Goal: Task Accomplishment & Management: Manage account settings

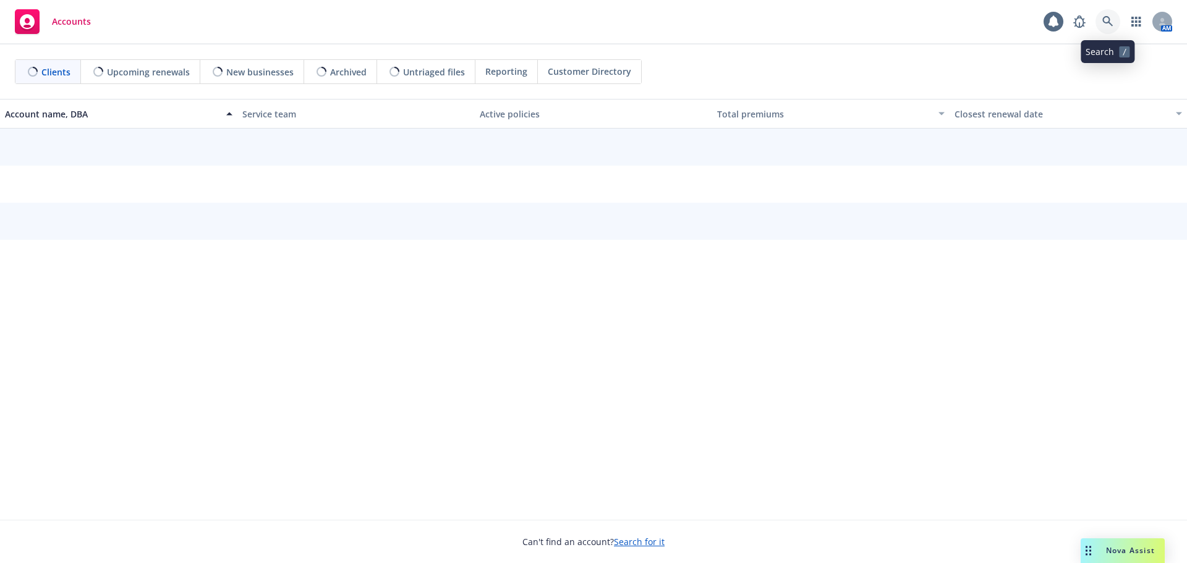
click at [1108, 15] on link at bounding box center [1107, 21] width 25 height 25
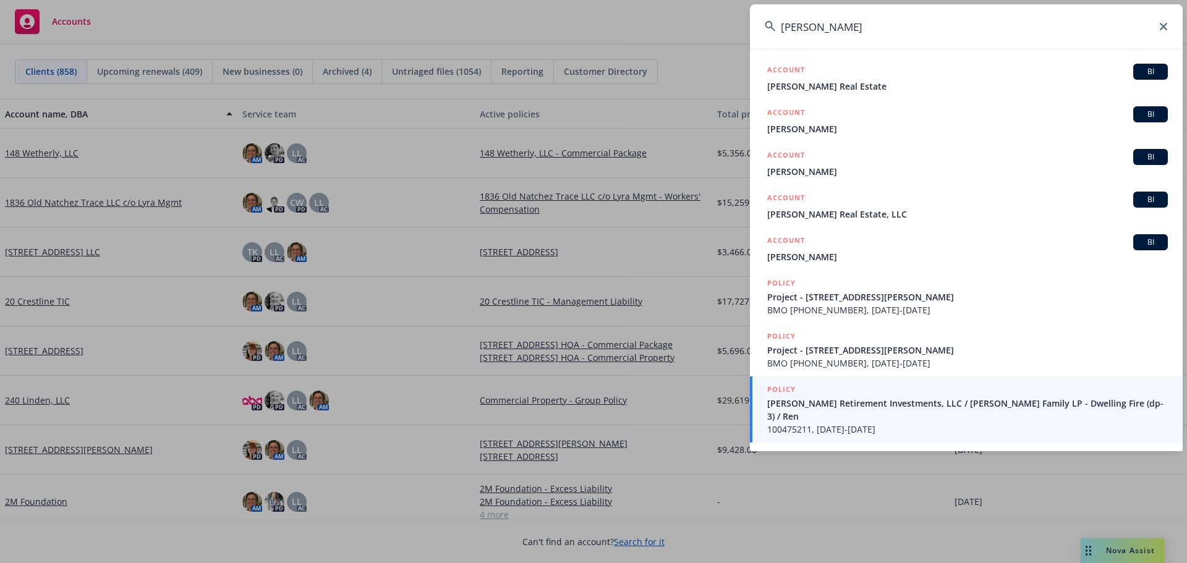
click at [820, 26] on input "blantz" at bounding box center [966, 26] width 433 height 45
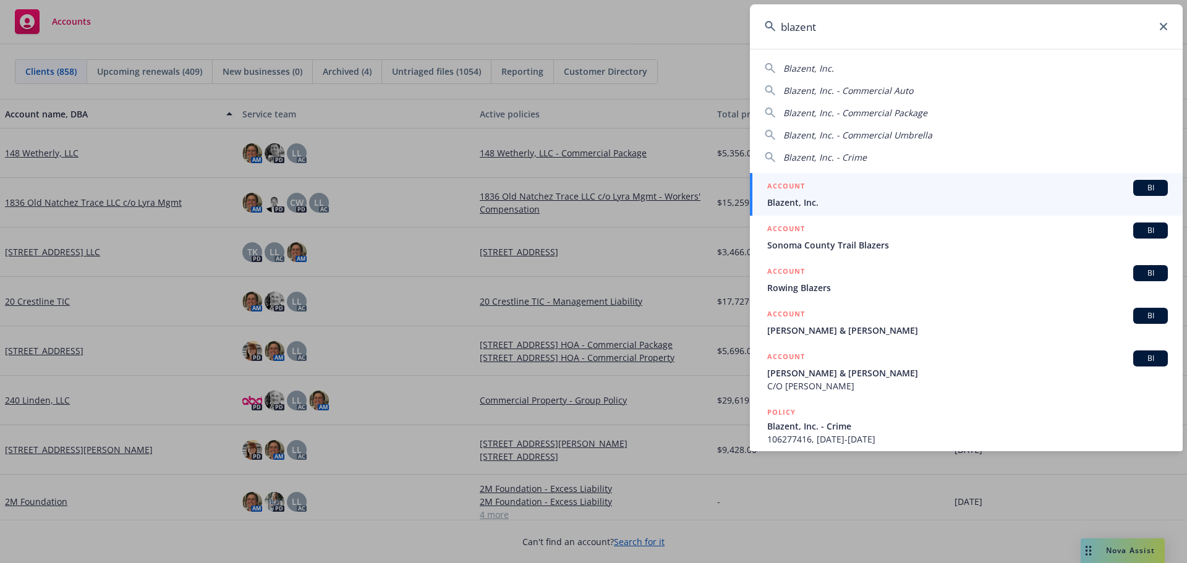
type input "blazent"
click at [806, 195] on div "ACCOUNT BI" at bounding box center [967, 188] width 401 height 16
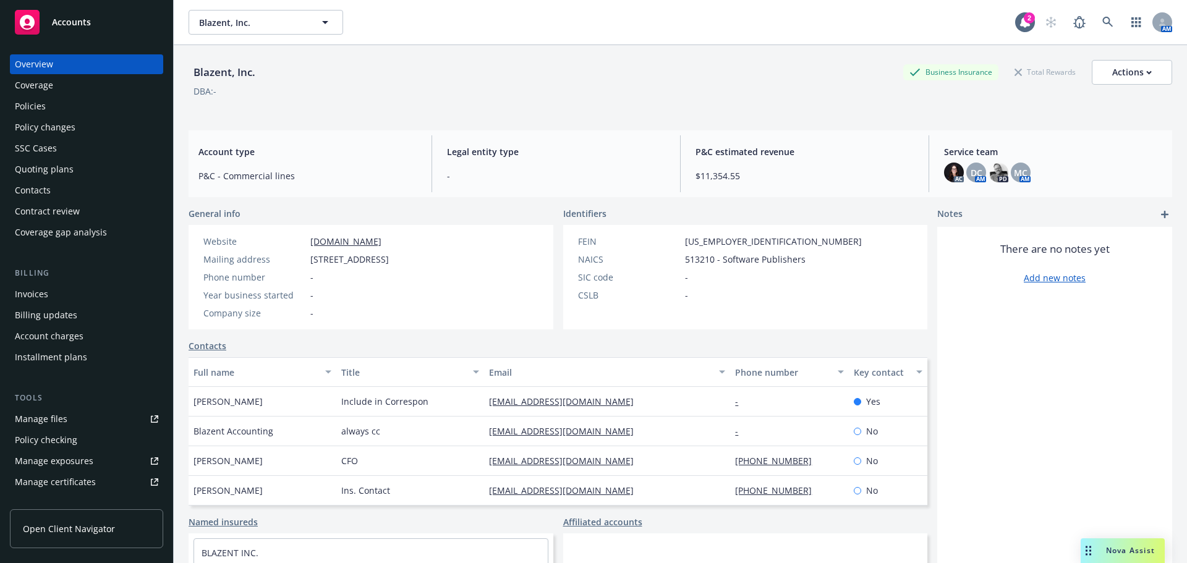
click at [35, 108] on div "Policies" at bounding box center [30, 106] width 31 height 20
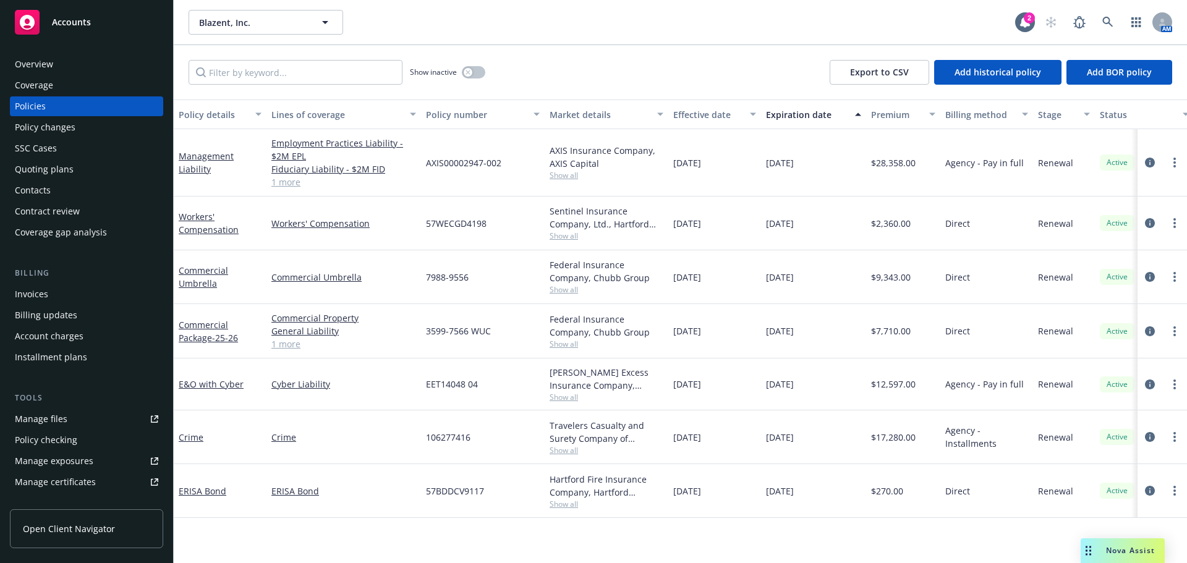
scroll to position [247, 0]
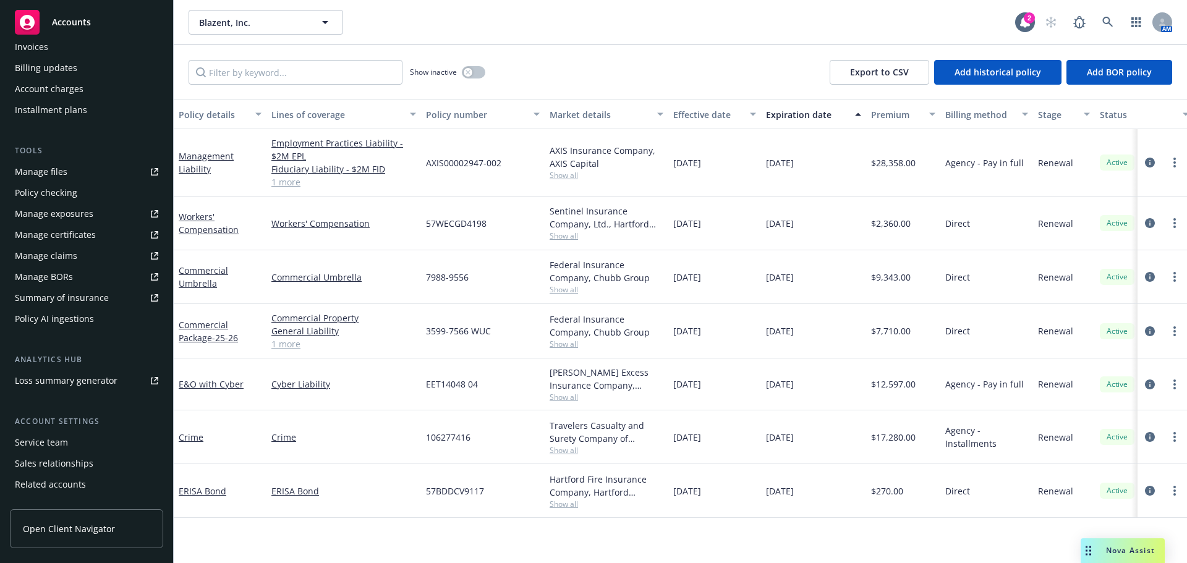
click at [47, 442] on div "Service team" at bounding box center [41, 443] width 53 height 20
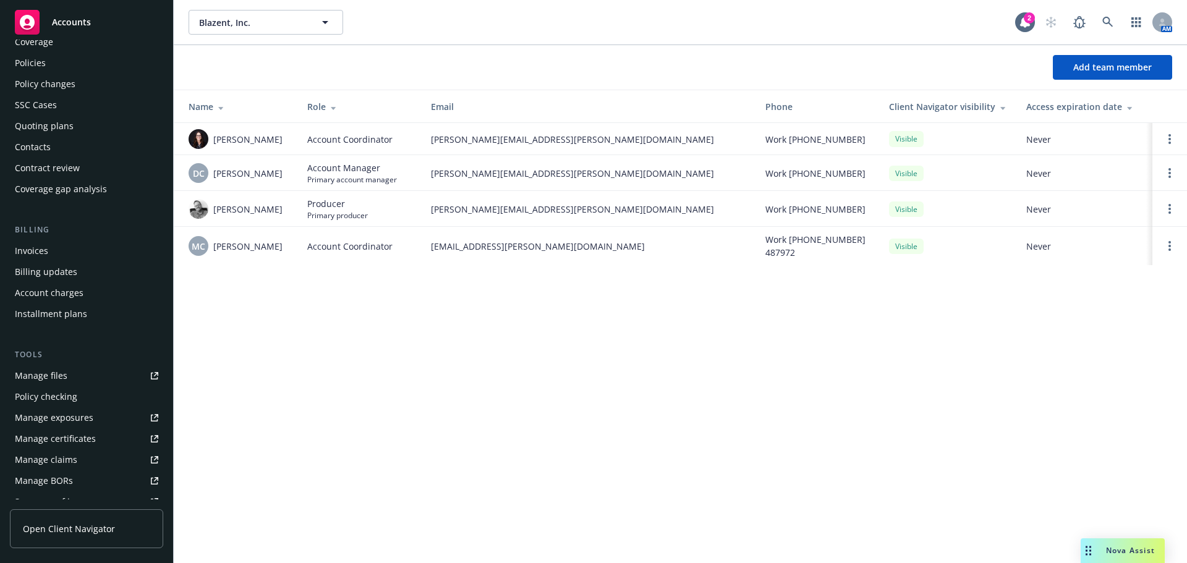
scroll to position [37, 0]
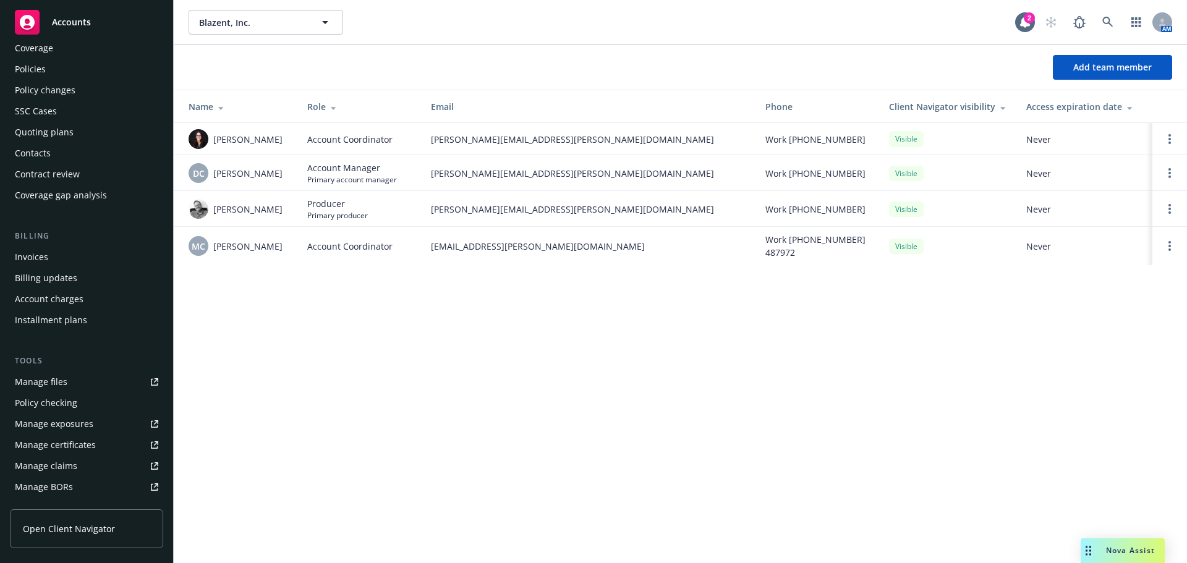
click at [42, 68] on div "Policies" at bounding box center [30, 69] width 31 height 20
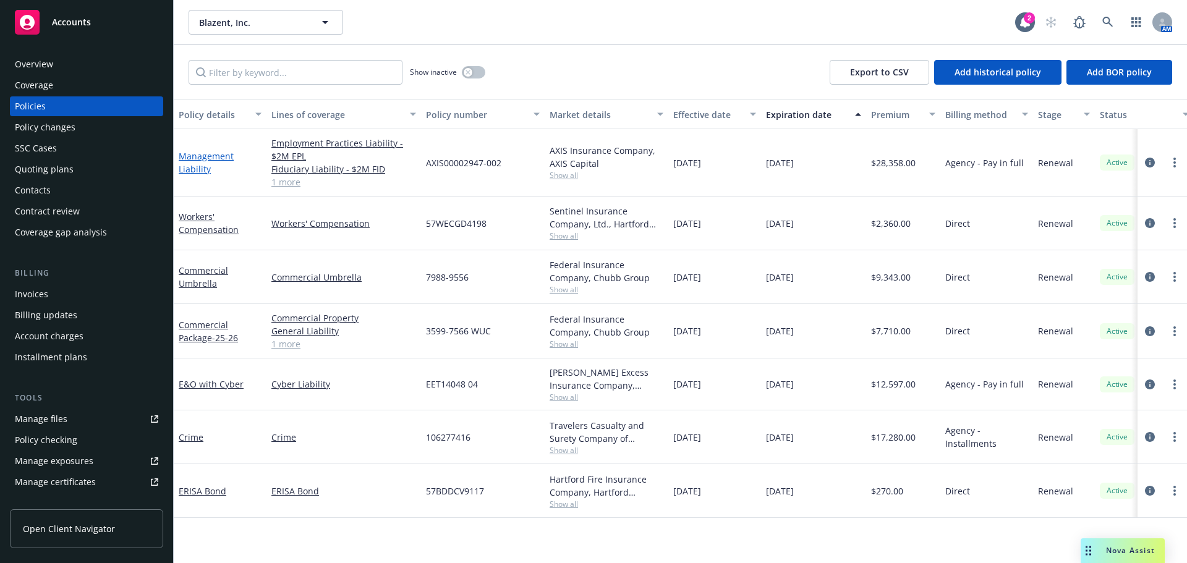
click at [189, 169] on link "Management Liability" at bounding box center [206, 162] width 55 height 25
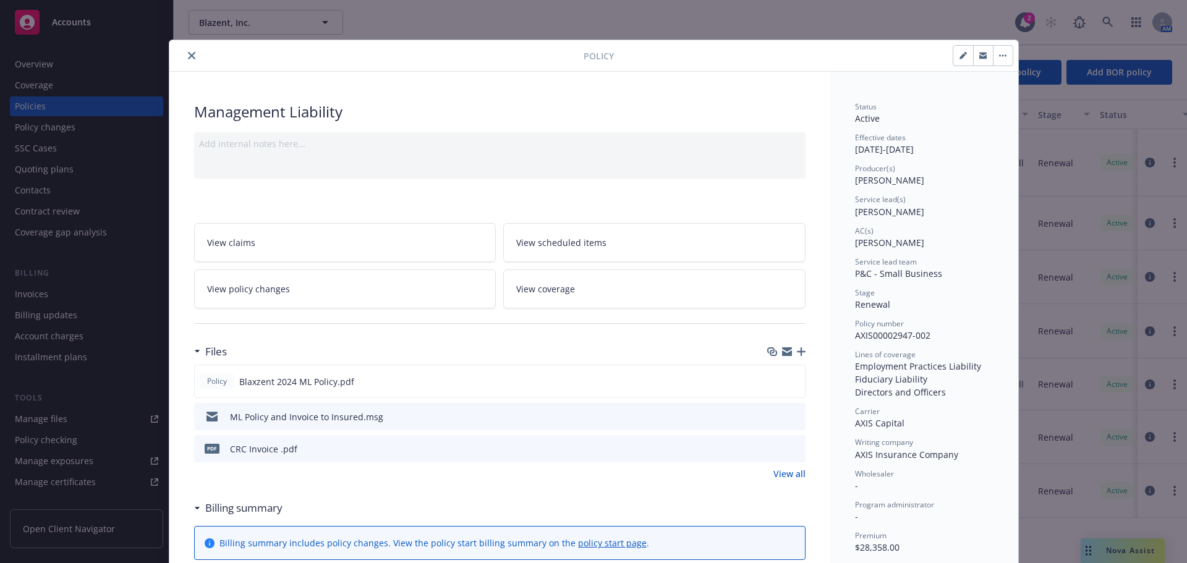
click at [188, 53] on icon "close" at bounding box center [191, 55] width 7 height 7
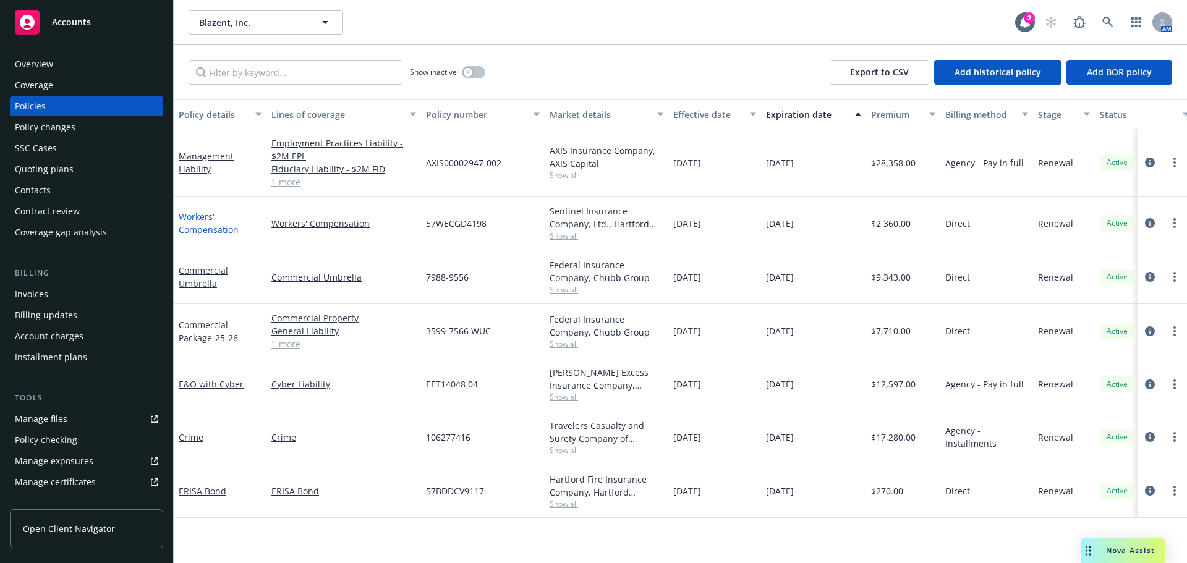
click at [204, 232] on link "Workers' Compensation" at bounding box center [209, 223] width 60 height 25
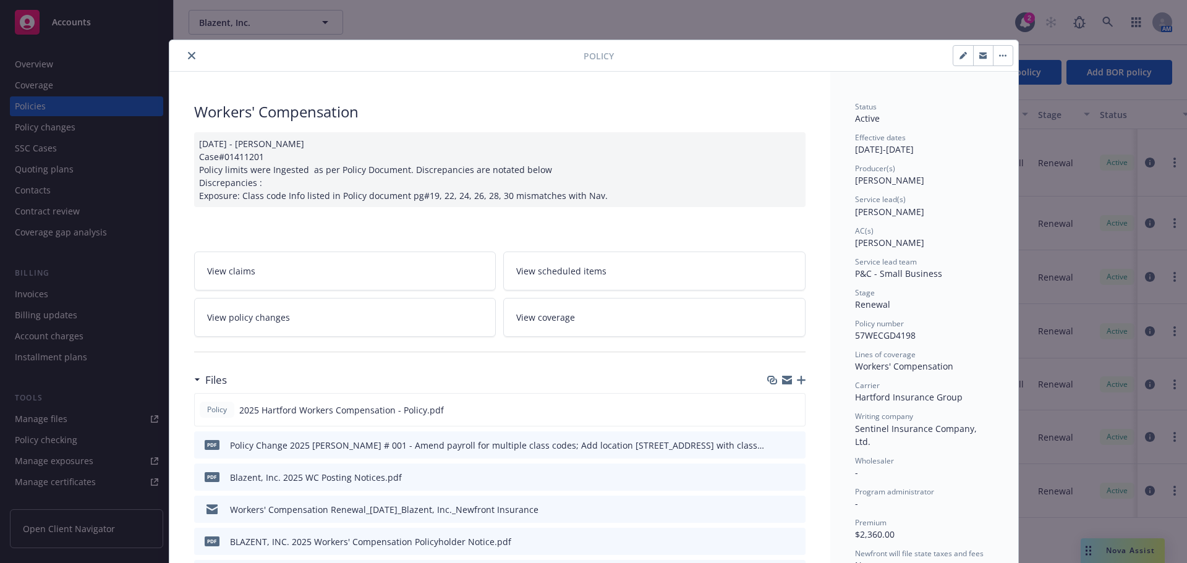
click at [188, 55] on icon "close" at bounding box center [191, 55] width 7 height 7
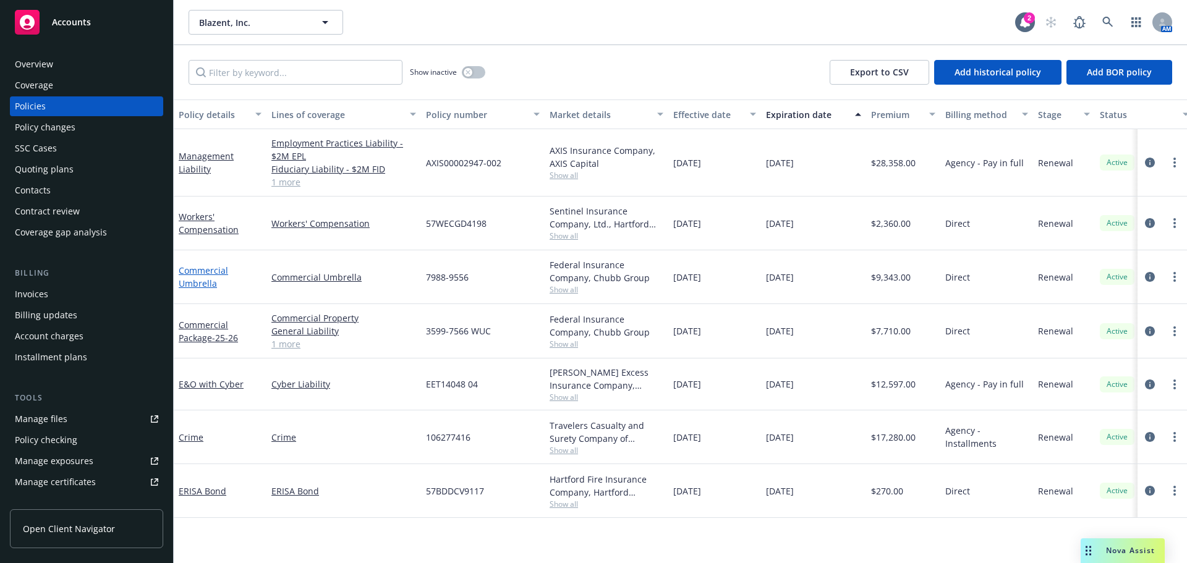
click at [203, 272] on link "Commercial Umbrella" at bounding box center [203, 277] width 49 height 25
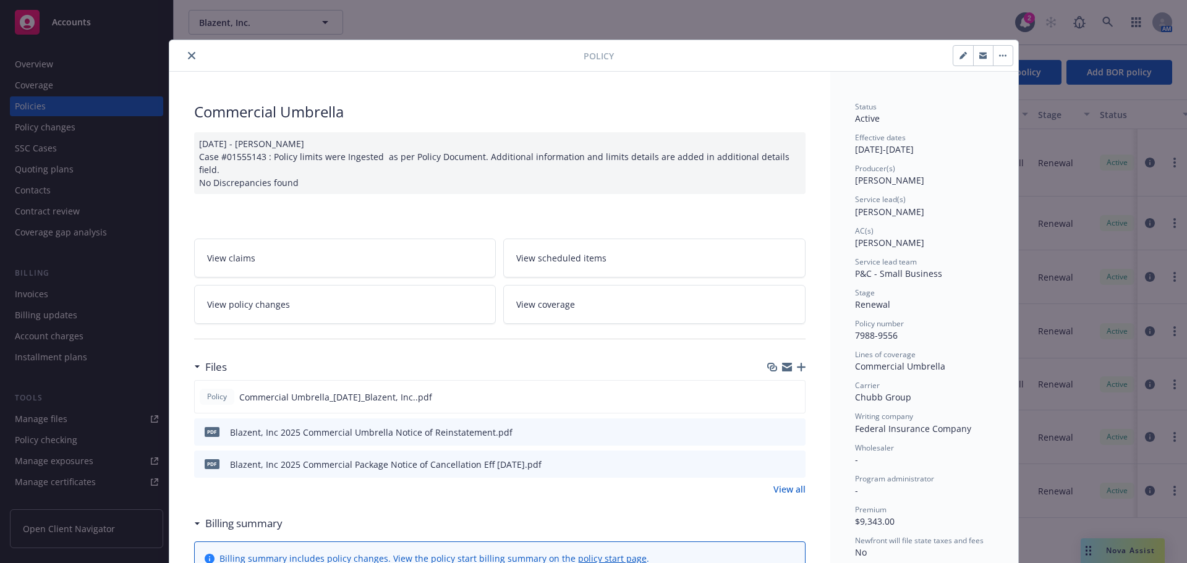
click at [188, 57] on icon "close" at bounding box center [191, 55] width 7 height 7
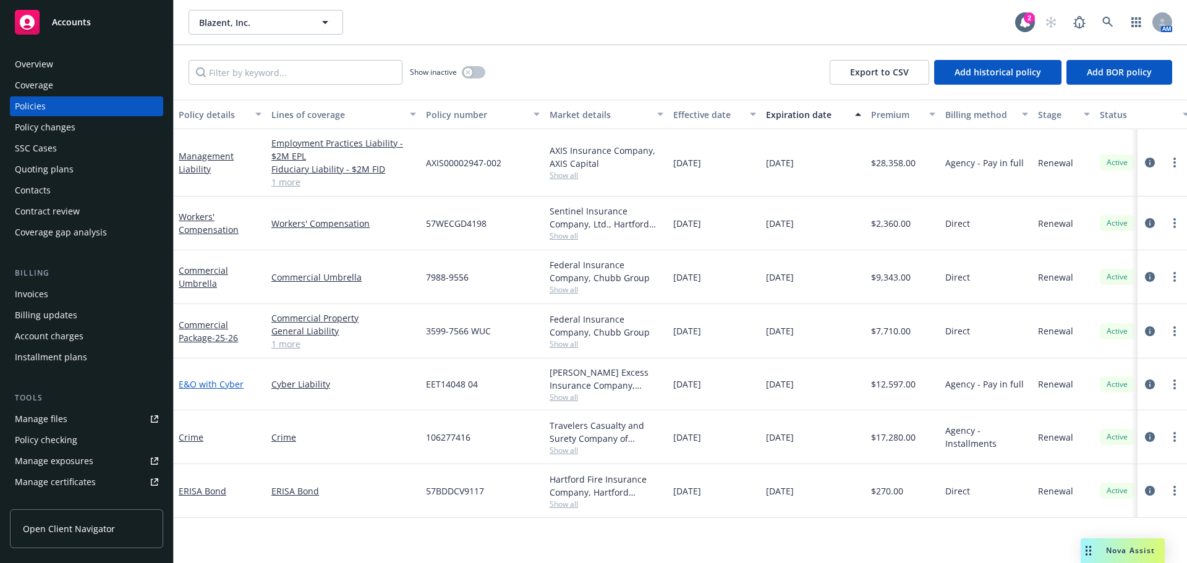
click at [201, 386] on link "E&O with Cyber" at bounding box center [211, 384] width 65 height 12
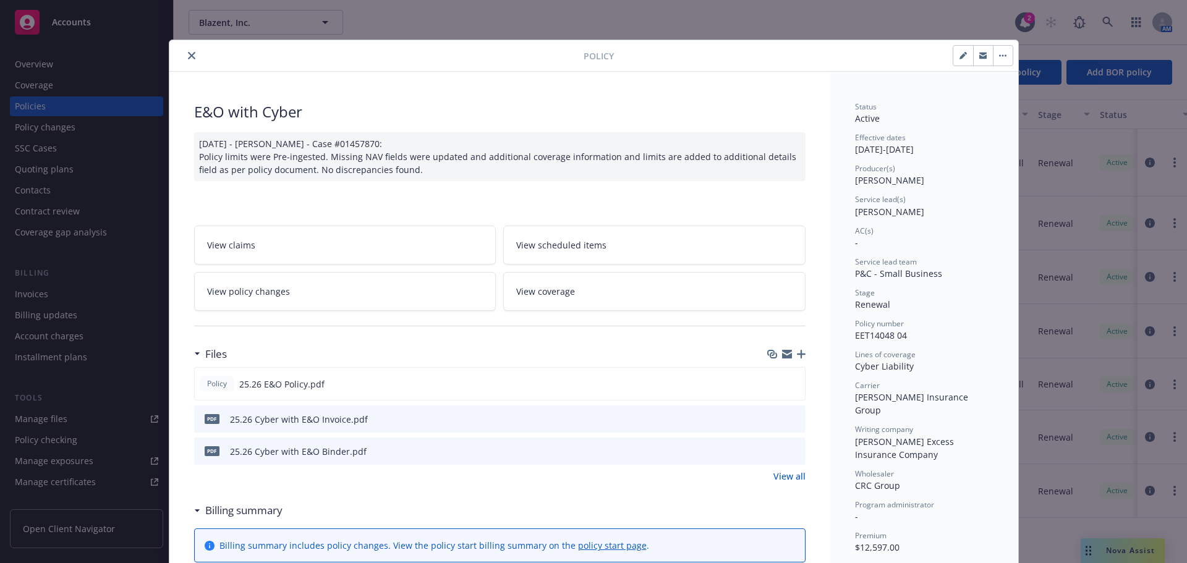
click at [959, 59] on icon "button" at bounding box center [962, 55] width 7 height 7
select select "RENEWAL"
select select "12"
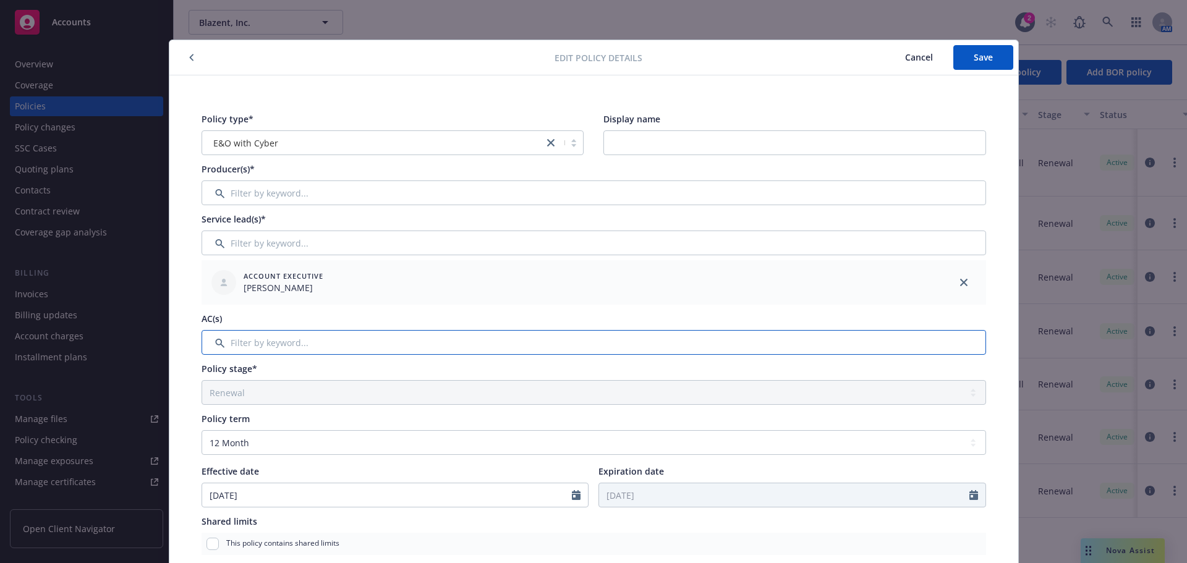
click at [272, 346] on input "Filter by keyword..." at bounding box center [594, 342] width 785 height 25
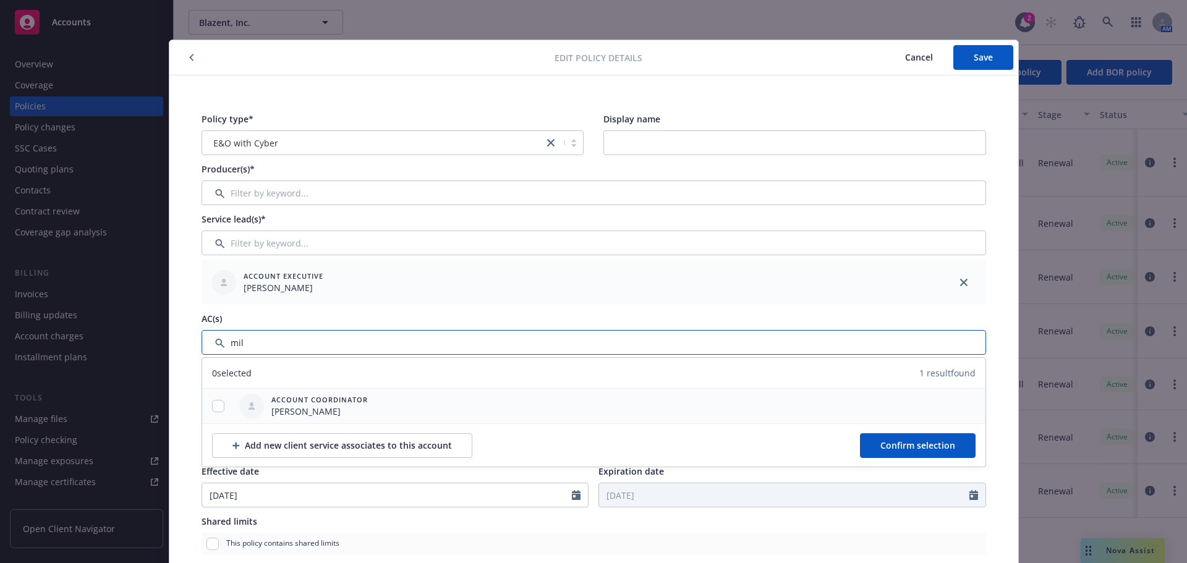
type input "mil"
click at [216, 411] on input "checkbox" at bounding box center [218, 406] width 12 height 12
checkbox input "true"
click at [954, 452] on button "Confirm selection" at bounding box center [918, 445] width 116 height 25
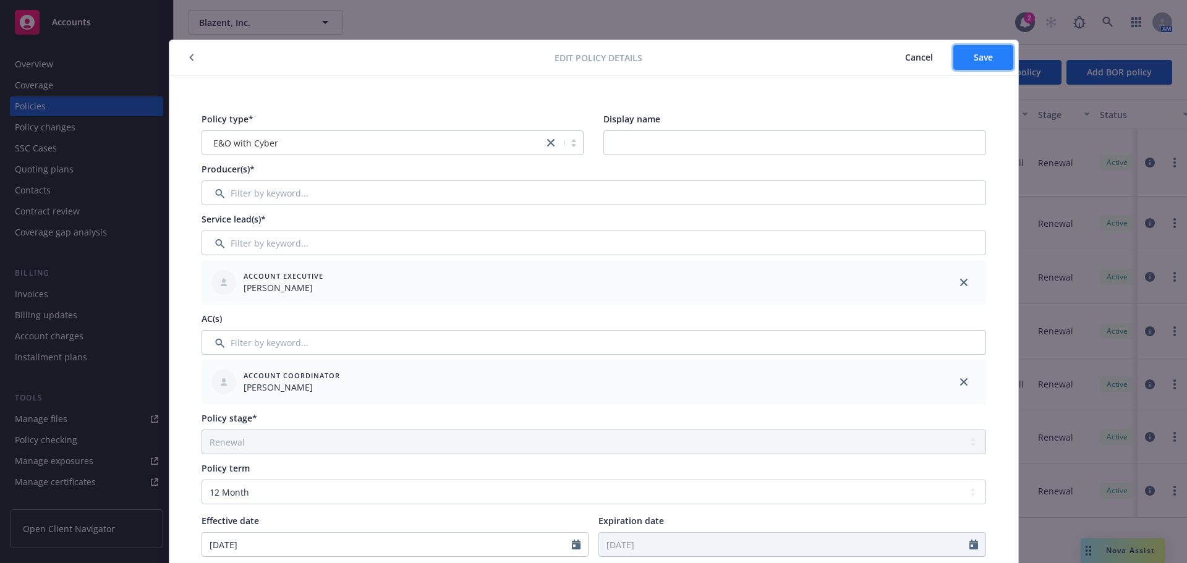
click at [996, 47] on button "Save" at bounding box center [983, 57] width 60 height 25
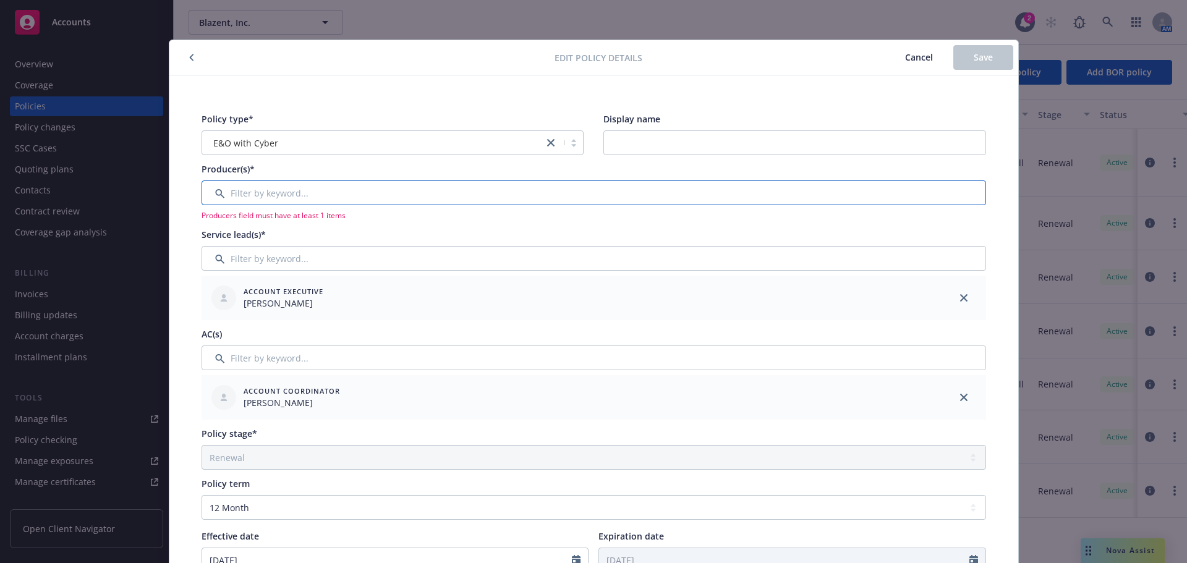
click at [263, 190] on input "Filter by keyword..." at bounding box center [594, 193] width 785 height 25
click at [920, 59] on span "Cancel" at bounding box center [919, 57] width 28 height 12
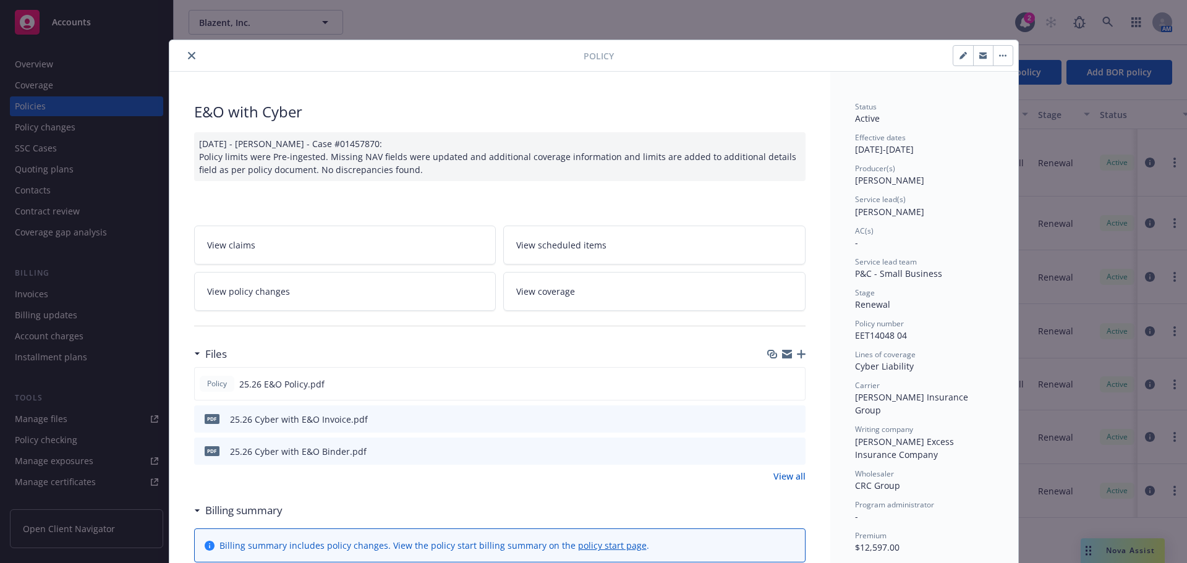
click at [954, 56] on button "button" at bounding box center [963, 56] width 20 height 20
select select "RENEWAL"
select select "12"
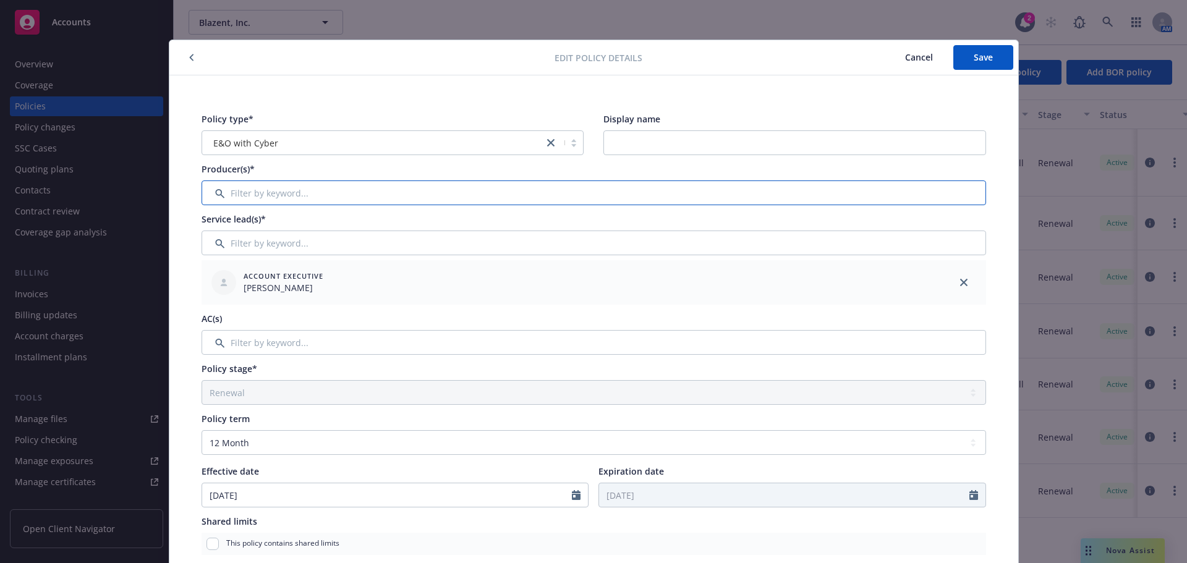
click at [227, 195] on input "Filter by keyword..." at bounding box center [594, 193] width 785 height 25
type input "jeff d"
click at [898, 52] on button "Cancel" at bounding box center [919, 57] width 69 height 25
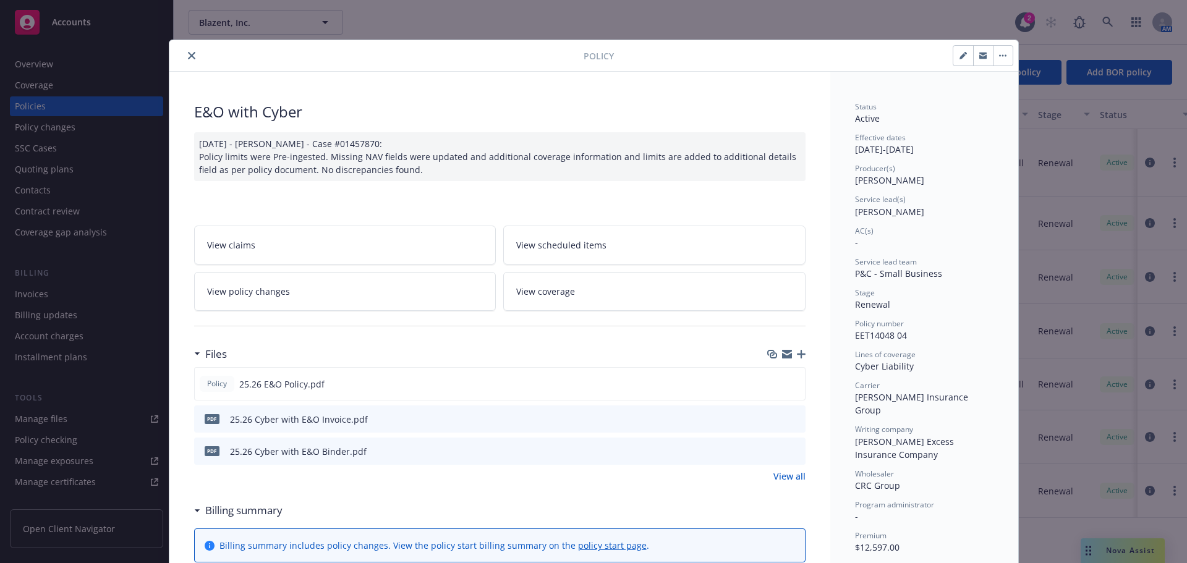
click at [188, 57] on icon "close" at bounding box center [191, 55] width 7 height 7
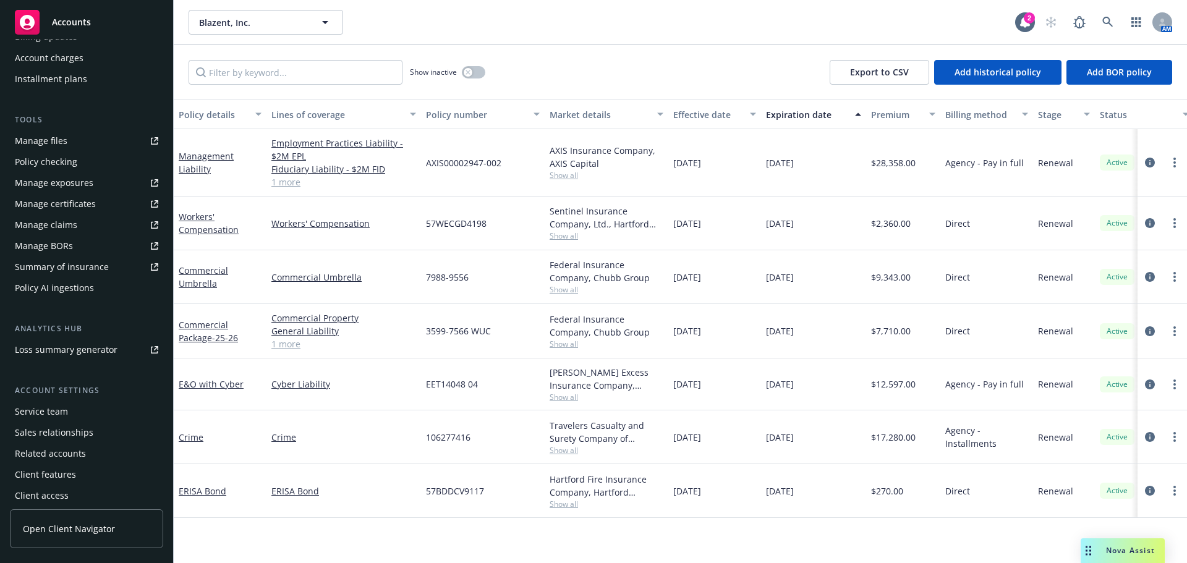
scroll to position [284, 0]
click at [43, 411] on div "Service team" at bounding box center [41, 406] width 53 height 20
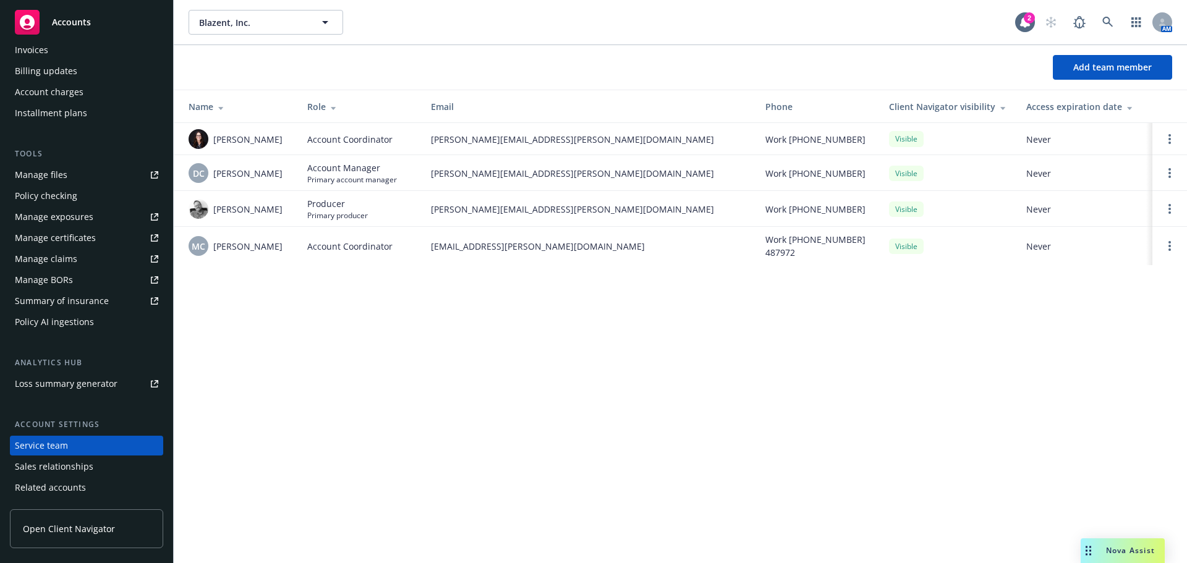
scroll to position [223, 0]
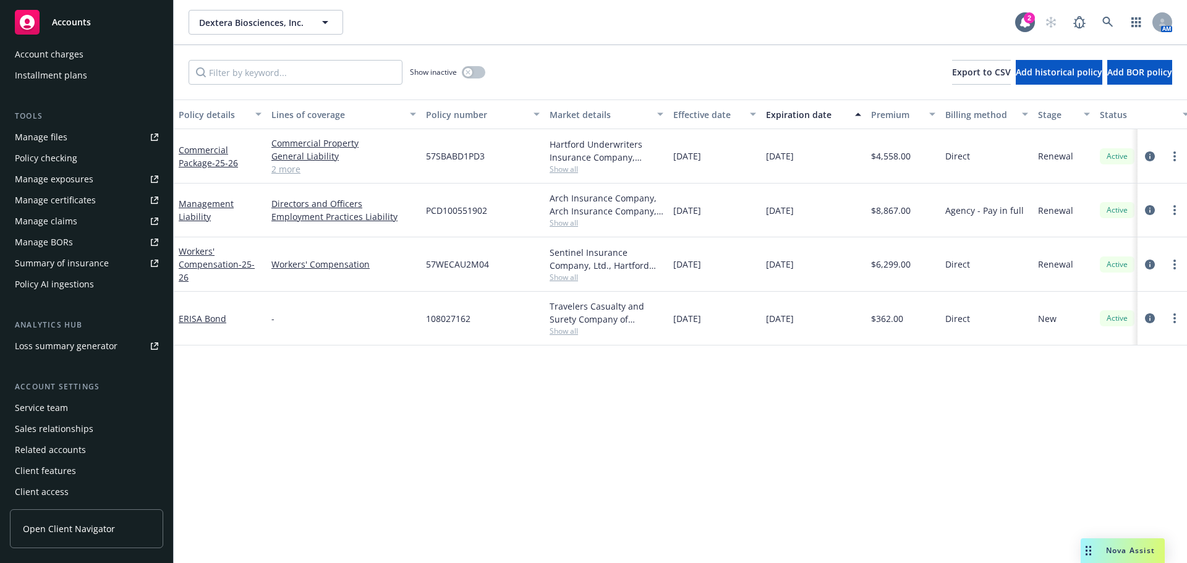
scroll to position [284, 0]
click at [45, 407] on div "Service team" at bounding box center [41, 406] width 53 height 20
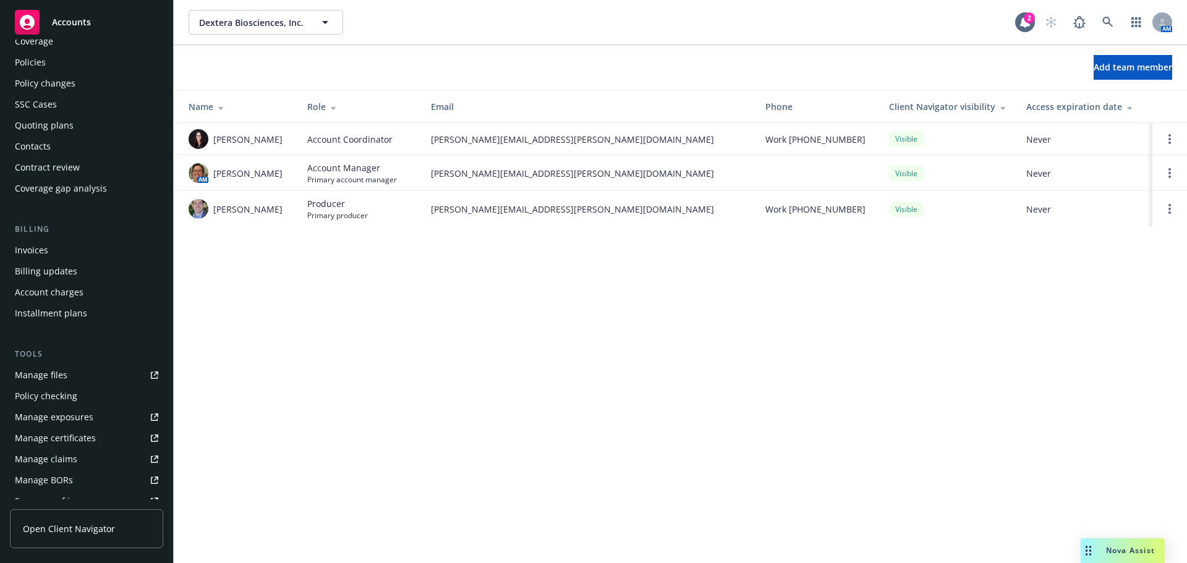
scroll to position [37, 0]
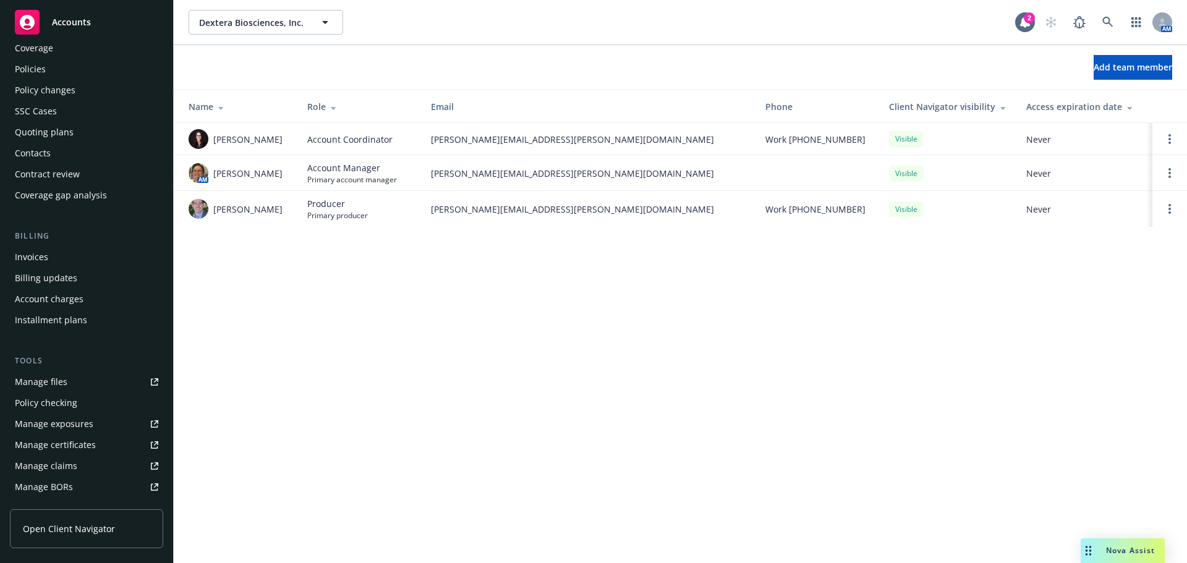
click at [28, 63] on div "Policies" at bounding box center [30, 69] width 31 height 20
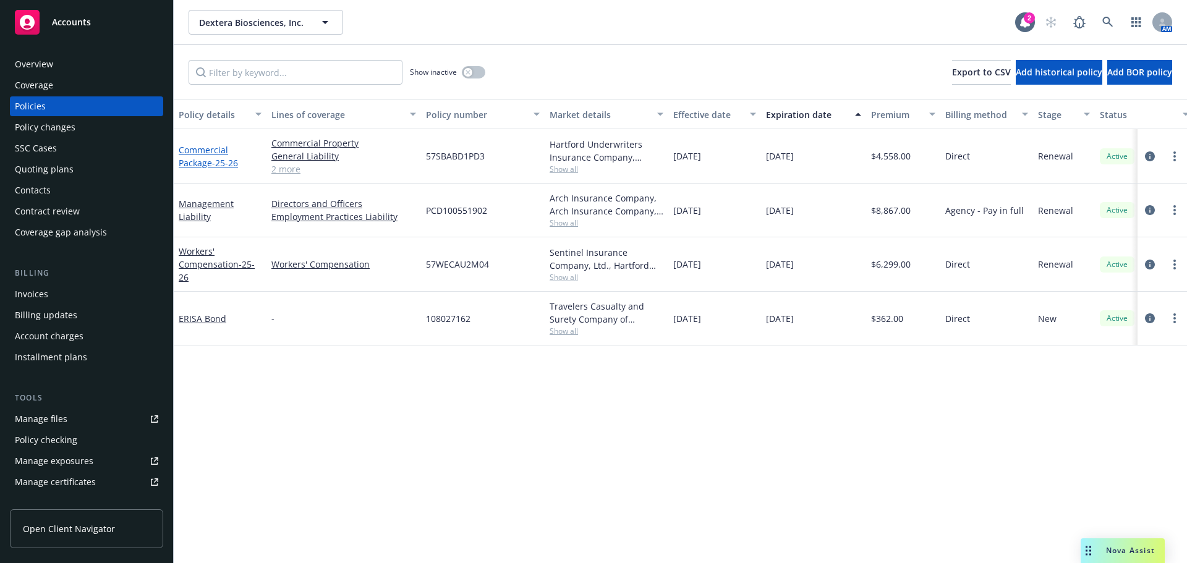
click at [195, 155] on link "Commercial Package - 25-26" at bounding box center [208, 156] width 59 height 25
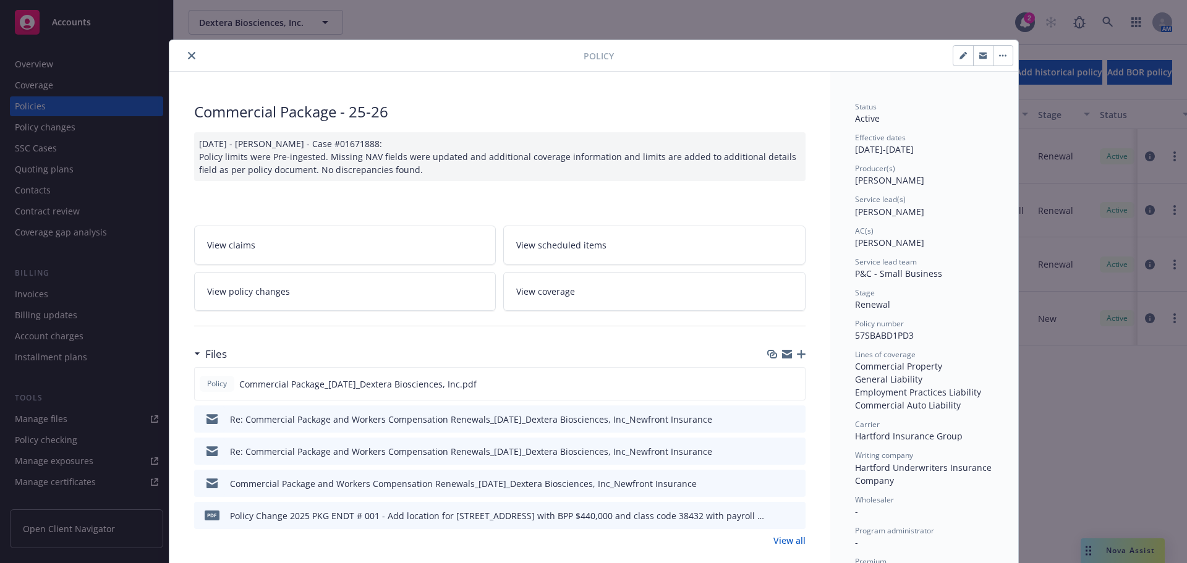
click at [188, 54] on icon "close" at bounding box center [191, 55] width 7 height 7
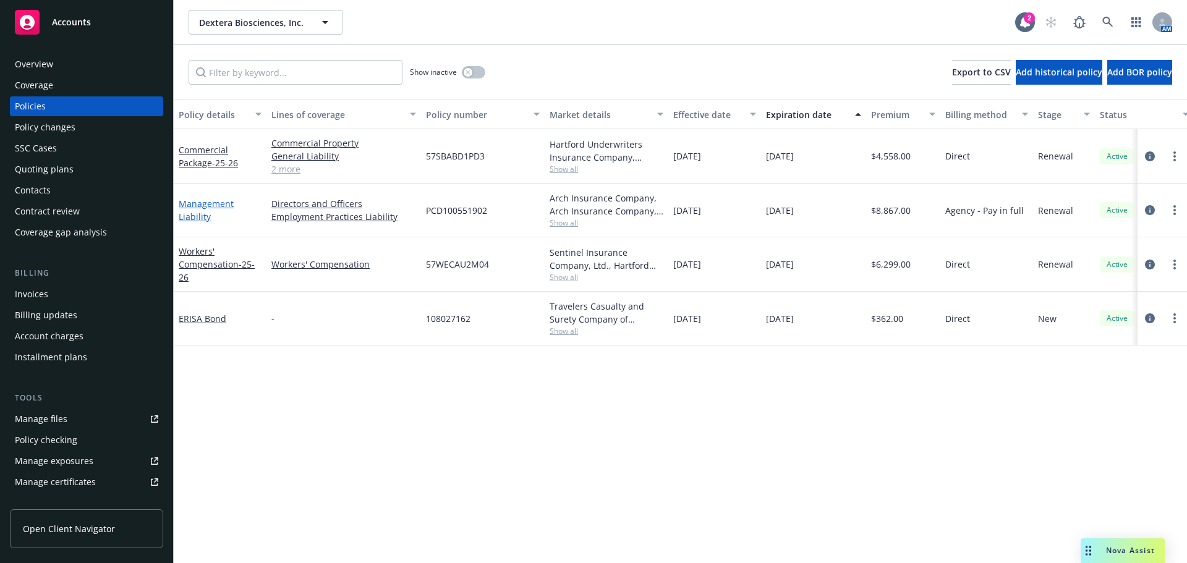
click at [205, 208] on link "Management Liability" at bounding box center [206, 210] width 55 height 25
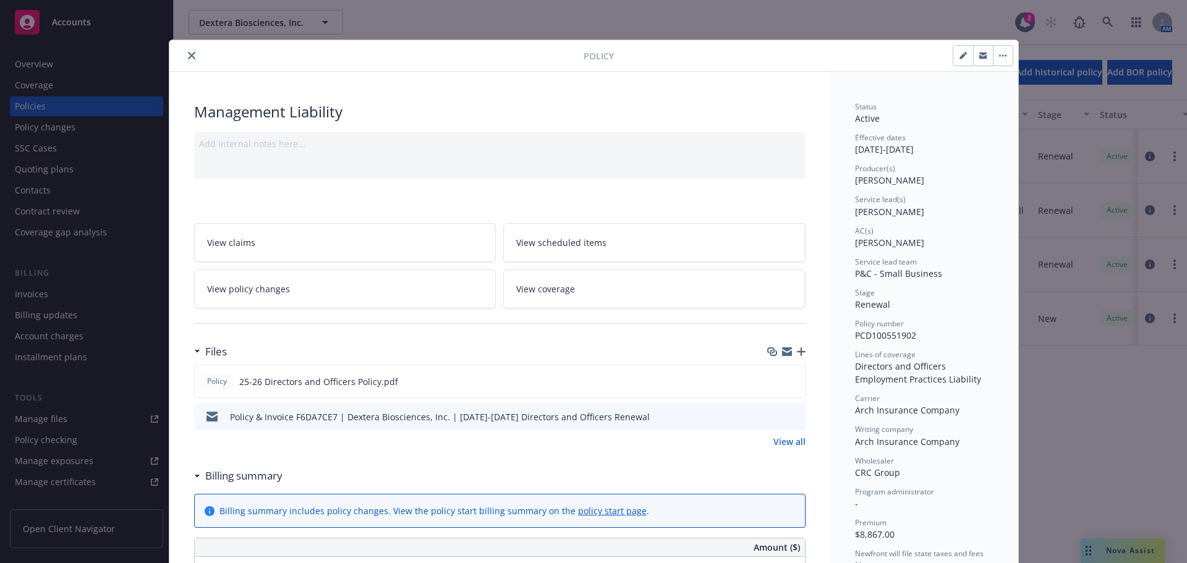
click at [180, 50] on div at bounding box center [378, 55] width 409 height 15
click at [188, 54] on icon "close" at bounding box center [191, 55] width 7 height 7
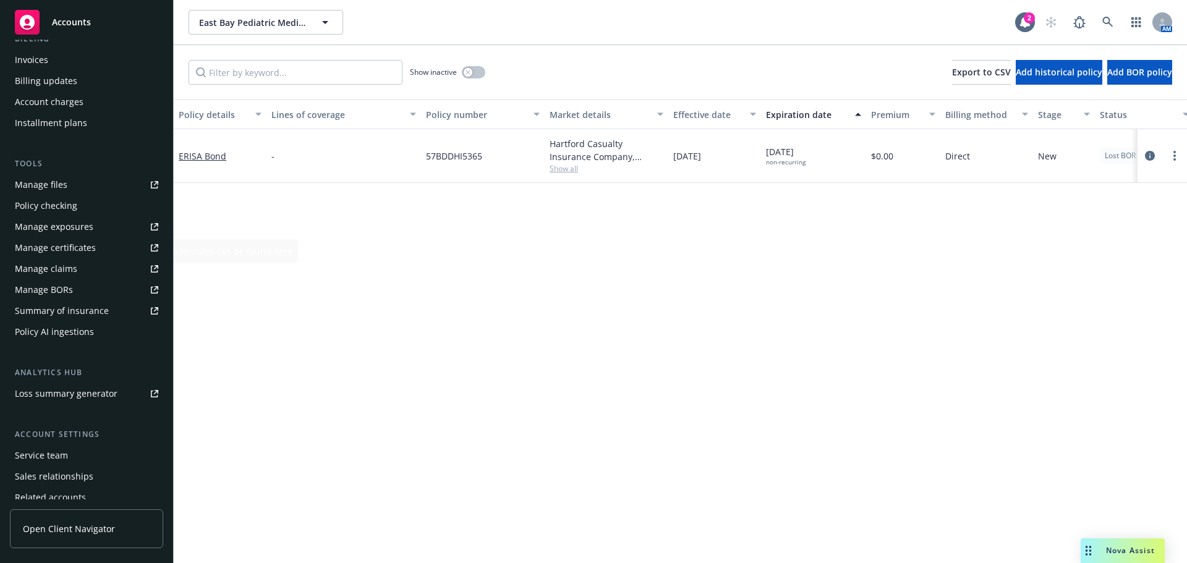
scroll to position [284, 0]
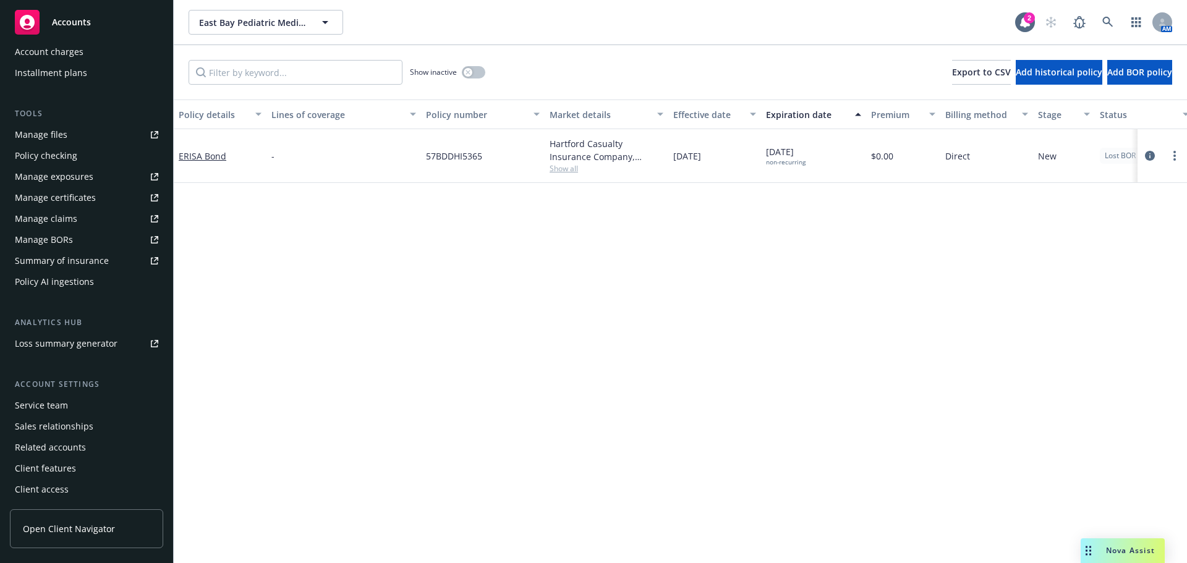
click at [54, 401] on div "Service team" at bounding box center [41, 406] width 53 height 20
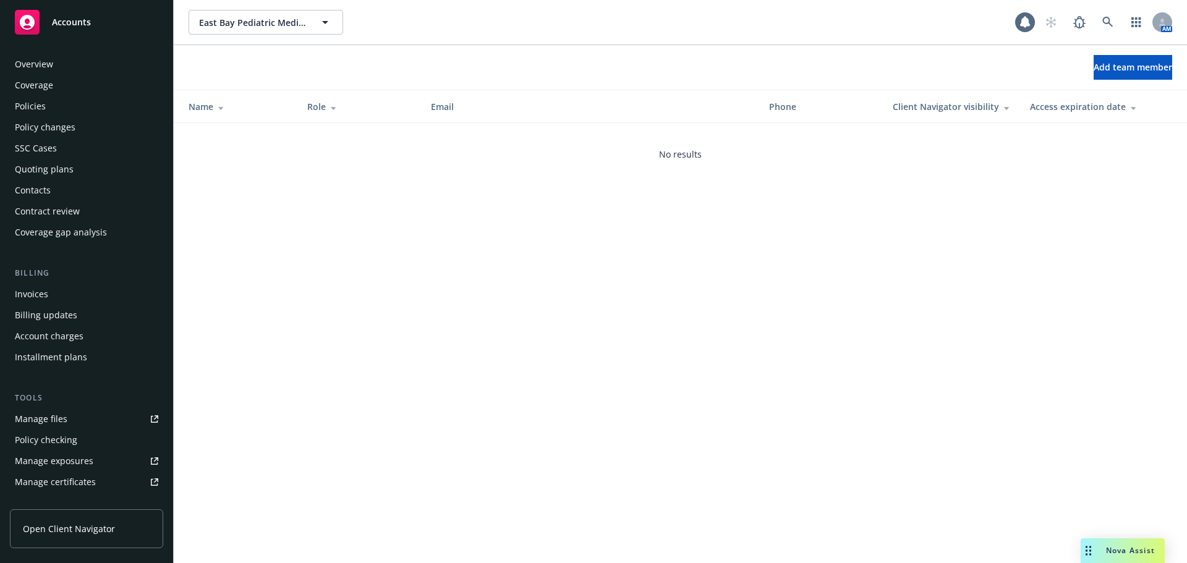
scroll to position [284, 0]
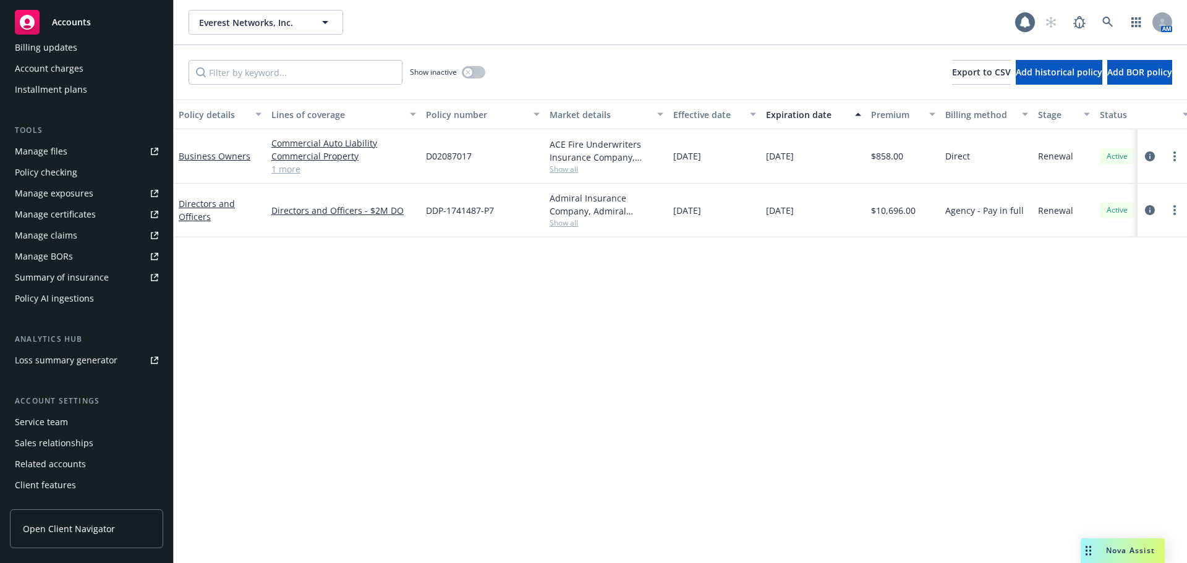
scroll to position [284, 0]
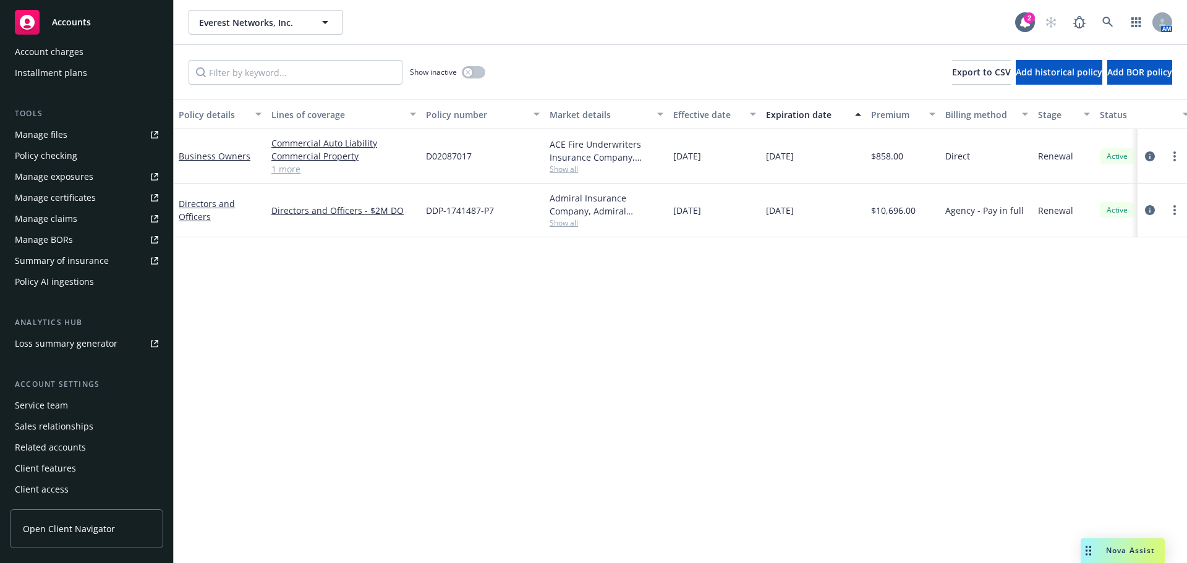
click at [44, 402] on div "Service team" at bounding box center [41, 406] width 53 height 20
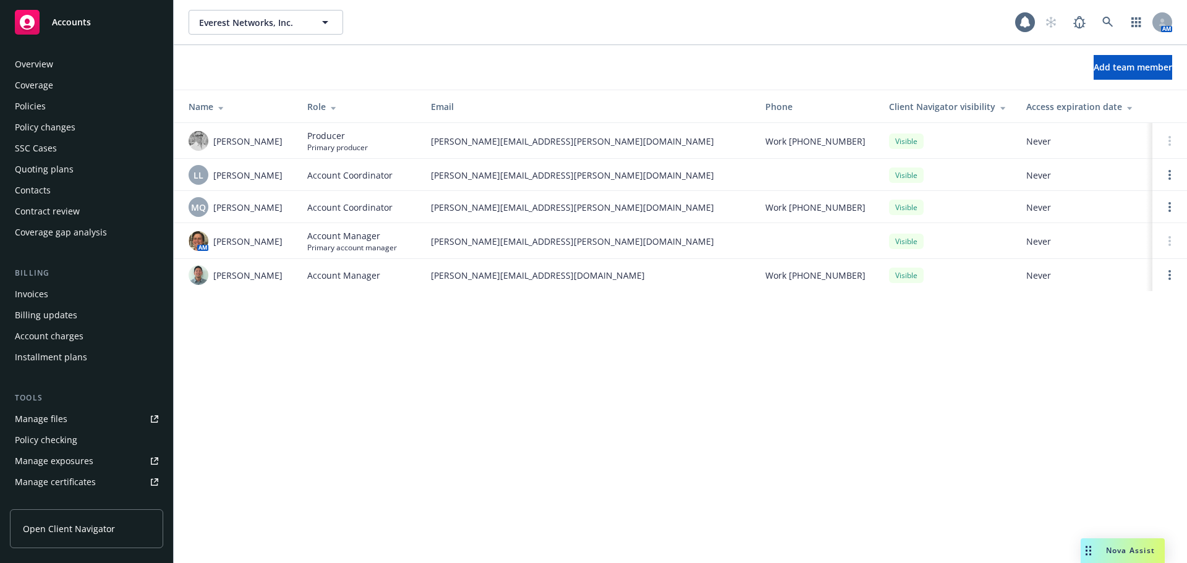
scroll to position [284, 0]
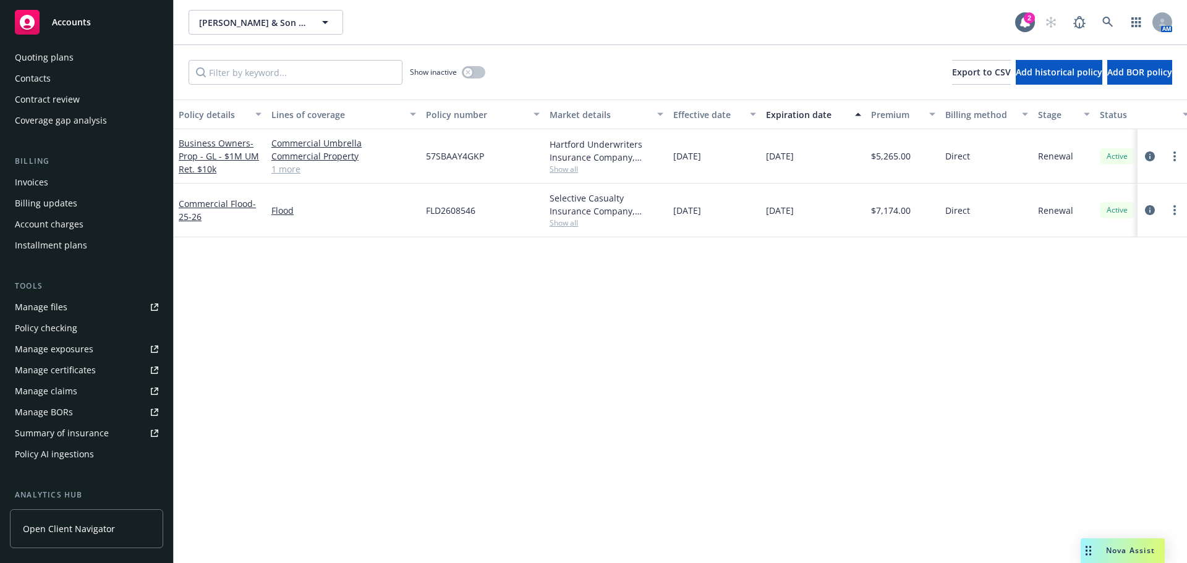
scroll to position [284, 0]
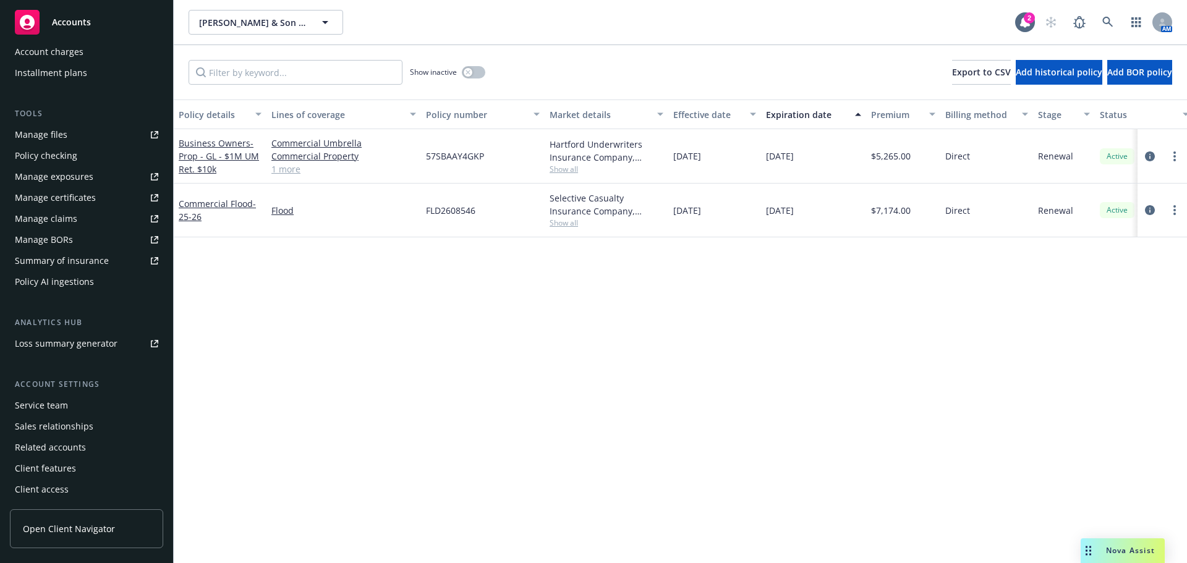
click at [46, 404] on div "Service team" at bounding box center [41, 406] width 53 height 20
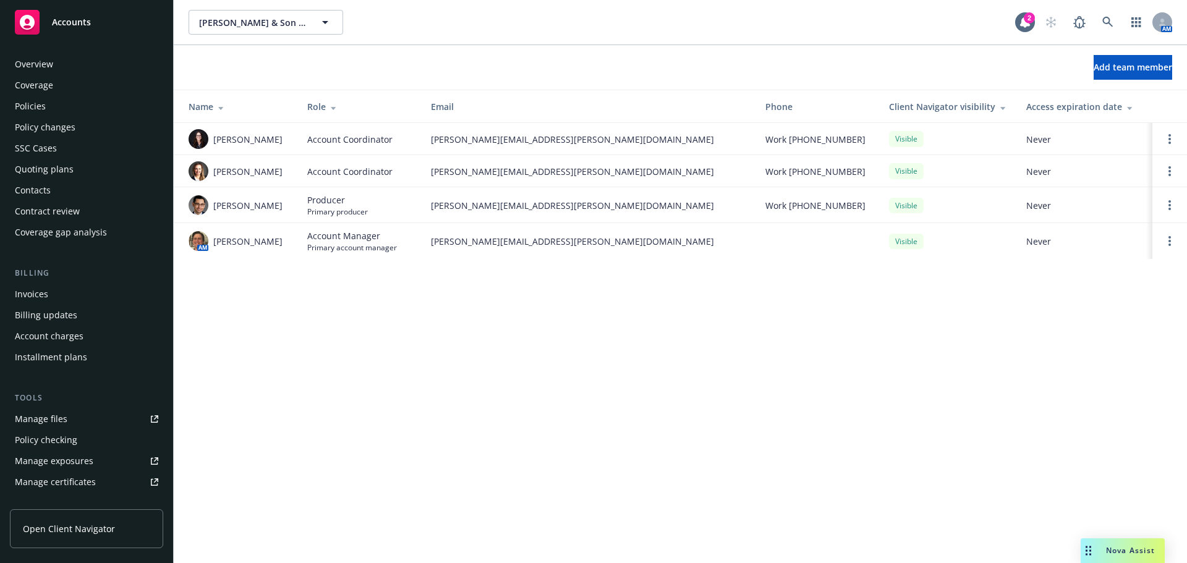
click at [30, 108] on div "Policies" at bounding box center [30, 106] width 31 height 20
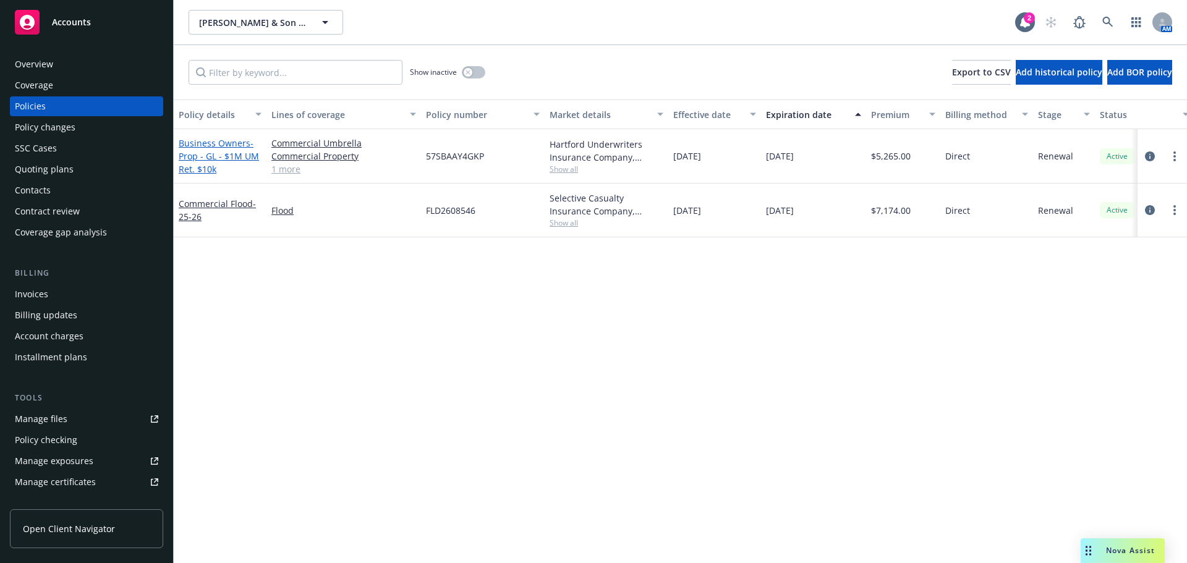
click at [192, 158] on span "- Prop - GL - $1M UM Ret. $10k" at bounding box center [219, 156] width 80 height 38
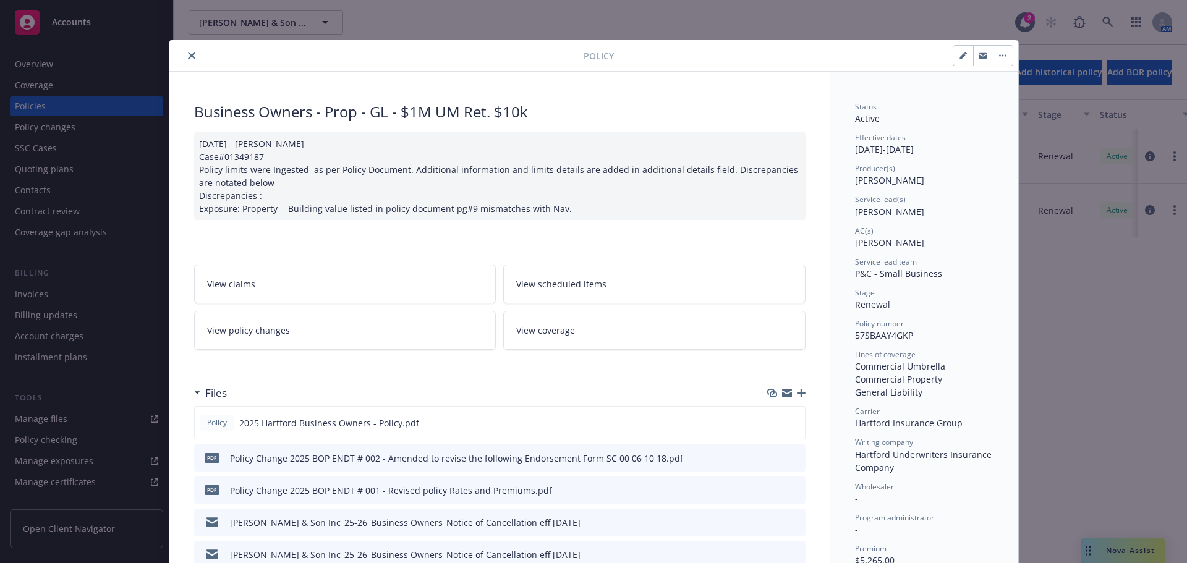
click at [188, 54] on icon "close" at bounding box center [191, 55] width 7 height 7
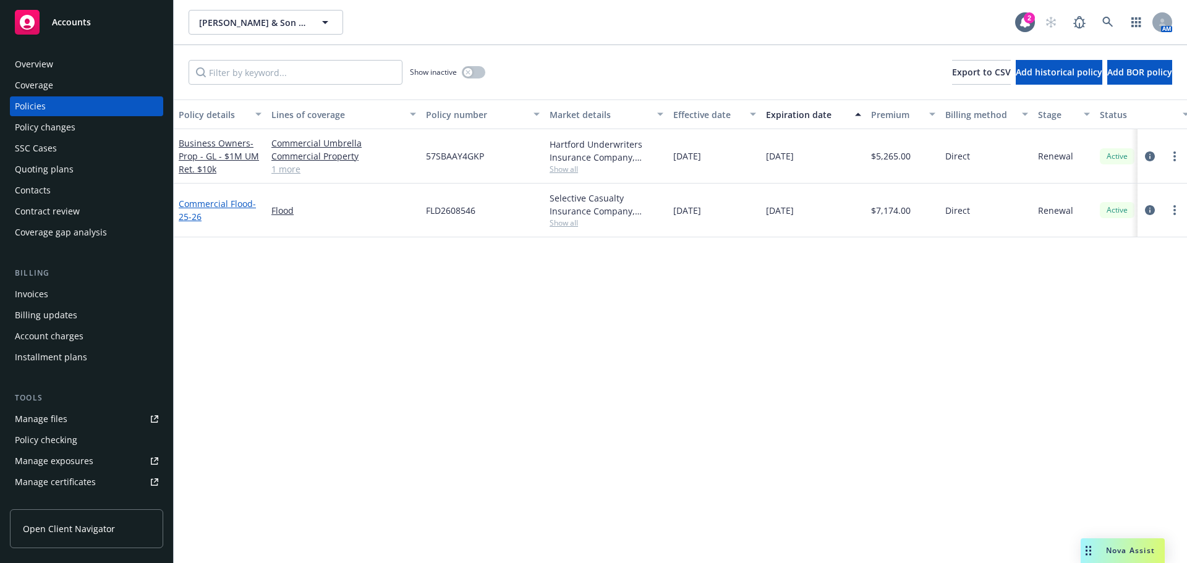
click at [193, 206] on link "Commercial Flood - 25-26" at bounding box center [217, 210] width 77 height 25
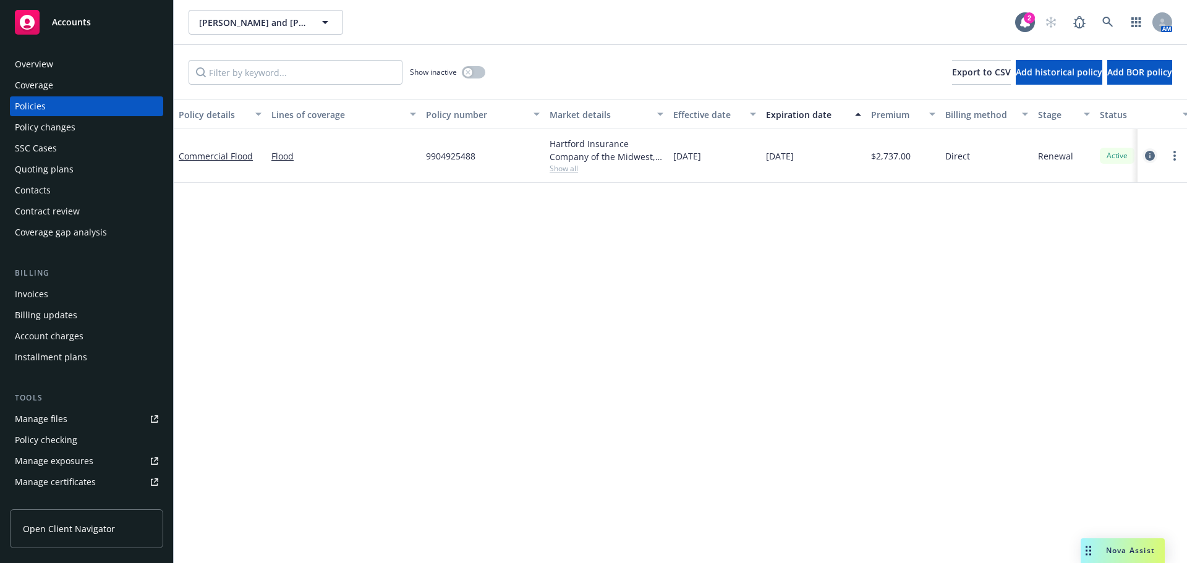
click at [1143, 160] on link "circleInformation" at bounding box center [1149, 155] width 15 height 15
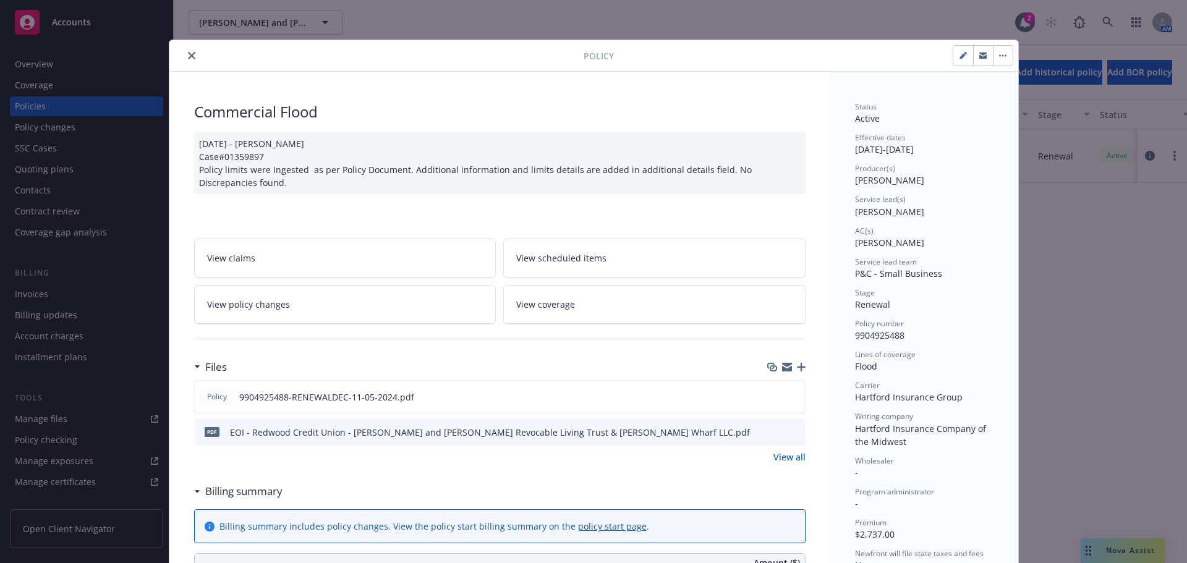
click at [955, 61] on button "button" at bounding box center [963, 56] width 20 height 20
select select "RENEWAL"
select select "12"
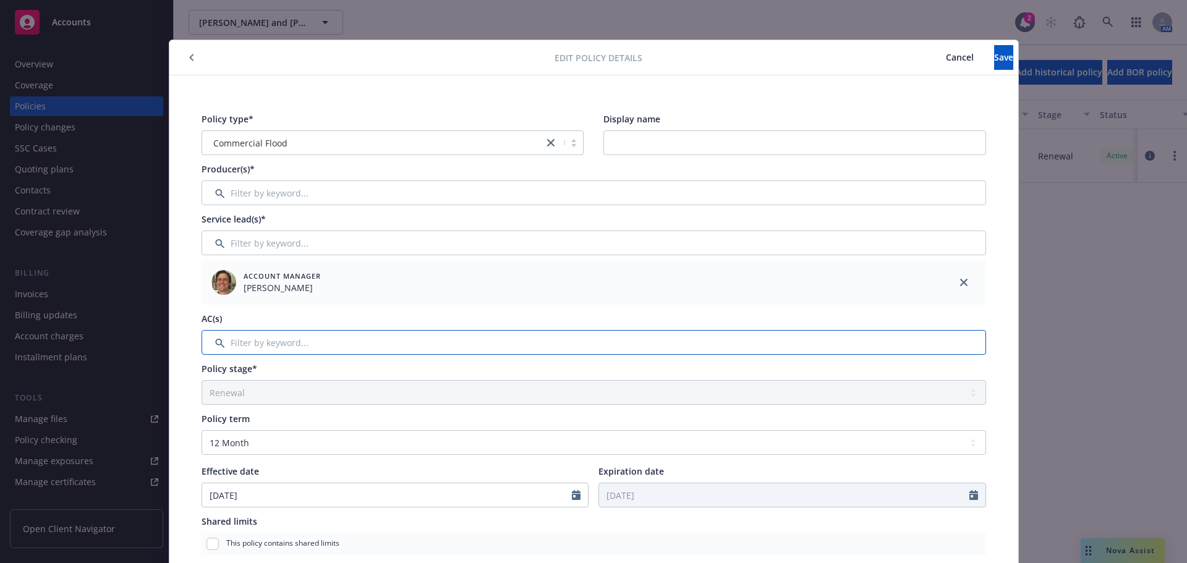
click at [380, 336] on input "Filter by keyword..." at bounding box center [594, 342] width 785 height 25
click at [946, 61] on span "Cancel" at bounding box center [960, 57] width 28 height 12
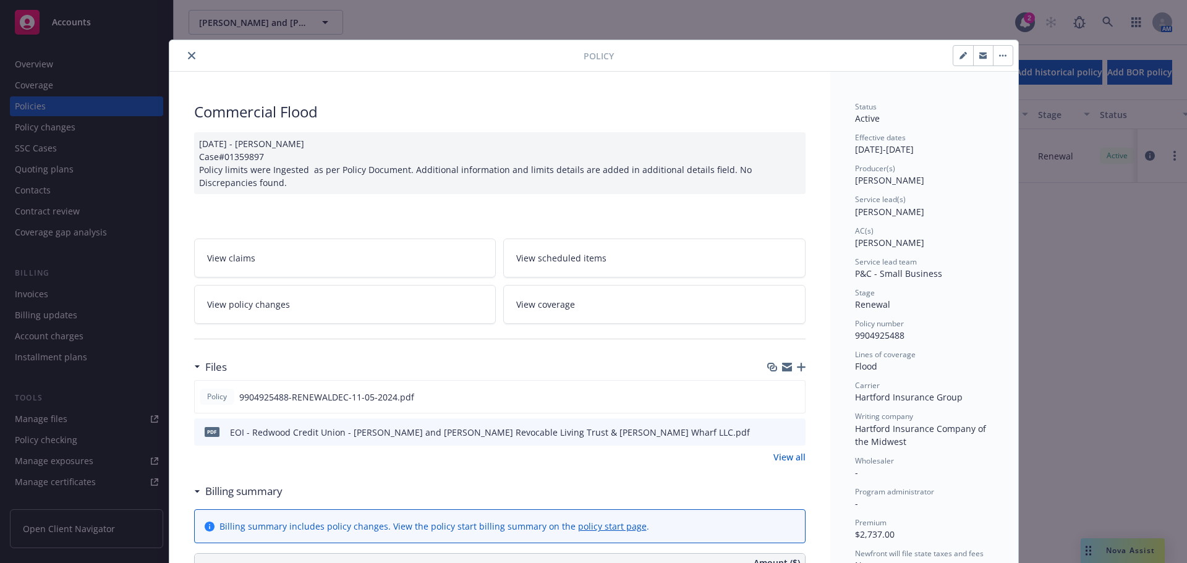
click at [188, 56] on icon "close" at bounding box center [191, 55] width 7 height 7
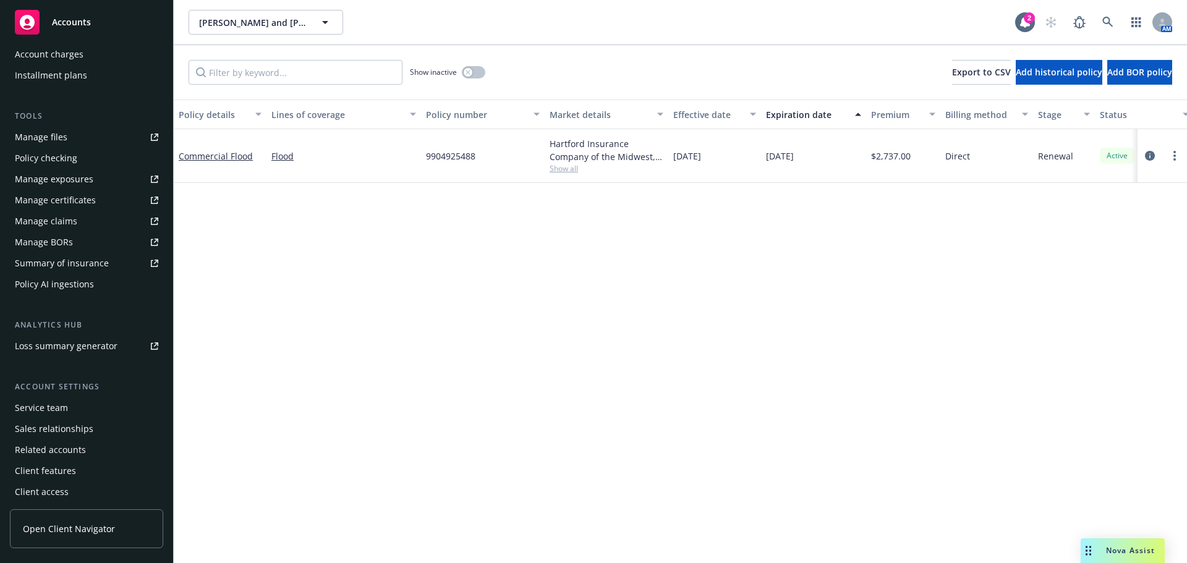
scroll to position [284, 0]
click at [38, 404] on div "Service team" at bounding box center [41, 406] width 53 height 20
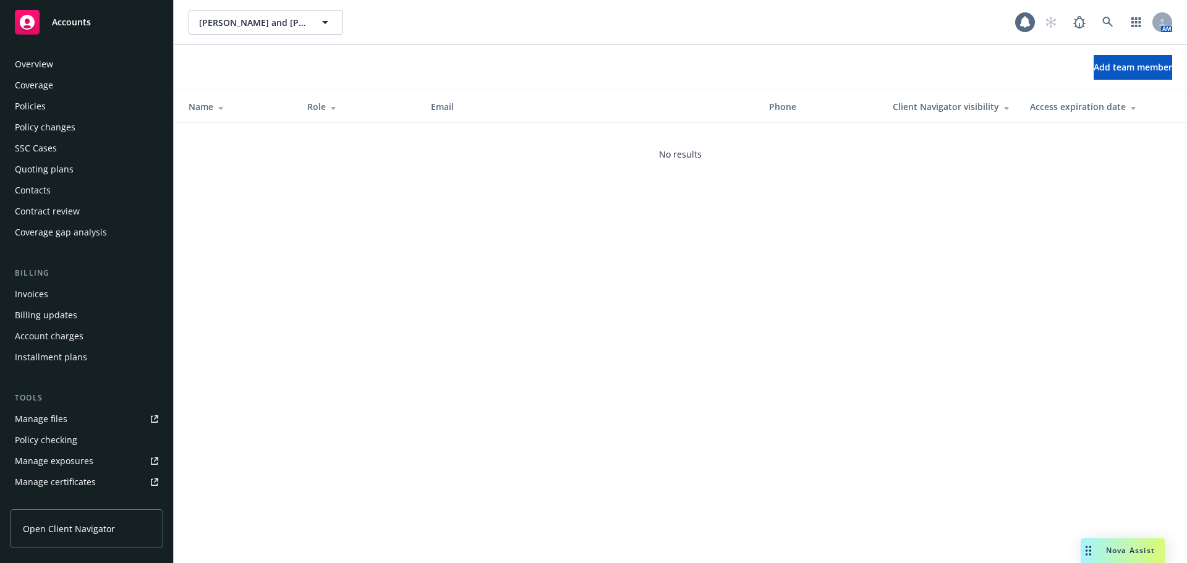
scroll to position [284, 0]
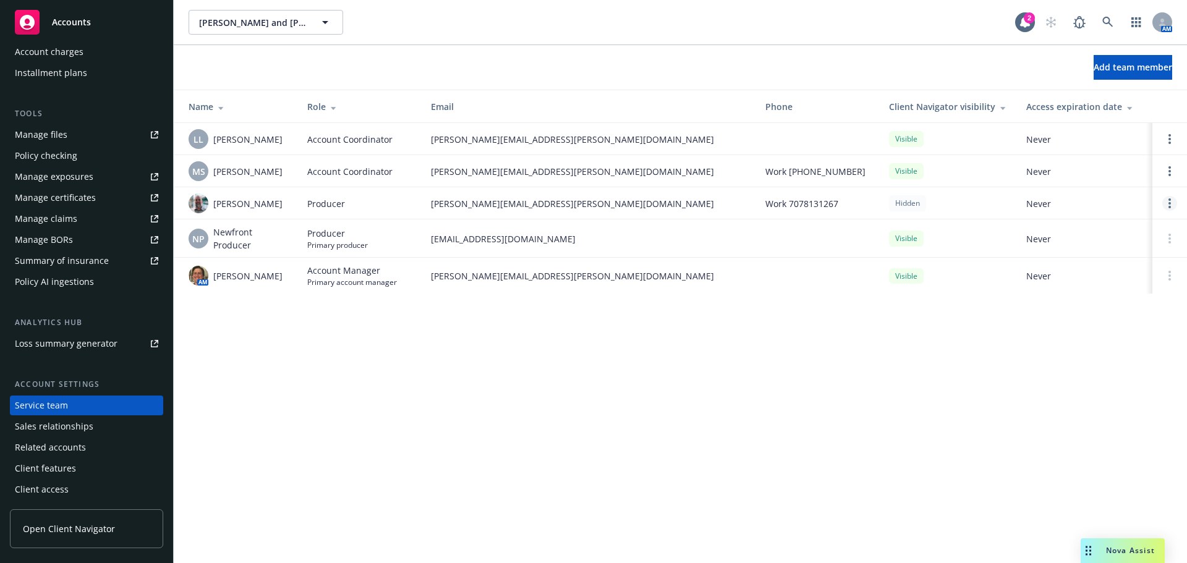
click at [1172, 205] on link "Open options" at bounding box center [1169, 203] width 15 height 15
drag, startPoint x: 1043, startPoint y: 376, endPoint x: 1047, endPoint y: 370, distance: 7.2
click at [1045, 376] on div "James C Hurst and Barbara J Hurst Revocable Living Trust & Silver's Wharf LLC J…" at bounding box center [680, 281] width 1013 height 563
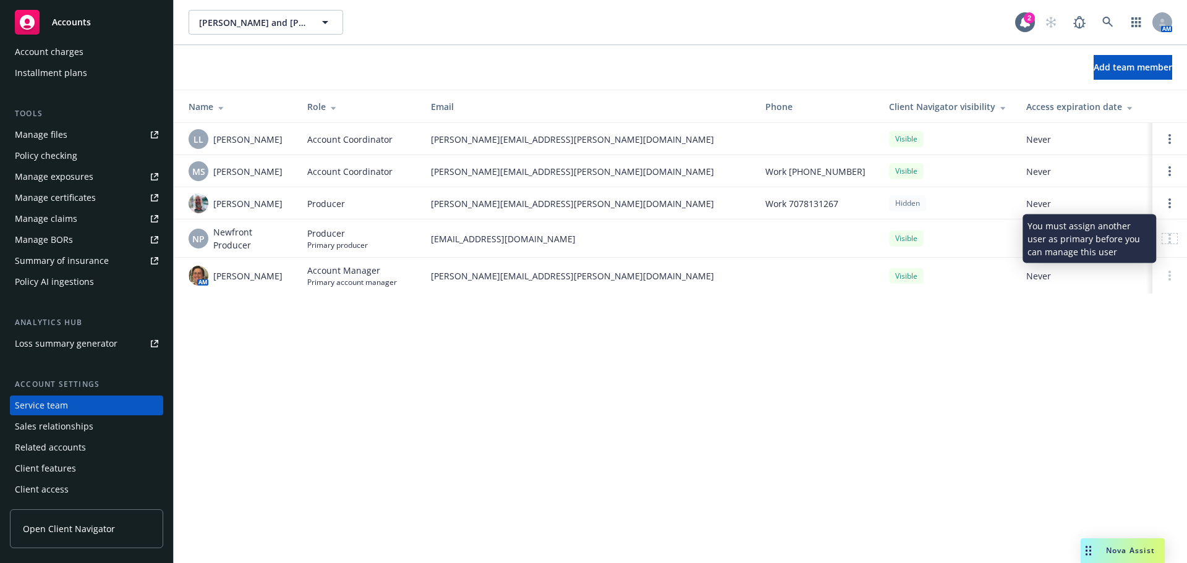
click at [1167, 234] on div at bounding box center [1169, 239] width 15 height 10
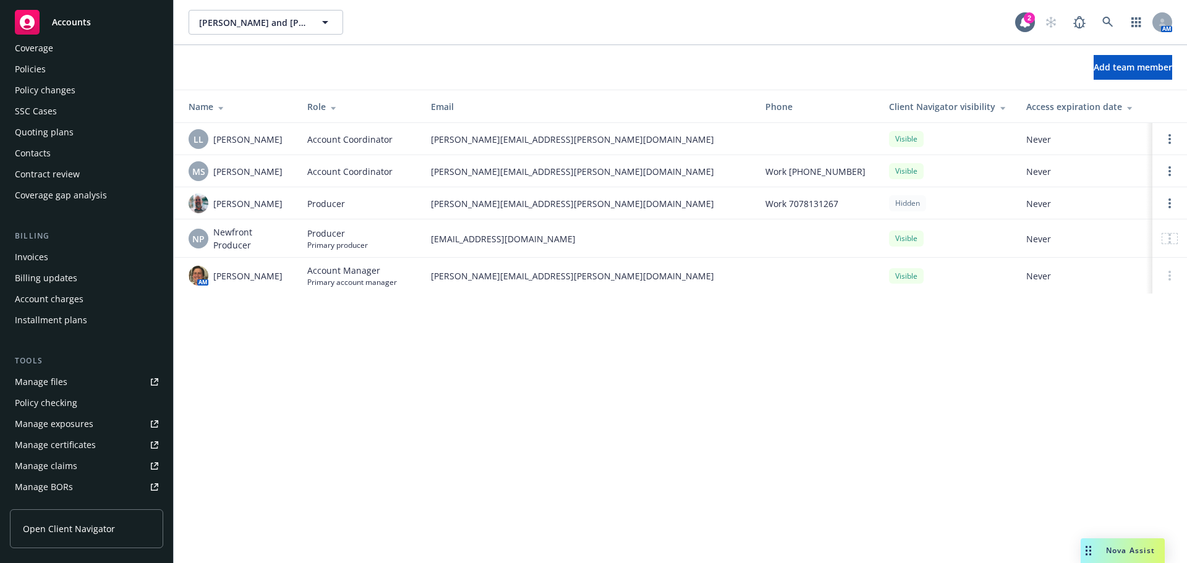
scroll to position [0, 0]
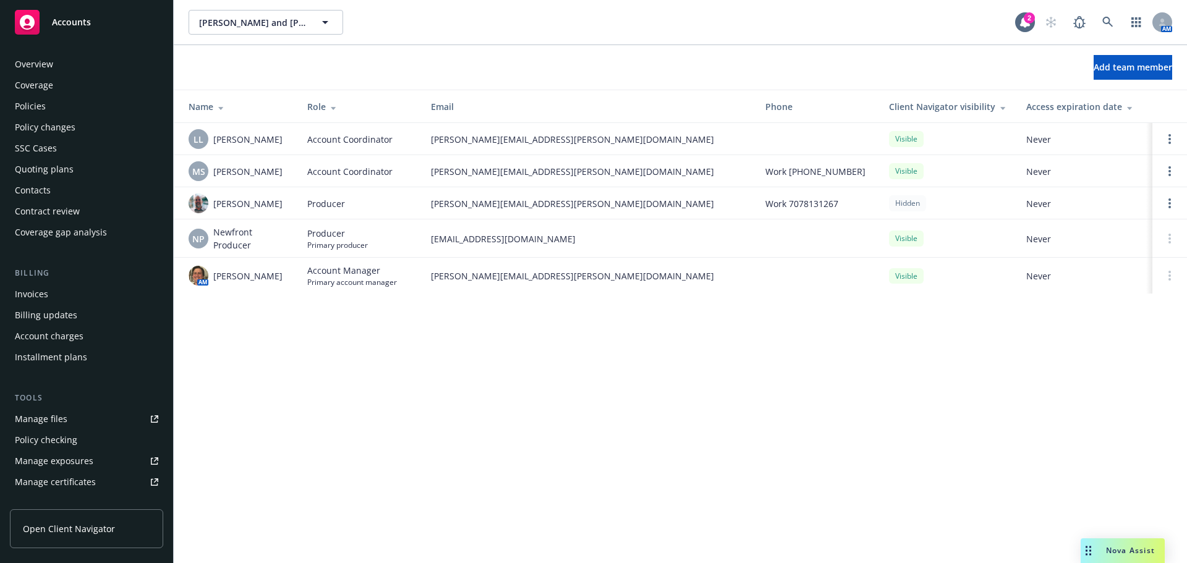
click at [31, 108] on div "Policies" at bounding box center [30, 106] width 31 height 20
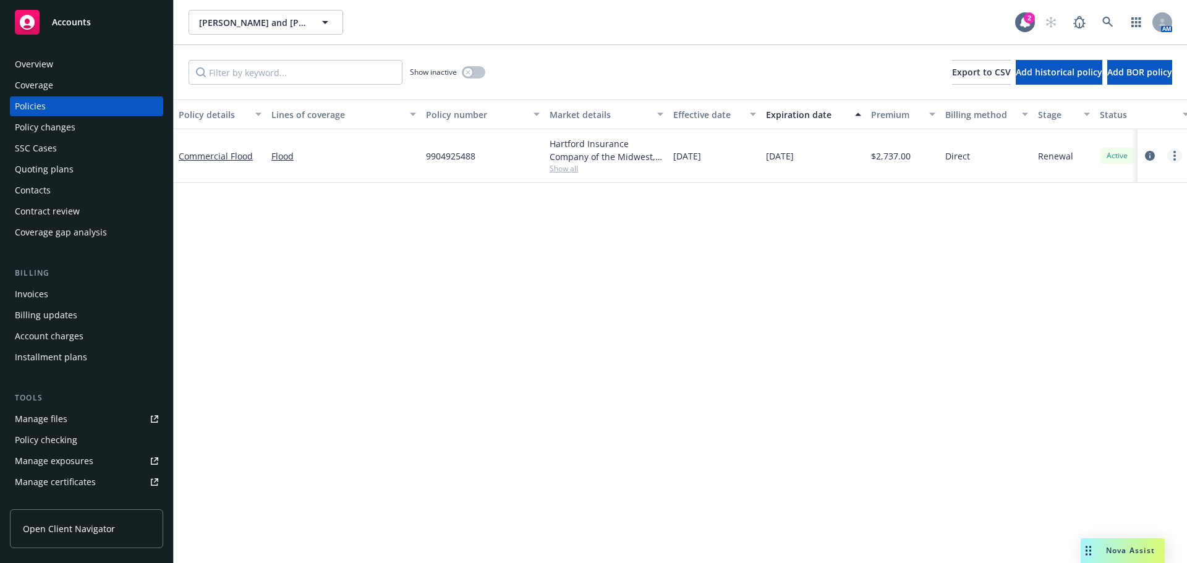
click at [1173, 158] on link "more" at bounding box center [1174, 155] width 15 height 15
click at [1156, 150] on div at bounding box center [1162, 155] width 40 height 15
click at [1152, 155] on icon "circleInformation" at bounding box center [1150, 156] width 10 height 10
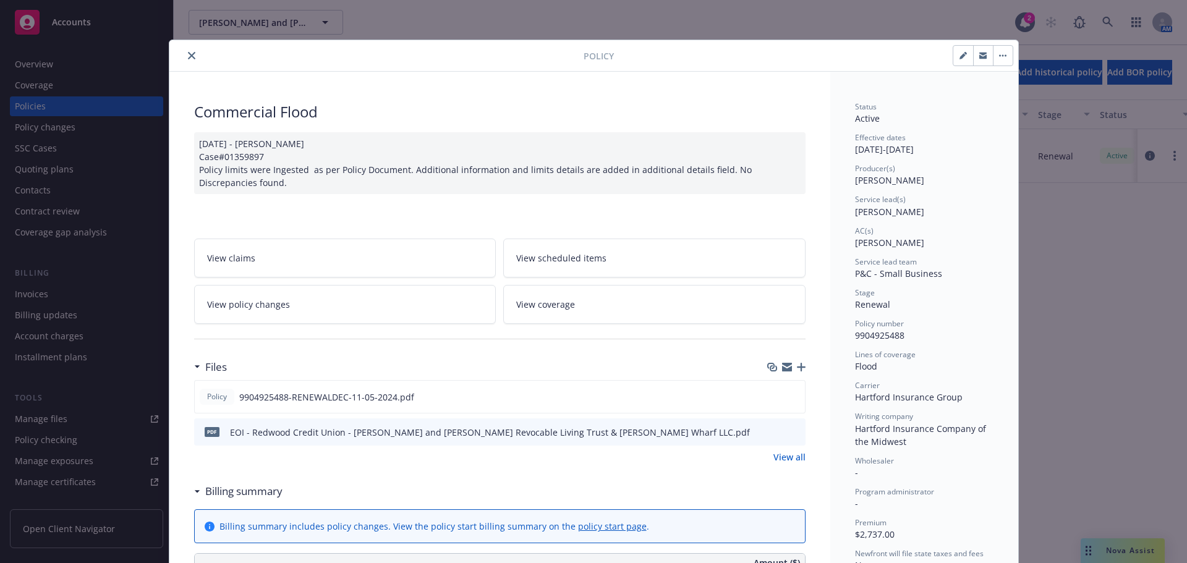
scroll to position [37, 0]
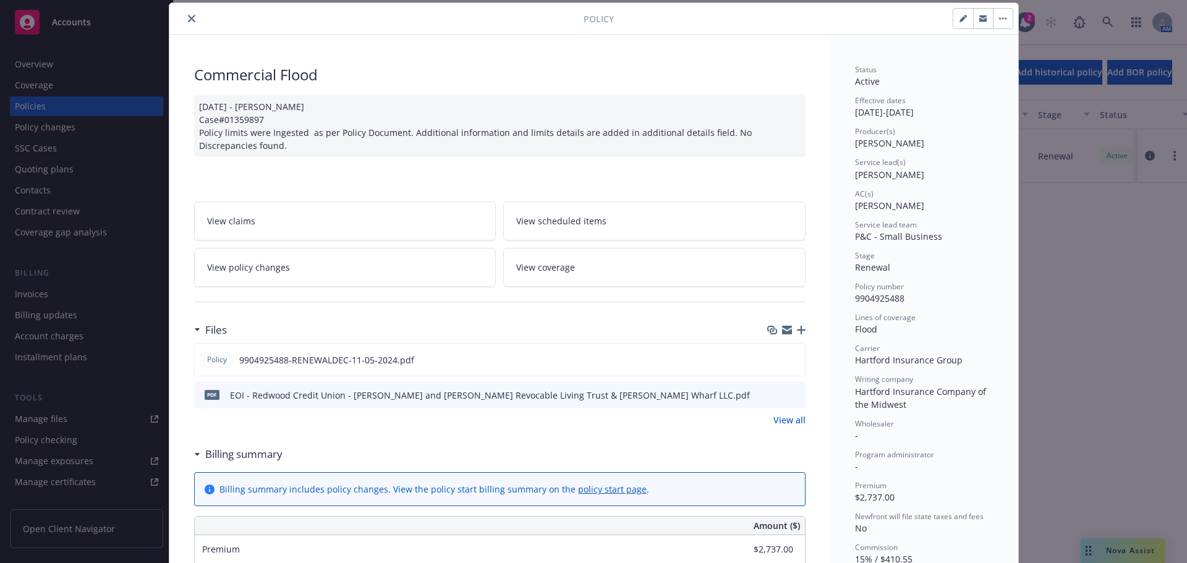
click at [961, 21] on icon "button" at bounding box center [962, 18] width 7 height 7
select select "RENEWAL"
select select "12"
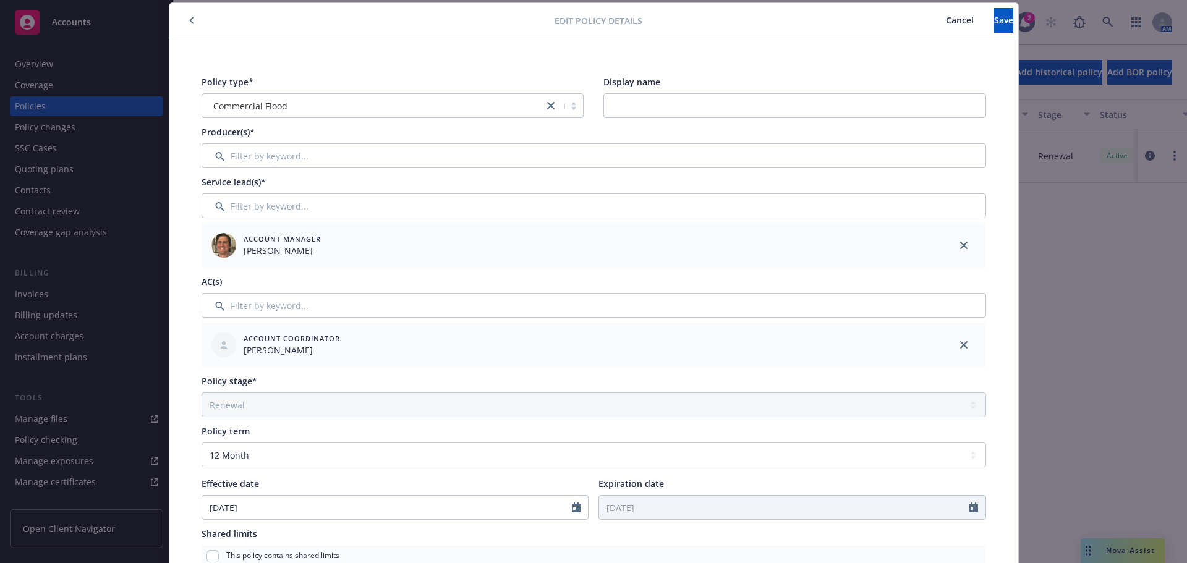
click at [925, 29] on button "Cancel" at bounding box center [959, 20] width 69 height 25
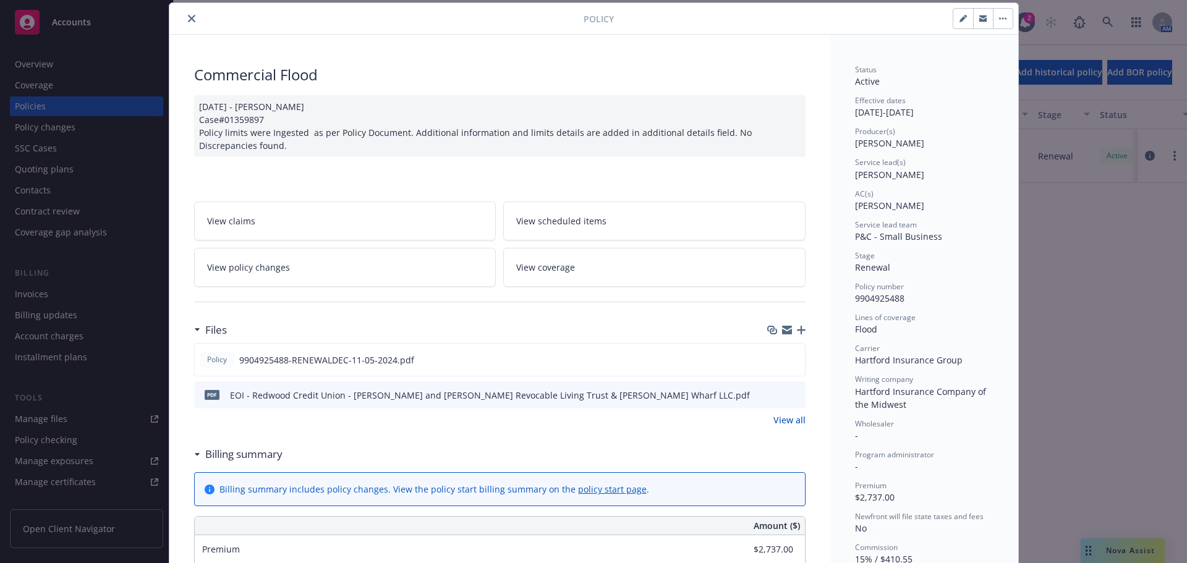
click at [959, 20] on icon "button" at bounding box center [962, 18] width 7 height 7
select select "RENEWAL"
select select "12"
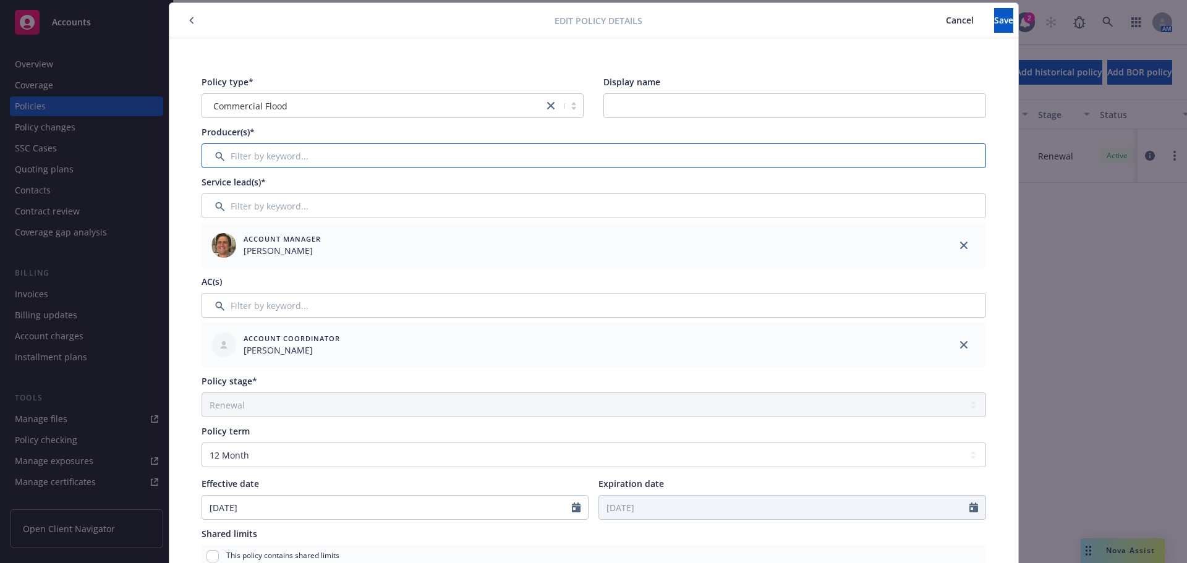
click at [252, 160] on input "Filter by keyword..." at bounding box center [594, 155] width 785 height 25
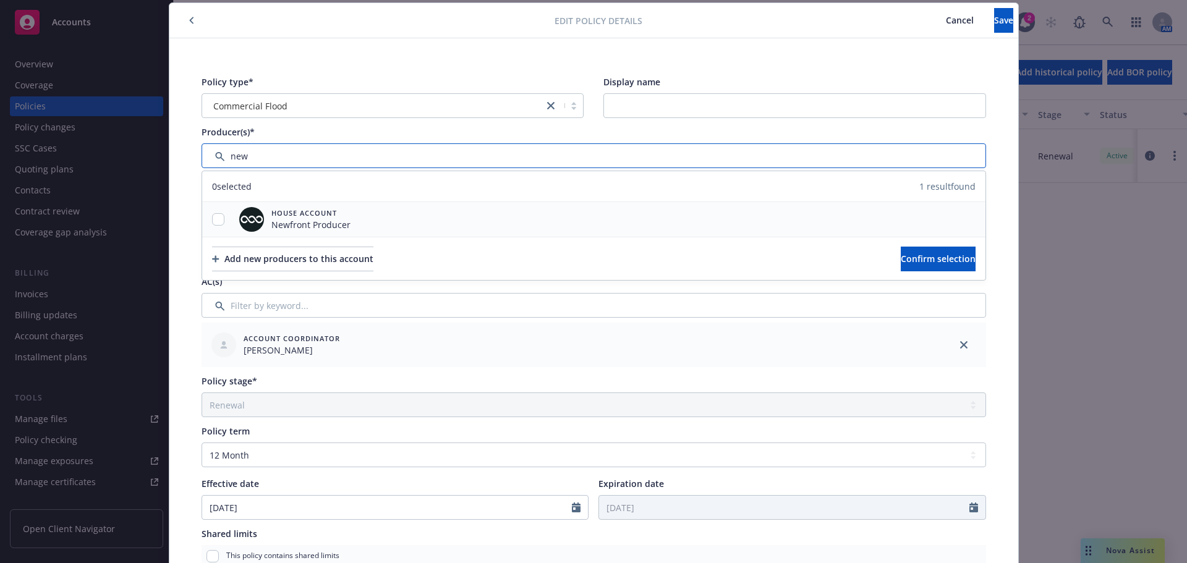
type input "new"
click at [219, 217] on input "checkbox" at bounding box center [218, 219] width 12 height 12
checkbox input "true"
click at [901, 249] on button "Confirm selection" at bounding box center [938, 259] width 75 height 25
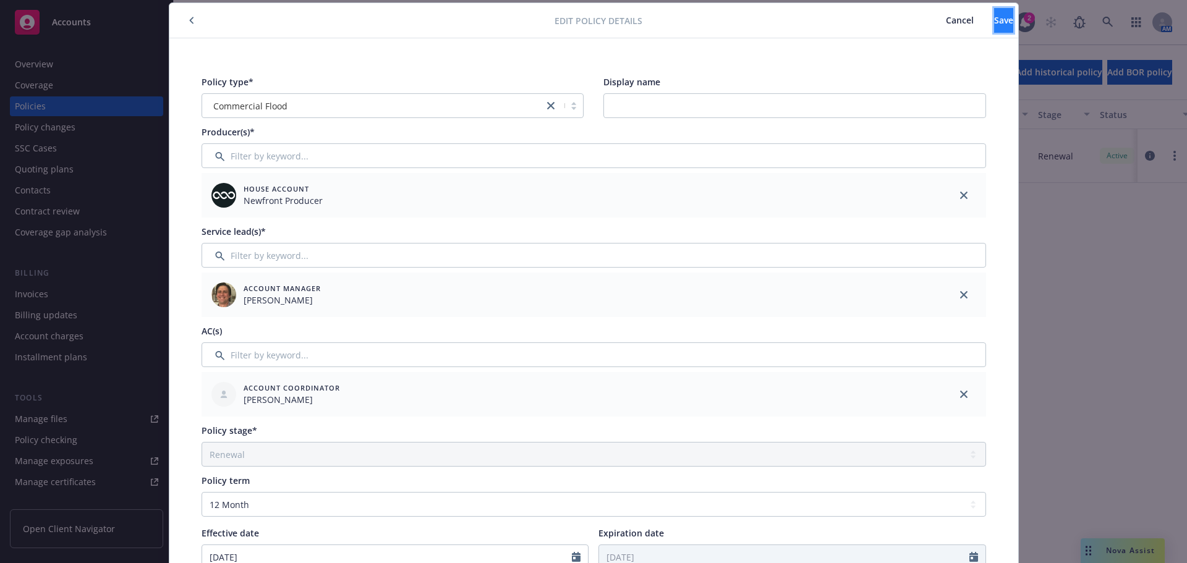
click at [994, 23] on span "Save" at bounding box center [1003, 20] width 19 height 12
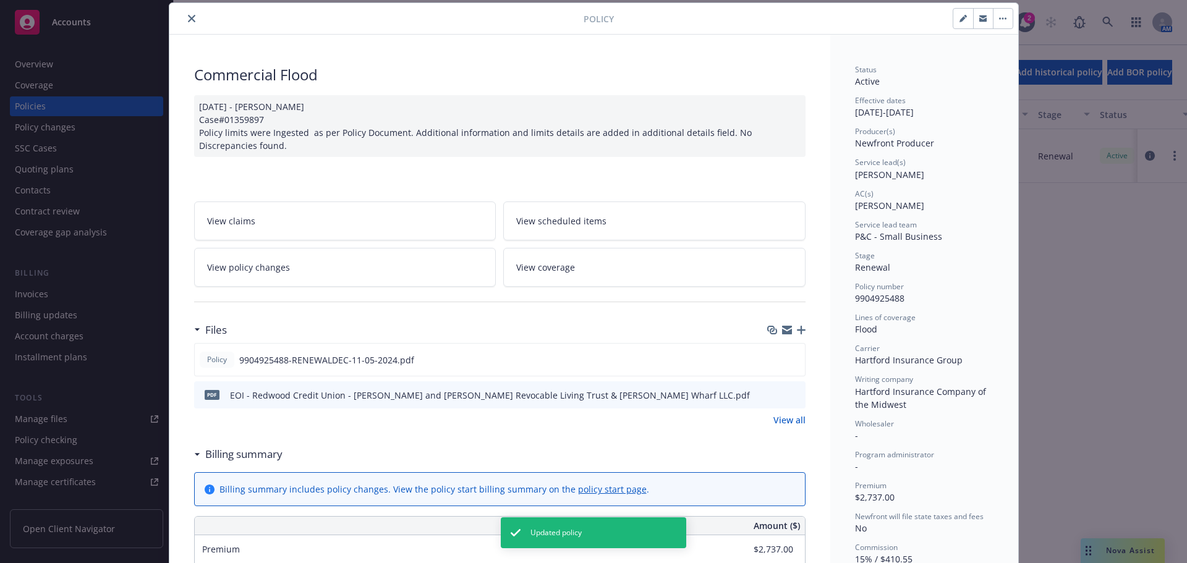
click at [188, 21] on icon "close" at bounding box center [191, 18] width 7 height 7
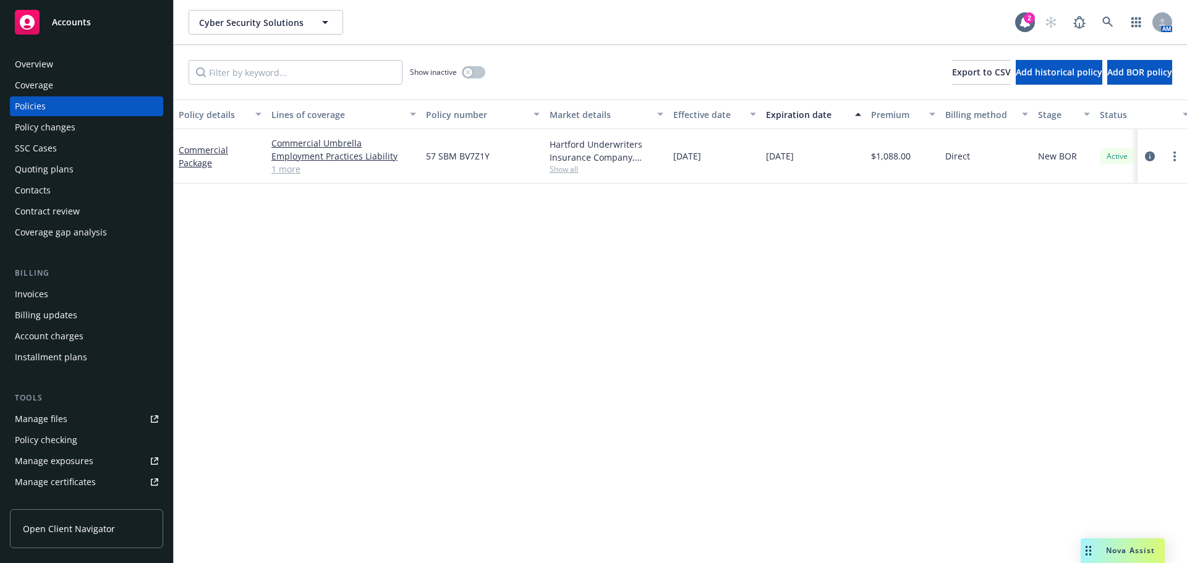
click at [52, 294] on div "Invoices" at bounding box center [86, 294] width 143 height 20
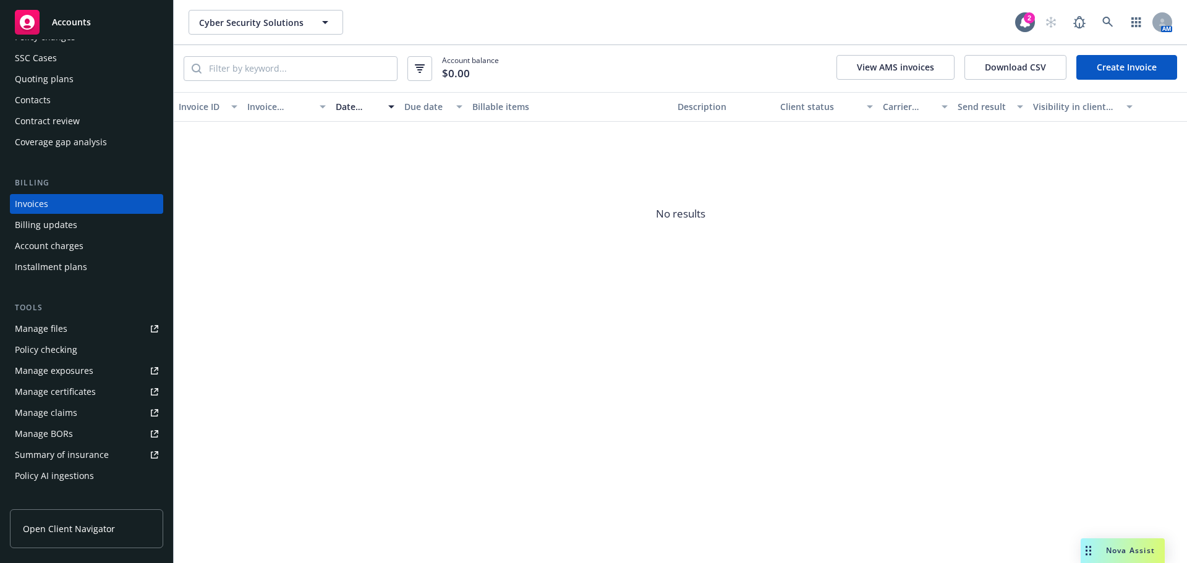
scroll to position [247, 0]
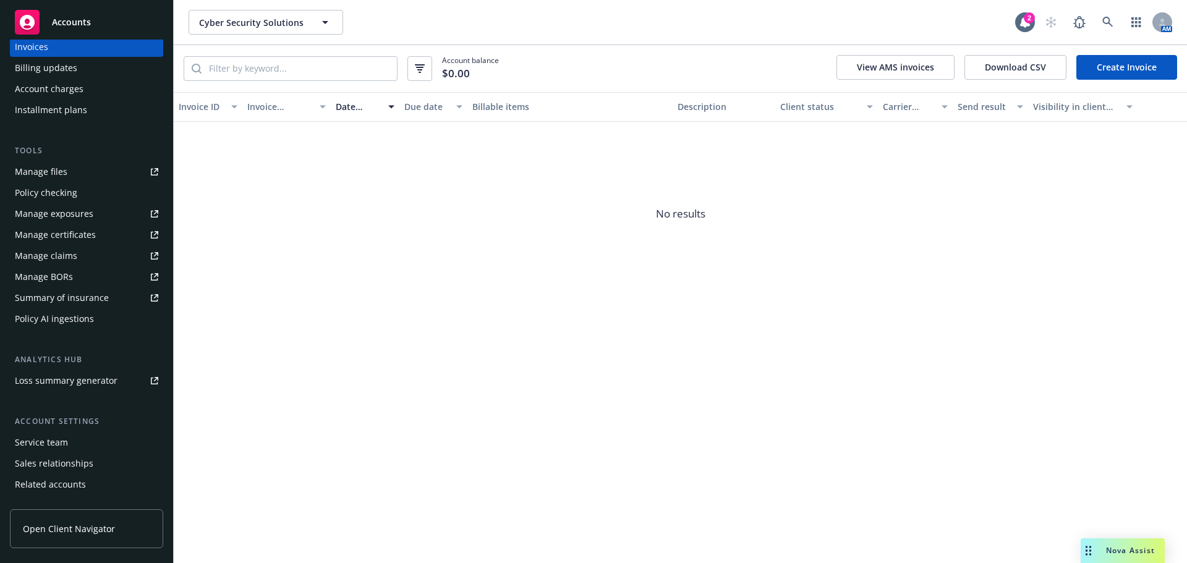
click at [58, 440] on div "Service team" at bounding box center [41, 443] width 53 height 20
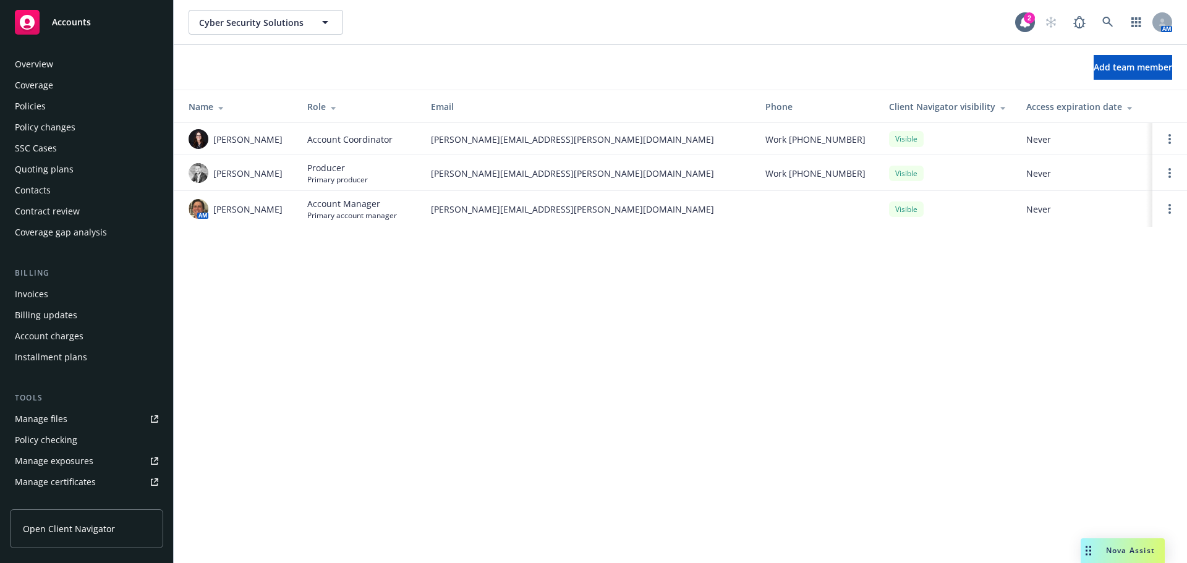
click at [45, 113] on div "Policies" at bounding box center [30, 106] width 31 height 20
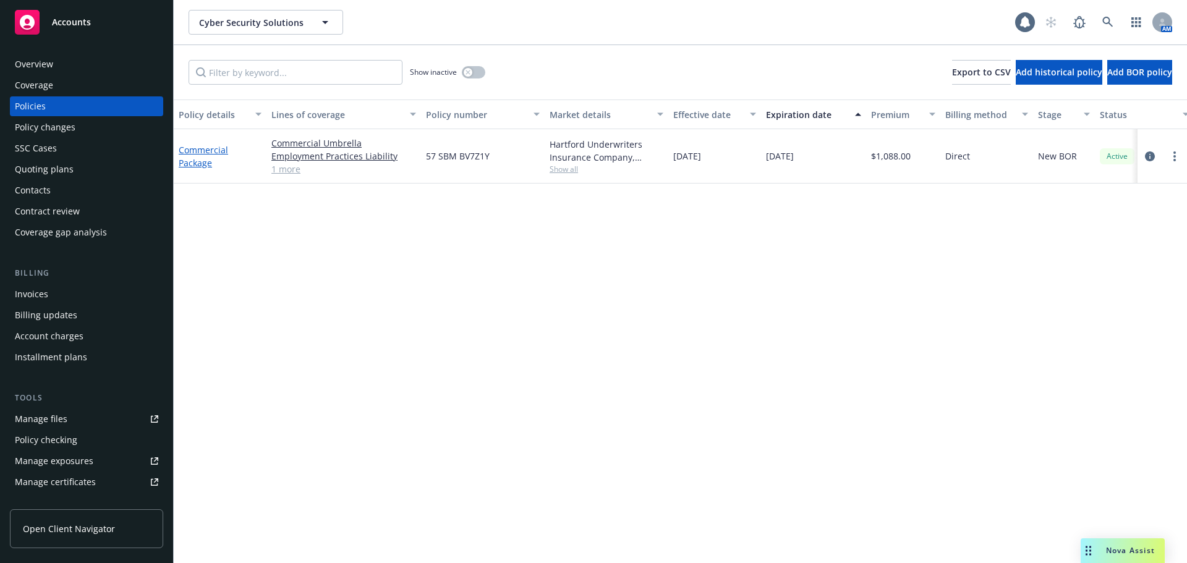
click at [203, 161] on link "Commercial Package" at bounding box center [203, 156] width 49 height 25
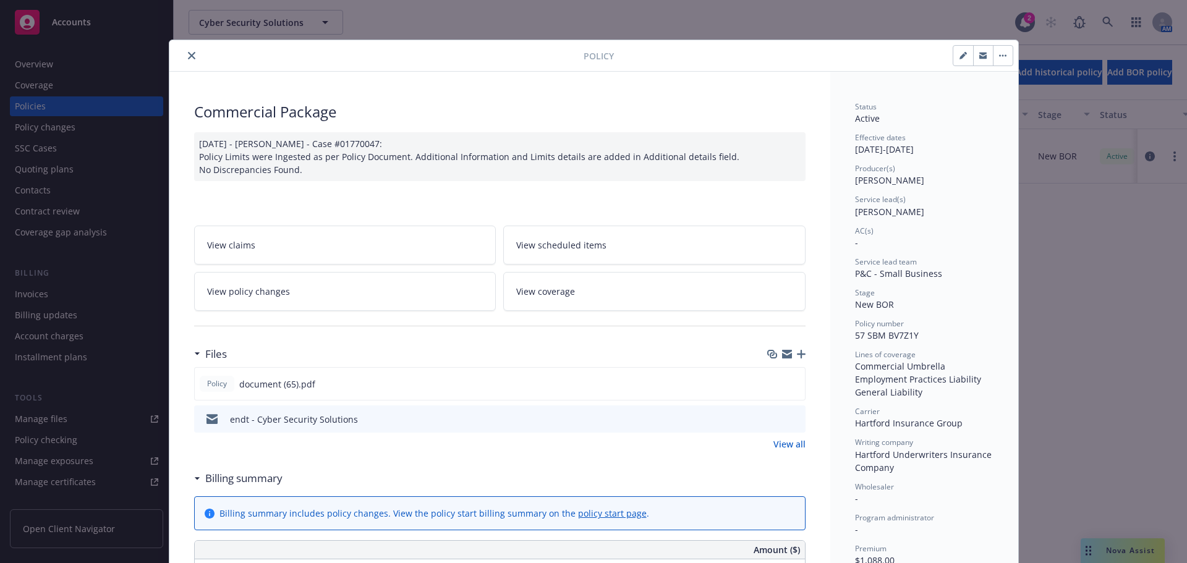
click at [957, 63] on button "button" at bounding box center [963, 56] width 20 height 20
select select "NEW_BOR"
select select "12"
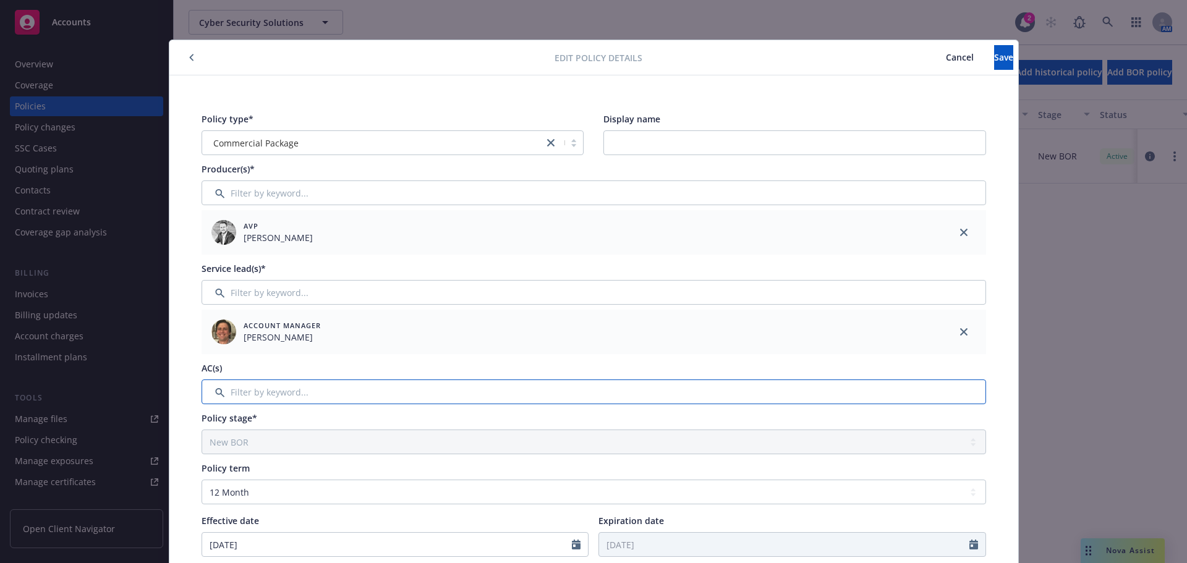
click at [786, 401] on input "Filter by keyword..." at bounding box center [594, 392] width 785 height 25
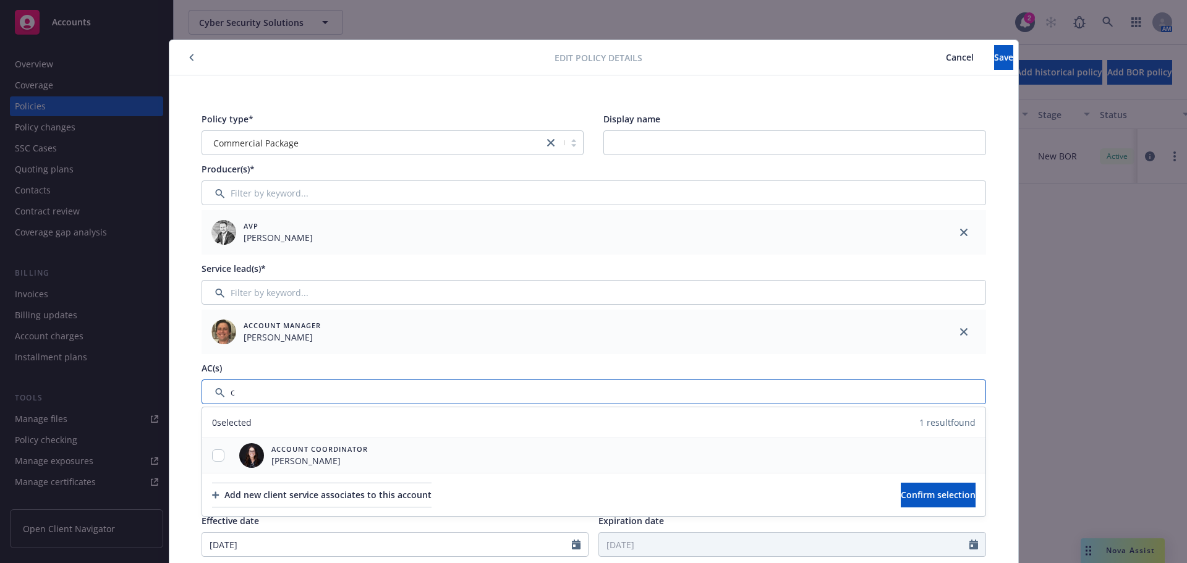
type input "c"
click at [212, 451] on input "checkbox" at bounding box center [218, 455] width 12 height 12
checkbox input "true"
click at [851, 498] on div "Add new client service associates to this account Confirm selection" at bounding box center [593, 494] width 783 height 43
click at [901, 498] on span "Confirm selection" at bounding box center [938, 495] width 75 height 12
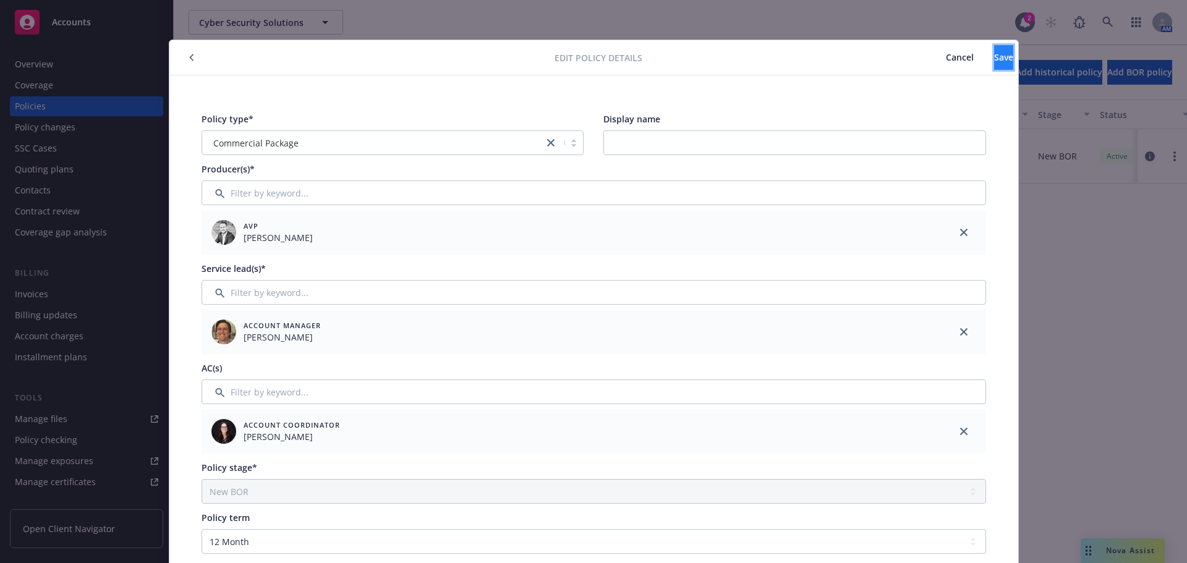
click at [994, 57] on button "Save" at bounding box center [1003, 57] width 19 height 25
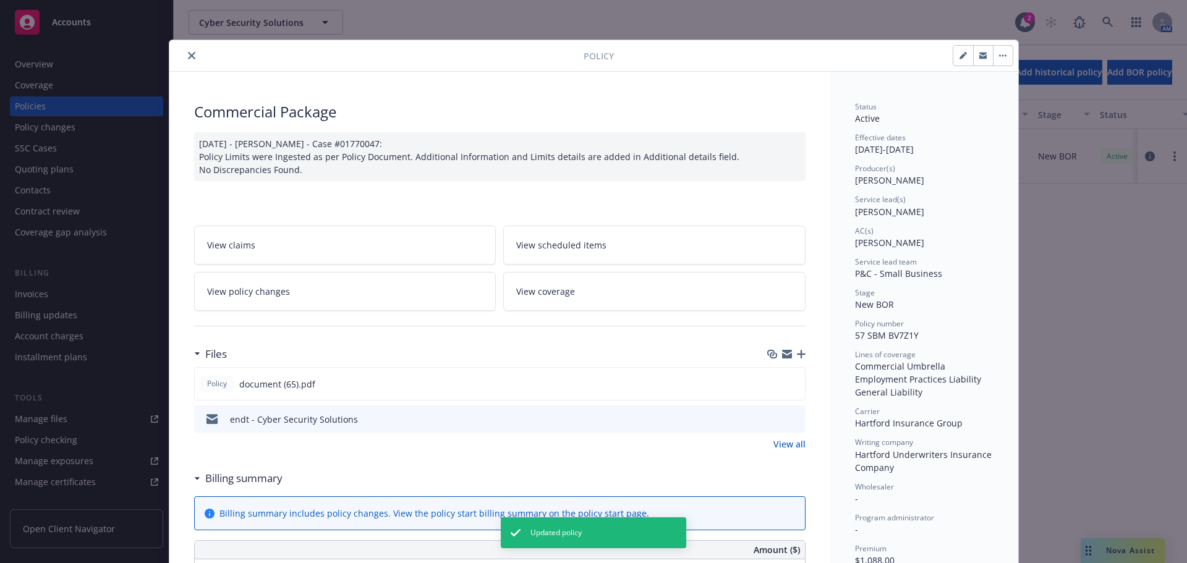
click at [188, 59] on icon "close" at bounding box center [191, 55] width 7 height 7
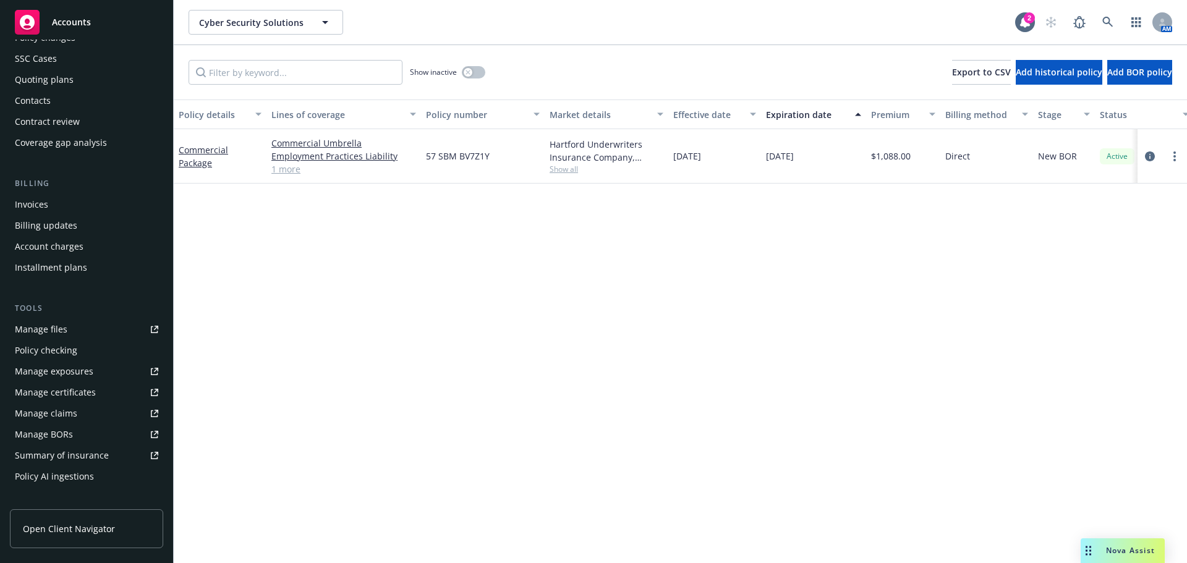
scroll to position [247, 0]
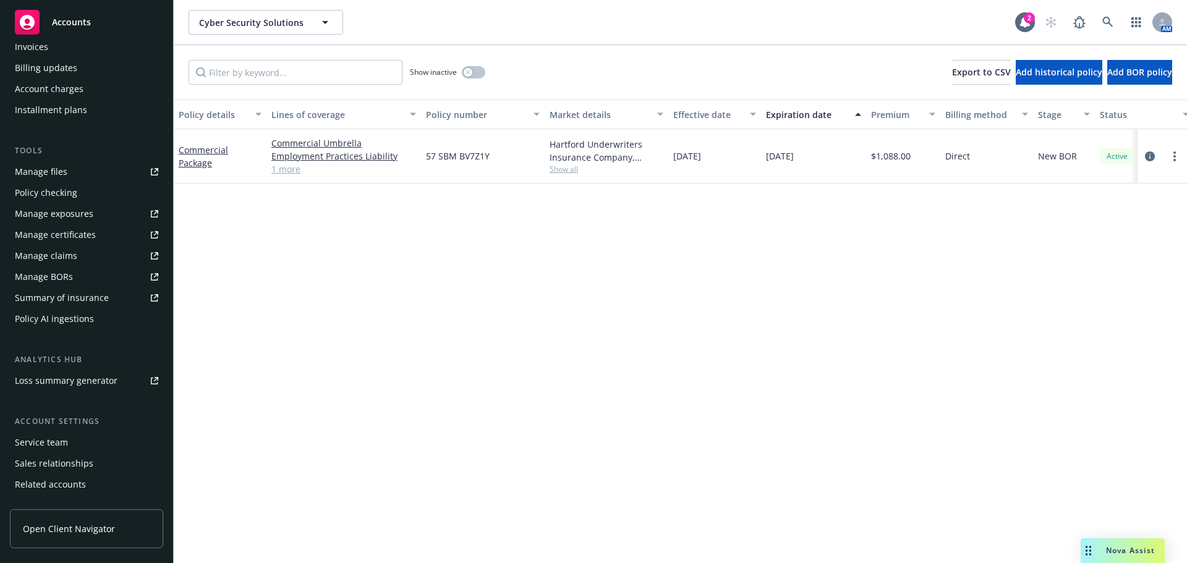
click at [36, 446] on div "Service team" at bounding box center [41, 443] width 53 height 20
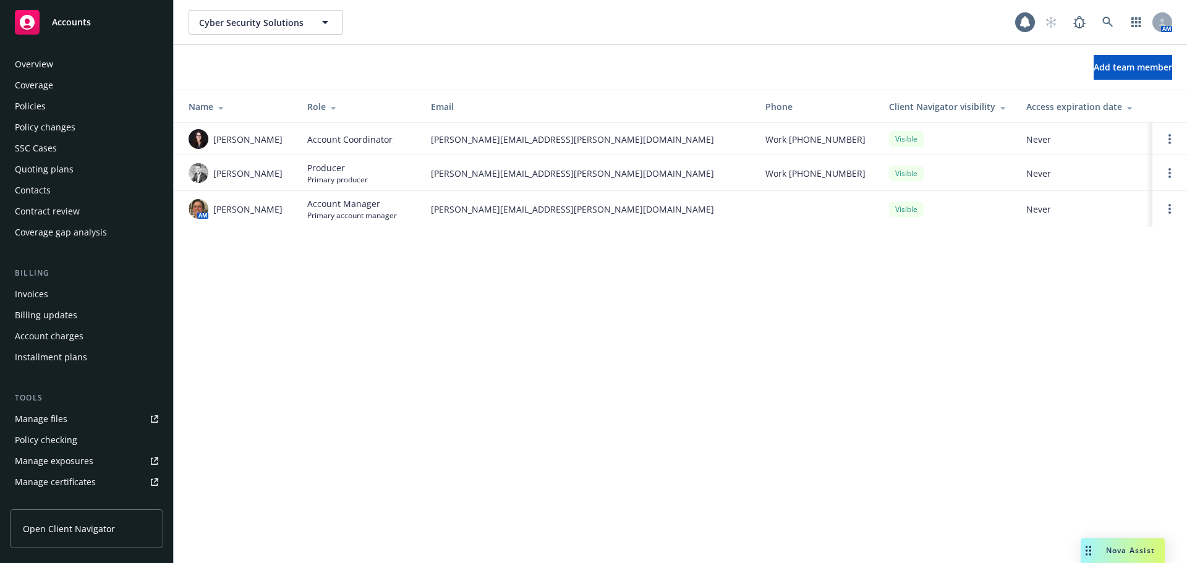
scroll to position [284, 0]
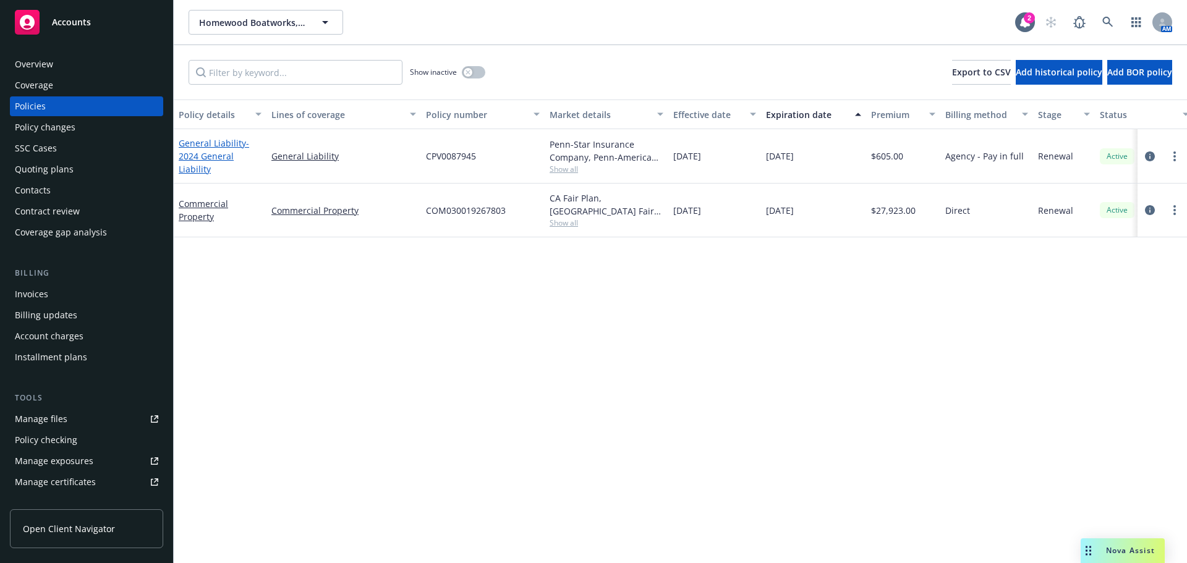
click at [213, 155] on span "- 2024 General Liability" at bounding box center [214, 156] width 70 height 38
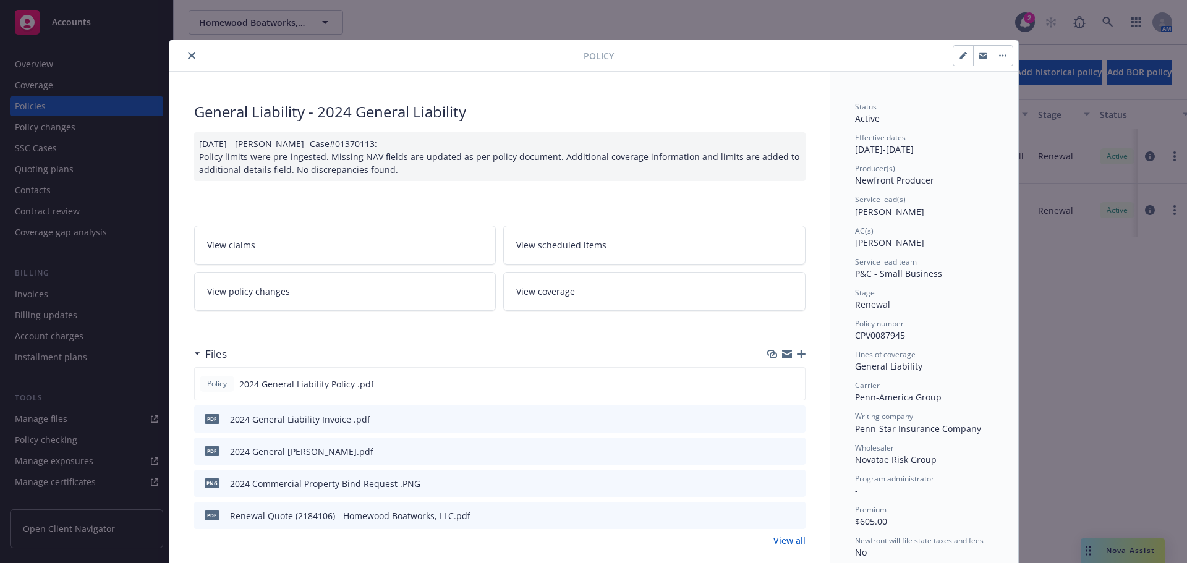
click at [960, 56] on icon "button" at bounding box center [962, 55] width 7 height 7
select select "RENEWAL"
select select "12"
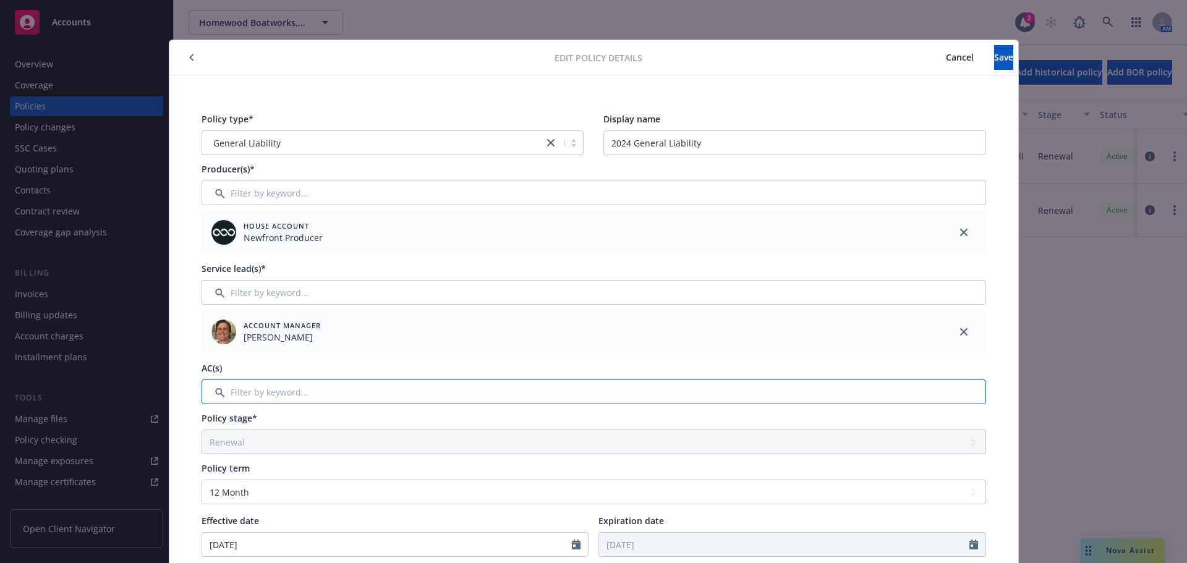
click at [341, 388] on input "Filter by keyword..." at bounding box center [594, 392] width 785 height 25
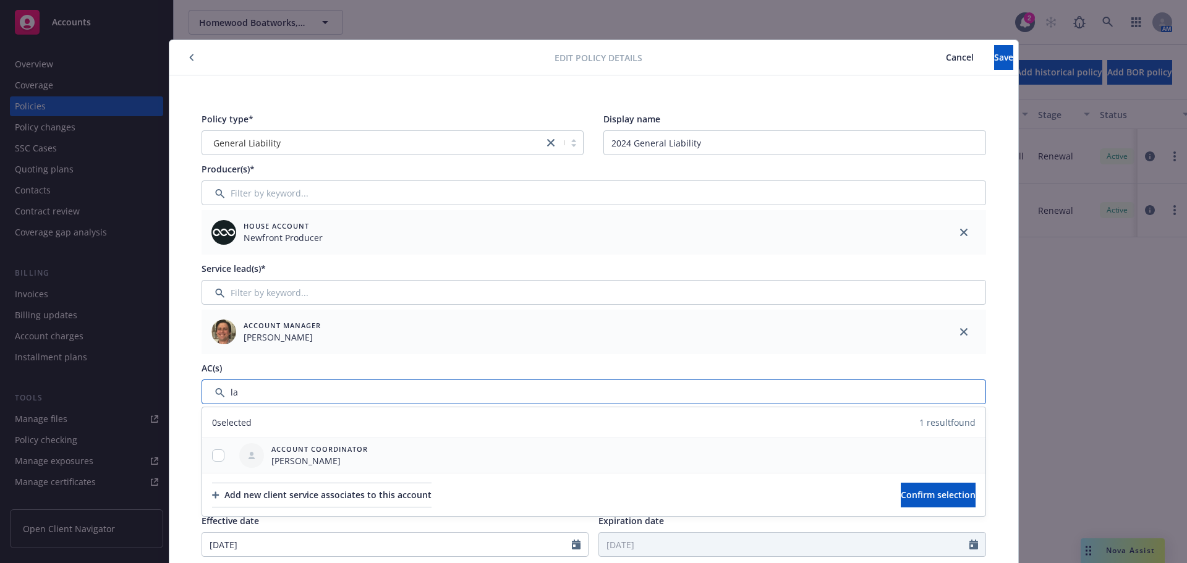
type input "la"
click at [213, 458] on input "checkbox" at bounding box center [218, 455] width 12 height 12
checkbox input "true"
click at [901, 492] on span "Confirm selection" at bounding box center [938, 495] width 75 height 12
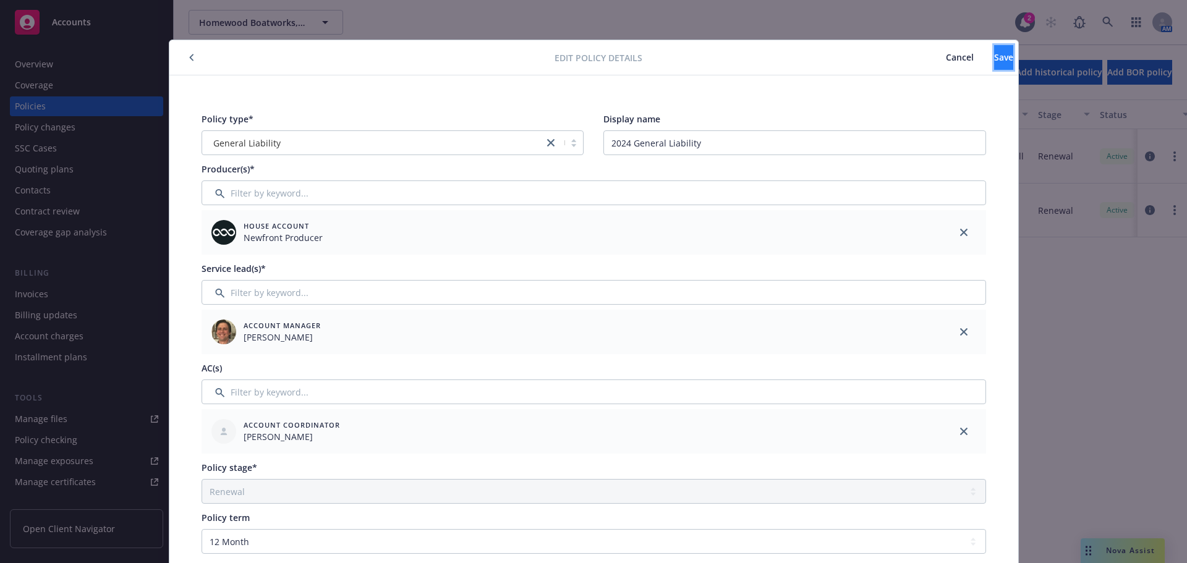
click at [994, 67] on button "Save" at bounding box center [1003, 57] width 19 height 25
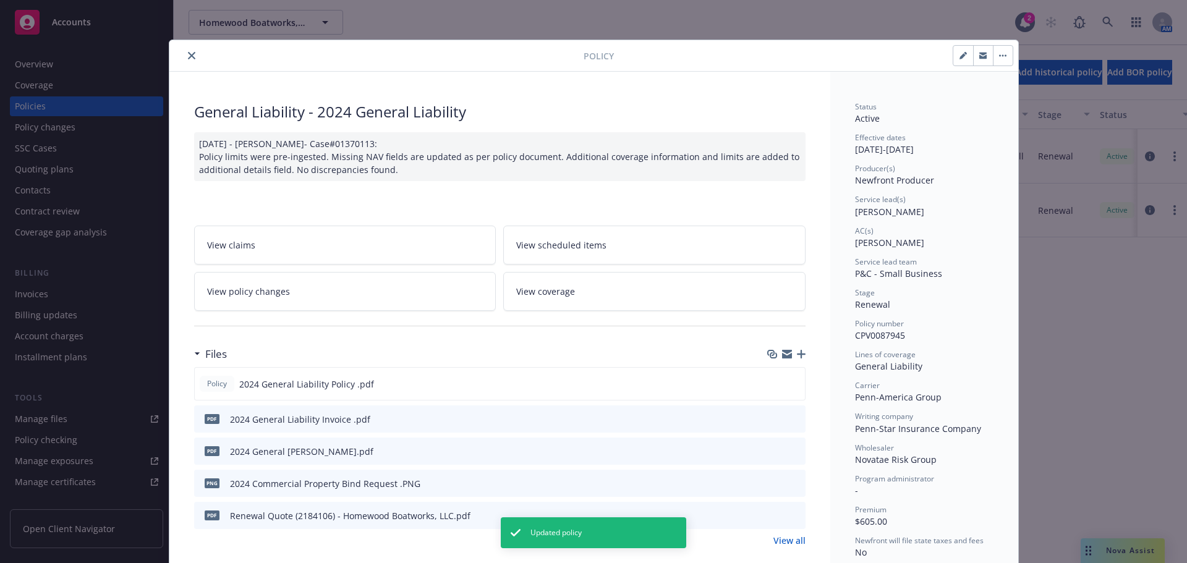
click at [188, 54] on icon "close" at bounding box center [191, 55] width 7 height 7
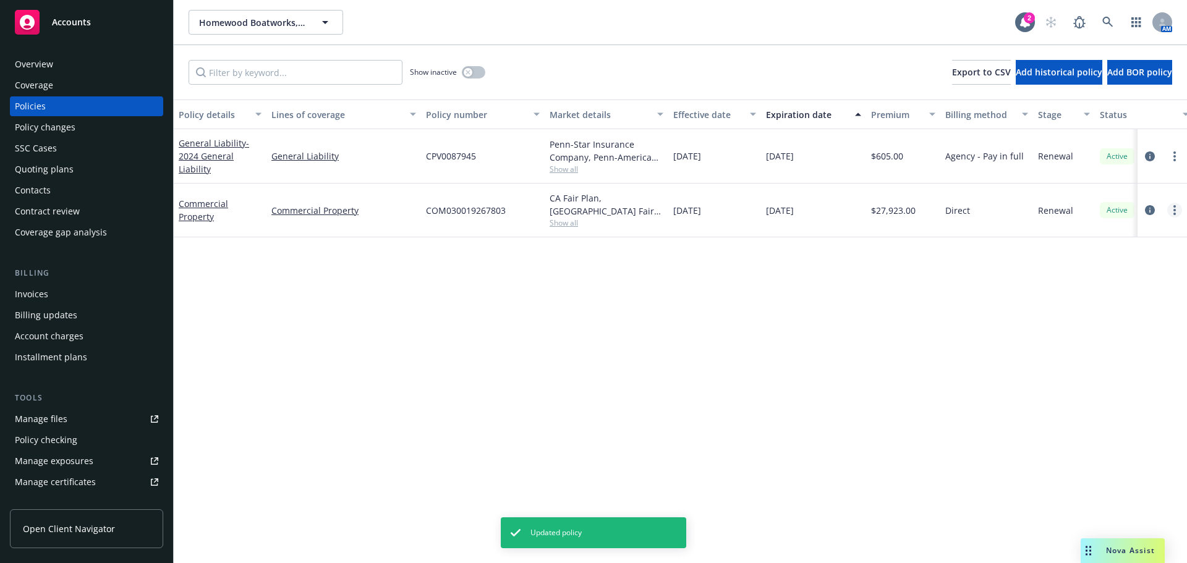
click at [1175, 213] on circle "more" at bounding box center [1174, 214] width 2 height 2
click at [1150, 209] on icon "circleInformation" at bounding box center [1150, 210] width 10 height 10
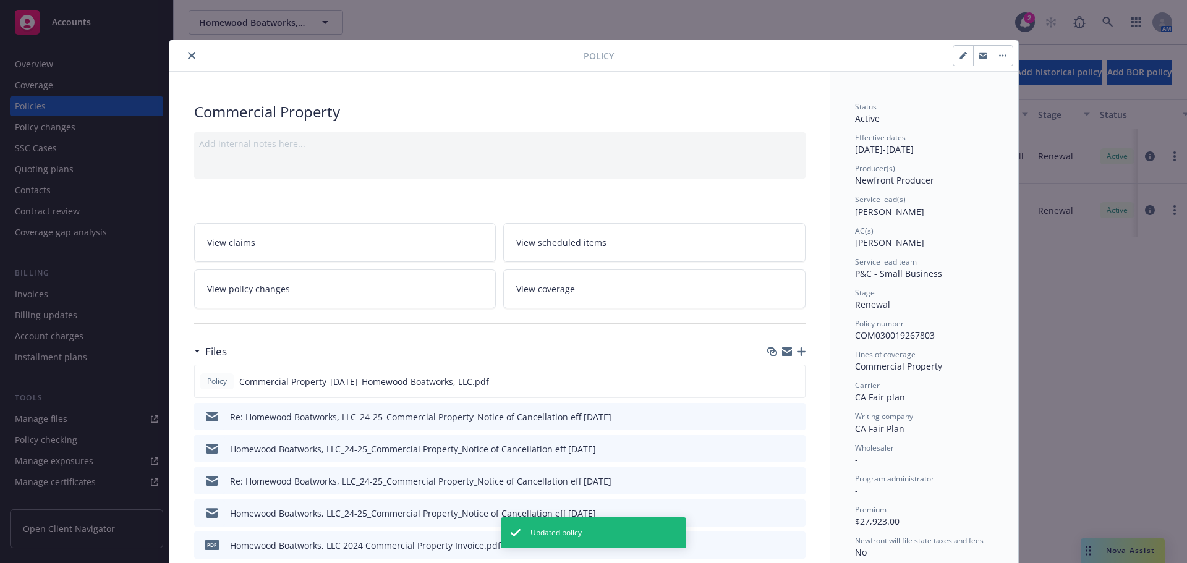
click at [961, 52] on icon "button" at bounding box center [962, 55] width 7 height 7
select select "RENEWAL"
select select "12"
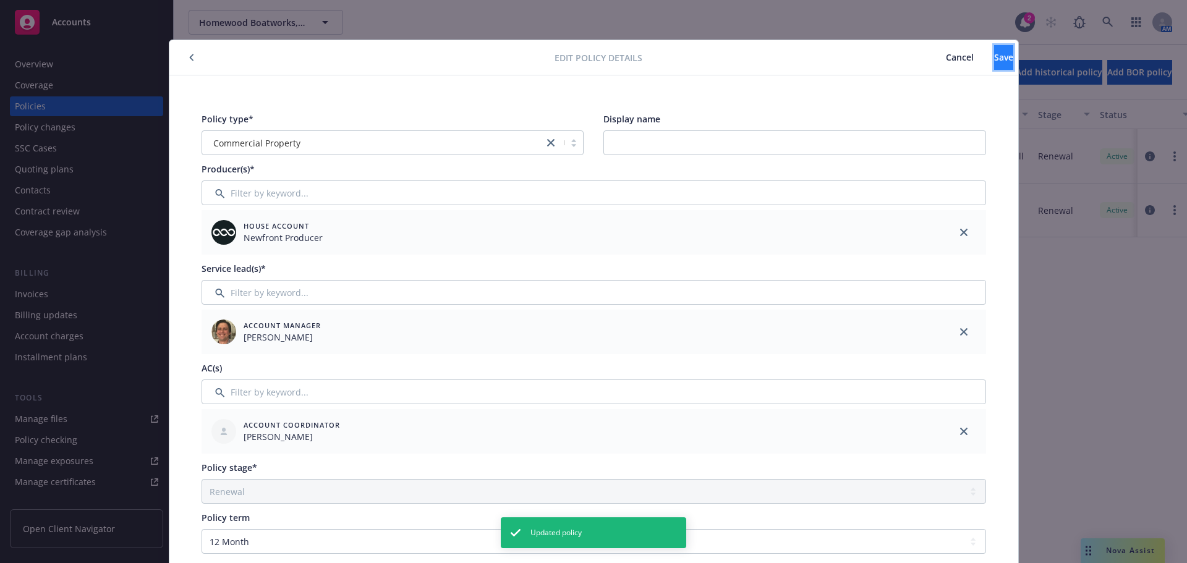
click at [994, 57] on span "Save" at bounding box center [1003, 57] width 19 height 12
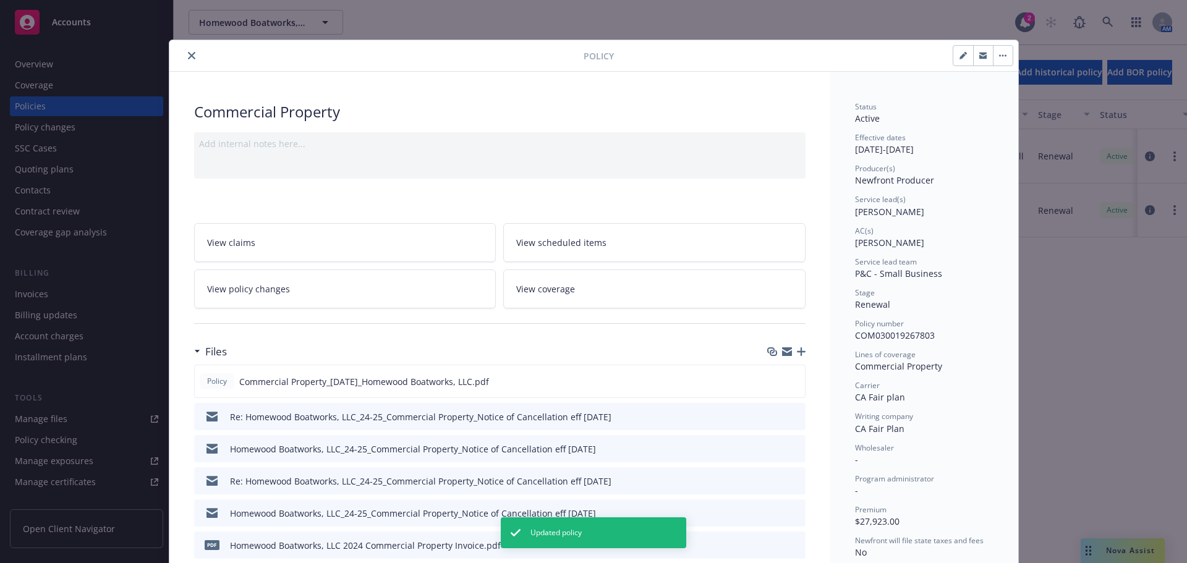
click at [189, 57] on icon "close" at bounding box center [191, 55] width 7 height 7
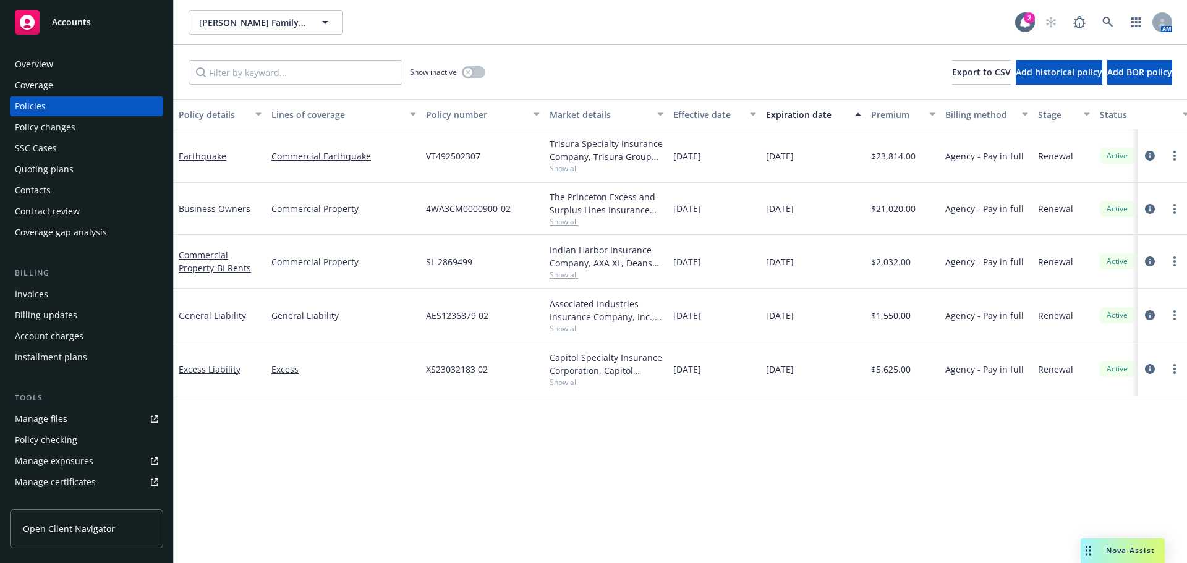
click at [48, 297] on div "Invoices" at bounding box center [86, 294] width 143 height 20
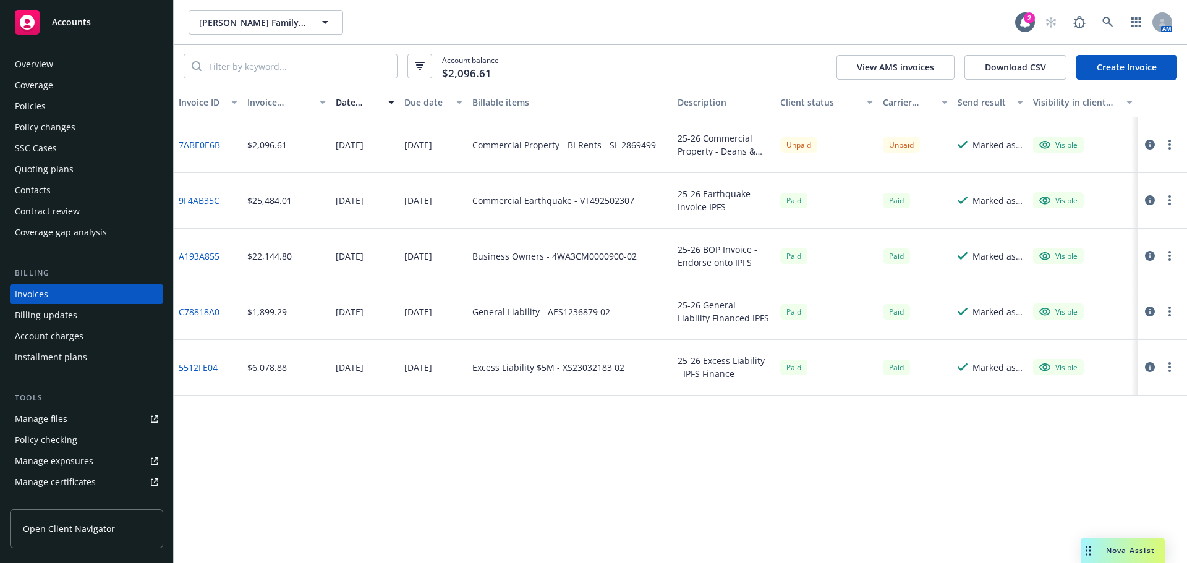
click at [49, 310] on div "Billing updates" at bounding box center [46, 315] width 62 height 20
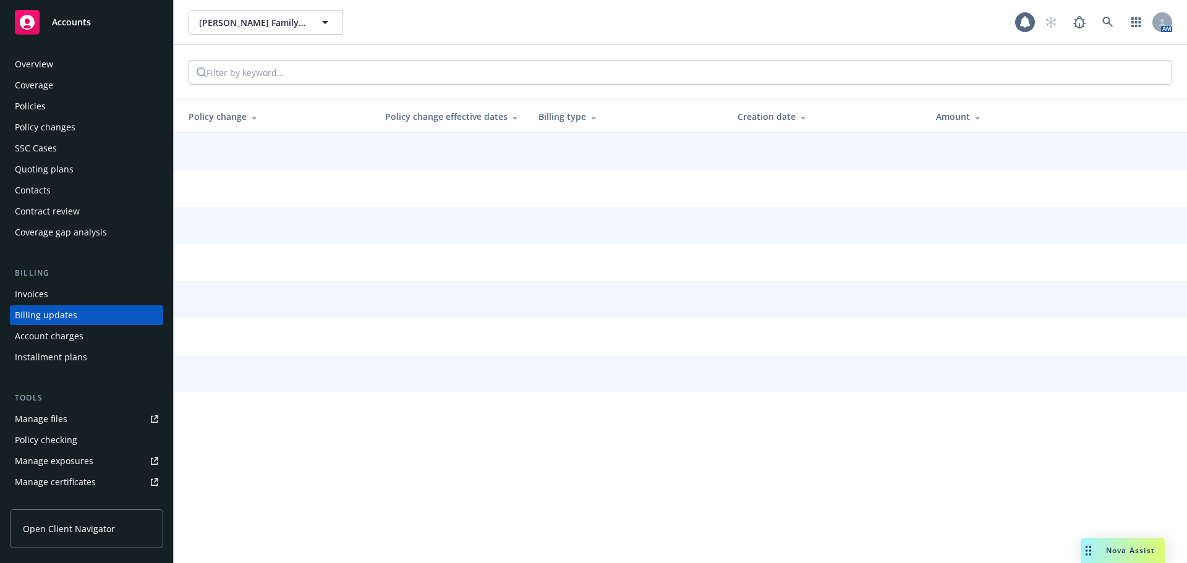
scroll to position [14, 0]
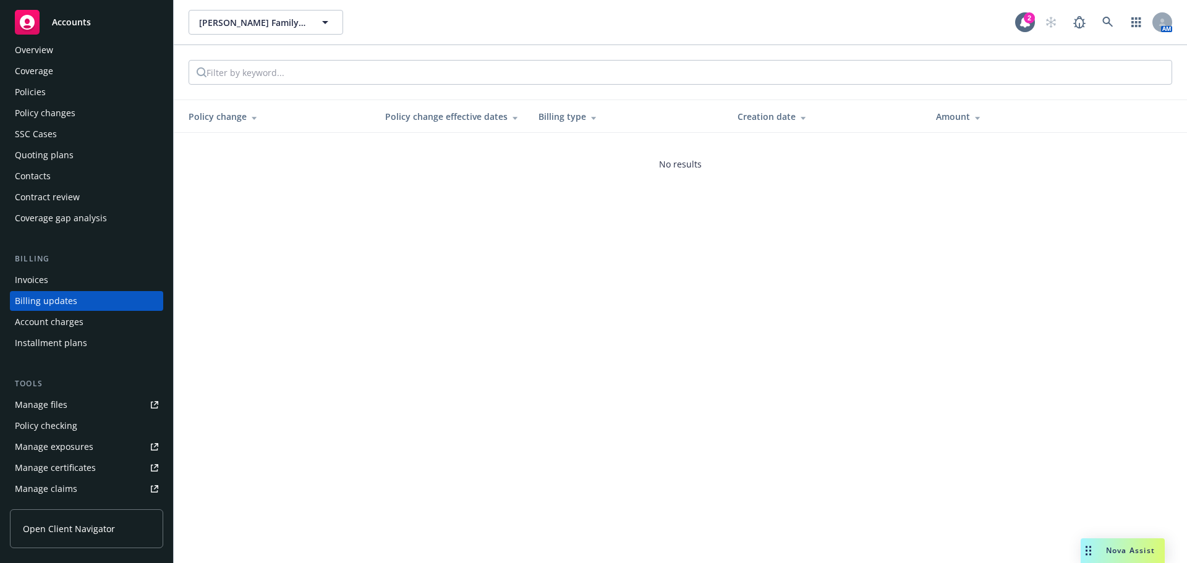
click at [28, 406] on div "Manage files" at bounding box center [41, 405] width 53 height 20
click at [22, 287] on div "Invoices" at bounding box center [31, 280] width 33 height 20
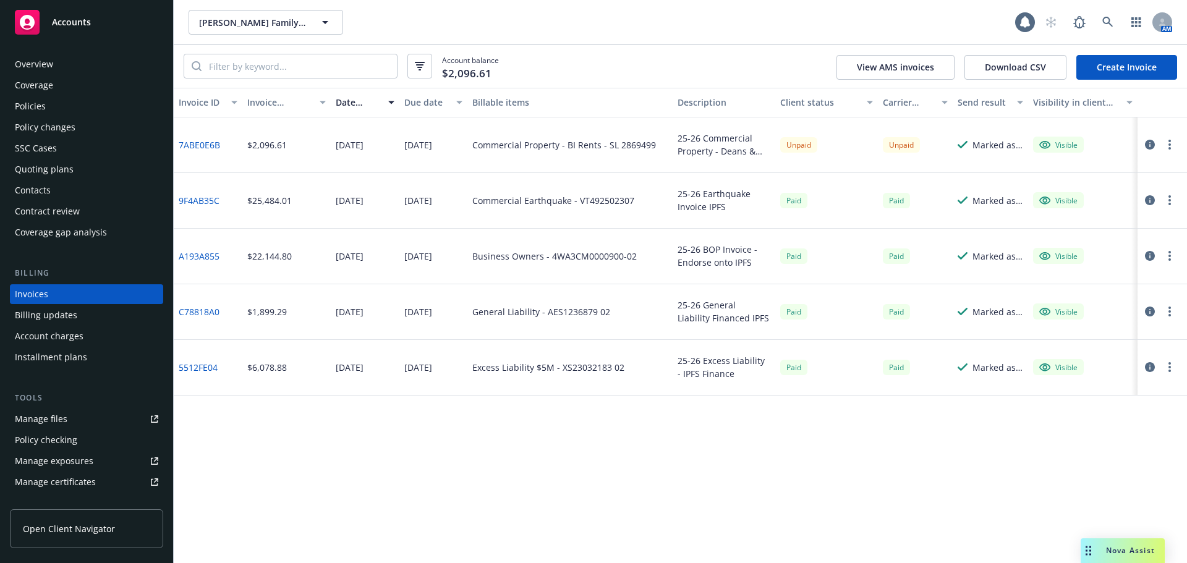
click at [1171, 146] on button "button" at bounding box center [1169, 144] width 15 height 15
click at [1151, 149] on icon "button" at bounding box center [1150, 145] width 10 height 10
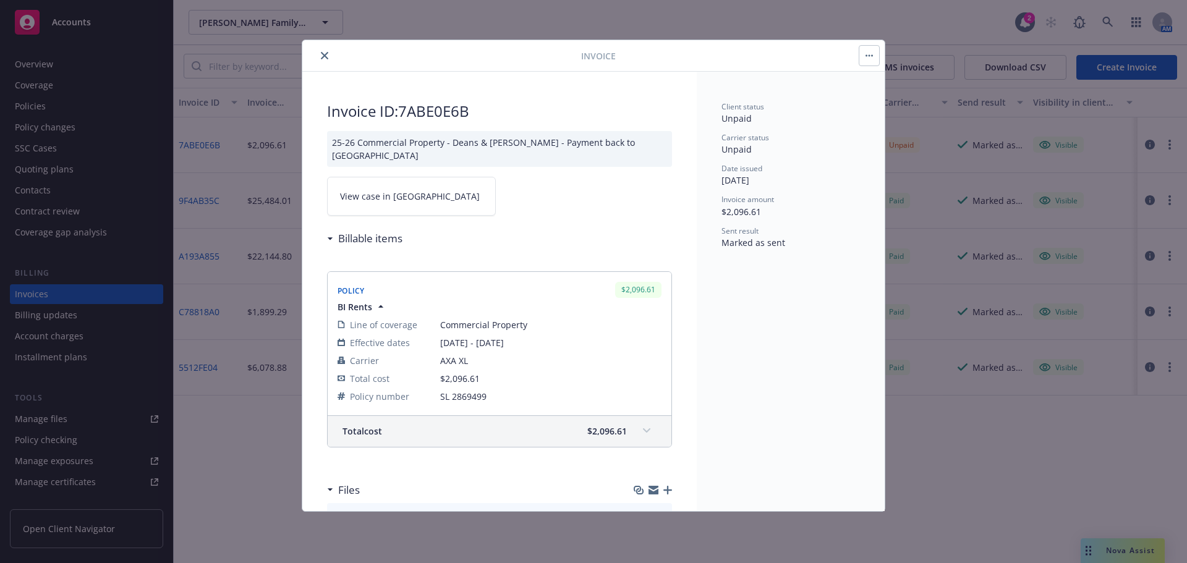
click at [875, 56] on button "button" at bounding box center [869, 56] width 20 height 20
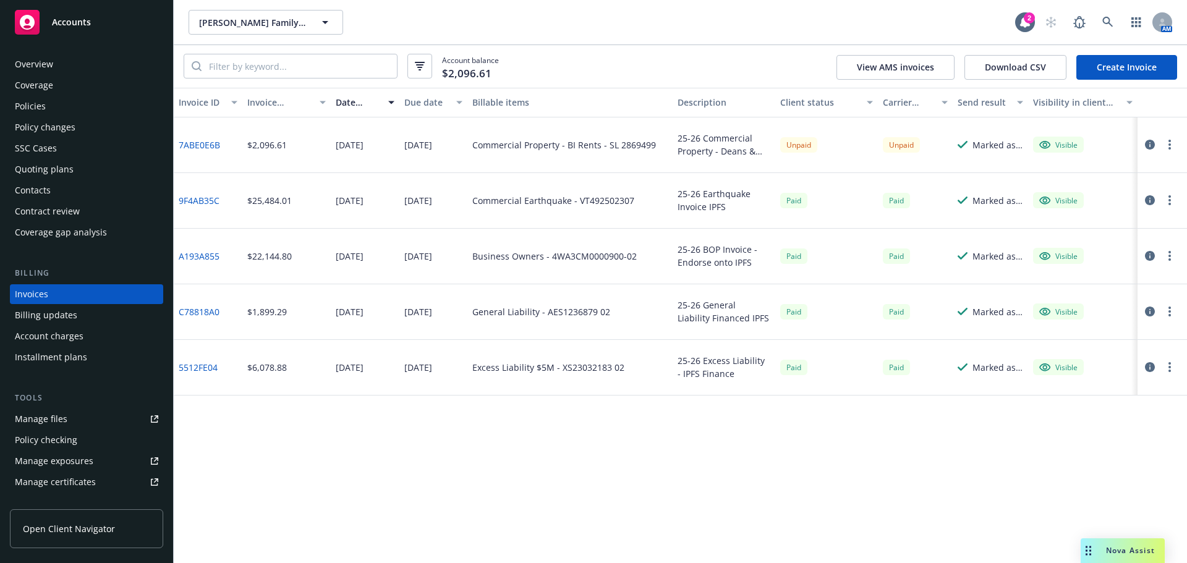
click at [33, 315] on div "Billing updates" at bounding box center [46, 315] width 62 height 20
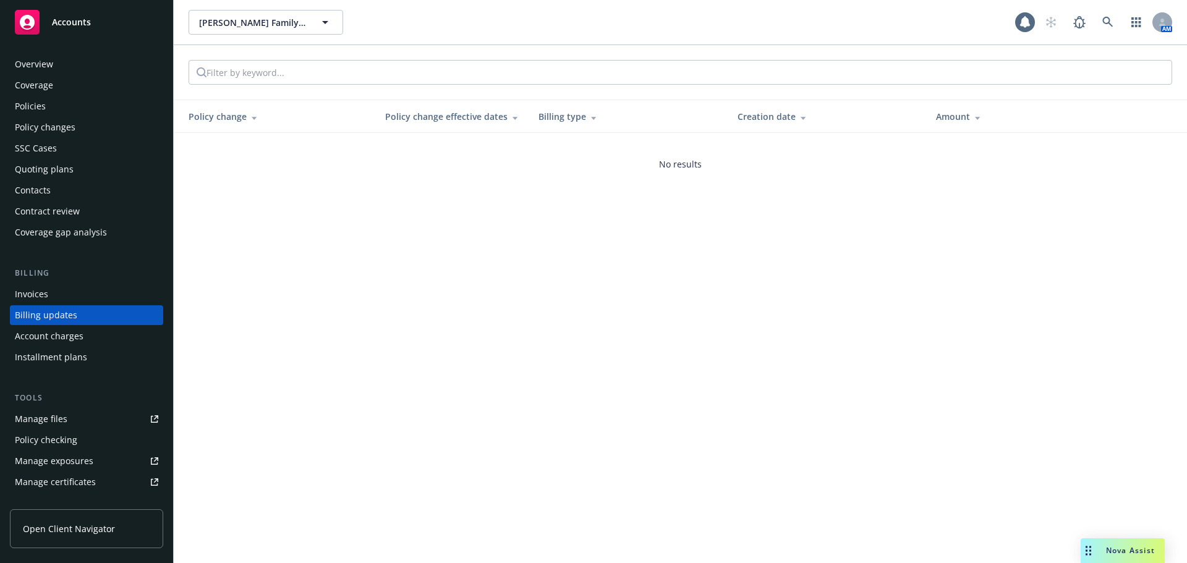
scroll to position [14, 0]
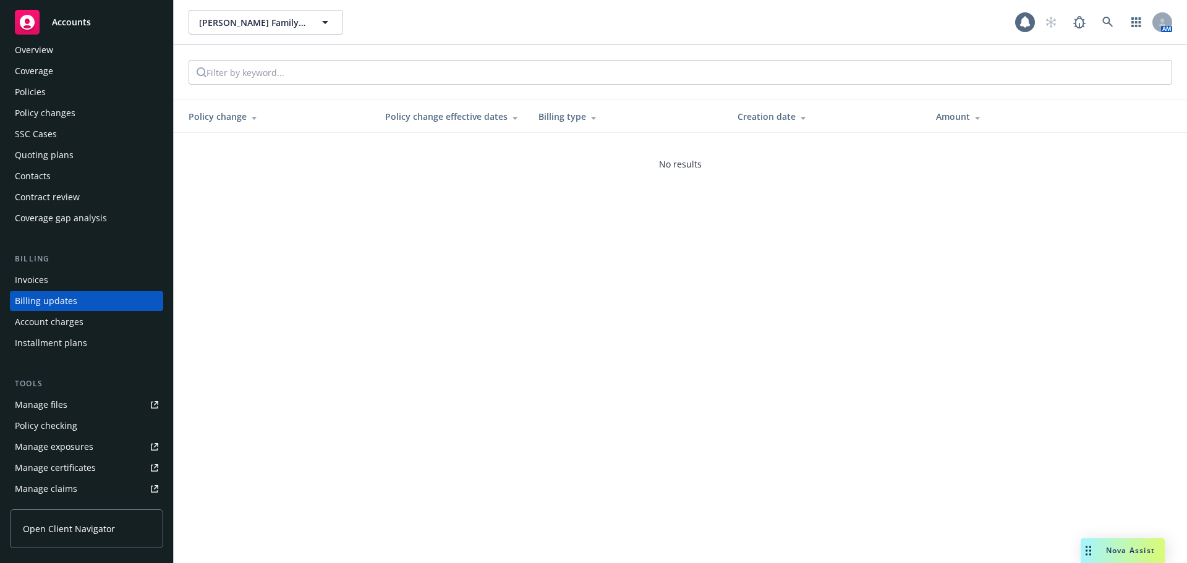
click at [34, 328] on div "Account charges" at bounding box center [49, 322] width 69 height 20
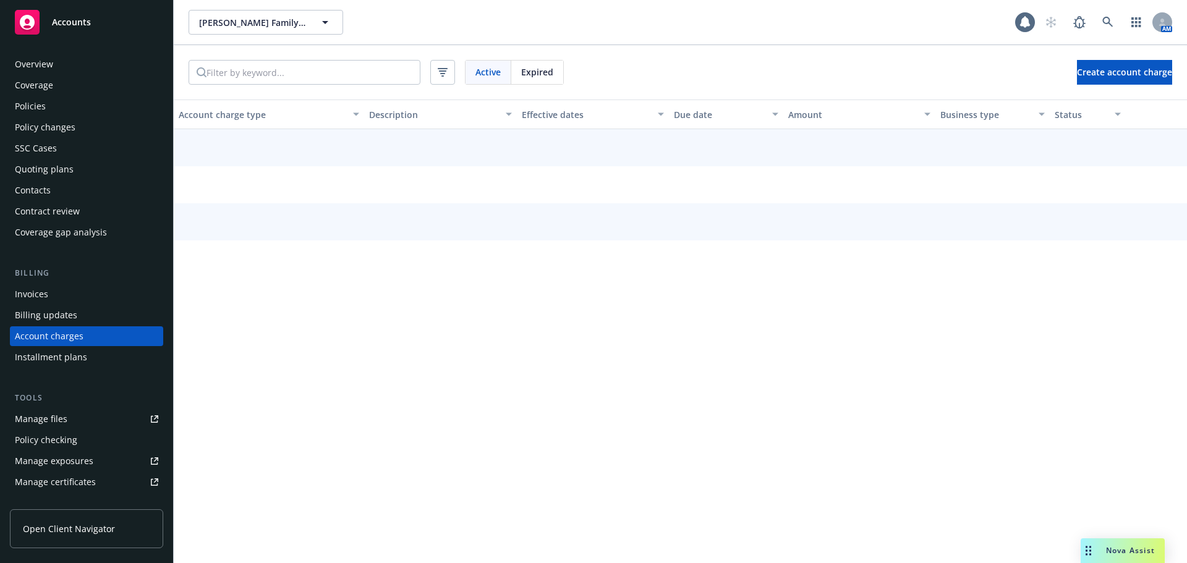
scroll to position [35, 0]
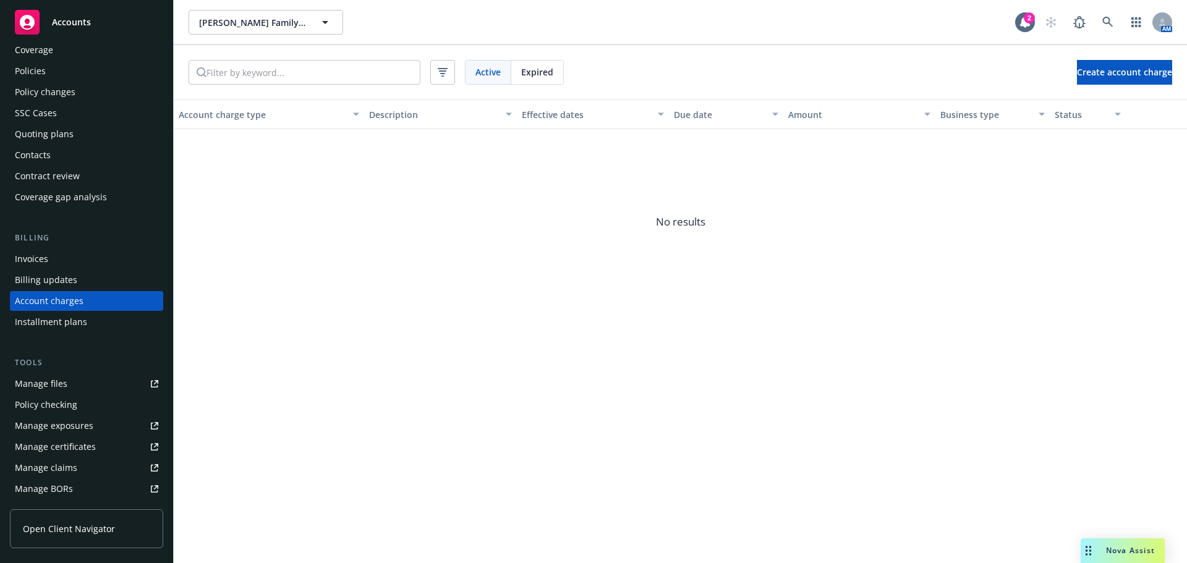
click at [36, 325] on div "Installment plans" at bounding box center [51, 322] width 72 height 20
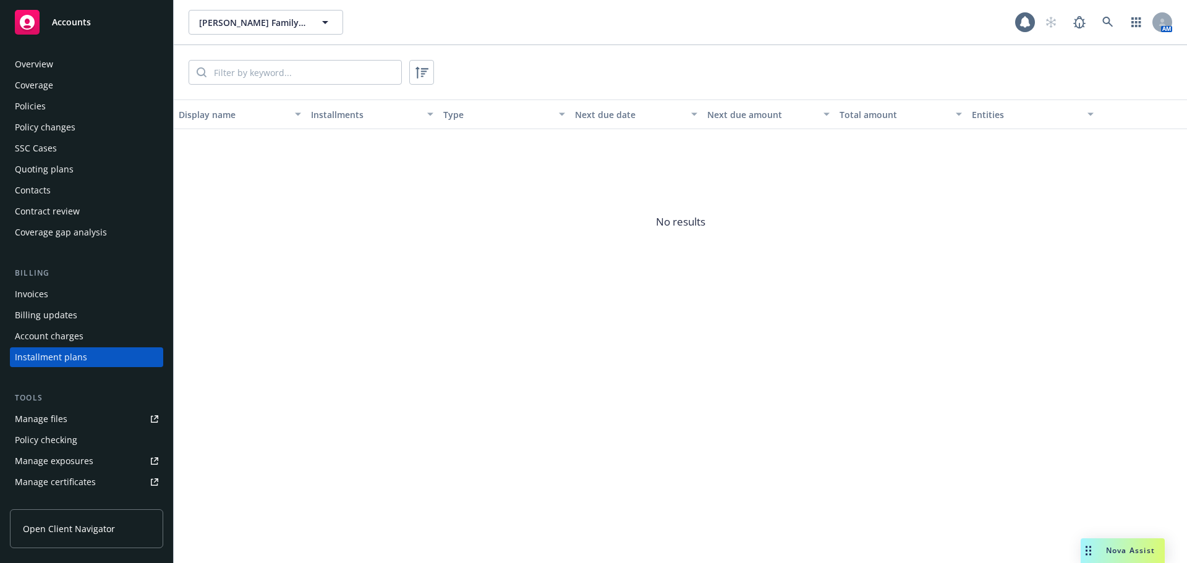
scroll to position [56, 0]
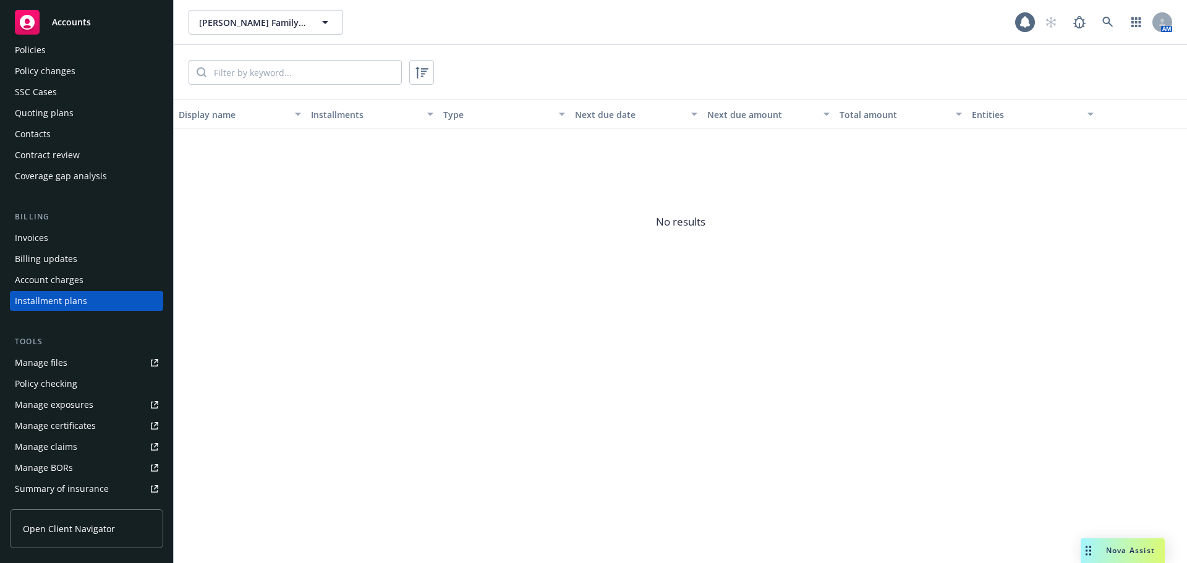
click at [28, 238] on div "Invoices" at bounding box center [31, 238] width 33 height 20
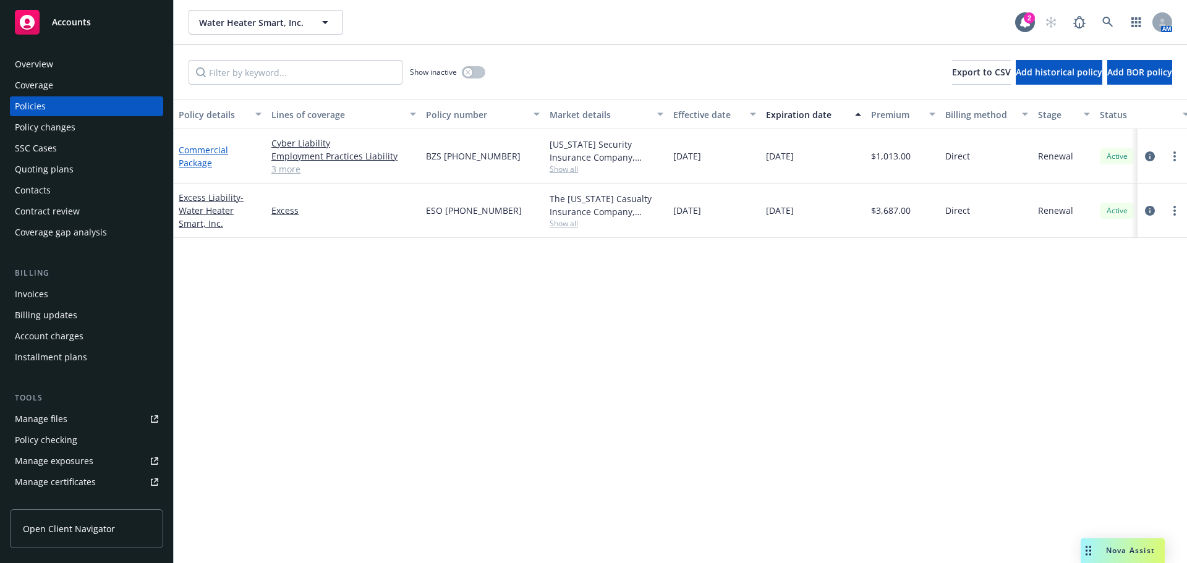
click at [195, 153] on link "Commercial Package" at bounding box center [203, 156] width 49 height 25
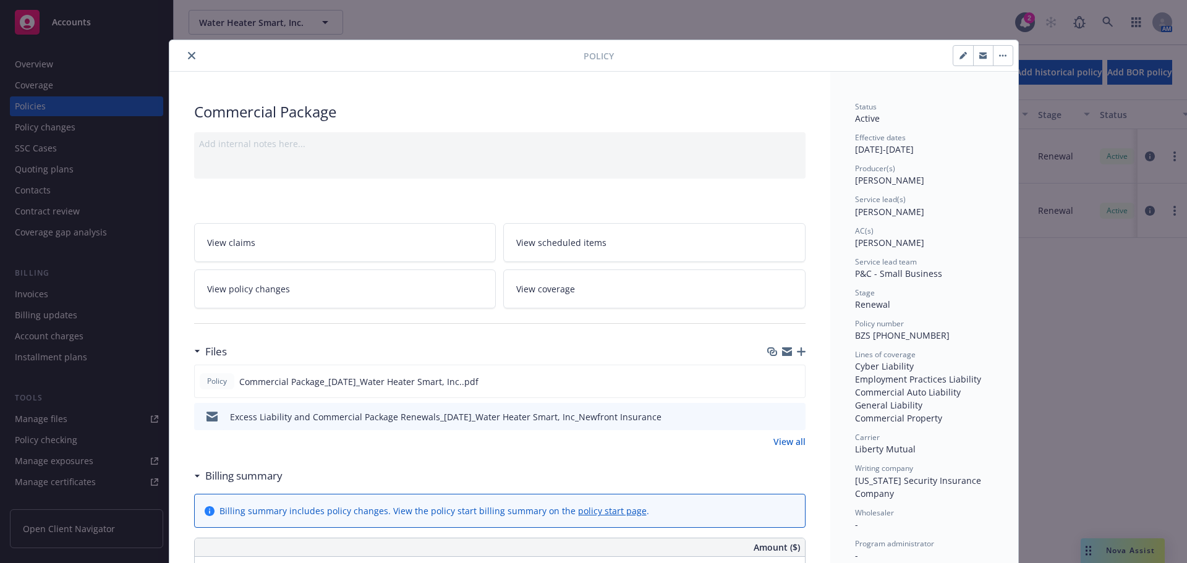
click at [963, 59] on button "button" at bounding box center [963, 56] width 20 height 20
select select "RENEWAL"
select select "12"
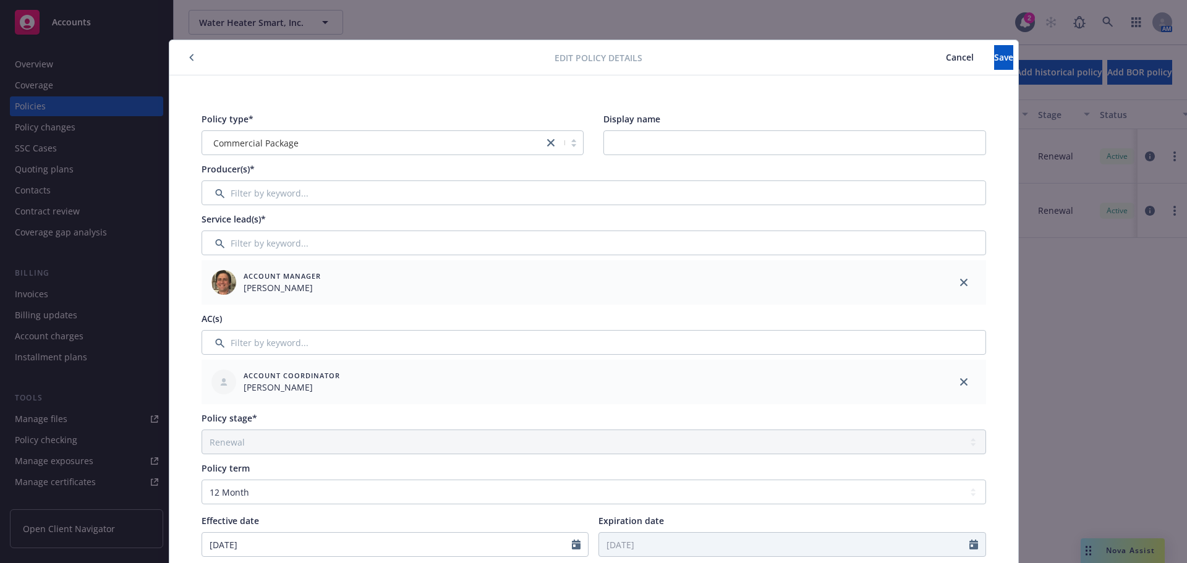
click at [946, 59] on span "Cancel" at bounding box center [960, 57] width 28 height 12
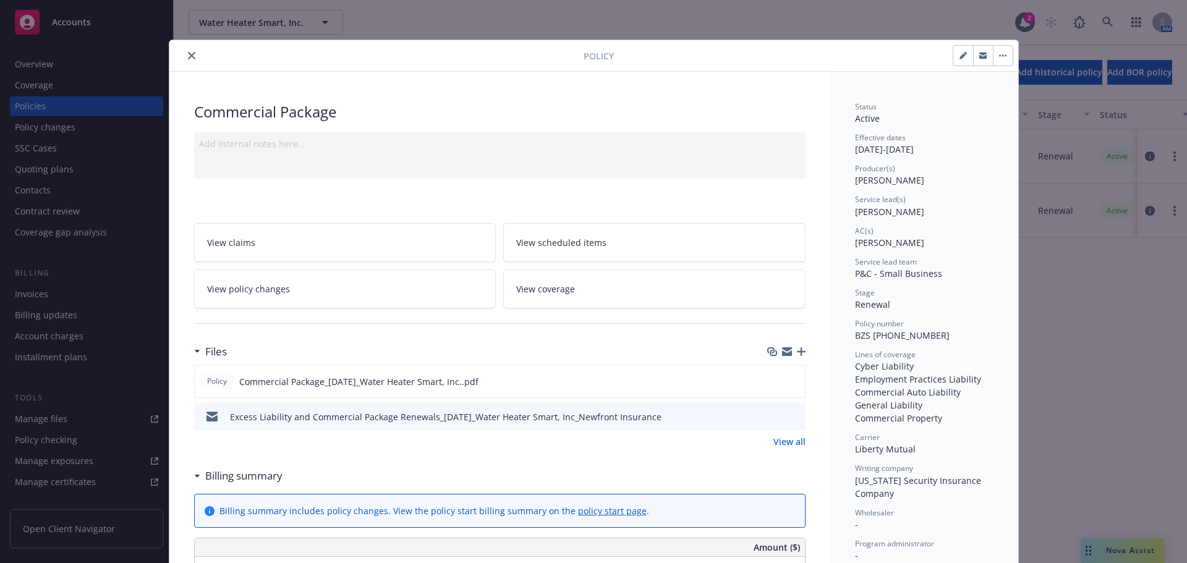
click at [190, 59] on button "close" at bounding box center [191, 55] width 15 height 15
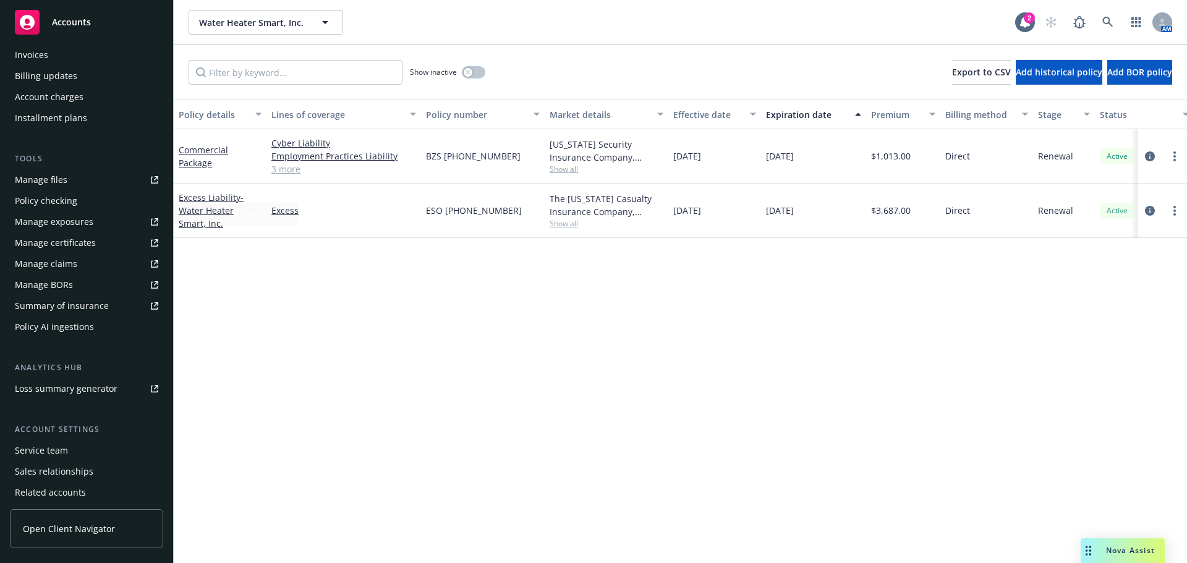
scroll to position [247, 0]
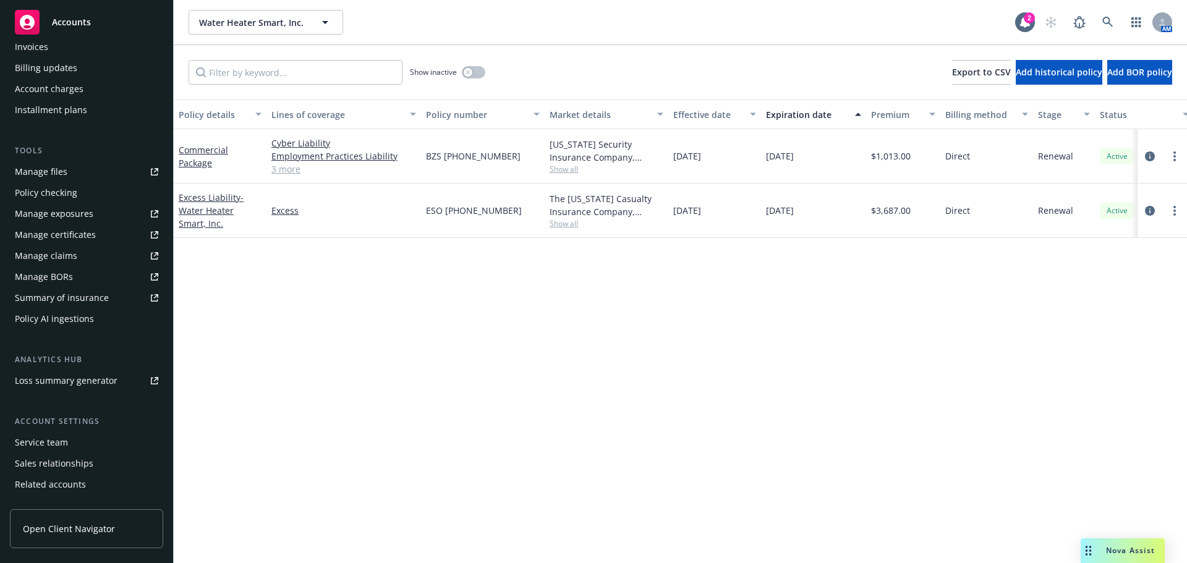
click at [45, 438] on div "Service team" at bounding box center [41, 443] width 53 height 20
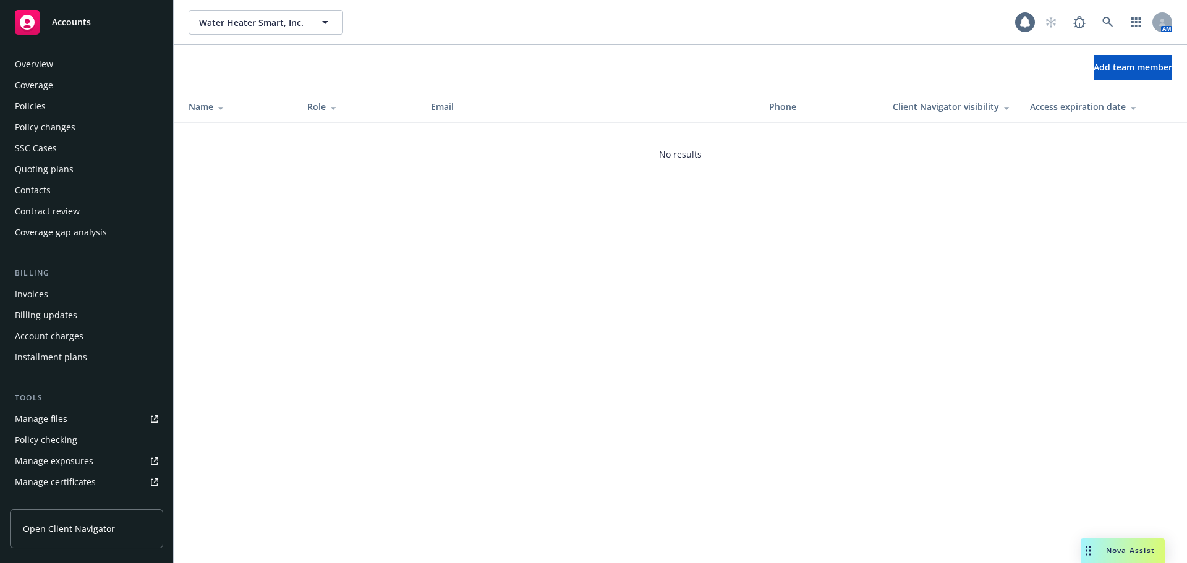
scroll to position [284, 0]
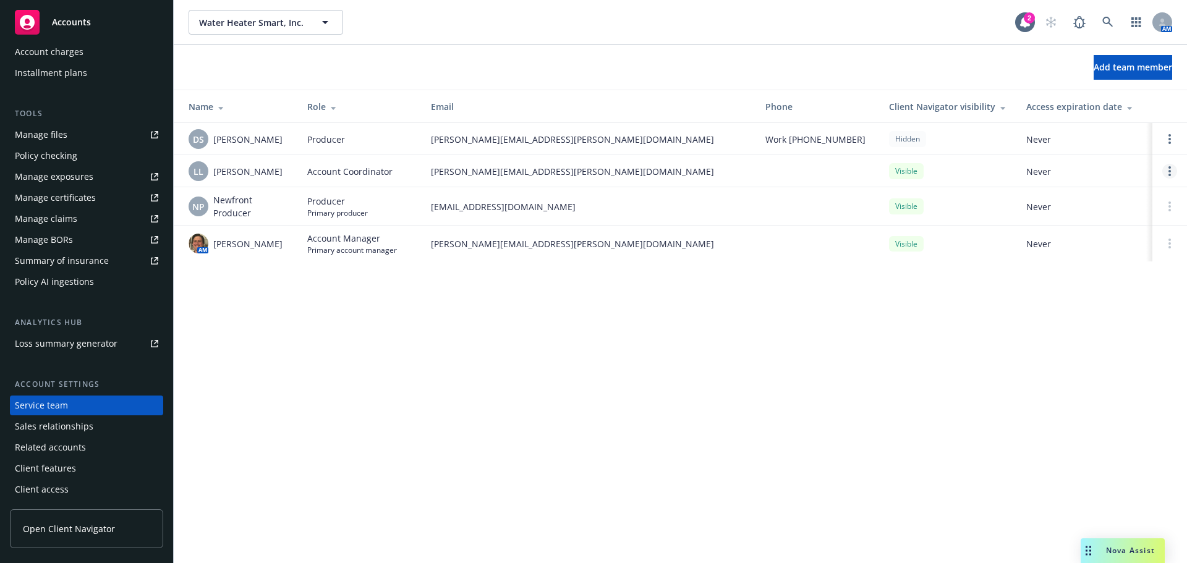
click at [1163, 172] on link "Open options" at bounding box center [1169, 171] width 15 height 15
click at [966, 168] on div "Visible" at bounding box center [947, 170] width 117 height 15
click at [1169, 139] on icon "Open options" at bounding box center [1169, 139] width 2 height 10
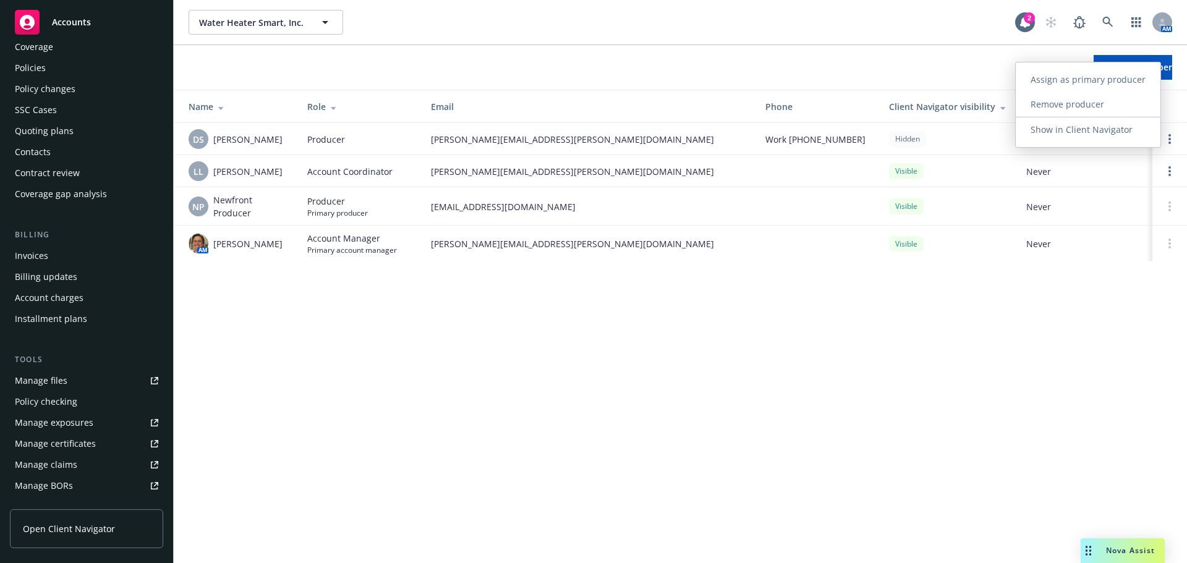
scroll to position [37, 0]
click at [38, 70] on div "Policies" at bounding box center [30, 69] width 31 height 20
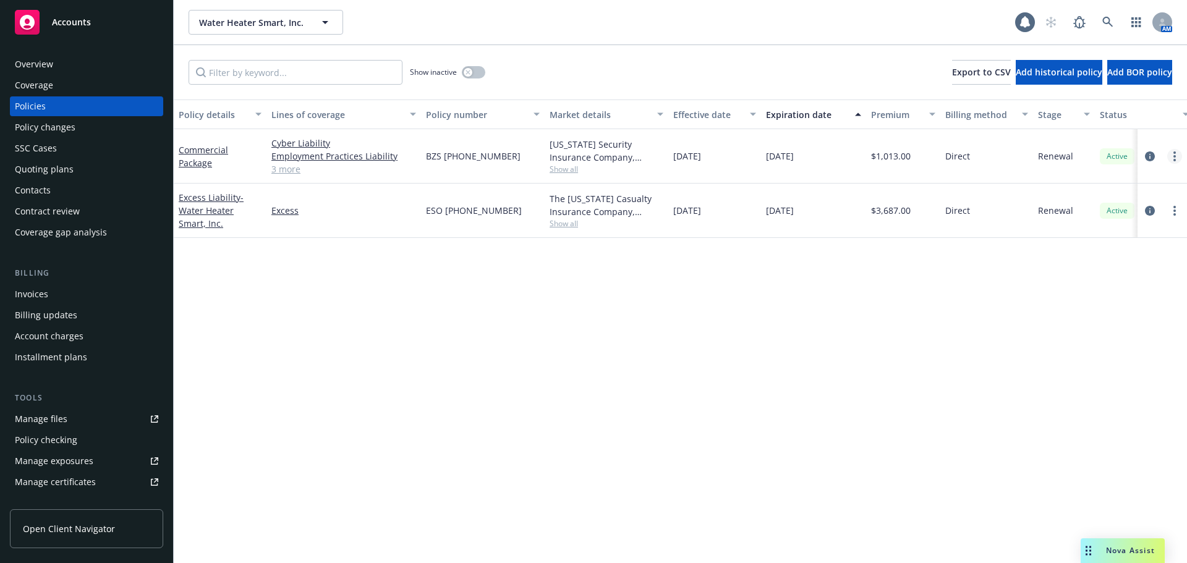
click at [1172, 160] on link "more" at bounding box center [1174, 156] width 15 height 15
click at [969, 278] on div "Policy details Lines of coverage Policy number Market details Effective date Ex…" at bounding box center [680, 332] width 1013 height 464
click at [1149, 156] on icon "circleInformation" at bounding box center [1150, 156] width 10 height 10
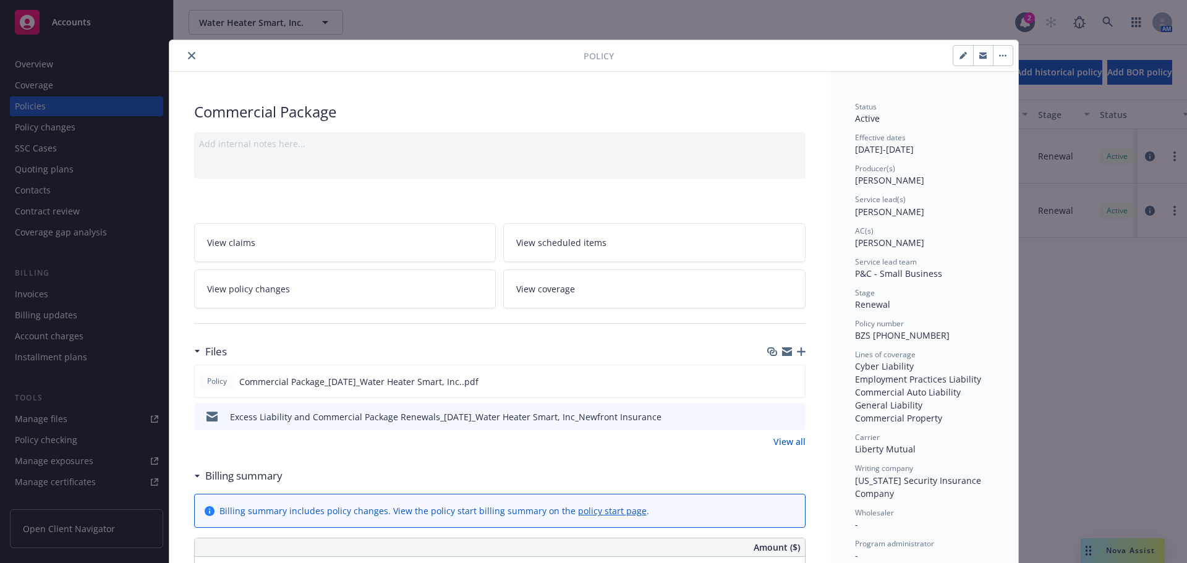
scroll to position [37, 0]
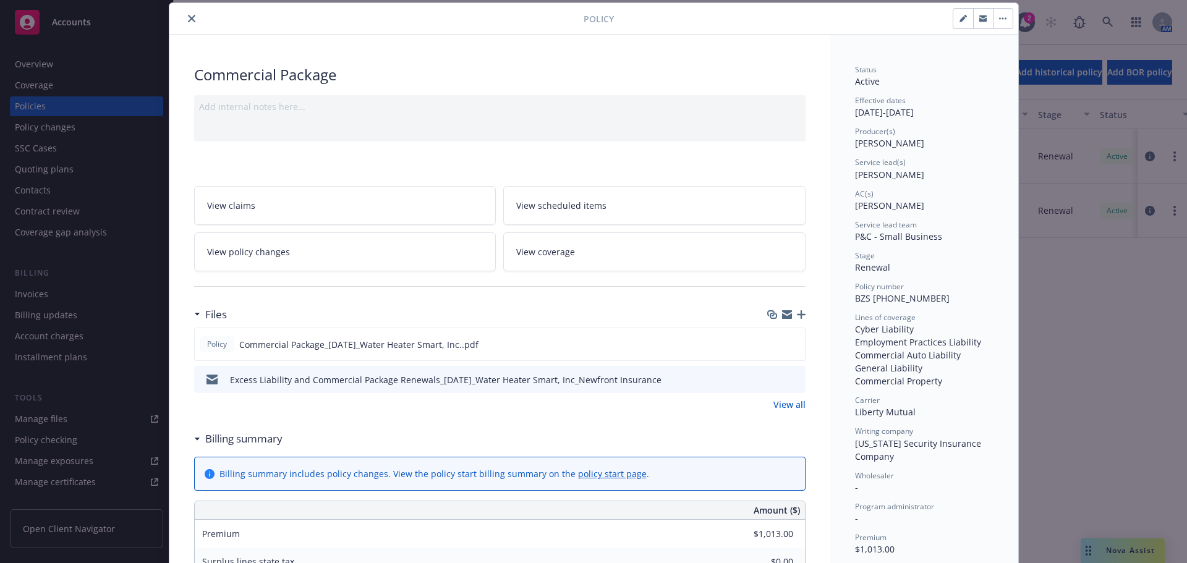
click at [999, 18] on icon "button" at bounding box center [1002, 18] width 7 height 2
click at [959, 19] on icon "button" at bounding box center [962, 18] width 7 height 7
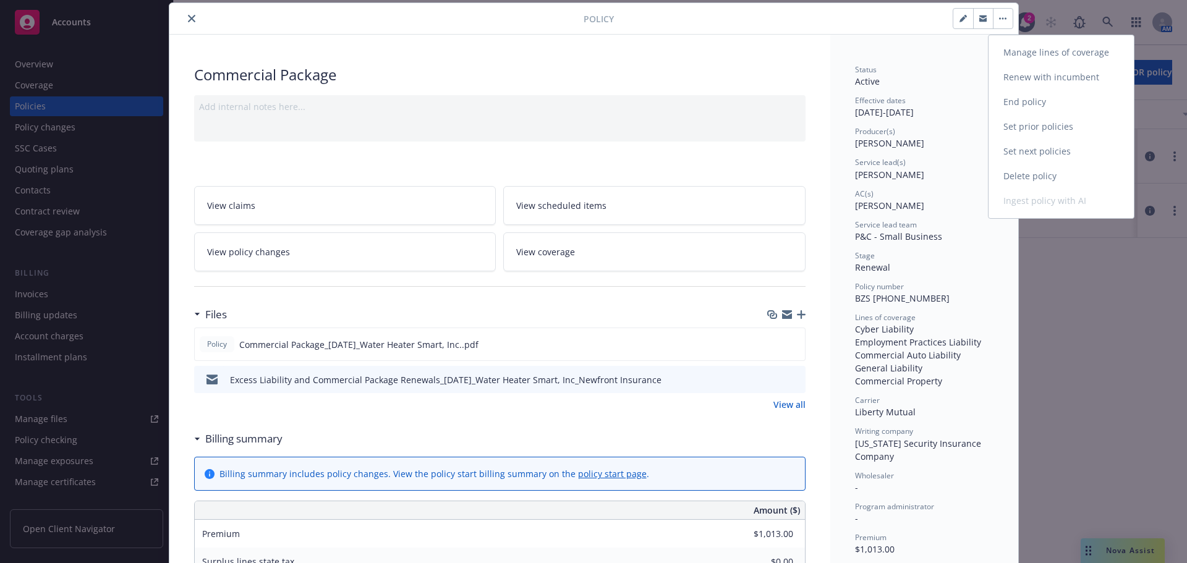
select select "RENEWAL"
select select "12"
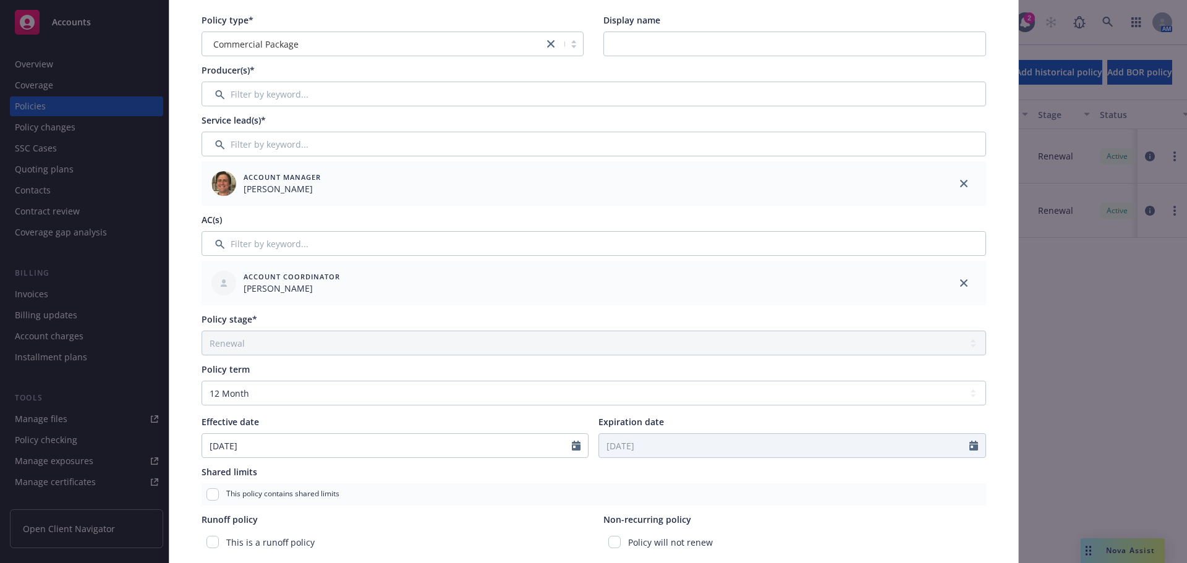
scroll to position [0, 0]
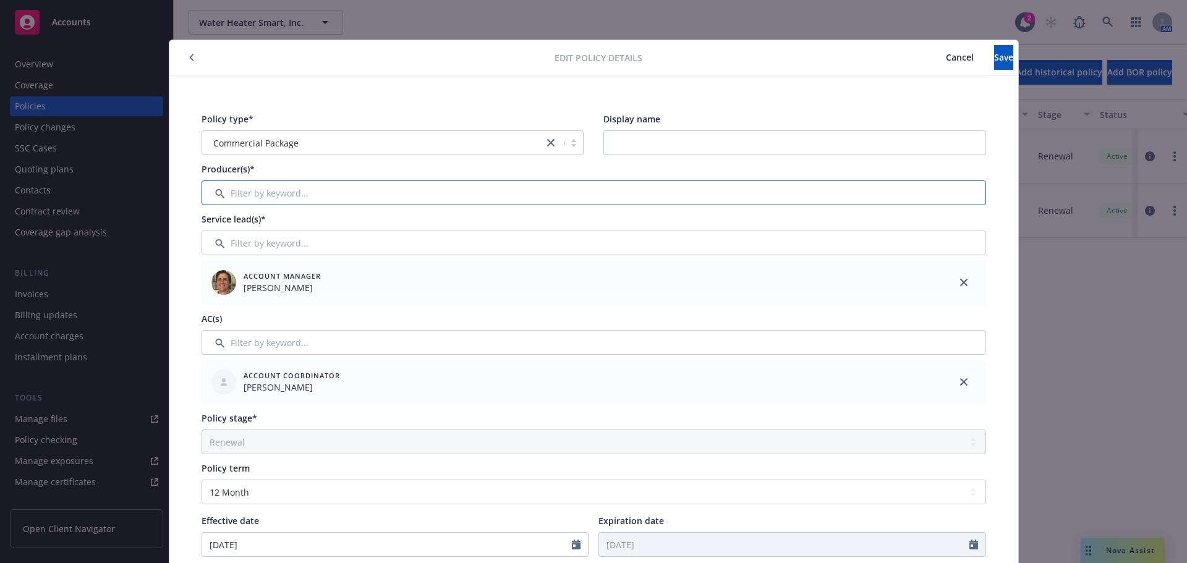
click at [349, 201] on input "Filter by keyword..." at bounding box center [594, 193] width 785 height 25
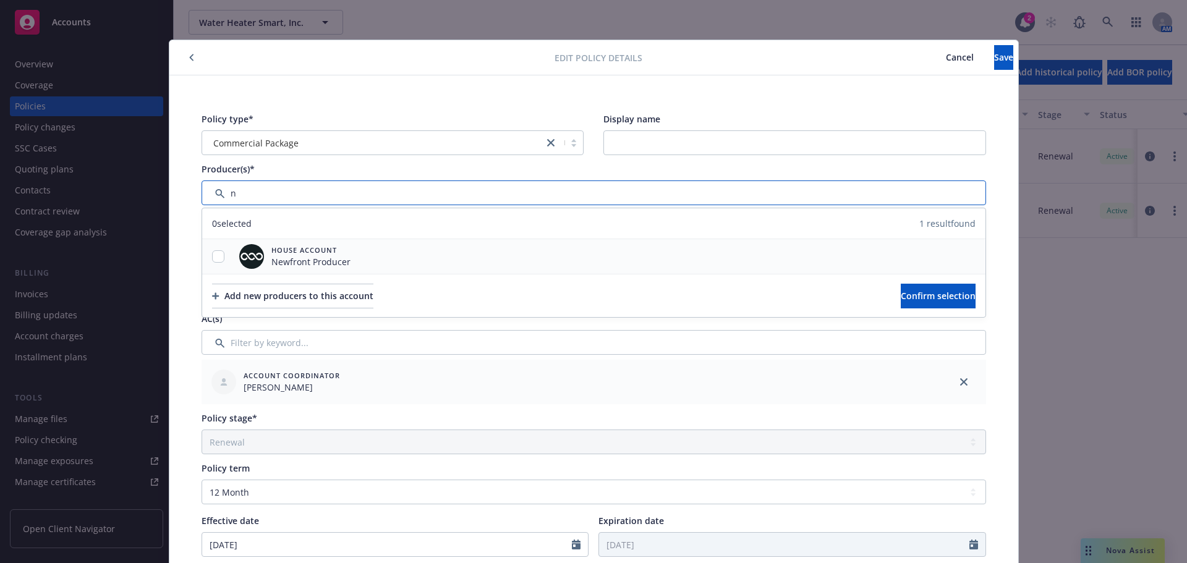
type input "n"
click at [214, 256] on input "checkbox" at bounding box center [218, 256] width 12 height 12
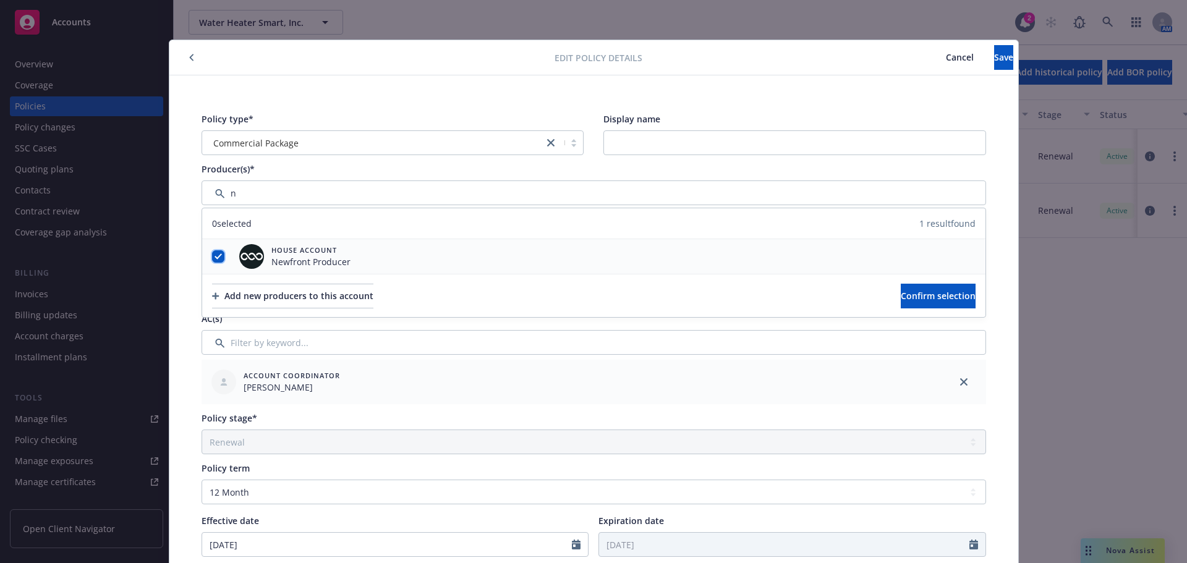
checkbox input "true"
click at [961, 297] on button "Confirm selection" at bounding box center [938, 296] width 75 height 25
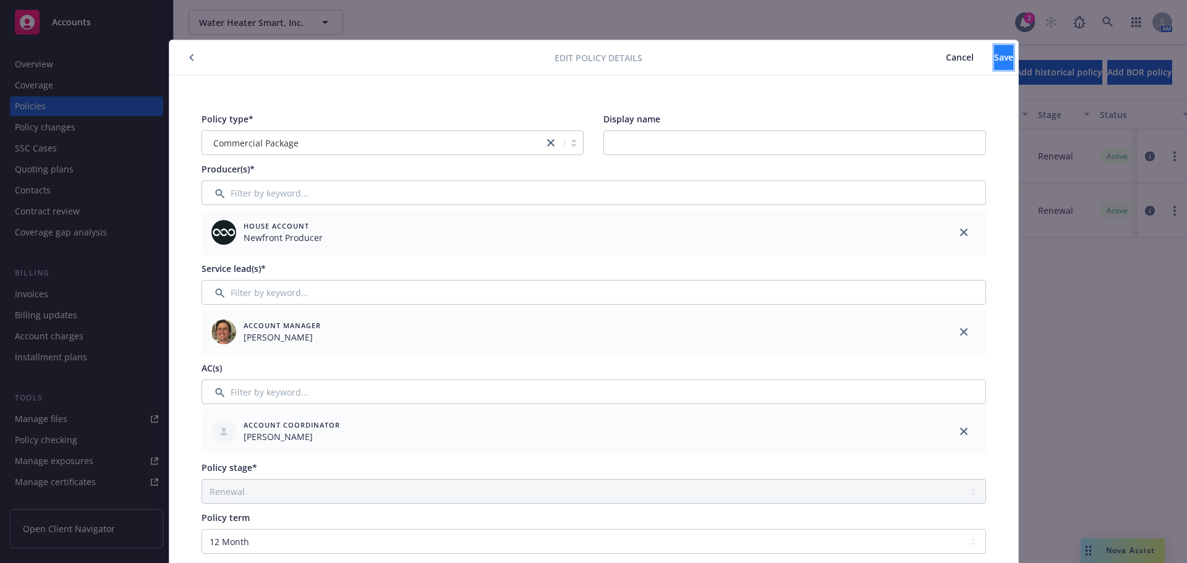
click at [994, 67] on button "Save" at bounding box center [1003, 57] width 19 height 25
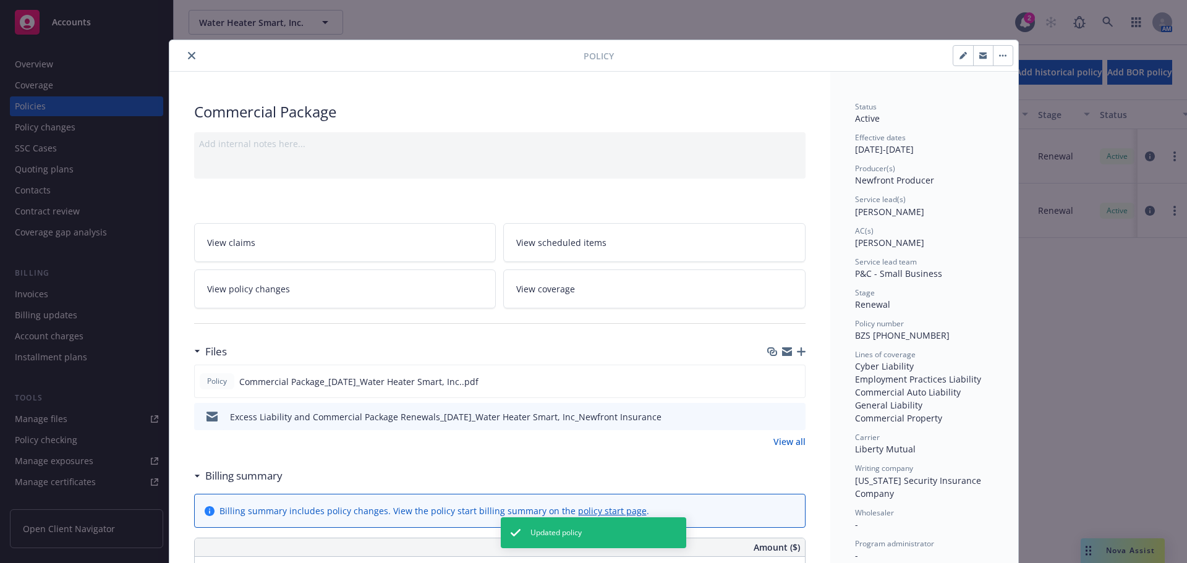
click at [188, 52] on icon "close" at bounding box center [191, 55] width 7 height 7
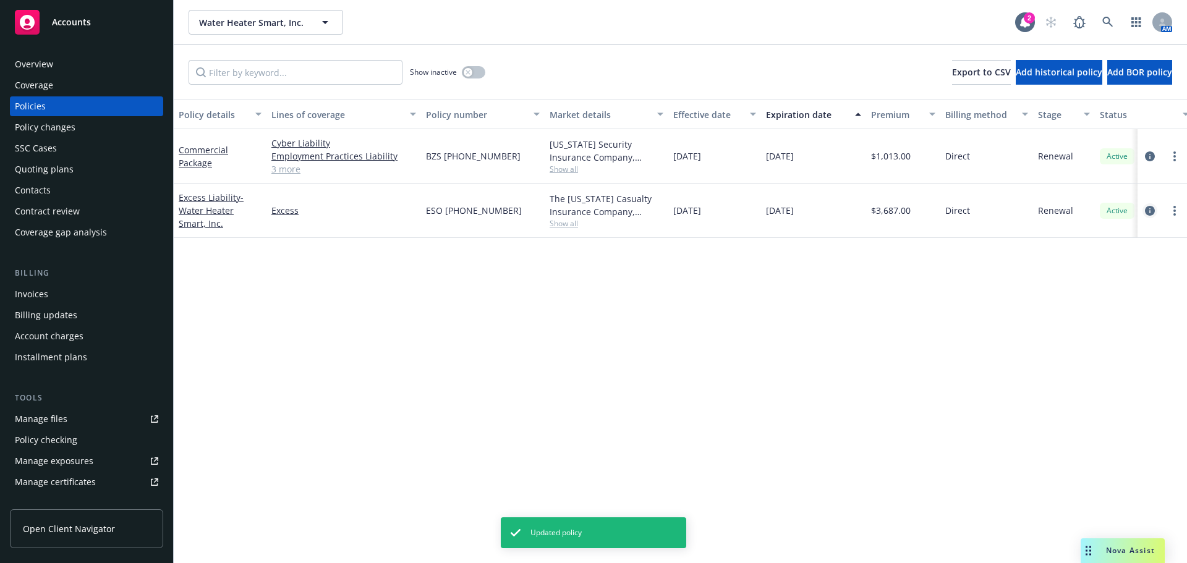
click at [1148, 213] on icon "circleInformation" at bounding box center [1150, 211] width 10 height 10
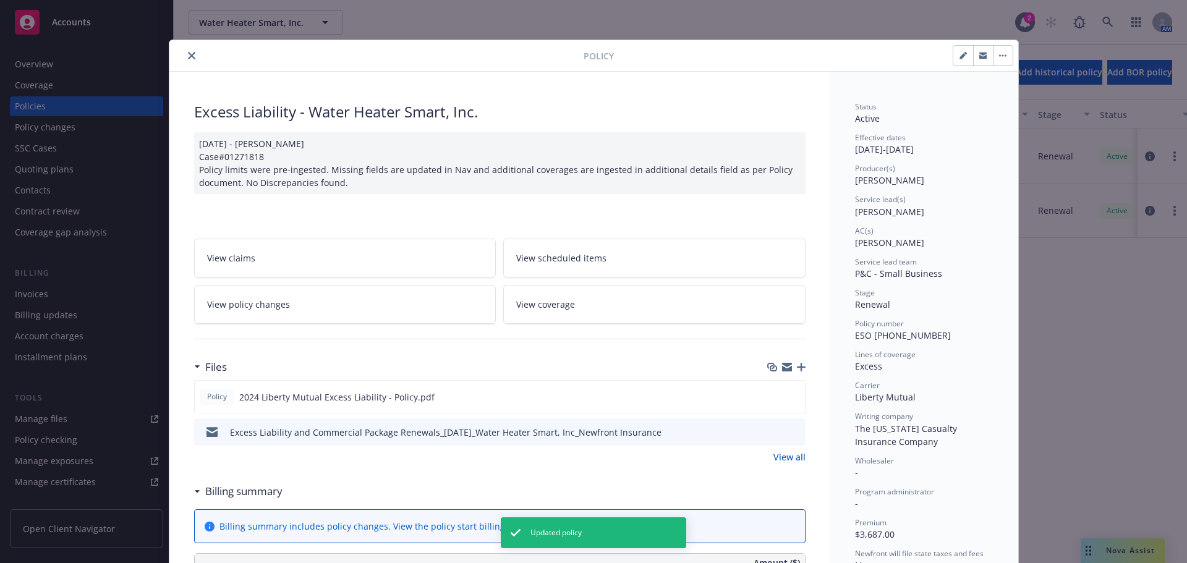
click at [959, 53] on icon "button" at bounding box center [962, 55] width 7 height 7
select select "RENEWAL"
select select "12"
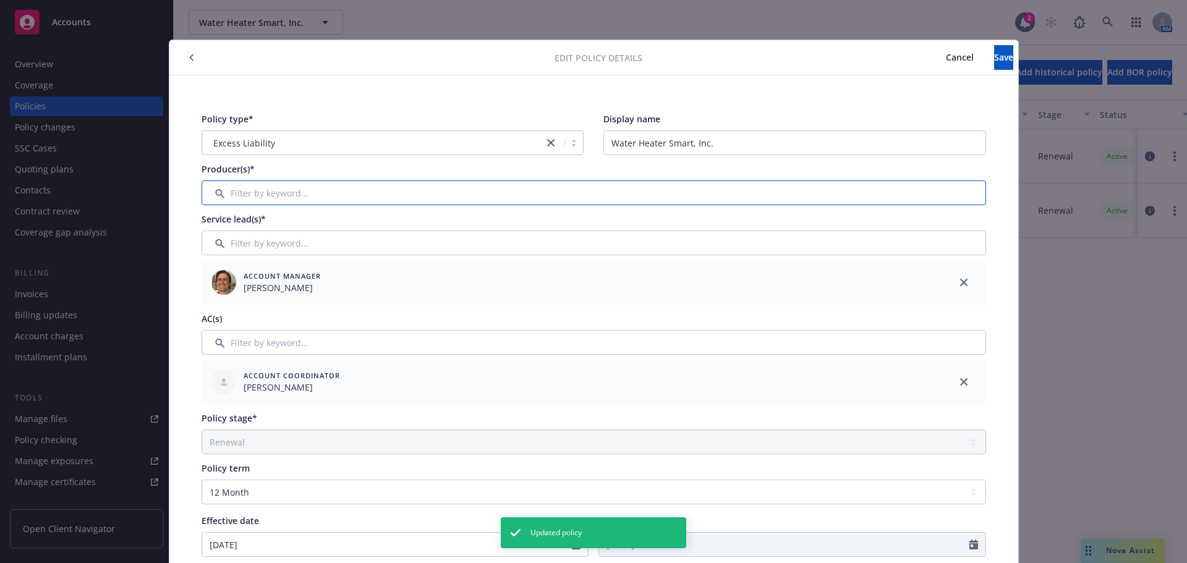
click at [283, 193] on input "Filter by keyword..." at bounding box center [594, 193] width 785 height 25
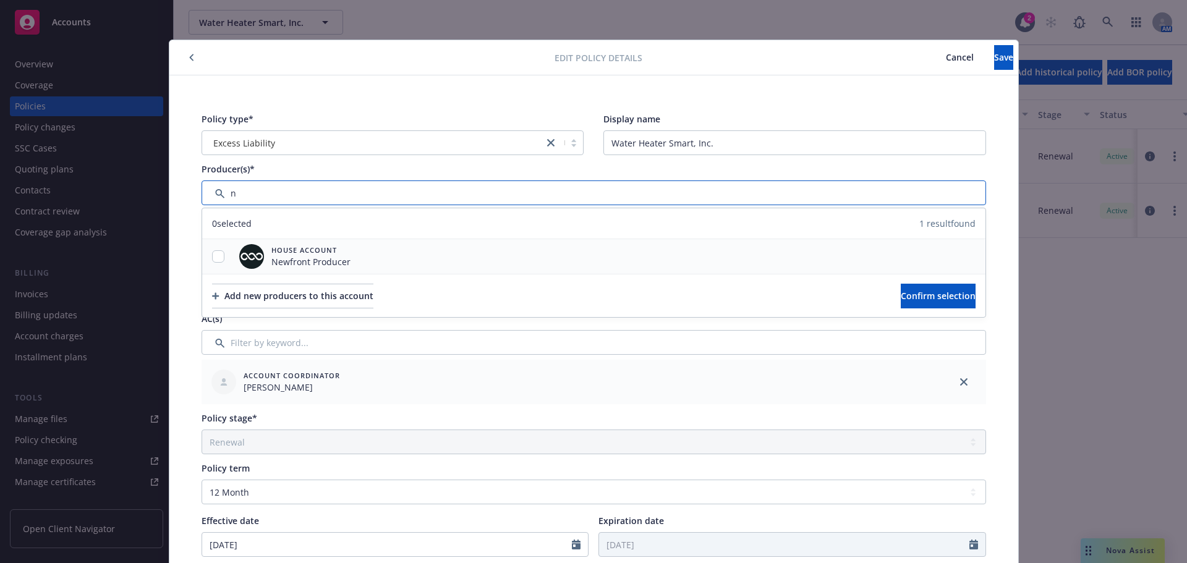
type input "n"
click at [210, 263] on div at bounding box center [218, 256] width 32 height 13
click at [216, 257] on input "checkbox" at bounding box center [218, 256] width 12 height 12
checkbox input "true"
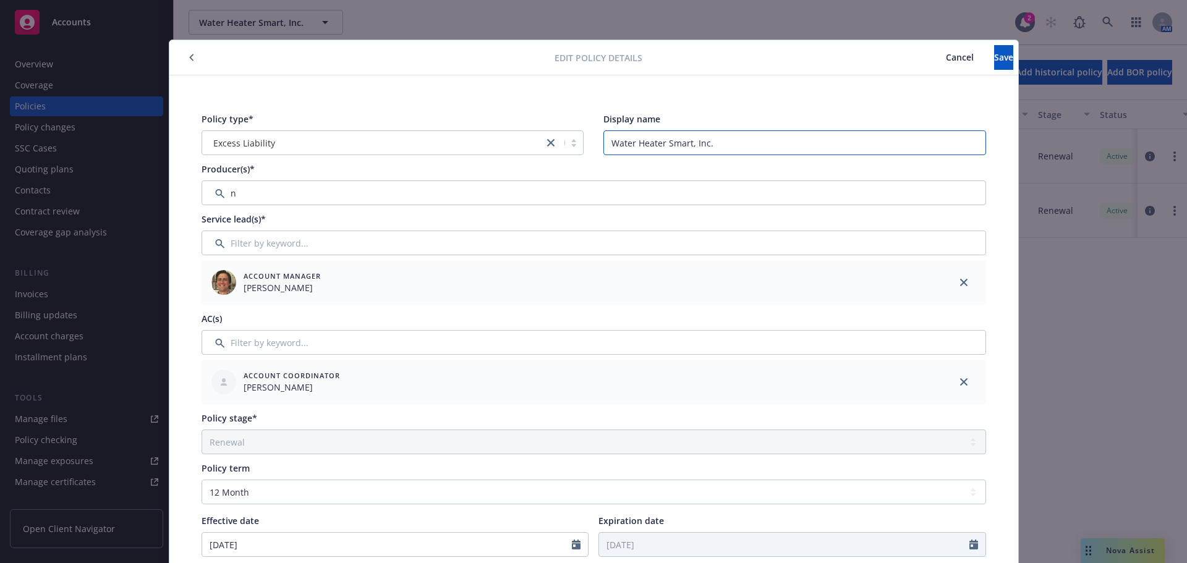
drag, startPoint x: 716, startPoint y: 139, endPoint x: 588, endPoint y: 139, distance: 128.0
click at [588, 139] on div "Policy type* Excess Liability Display name Water Heater Smart, Inc." at bounding box center [594, 134] width 785 height 43
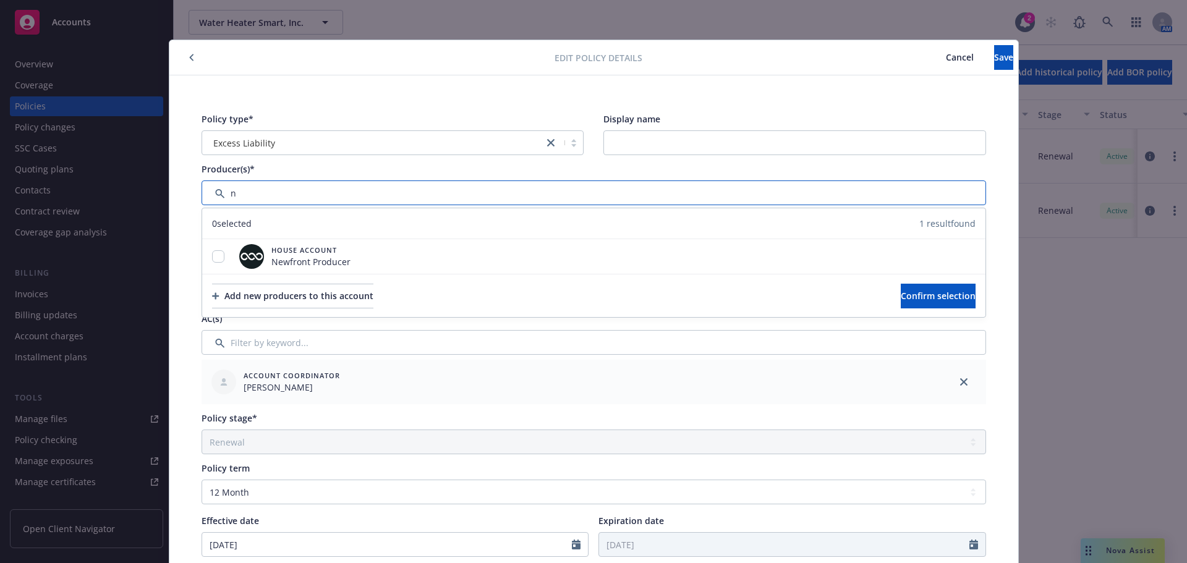
click at [255, 195] on input "Filter by keyword..." at bounding box center [594, 193] width 785 height 25
click at [215, 259] on input "checkbox" at bounding box center [218, 256] width 12 height 12
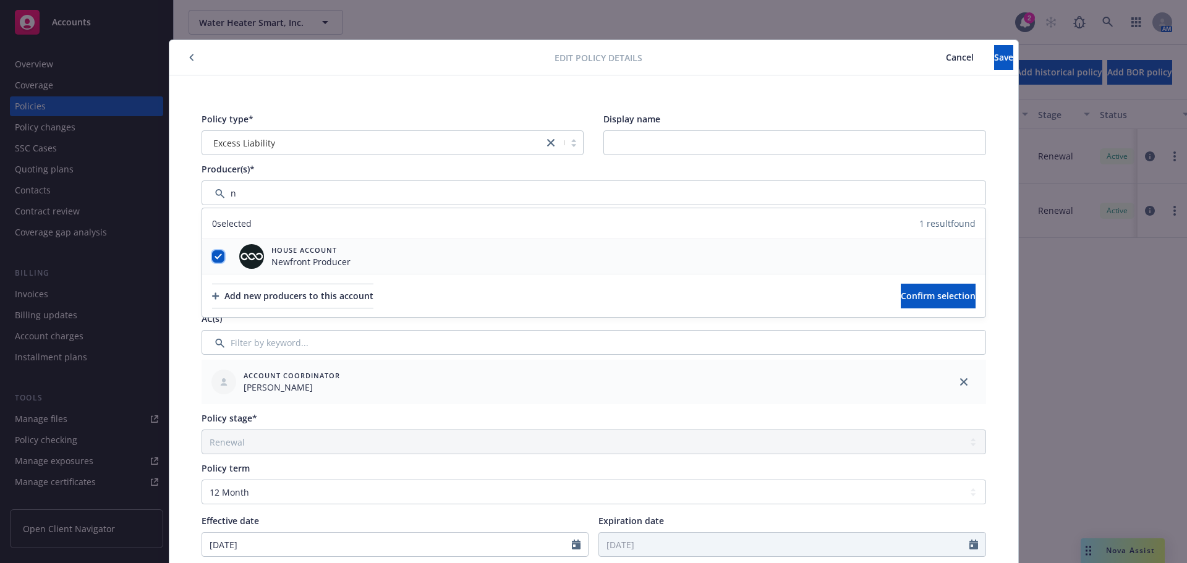
checkbox input "true"
click at [901, 302] on button "Confirm selection" at bounding box center [938, 296] width 75 height 25
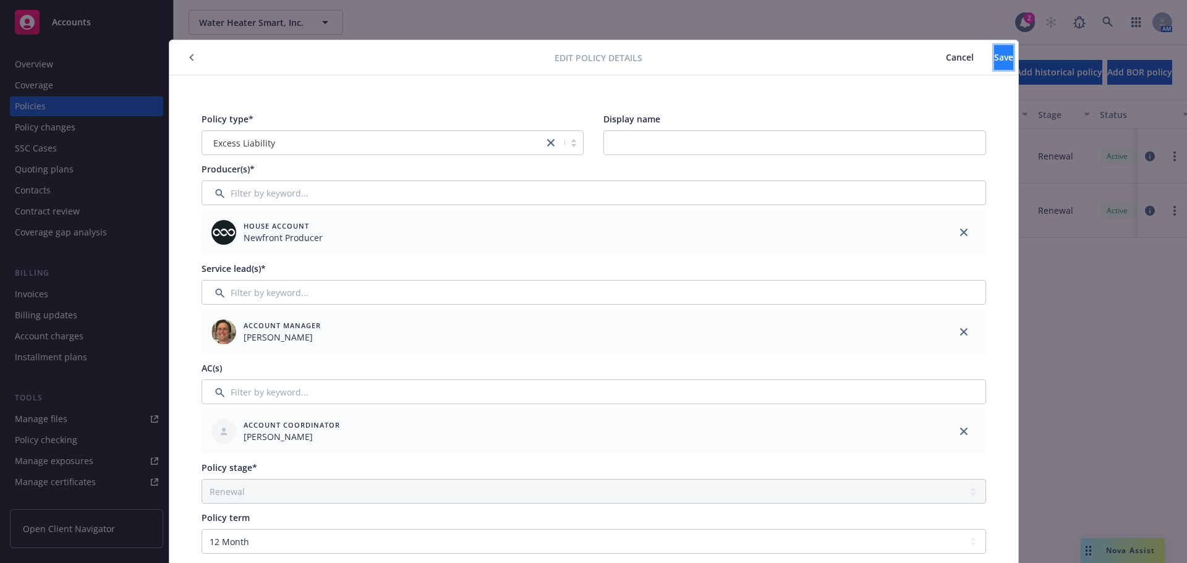
click at [994, 52] on span "Save" at bounding box center [1003, 57] width 19 height 12
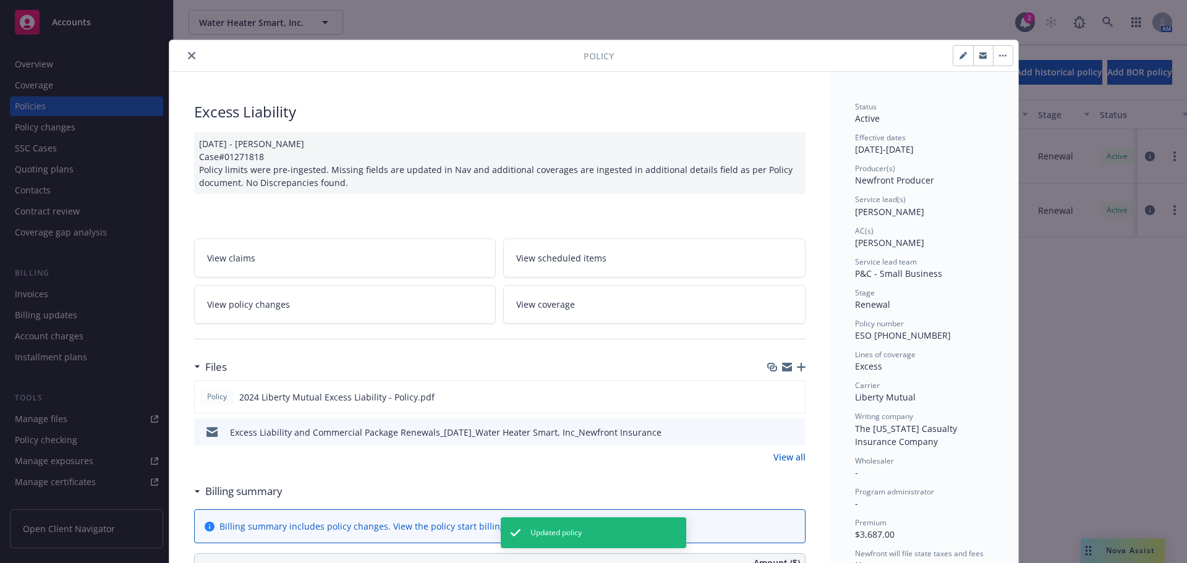
click at [188, 53] on icon "close" at bounding box center [191, 55] width 7 height 7
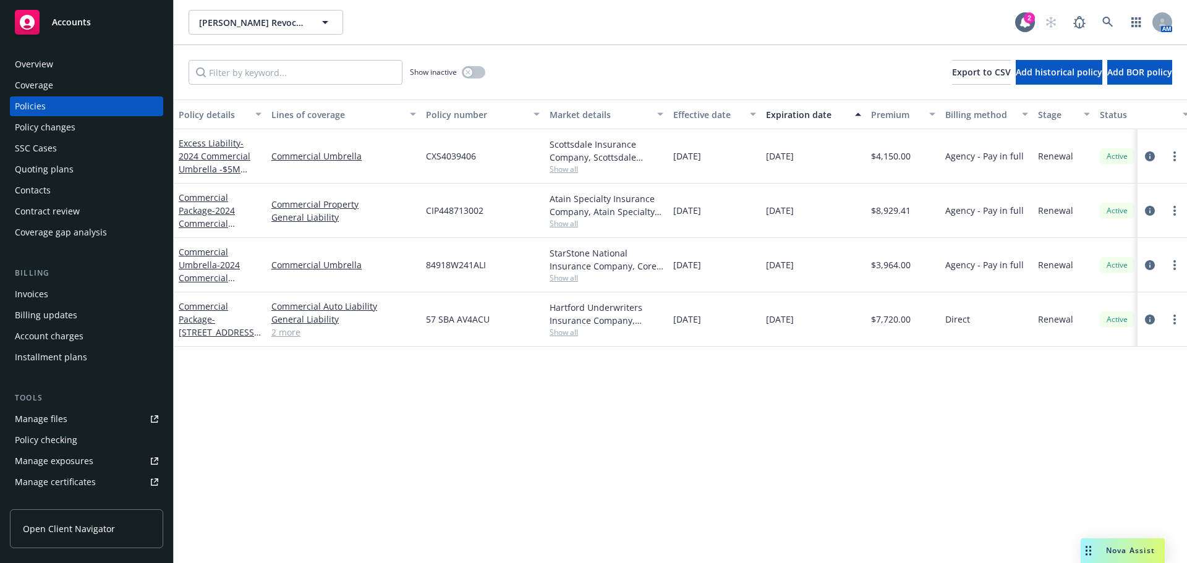
click at [199, 150] on div "Excess Liability - 2024 Commercial Umbrella -$5M Lead" at bounding box center [220, 156] width 83 height 39
click at [207, 164] on span "- 2024 Commercial Umbrella -$5M Lead" at bounding box center [215, 162] width 72 height 51
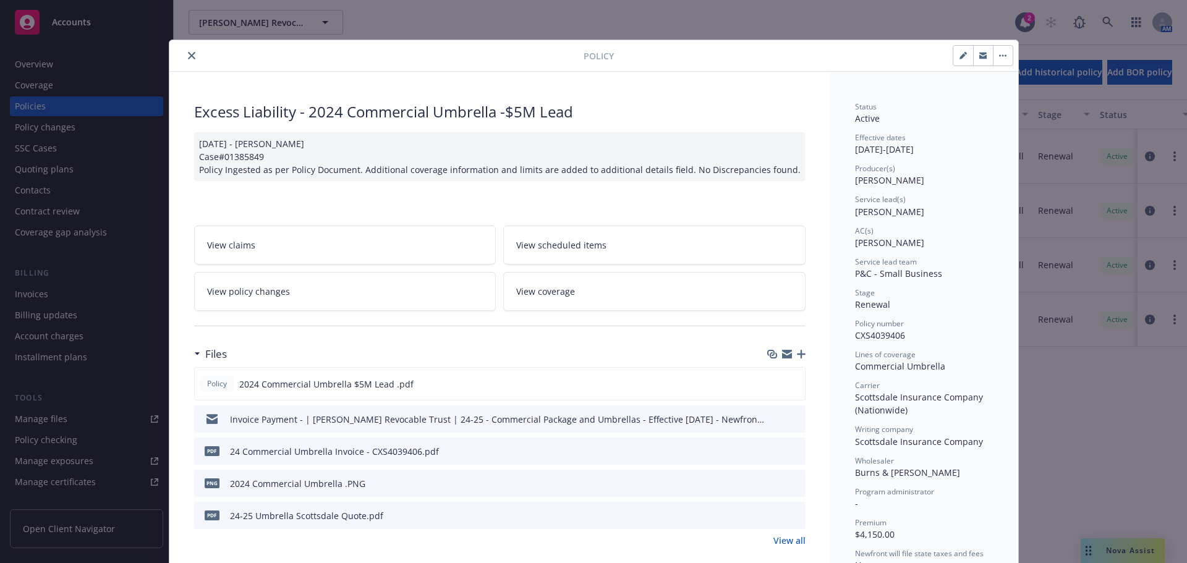
click at [959, 56] on icon "button" at bounding box center [962, 56] width 6 height 6
select select "RENEWAL"
select select "12"
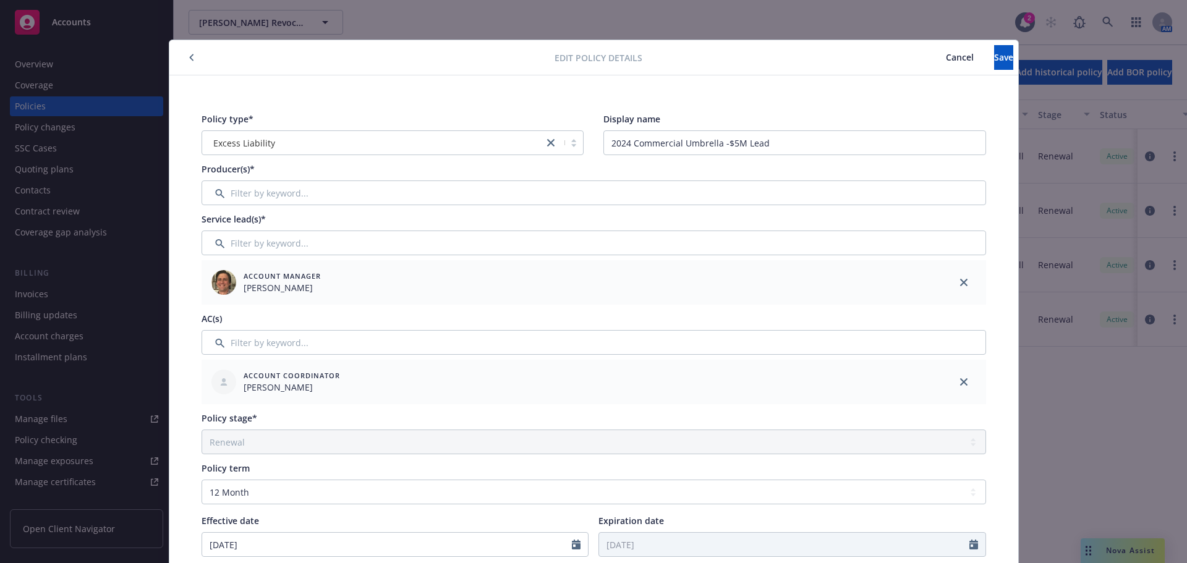
click at [946, 56] on span "Cancel" at bounding box center [960, 57] width 28 height 12
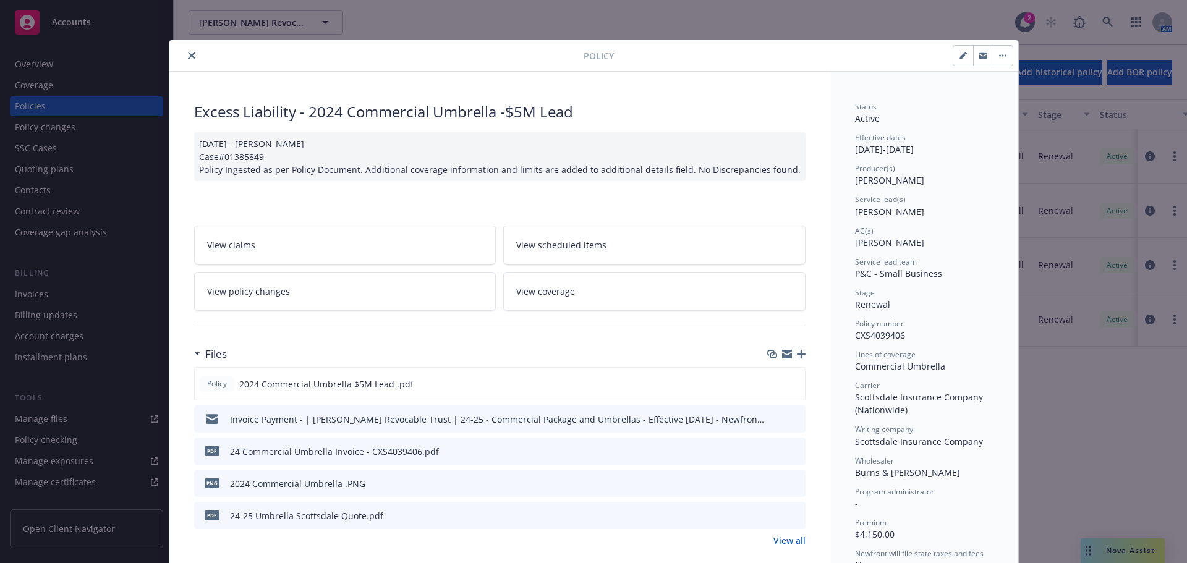
click at [187, 59] on button "close" at bounding box center [191, 55] width 15 height 15
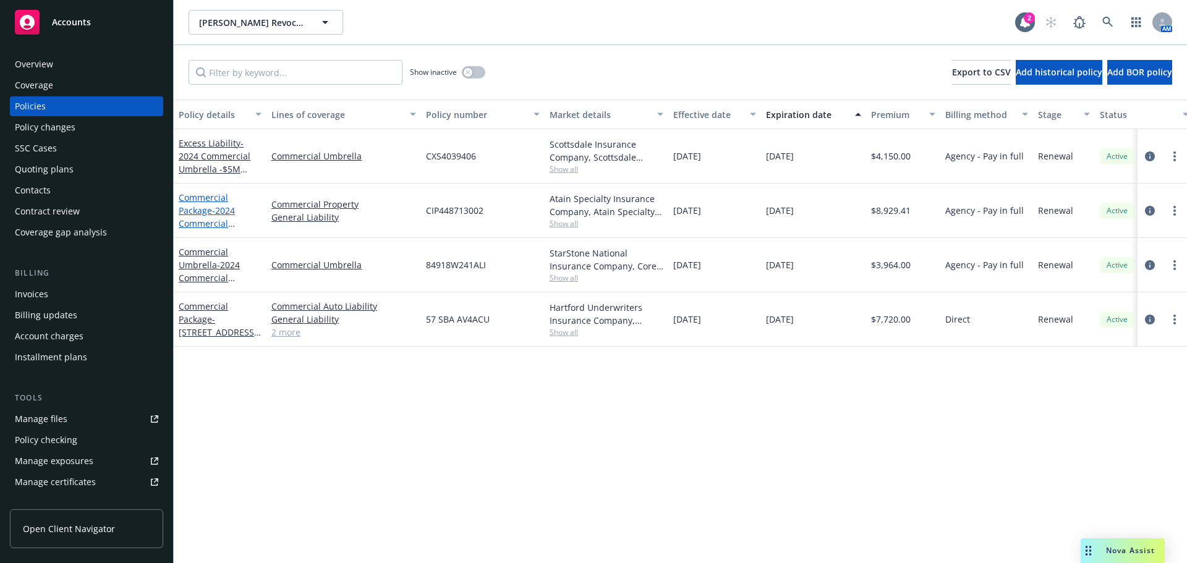
click at [197, 211] on link "Commercial Package - 2024 Commercial Package -[STREET_ADDRESS]" at bounding box center [218, 224] width 79 height 64
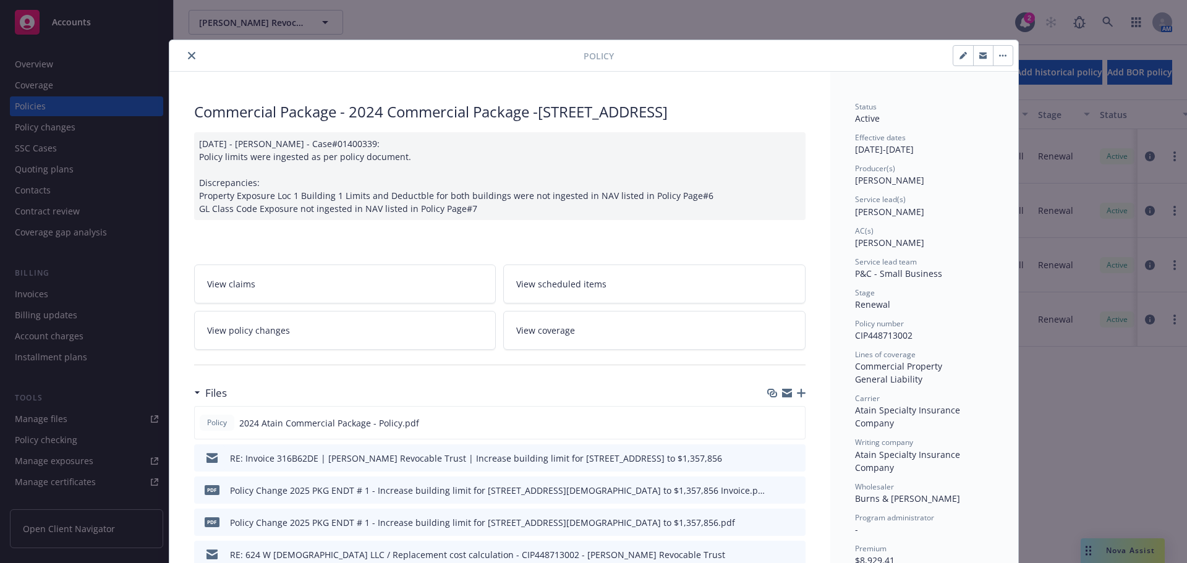
click at [954, 55] on button "button" at bounding box center [963, 56] width 20 height 20
select select "RENEWAL"
select select "12"
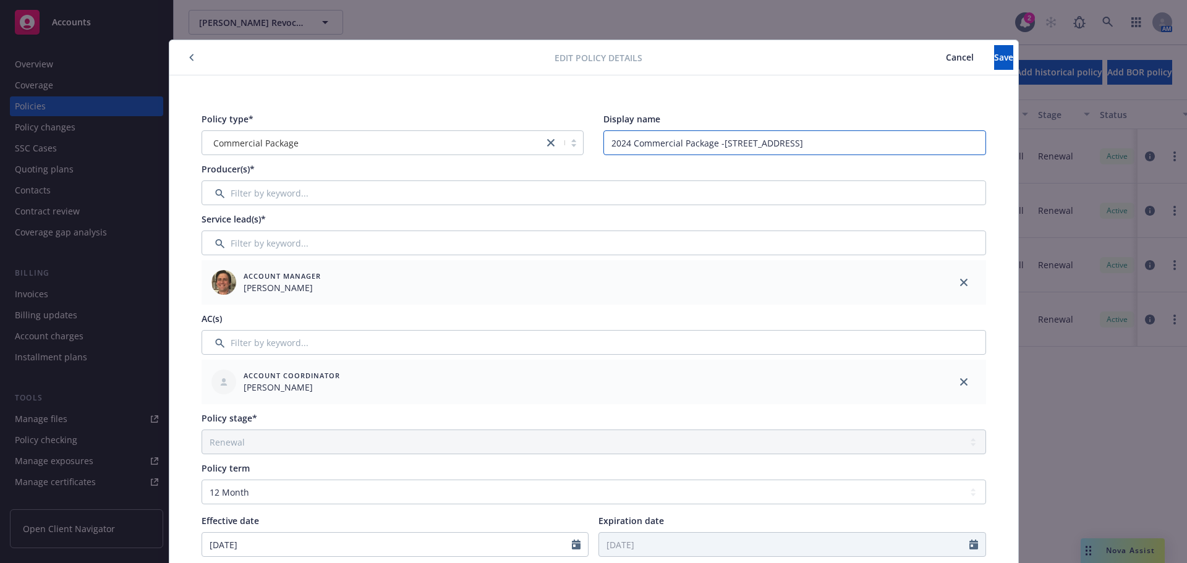
drag, startPoint x: 712, startPoint y: 145, endPoint x: 581, endPoint y: 148, distance: 130.5
click at [581, 148] on div "Policy type* Commercial Package Display name 2024 Commercial Package -624 Churc…" at bounding box center [594, 134] width 785 height 43
type input "-624 Church St., Sterling, VA"
click at [994, 58] on button "Save" at bounding box center [1003, 57] width 19 height 25
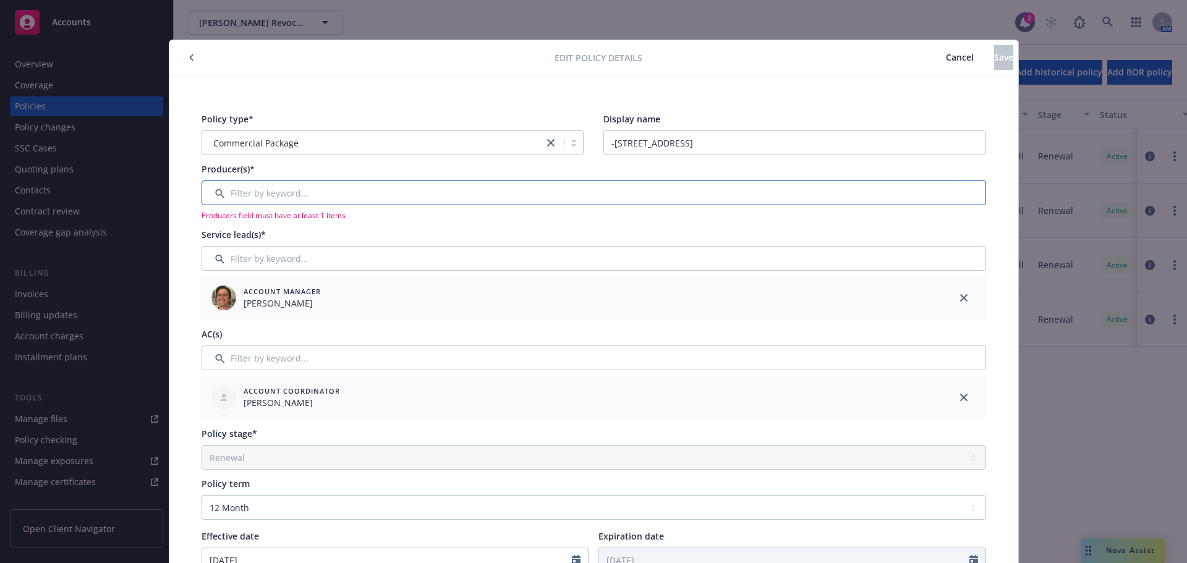
click at [270, 188] on input "Filter by keyword..." at bounding box center [594, 193] width 785 height 25
type input "c"
type input "n"
click at [189, 58] on icon "button" at bounding box center [191, 57] width 5 height 7
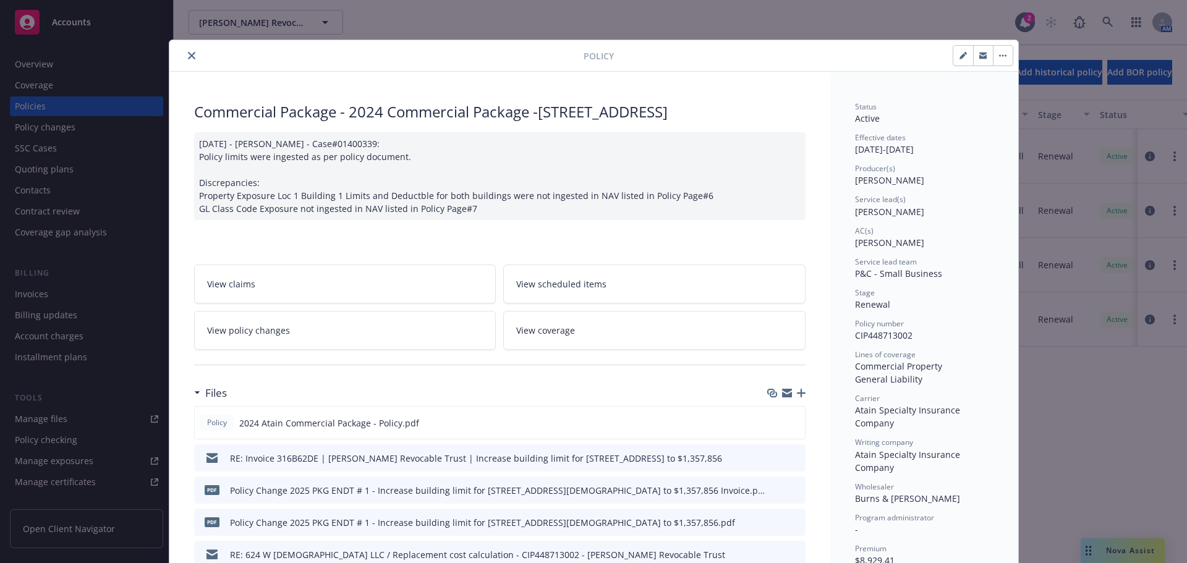
click at [959, 58] on icon "button" at bounding box center [962, 55] width 7 height 7
select select "RENEWAL"
select select "12"
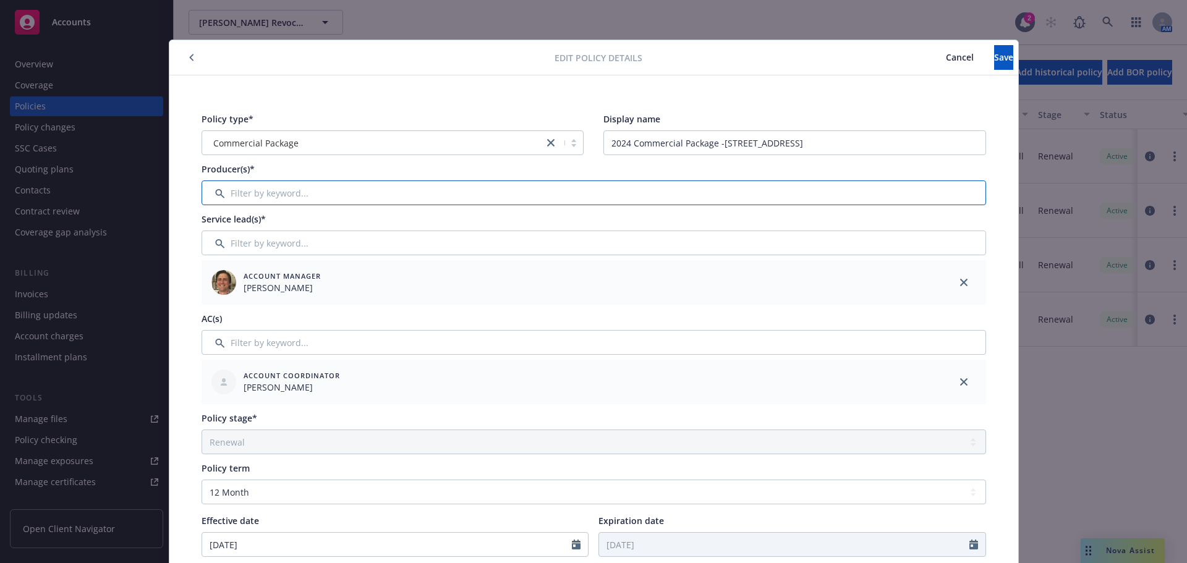
click at [299, 185] on input "Filter by keyword..." at bounding box center [594, 193] width 785 height 25
type input "ca"
click at [283, 269] on div "Add new producers to this account" at bounding box center [292, 268] width 161 height 23
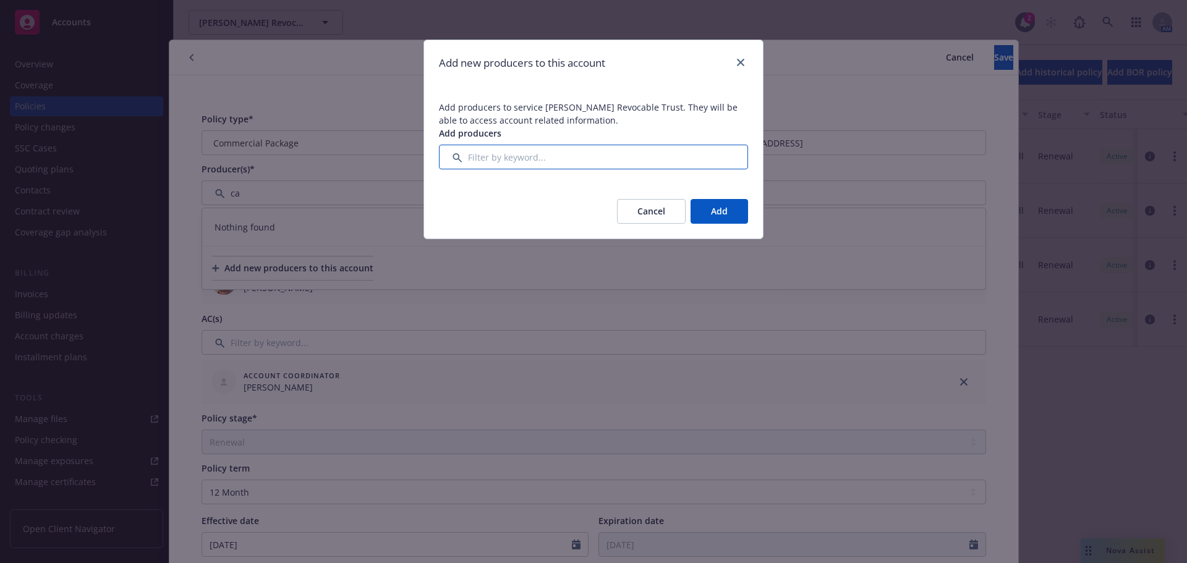
click at [472, 163] on input "Filter by keyword..." at bounding box center [593, 157] width 309 height 25
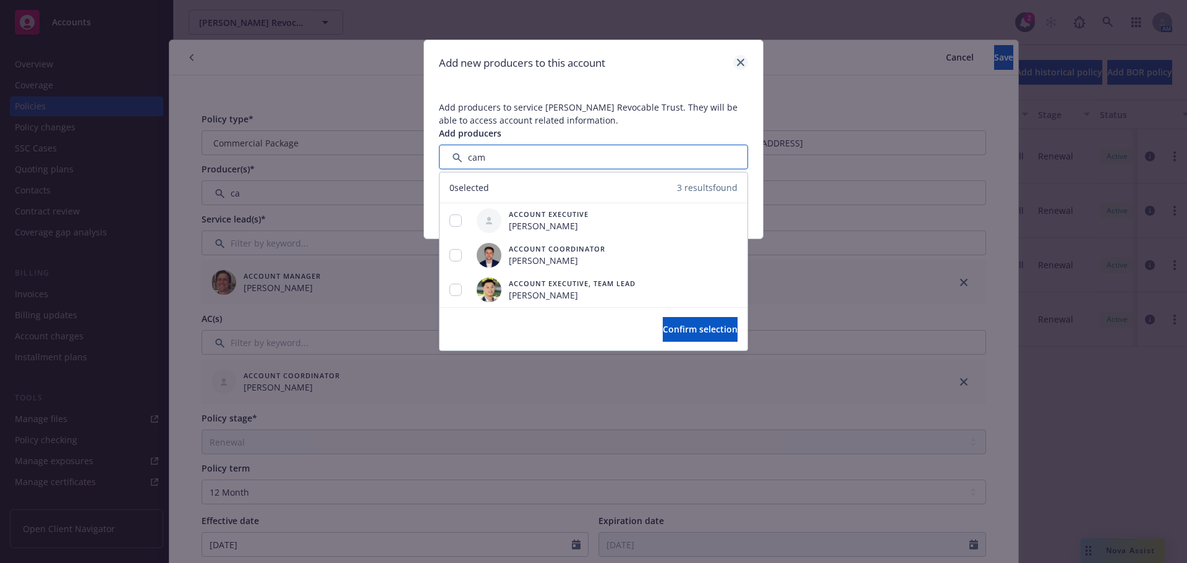
type input "cam"
click at [740, 62] on icon "close" at bounding box center [740, 62] width 7 height 7
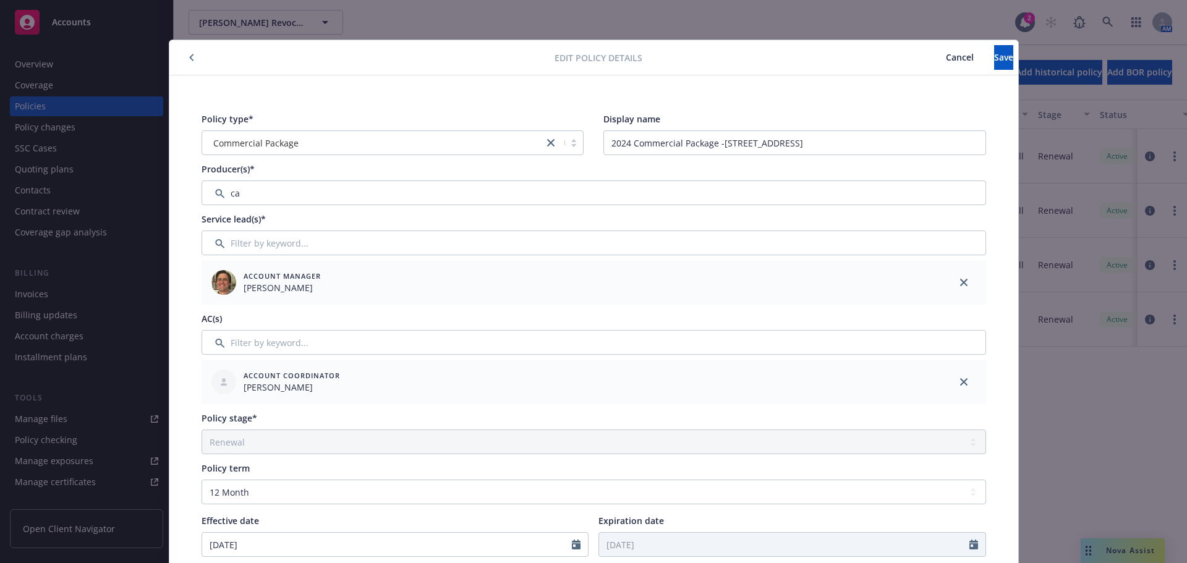
click at [946, 57] on span "Cancel" at bounding box center [960, 57] width 28 height 12
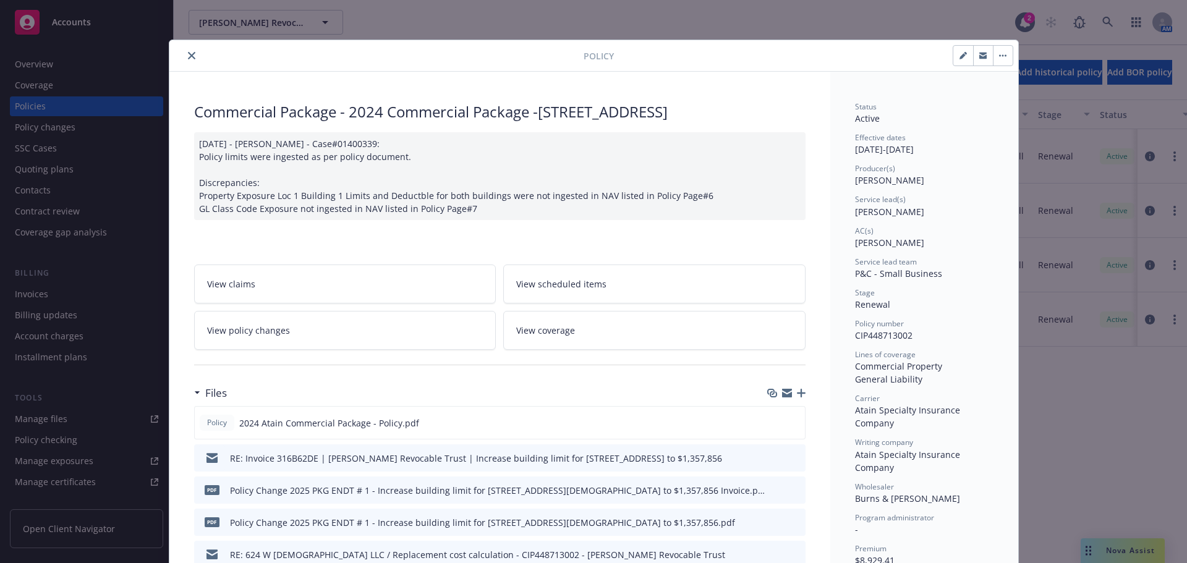
click at [188, 54] on icon "close" at bounding box center [191, 55] width 7 height 7
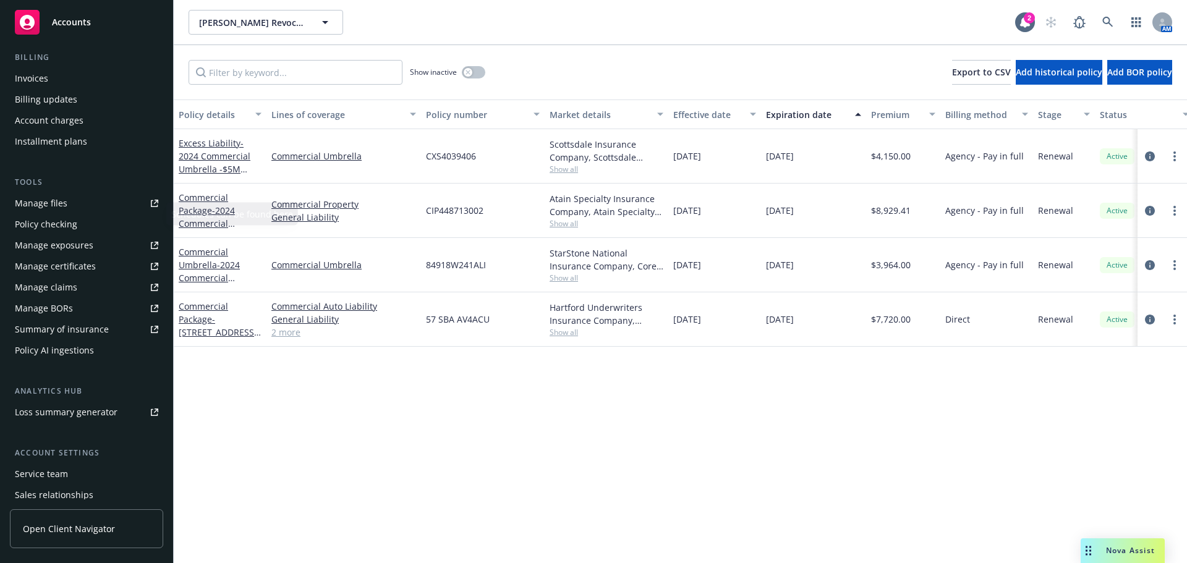
scroll to position [247, 0]
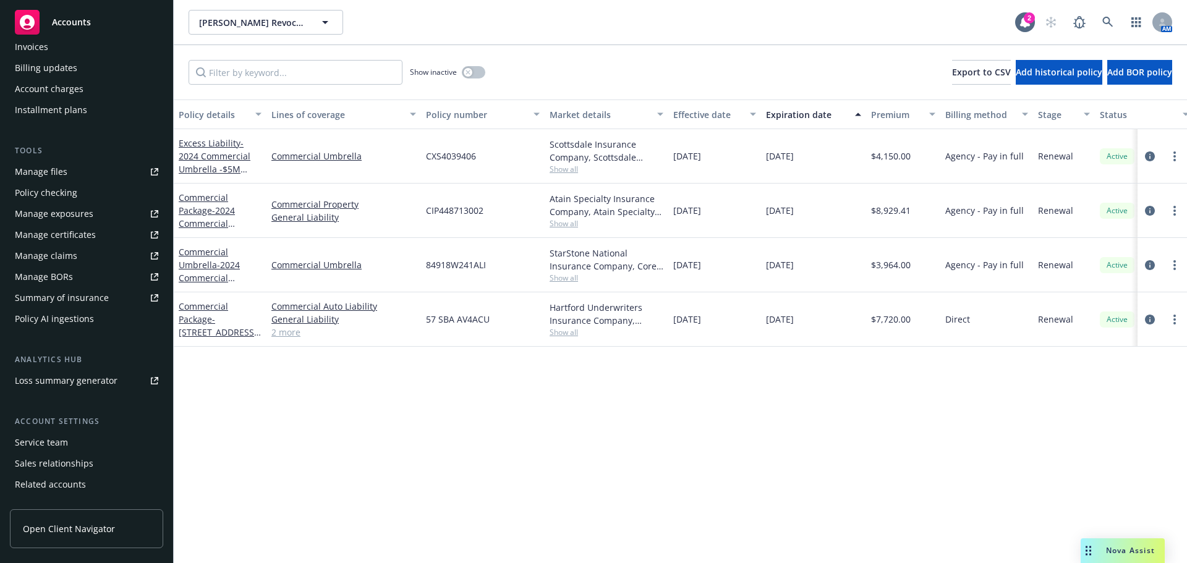
click at [45, 436] on div "Service team" at bounding box center [41, 443] width 53 height 20
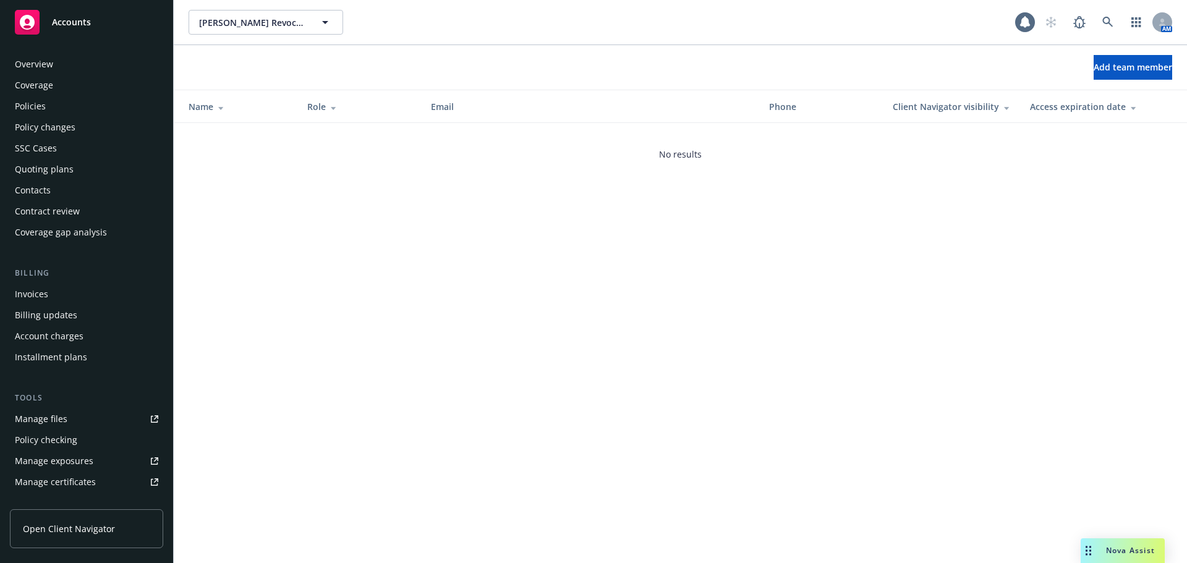
scroll to position [284, 0]
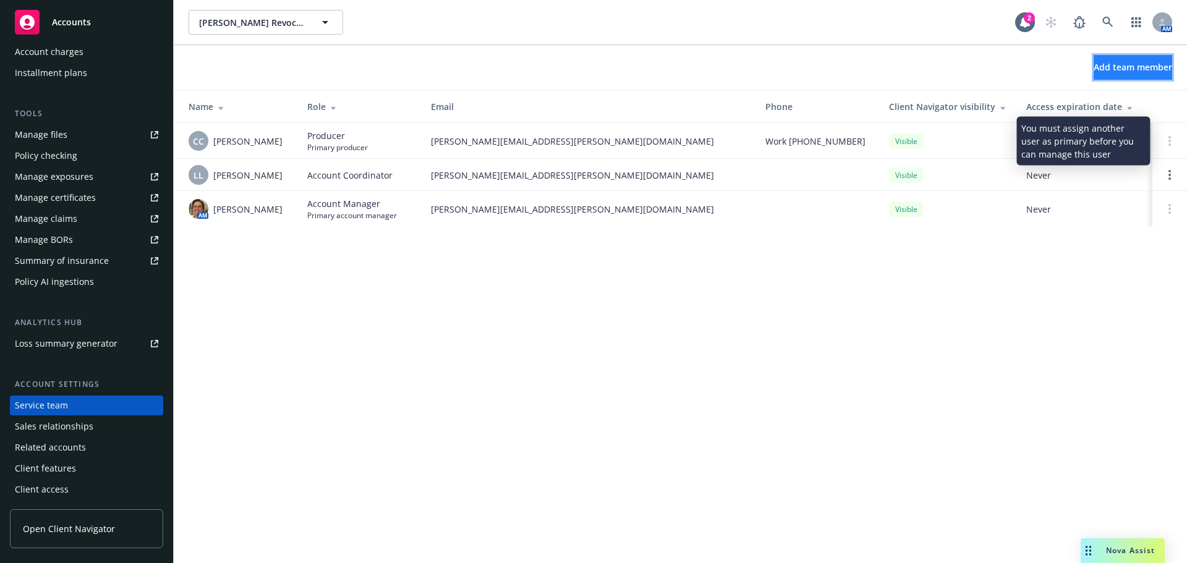
click at [1108, 56] on button "Add team member" at bounding box center [1133, 67] width 79 height 25
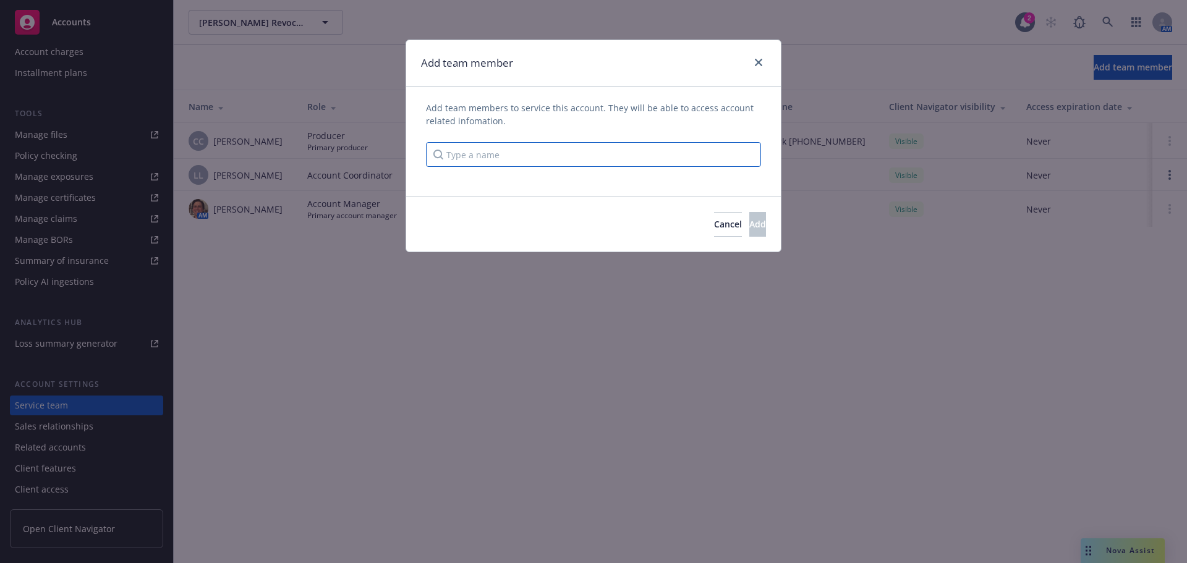
click at [532, 156] on input "Type a name" at bounding box center [593, 154] width 335 height 25
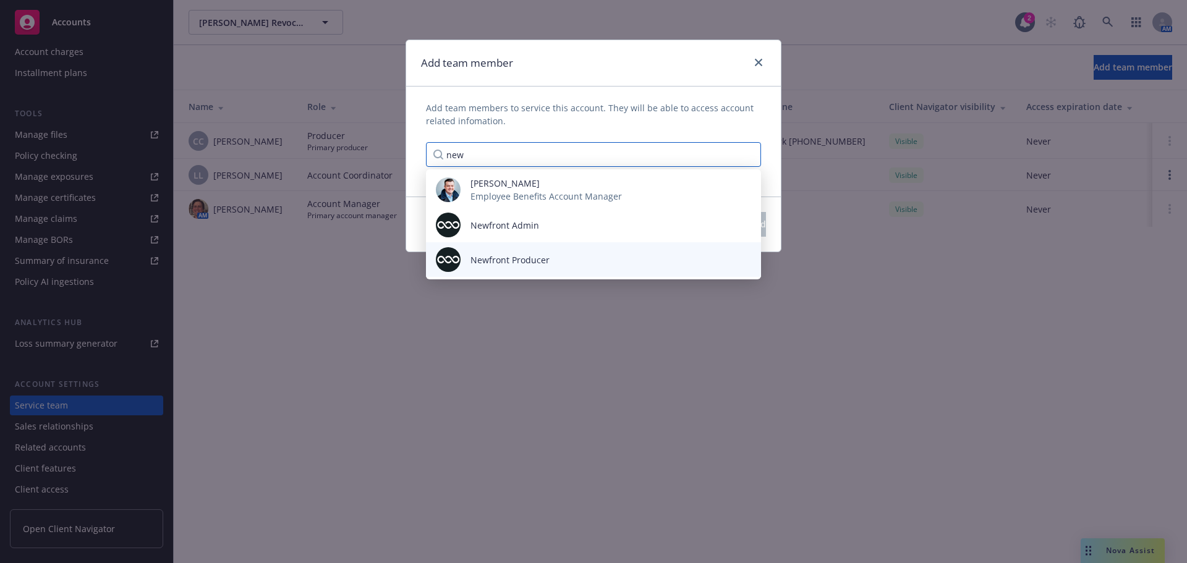
type input "new"
click at [510, 262] on span "Newfront Producer" at bounding box center [509, 259] width 79 height 13
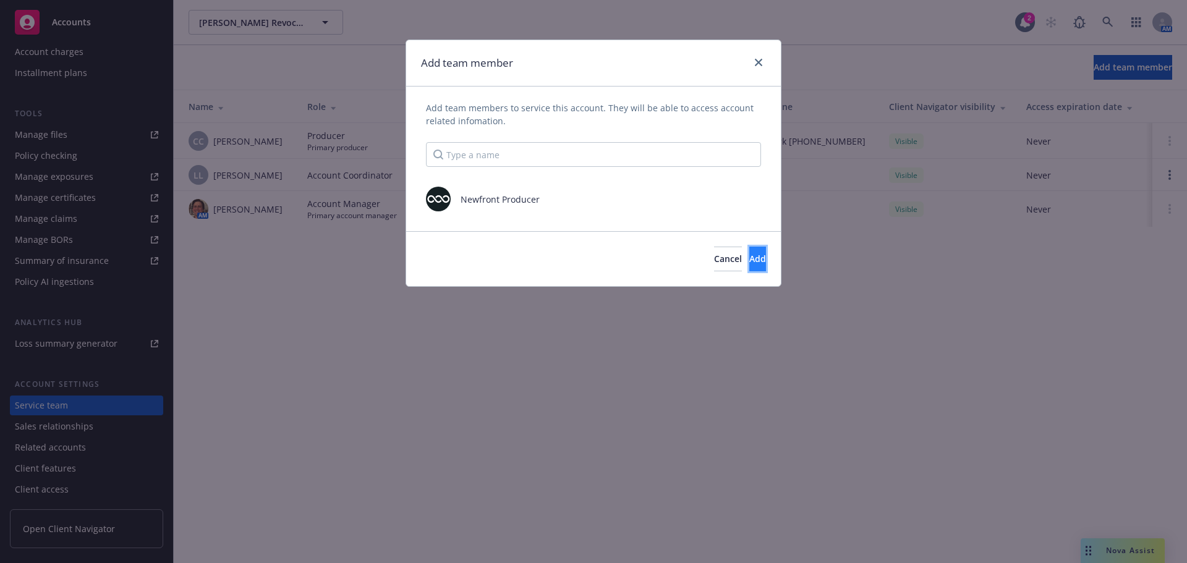
click at [749, 262] on span "Add" at bounding box center [757, 259] width 17 height 12
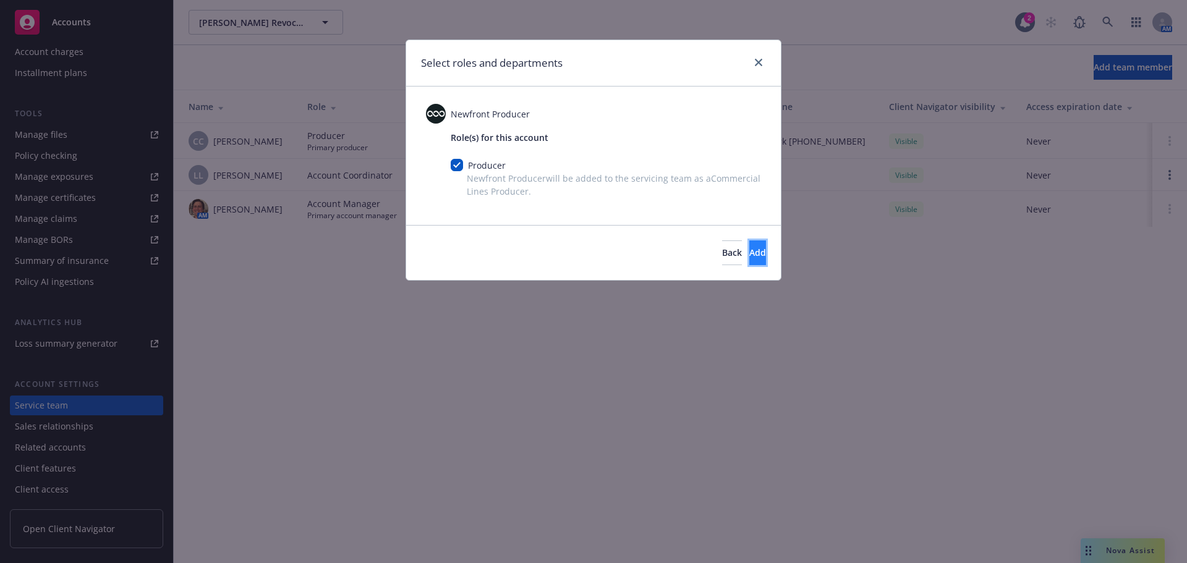
click at [749, 260] on button "Add" at bounding box center [757, 252] width 17 height 25
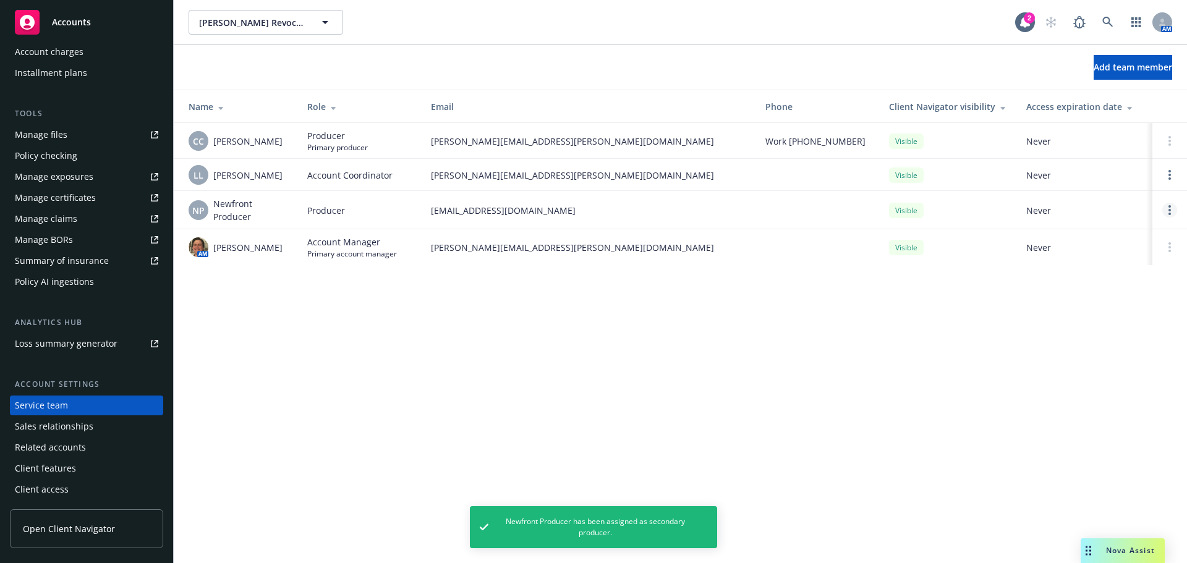
click at [1170, 203] on link "Open options" at bounding box center [1169, 210] width 15 height 15
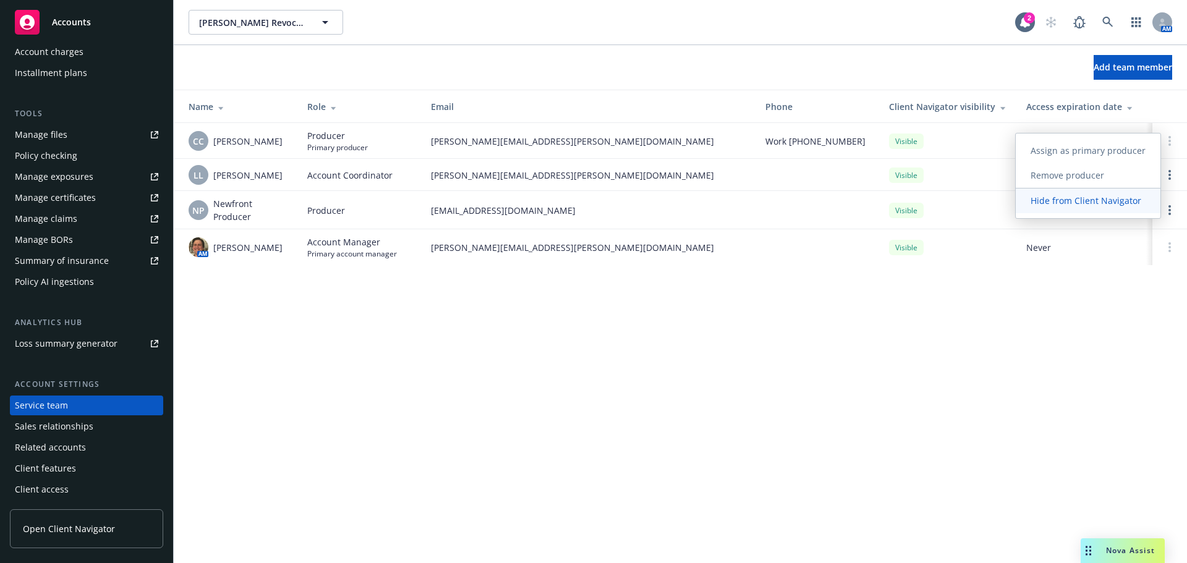
click at [1063, 200] on span "Hide from Client Navigator" at bounding box center [1086, 201] width 140 height 12
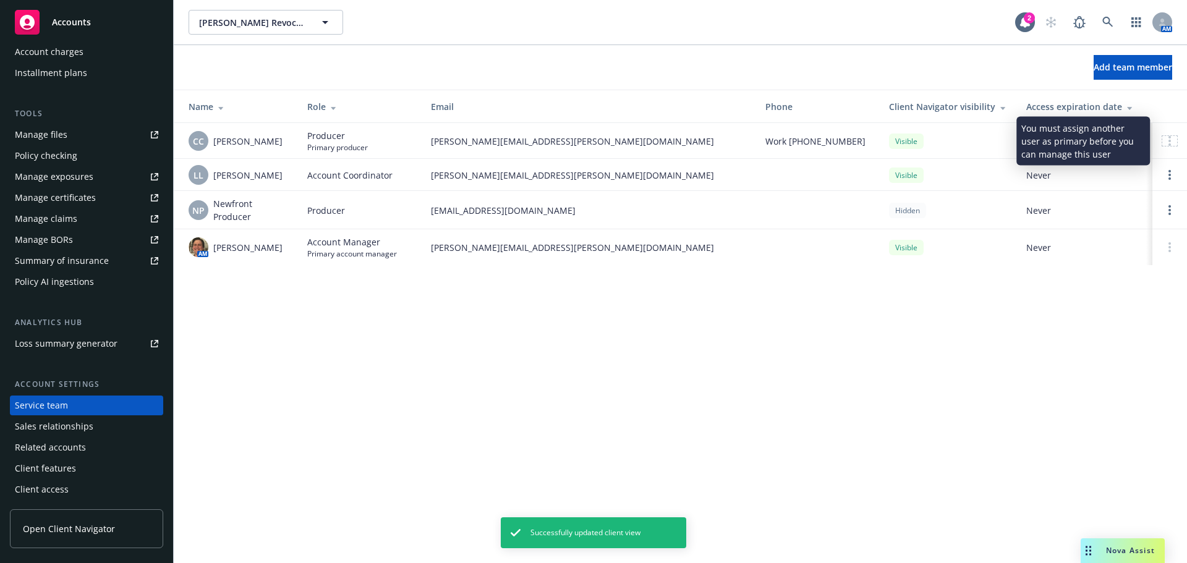
click at [1174, 138] on div at bounding box center [1169, 141] width 15 height 10
click at [1164, 143] on div at bounding box center [1169, 141] width 15 height 10
click at [1165, 142] on div at bounding box center [1169, 141] width 15 height 10
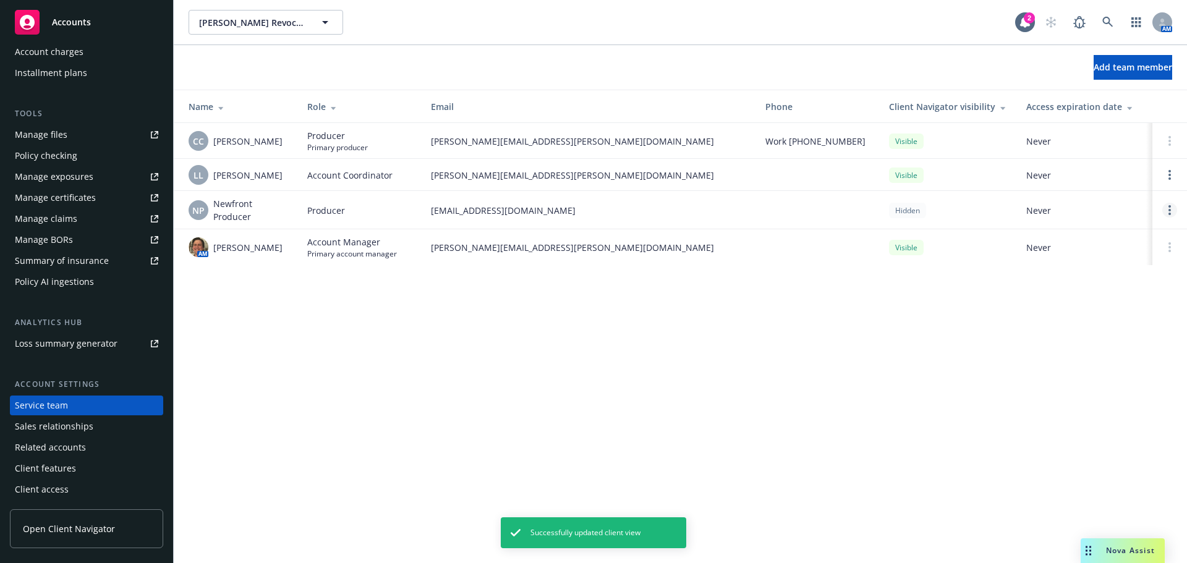
click at [1172, 203] on link "Open options" at bounding box center [1169, 210] width 15 height 15
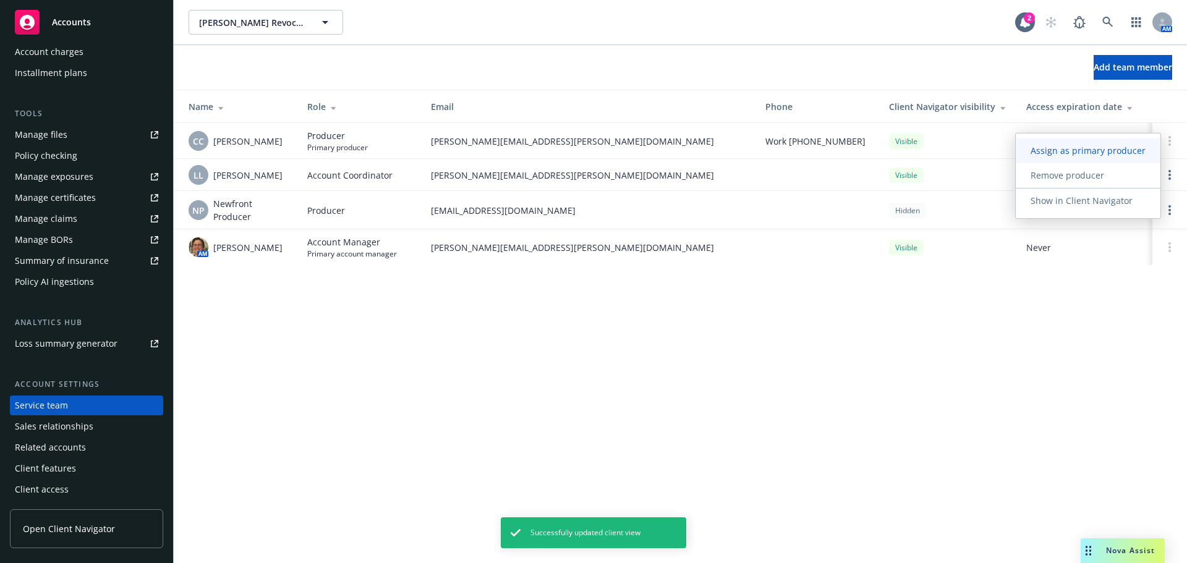
click at [1087, 147] on span "Assign as primary producer" at bounding box center [1088, 151] width 145 height 12
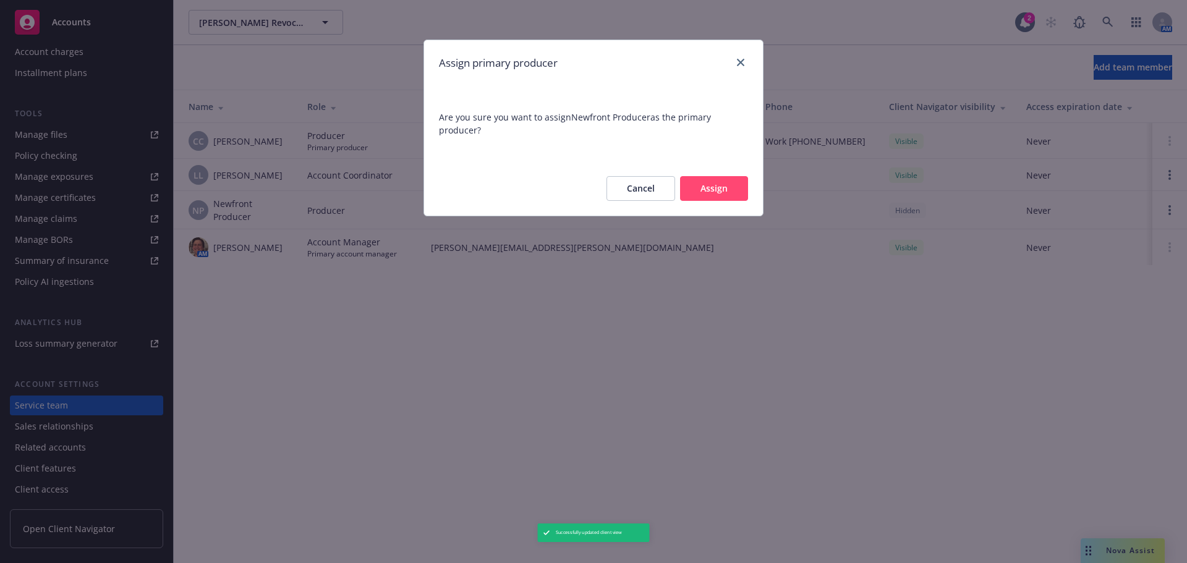
click at [727, 187] on button "Assign" at bounding box center [714, 188] width 68 height 25
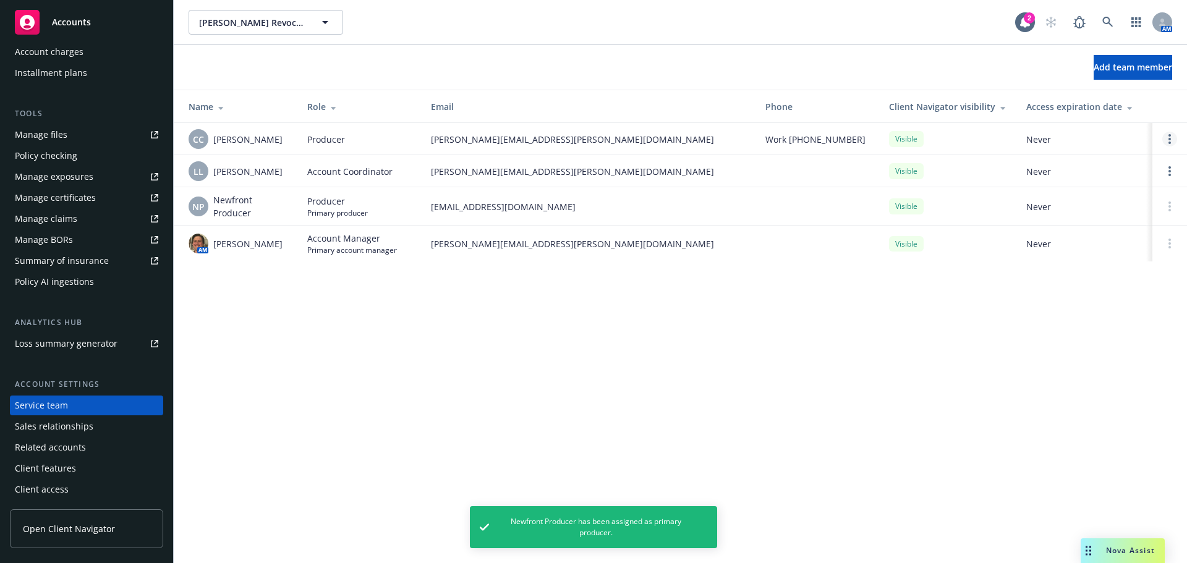
click at [1170, 140] on circle "Open options" at bounding box center [1169, 139] width 2 height 2
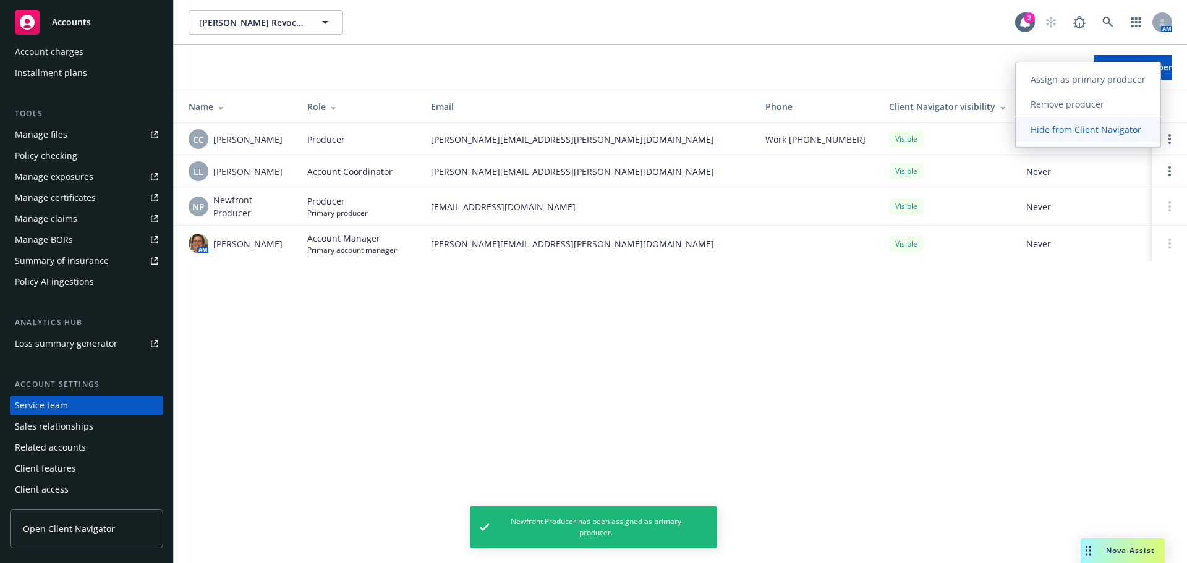
click at [1084, 137] on link "Hide from Client Navigator" at bounding box center [1088, 129] width 145 height 25
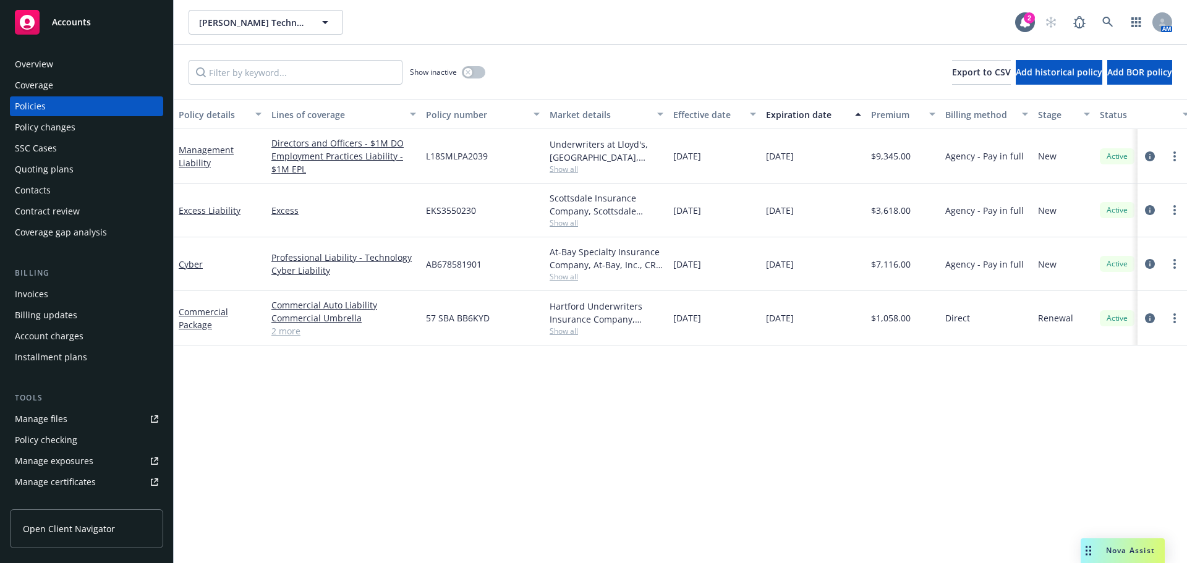
click at [201, 156] on div "Management Liability" at bounding box center [220, 156] width 83 height 26
click at [197, 144] on link "Management Liability" at bounding box center [206, 156] width 55 height 25
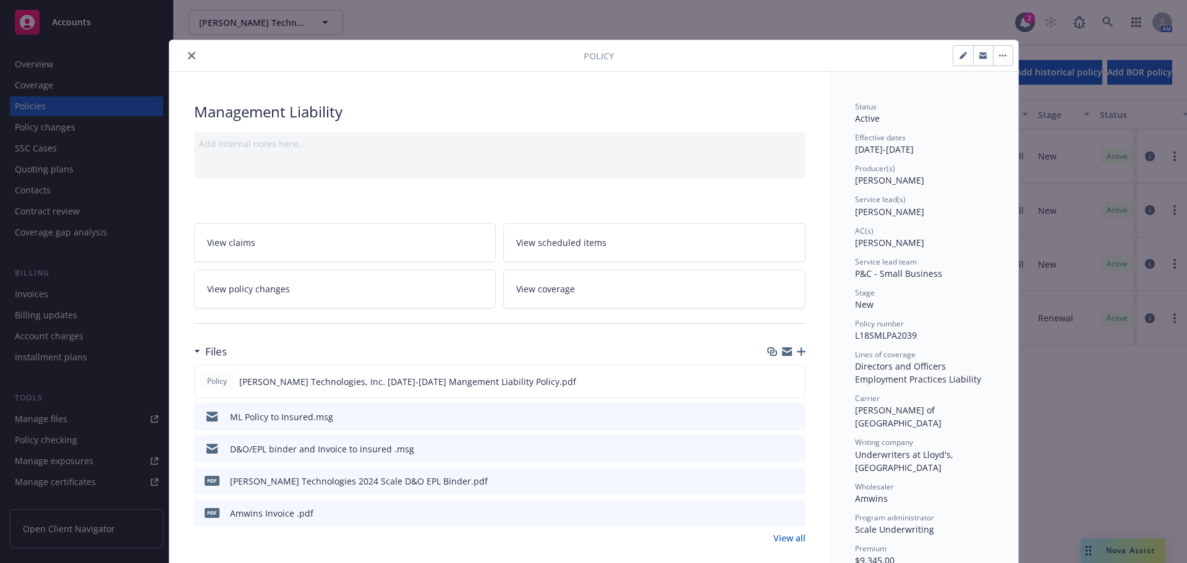
click at [188, 53] on icon "close" at bounding box center [191, 55] width 7 height 7
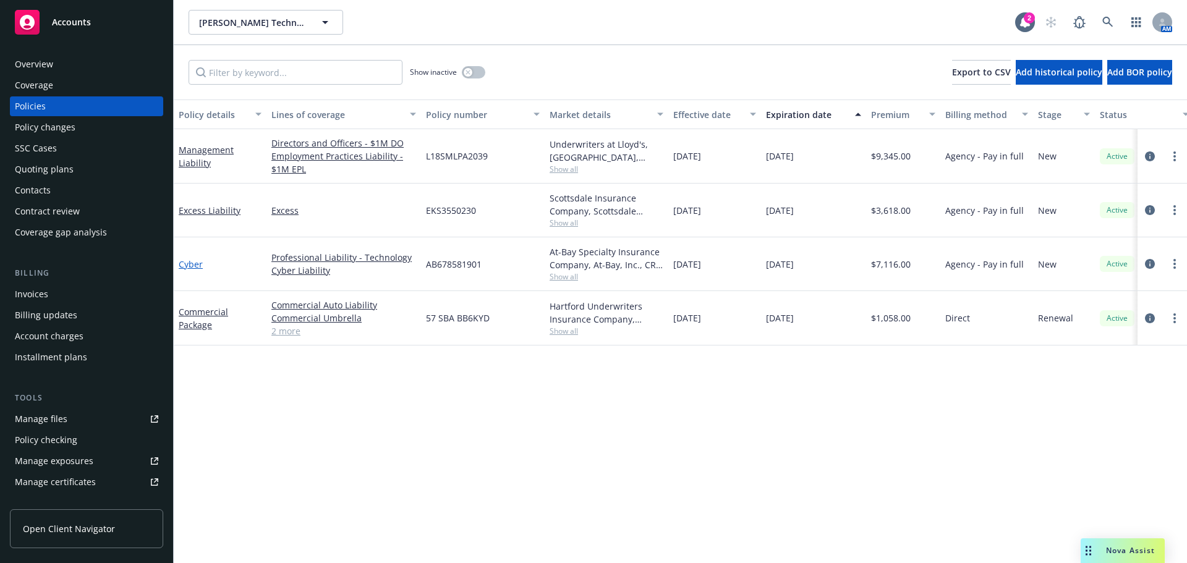
click at [183, 265] on link "Cyber" at bounding box center [191, 264] width 24 height 12
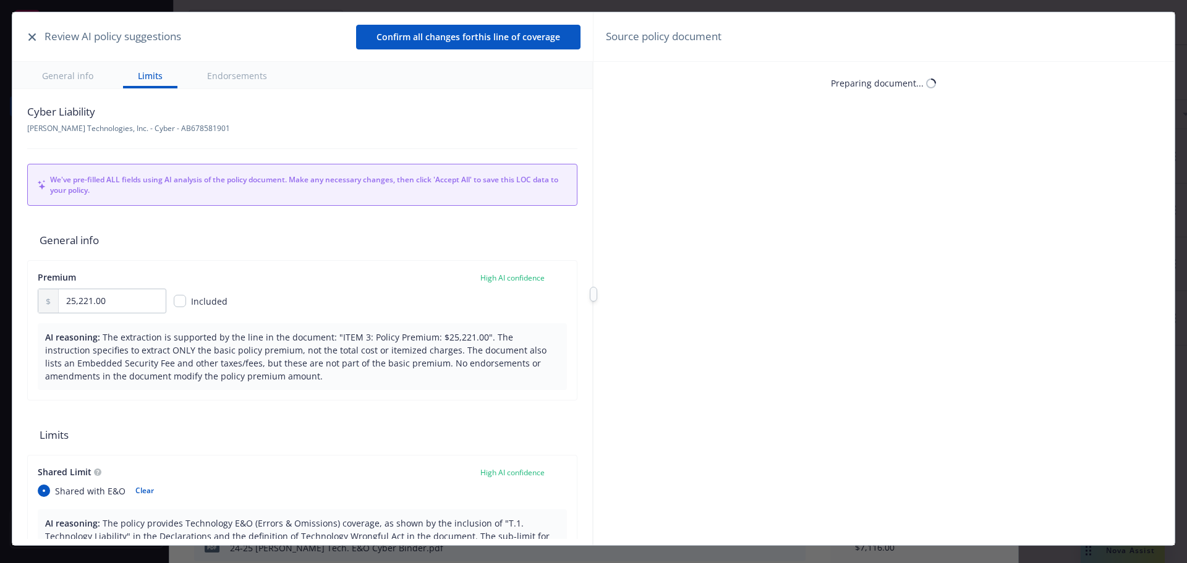
click at [30, 32] on button "button" at bounding box center [32, 37] width 15 height 15
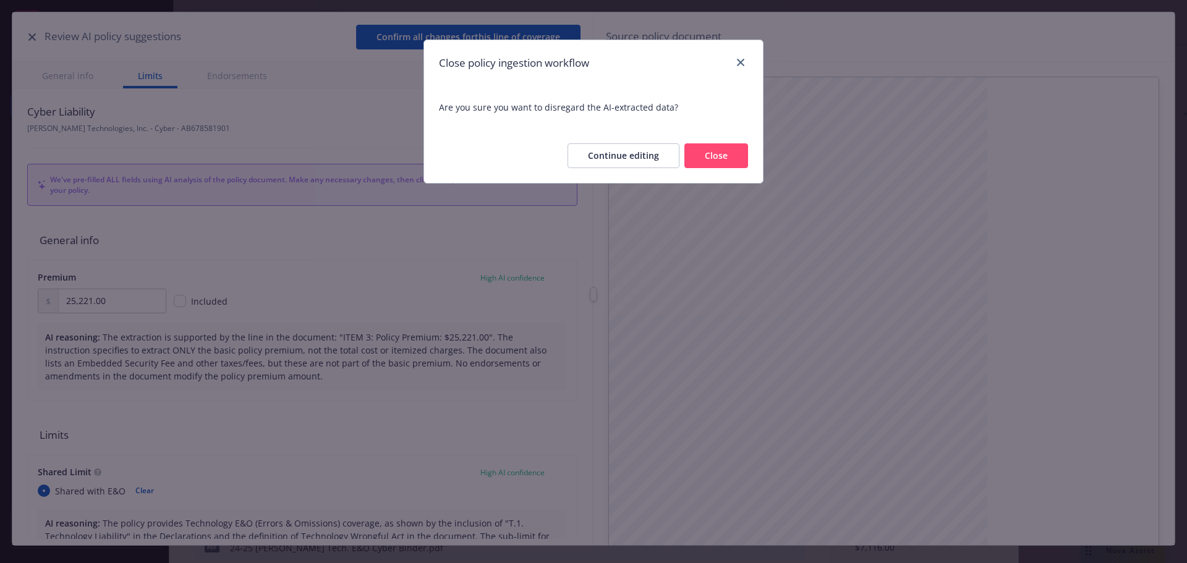
click at [717, 155] on button "Close" at bounding box center [716, 155] width 64 height 25
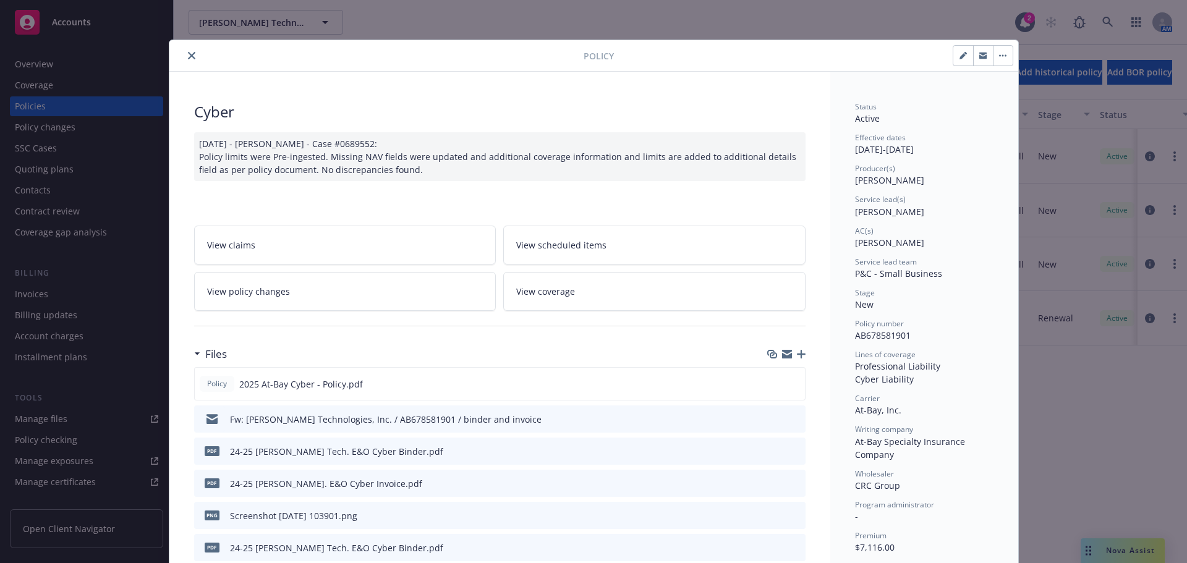
click at [959, 56] on icon "button" at bounding box center [962, 55] width 7 height 7
select select "NEW"
select select "12"
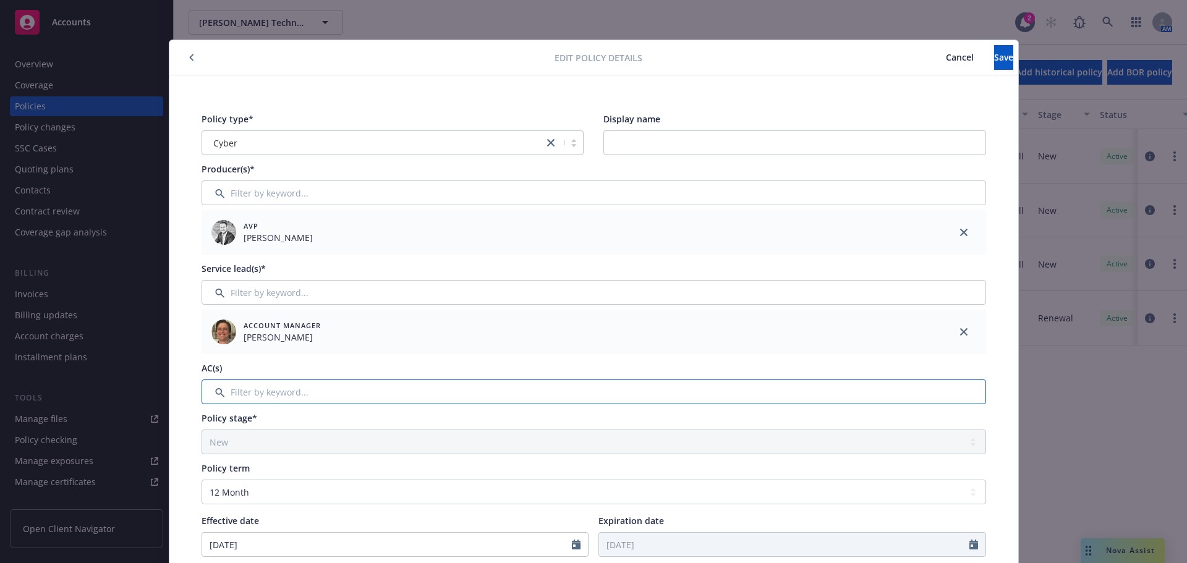
click at [262, 394] on input "Filter by keyword..." at bounding box center [594, 392] width 785 height 25
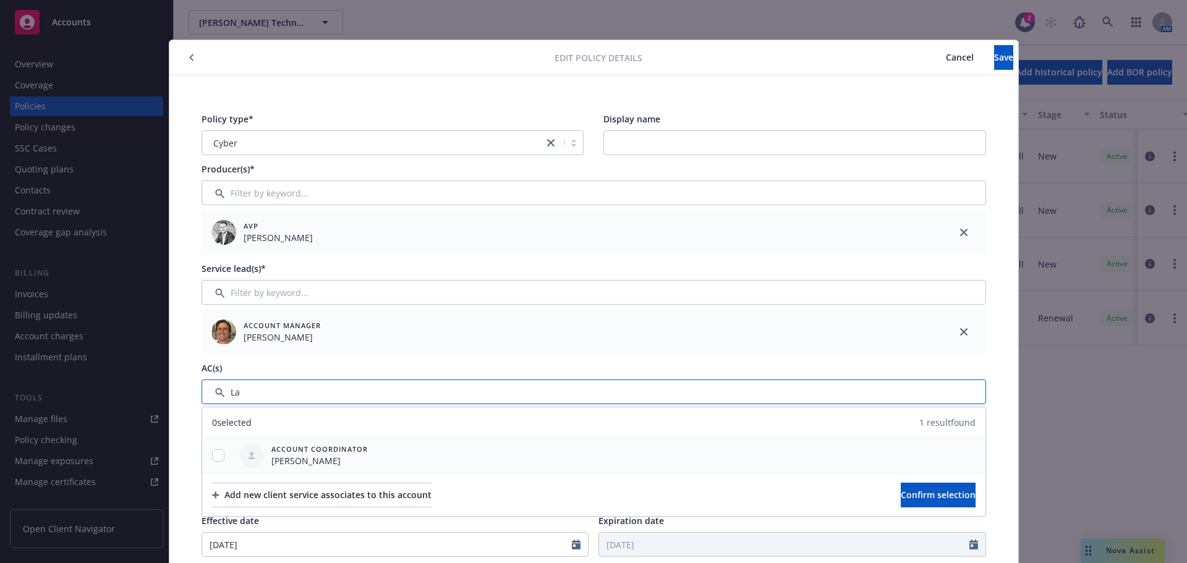
type input "La"
click at [212, 455] on input "checkbox" at bounding box center [218, 455] width 12 height 12
checkbox input "true"
click at [901, 491] on button "Confirm selection" at bounding box center [938, 495] width 75 height 25
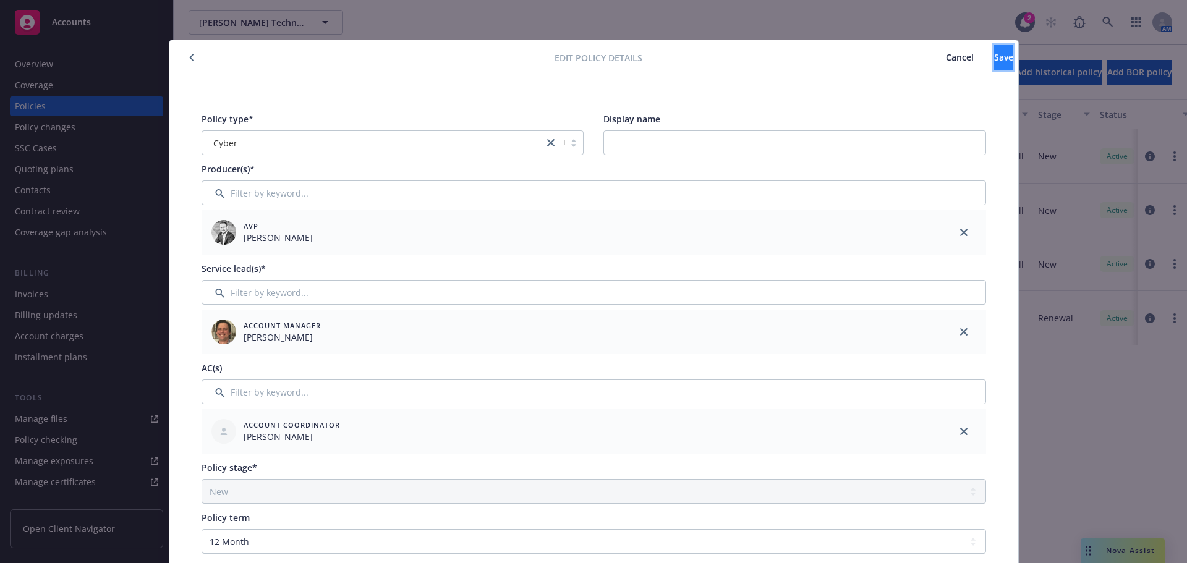
click at [994, 56] on span "Save" at bounding box center [1003, 57] width 19 height 12
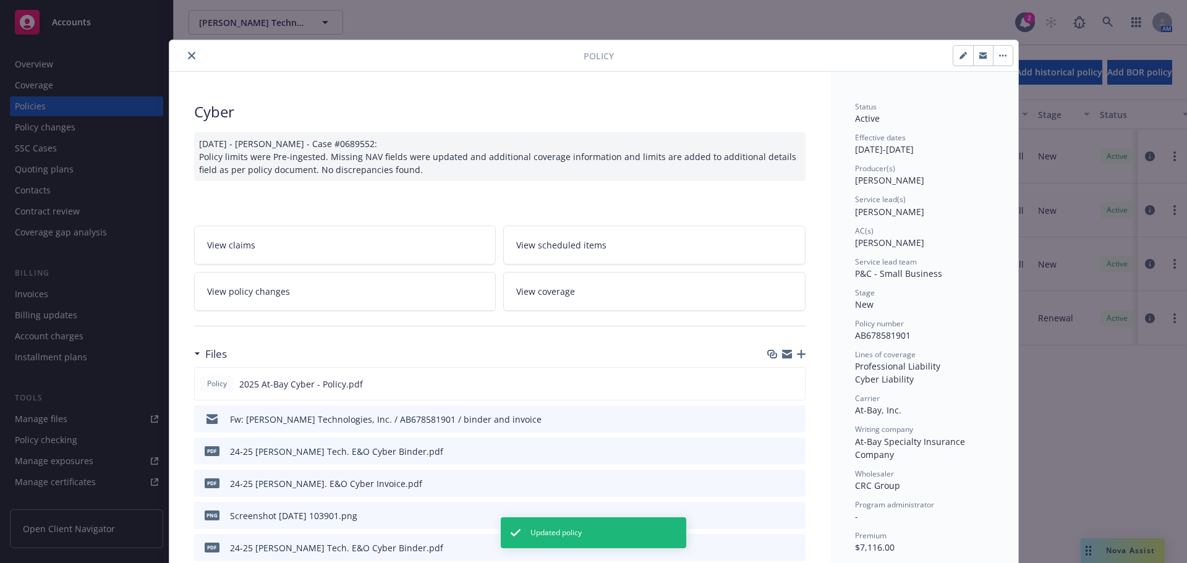
click at [184, 56] on button "close" at bounding box center [191, 55] width 15 height 15
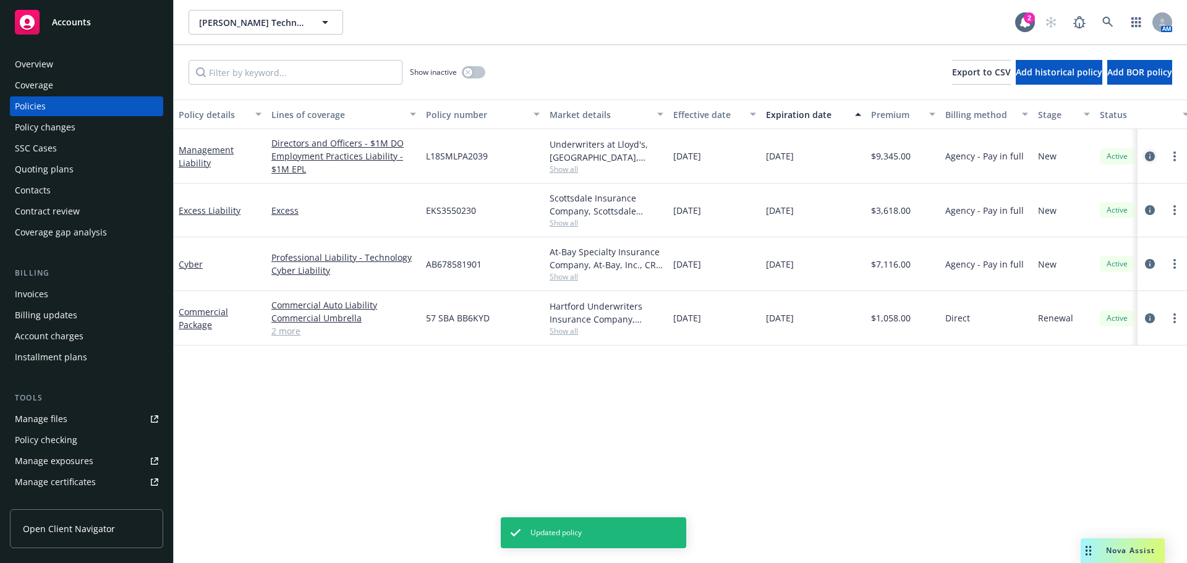
click at [1155, 152] on link "circleInformation" at bounding box center [1149, 156] width 15 height 15
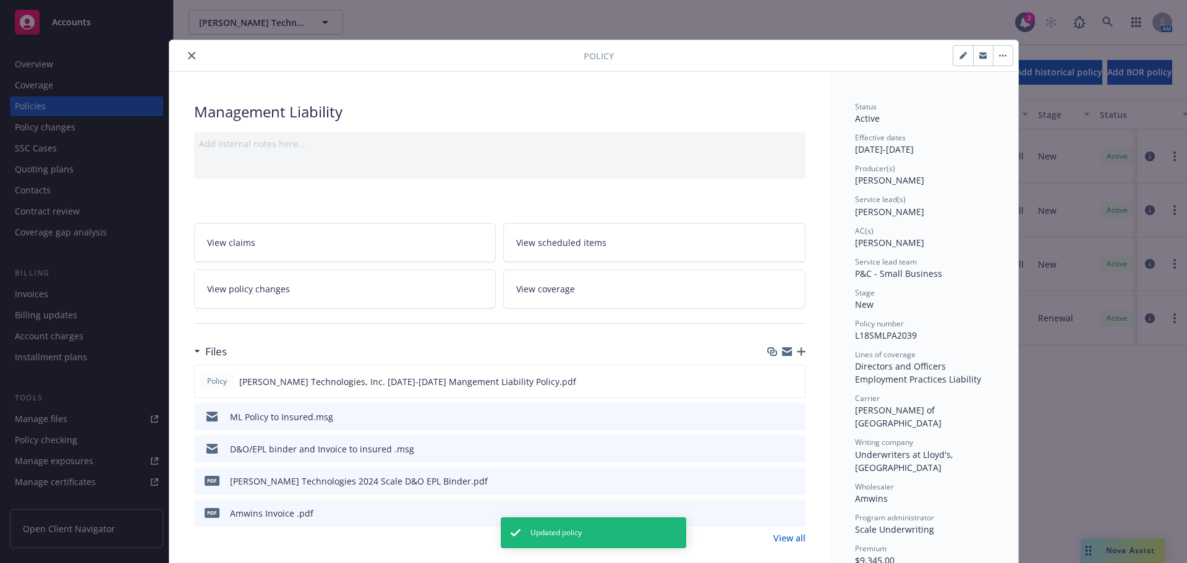
scroll to position [37, 0]
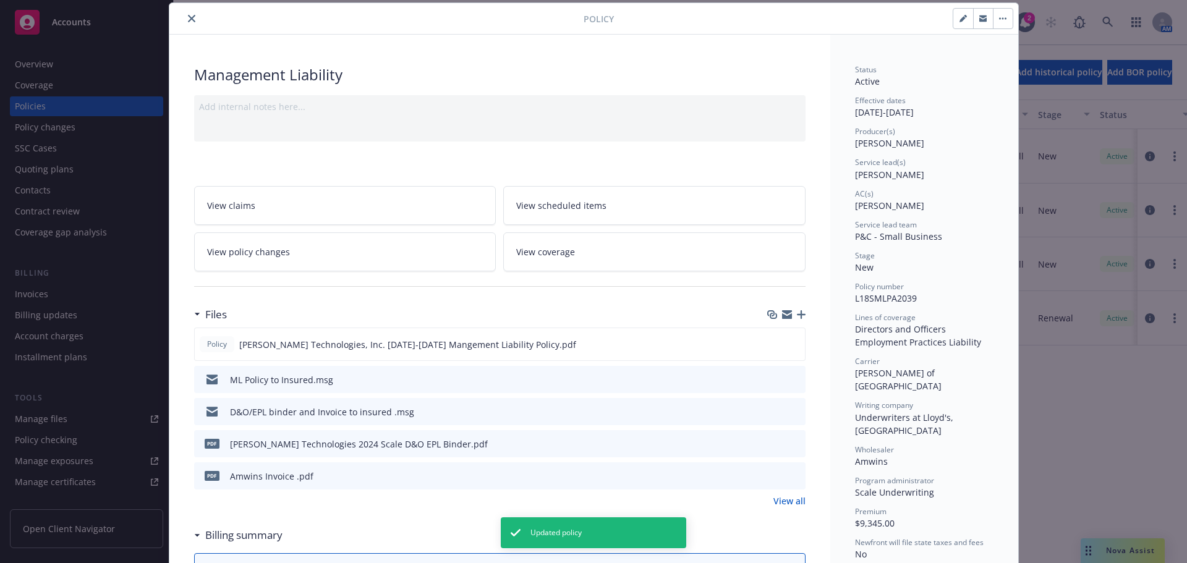
click at [960, 23] on button "button" at bounding box center [963, 19] width 20 height 20
select select "NEW"
select select "12"
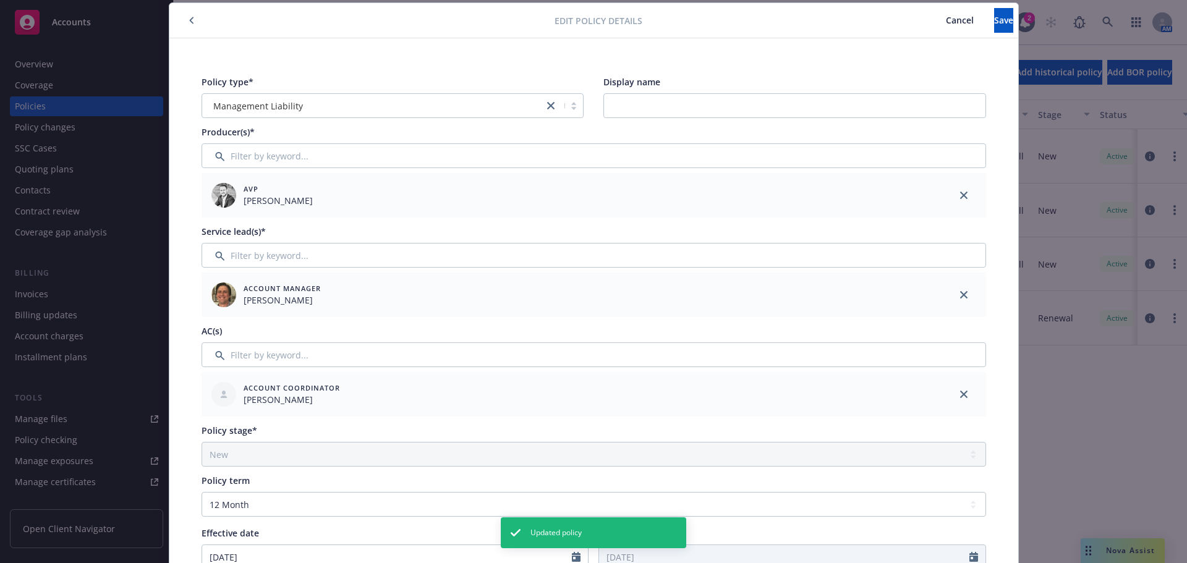
click at [946, 17] on span "Cancel" at bounding box center [960, 20] width 28 height 12
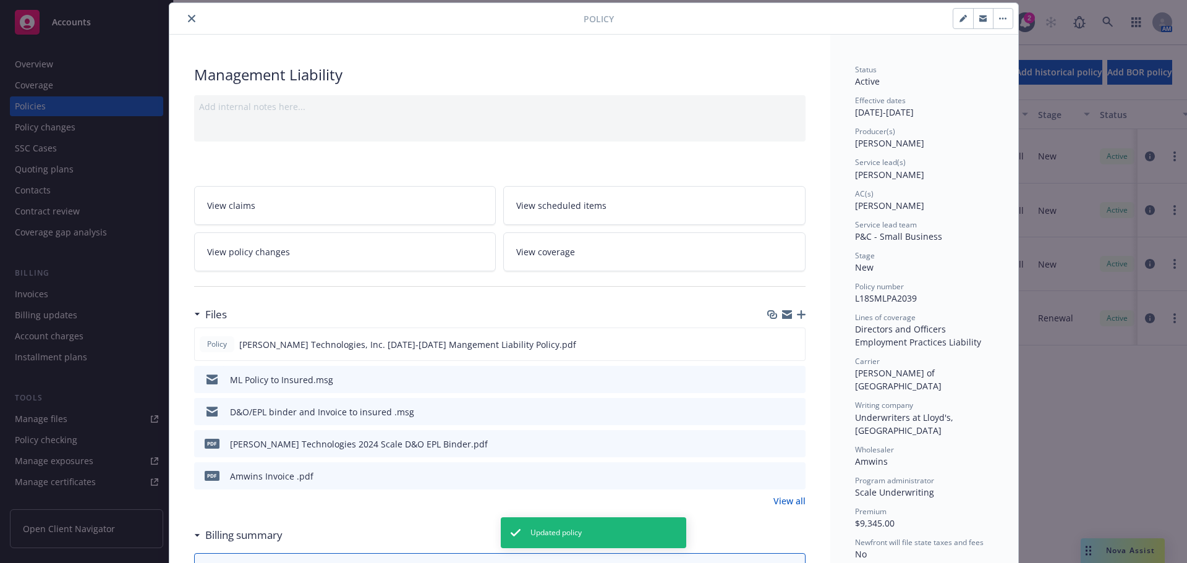
click at [188, 20] on icon "close" at bounding box center [191, 18] width 7 height 7
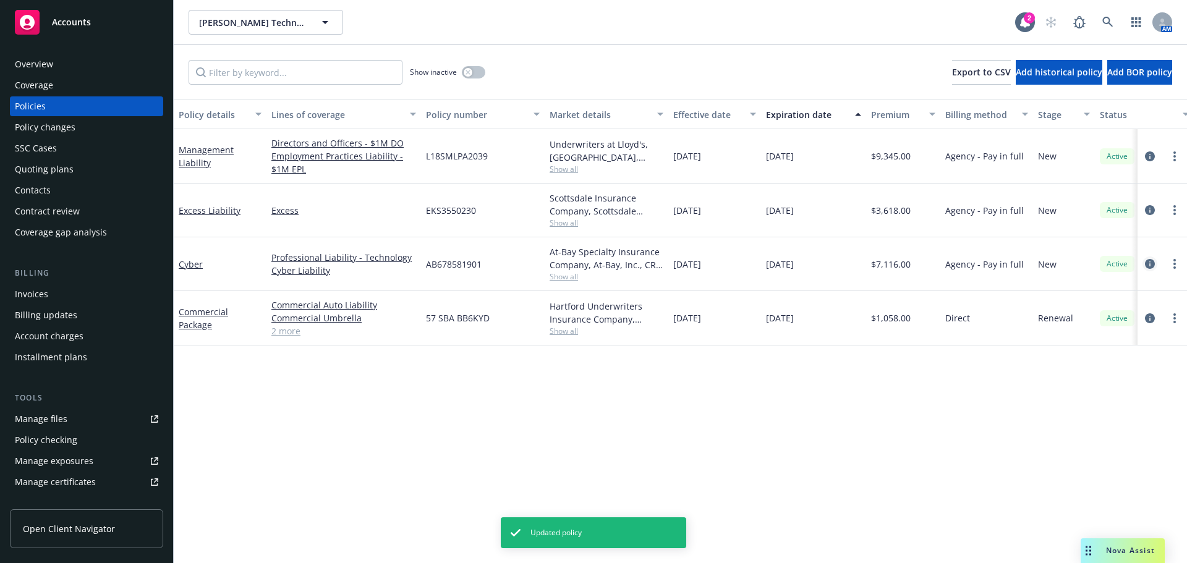
click at [1147, 262] on icon "circleInformation" at bounding box center [1150, 264] width 10 height 10
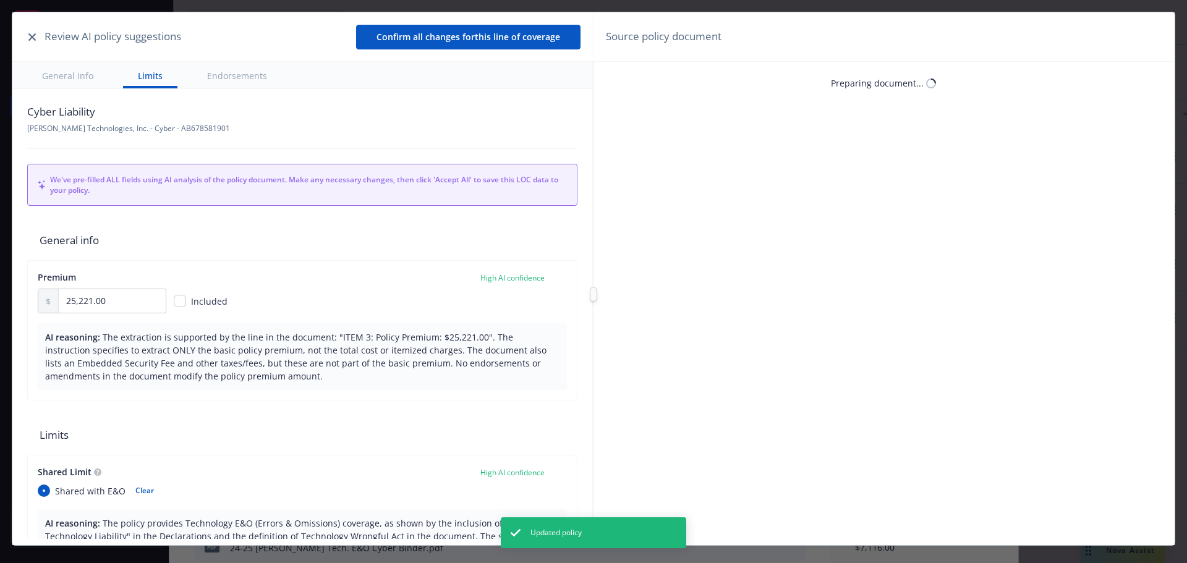
scroll to position [37, 0]
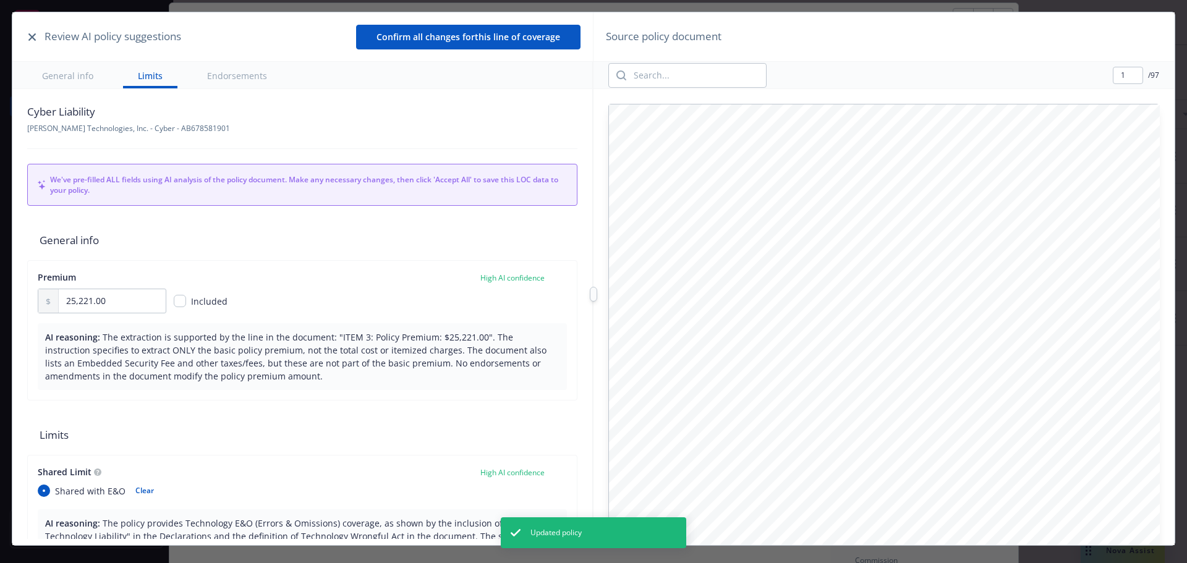
click at [32, 36] on icon "button" at bounding box center [31, 36] width 7 height 7
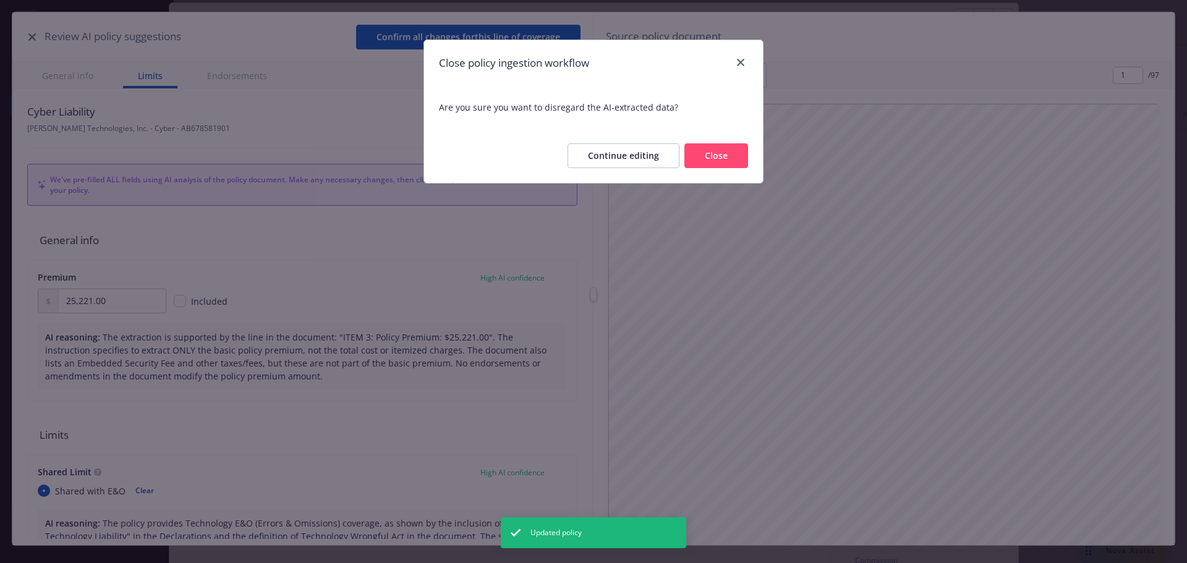
click at [723, 158] on button "Close" at bounding box center [716, 155] width 64 height 25
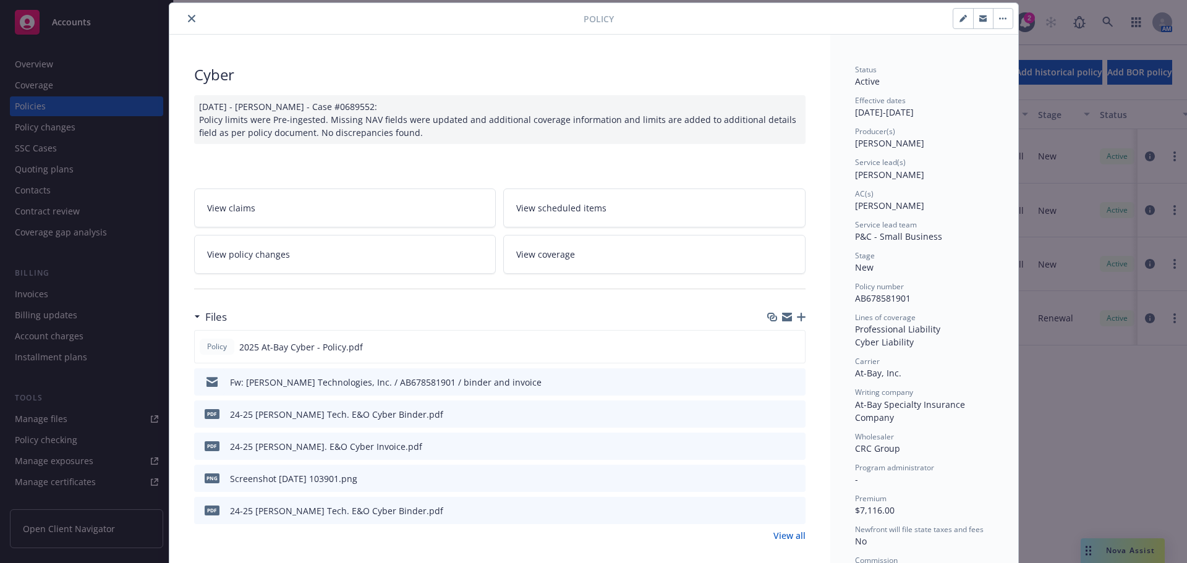
click at [959, 21] on icon "button" at bounding box center [962, 19] width 6 height 6
select select "NEW"
select select "12"
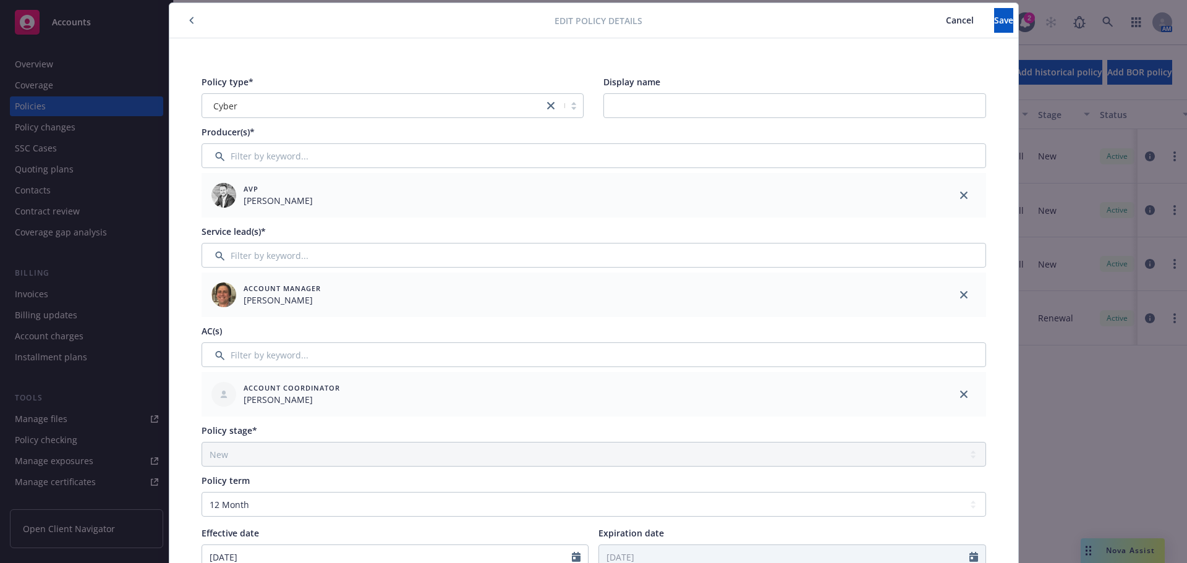
click at [946, 16] on span "Cancel" at bounding box center [960, 20] width 28 height 12
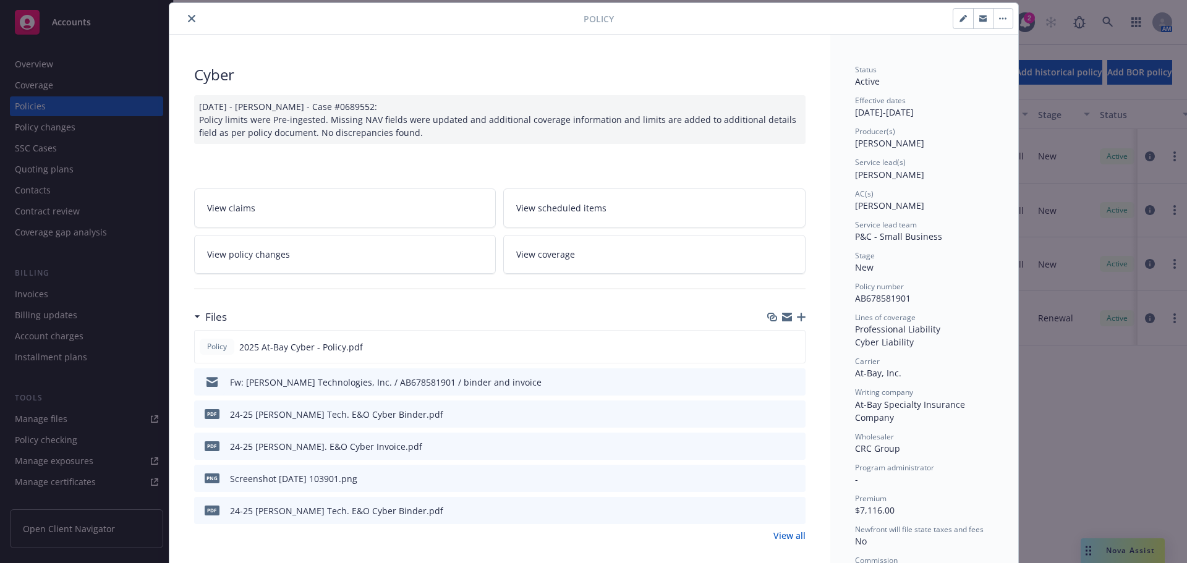
click at [184, 14] on button "close" at bounding box center [191, 18] width 15 height 15
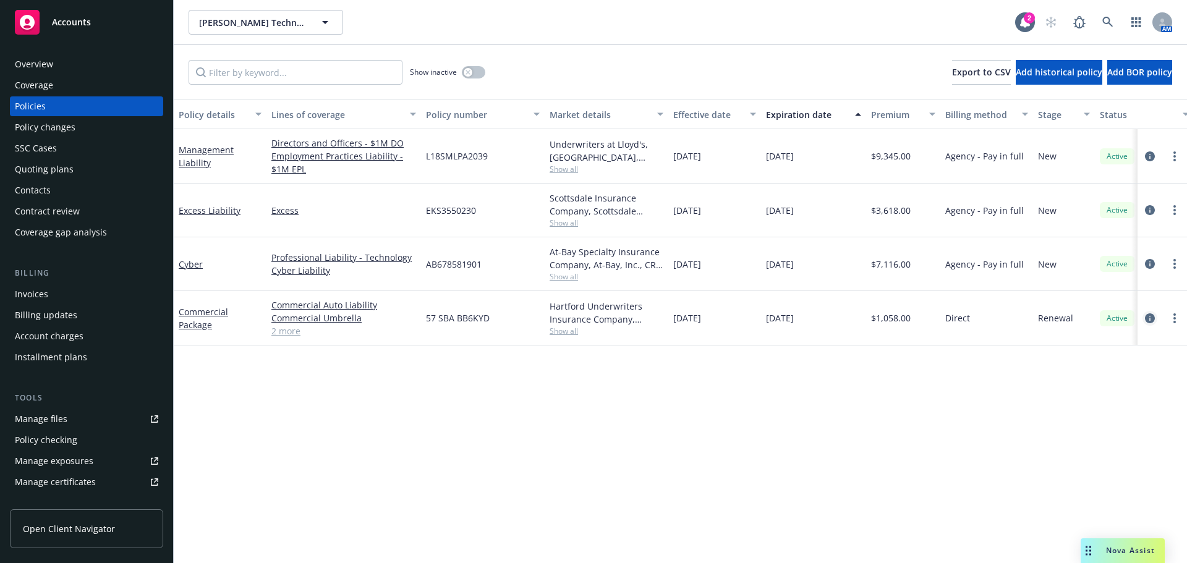
click at [1148, 315] on icon "circleInformation" at bounding box center [1150, 318] width 10 height 10
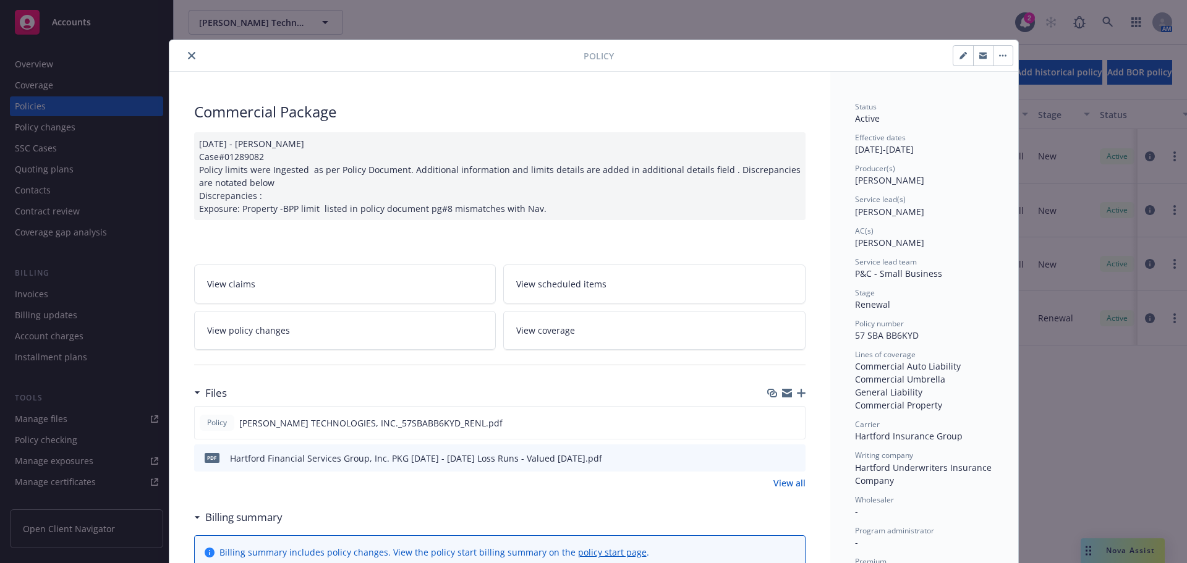
click at [955, 61] on button "button" at bounding box center [963, 56] width 20 height 20
select select "RENEWAL"
select select "12"
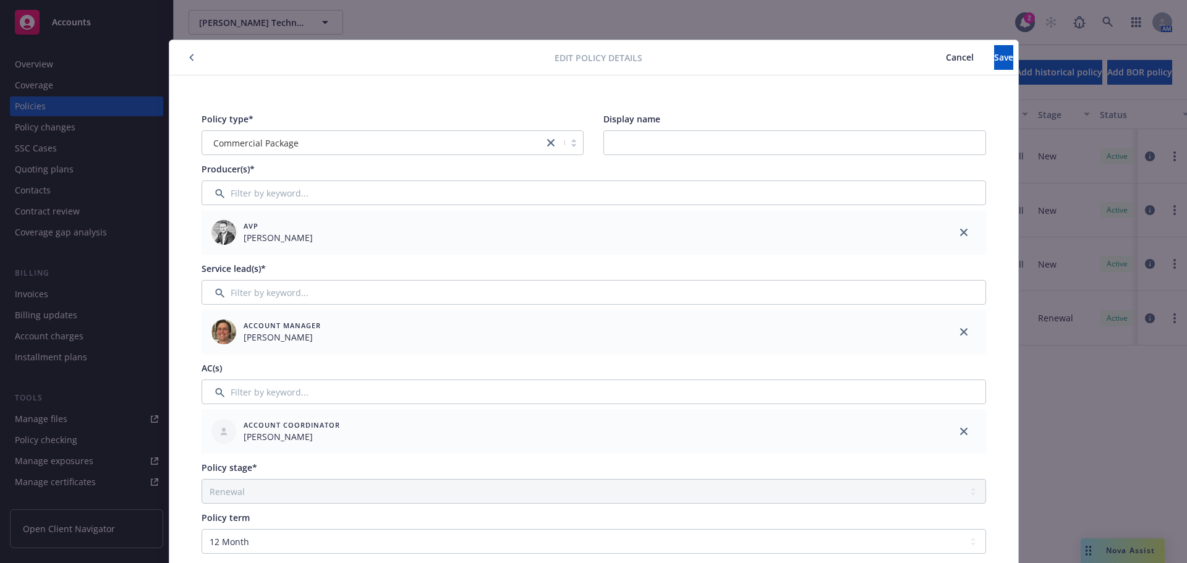
click at [184, 56] on button "button" at bounding box center [191, 57] width 15 height 15
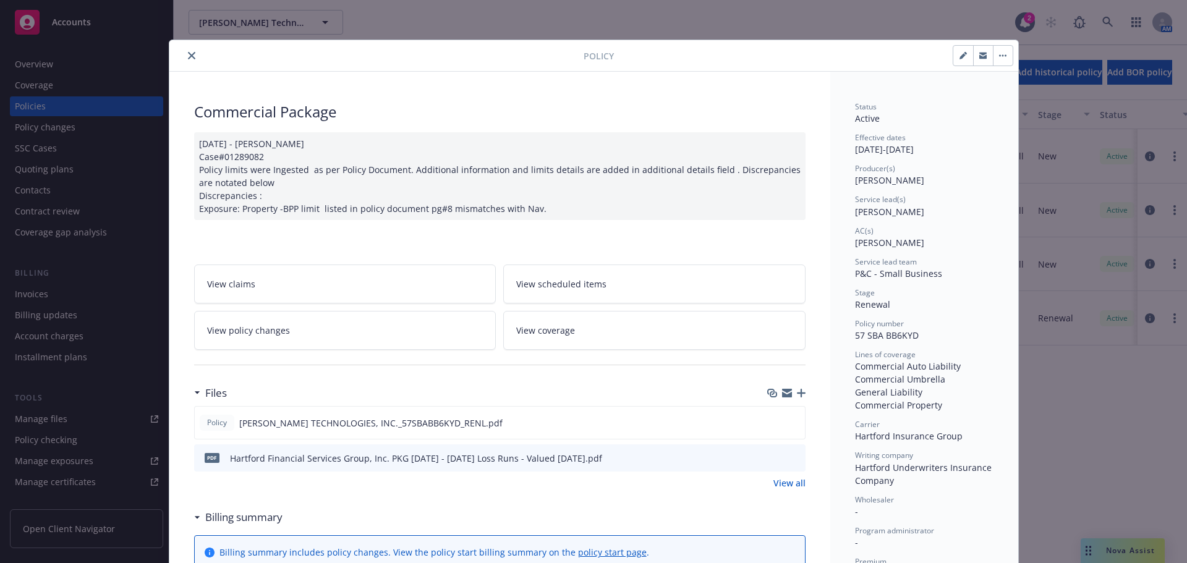
click at [184, 56] on button "close" at bounding box center [191, 55] width 15 height 15
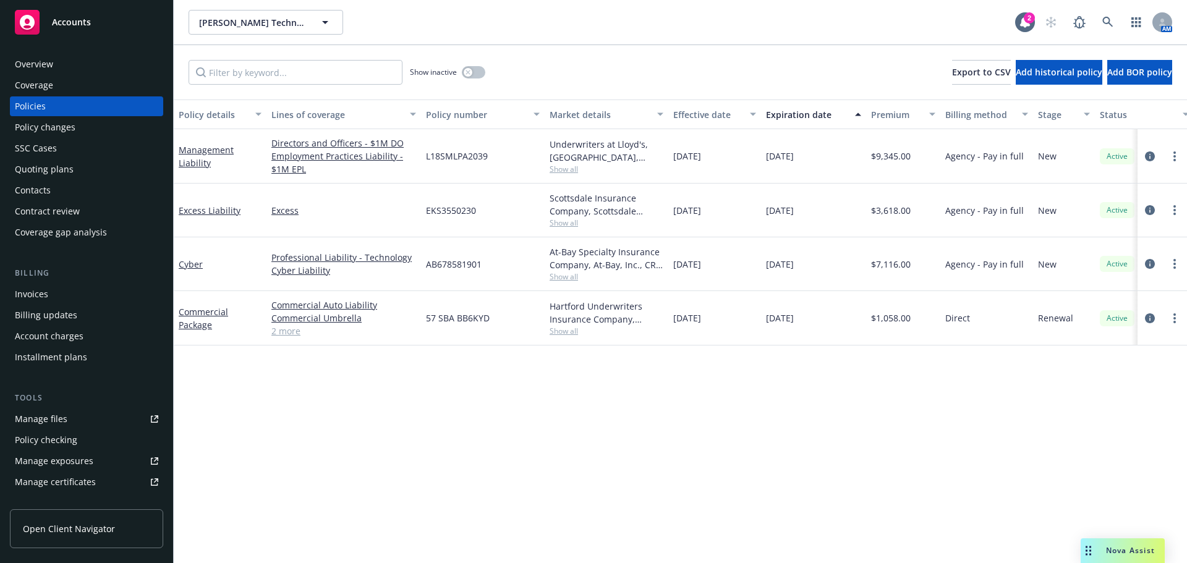
click at [45, 174] on div "Quoting plans" at bounding box center [44, 170] width 59 height 20
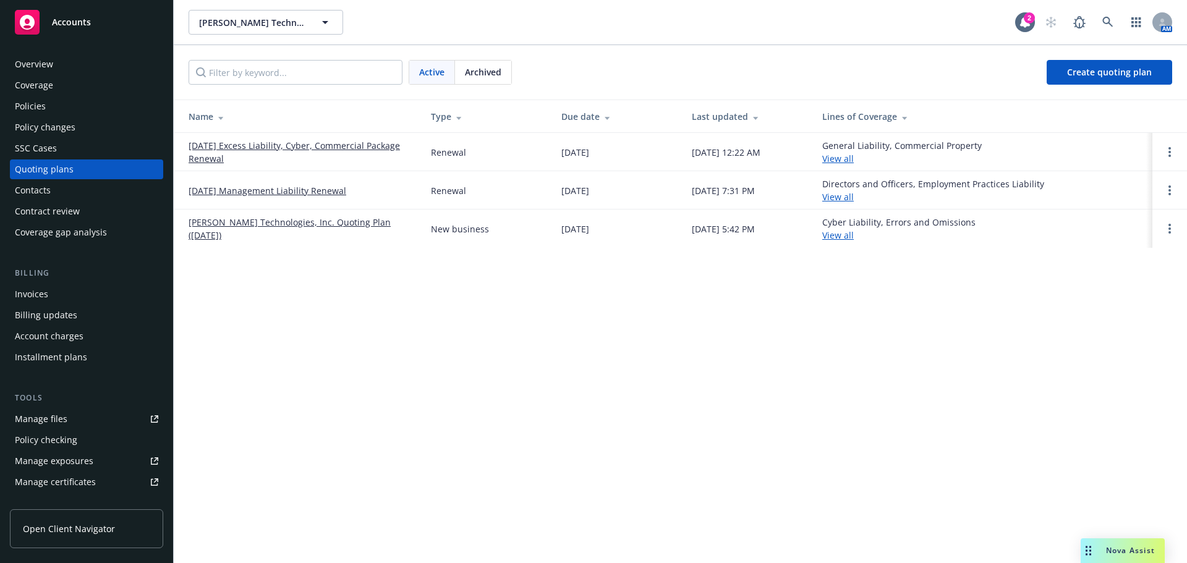
click at [235, 192] on link "10/17/25 Management Liability Renewal" at bounding box center [268, 190] width 158 height 13
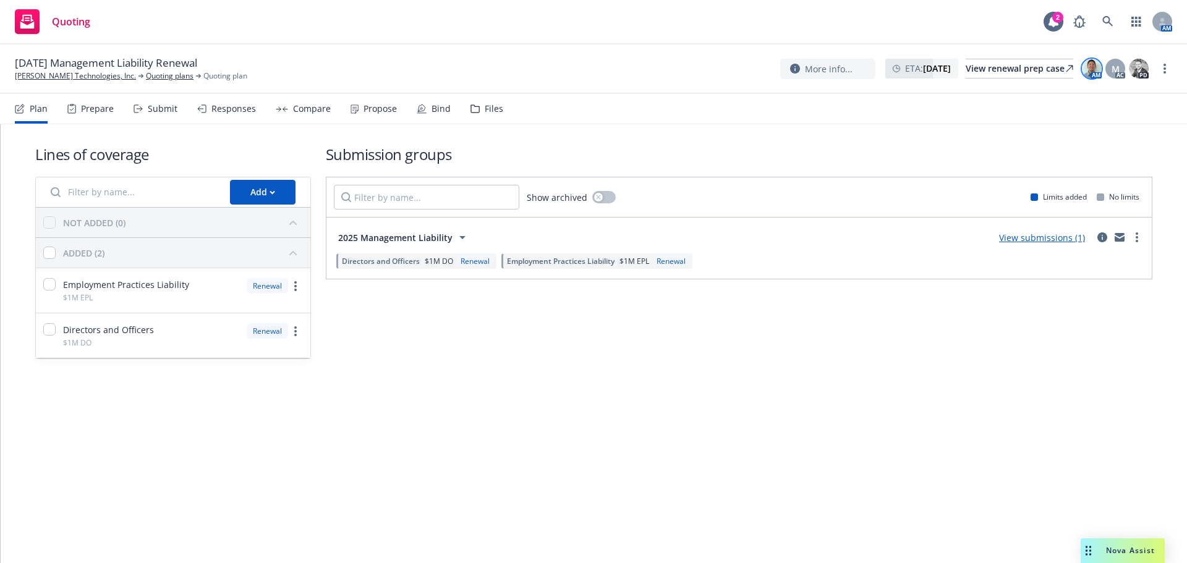
click at [1083, 68] on img at bounding box center [1092, 69] width 20 height 20
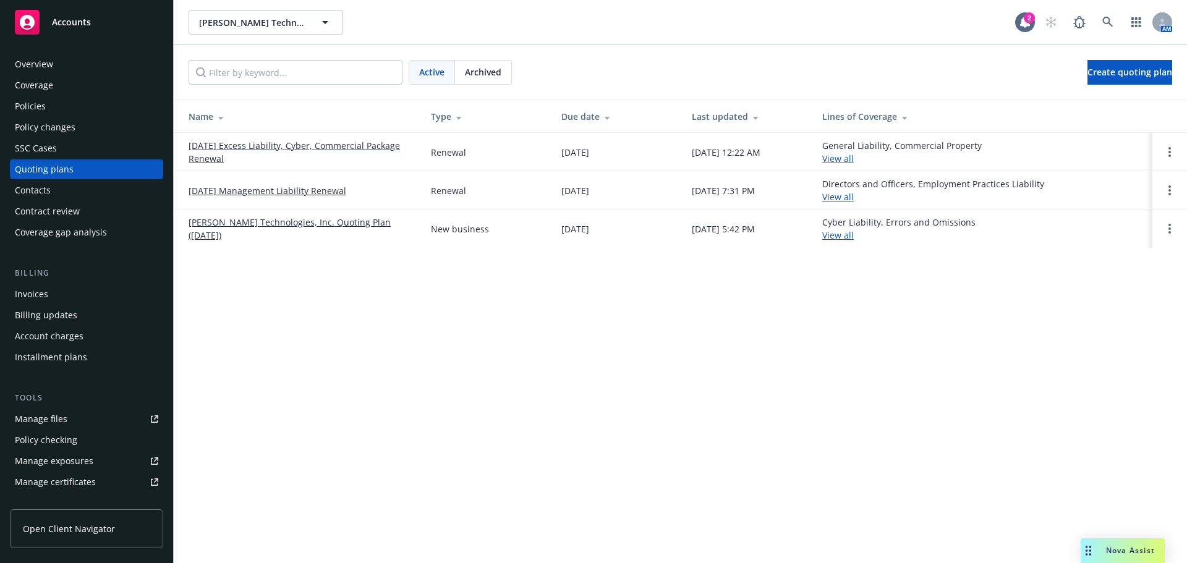
click at [46, 111] on div "Policies" at bounding box center [86, 106] width 143 height 20
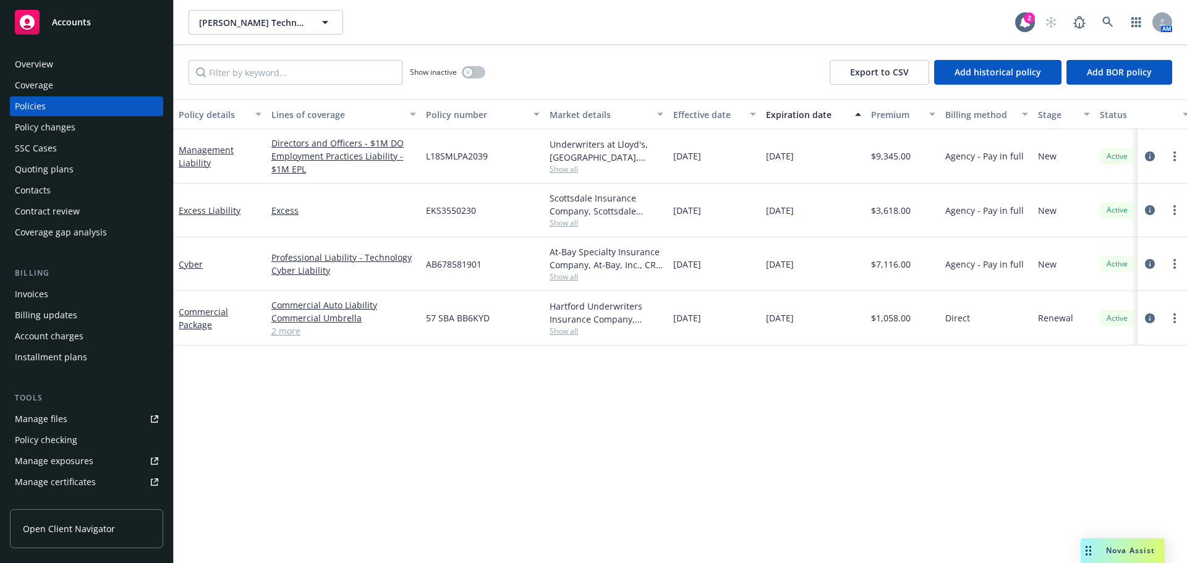
click at [189, 156] on div "Management Liability" at bounding box center [220, 156] width 83 height 26
click at [194, 150] on link "Management Liability" at bounding box center [206, 156] width 55 height 25
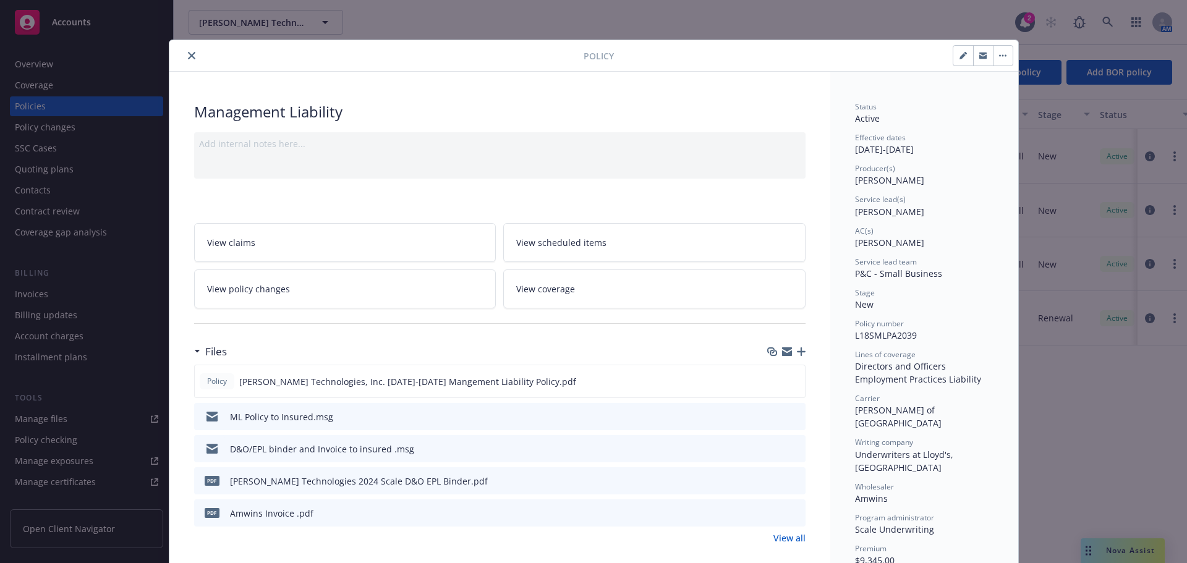
click at [184, 54] on button "close" at bounding box center [191, 55] width 15 height 15
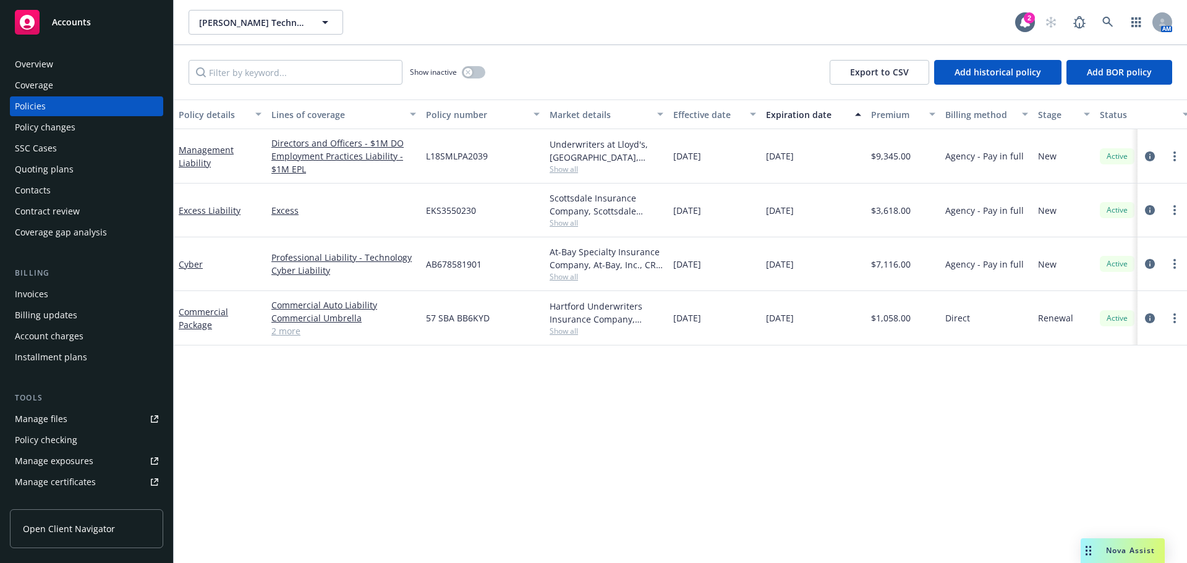
click at [61, 166] on div "Quoting plans" at bounding box center [44, 170] width 59 height 20
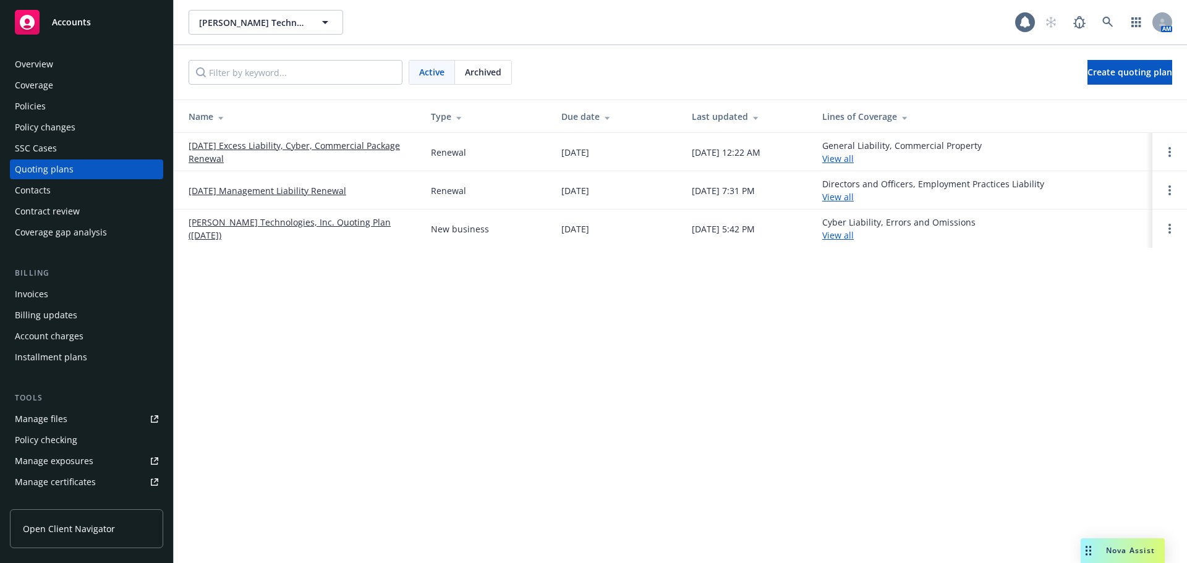
click at [279, 147] on link "11/14/25 Excess Liability, Cyber, Commercial Package Renewal" at bounding box center [300, 152] width 223 height 26
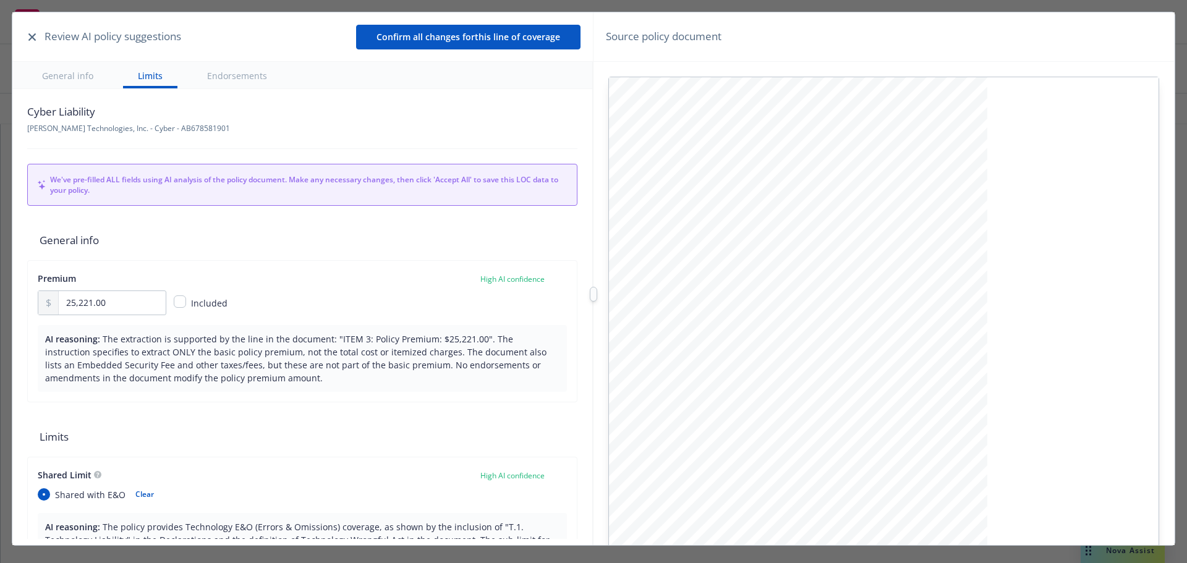
click at [32, 41] on button "button" at bounding box center [32, 37] width 15 height 15
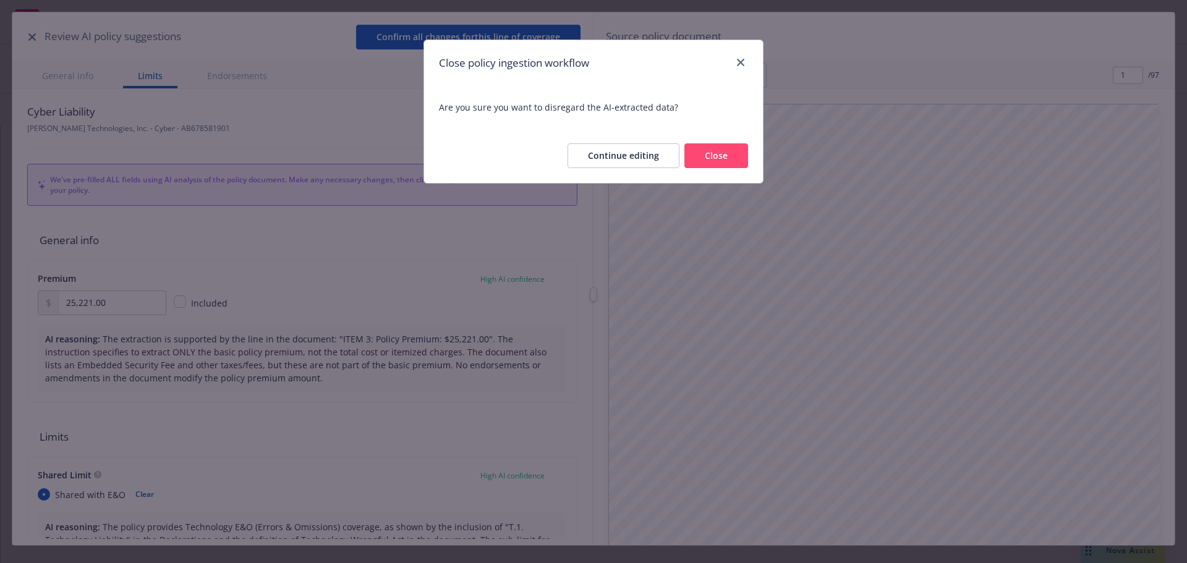
click at [694, 145] on button "Close" at bounding box center [716, 155] width 64 height 25
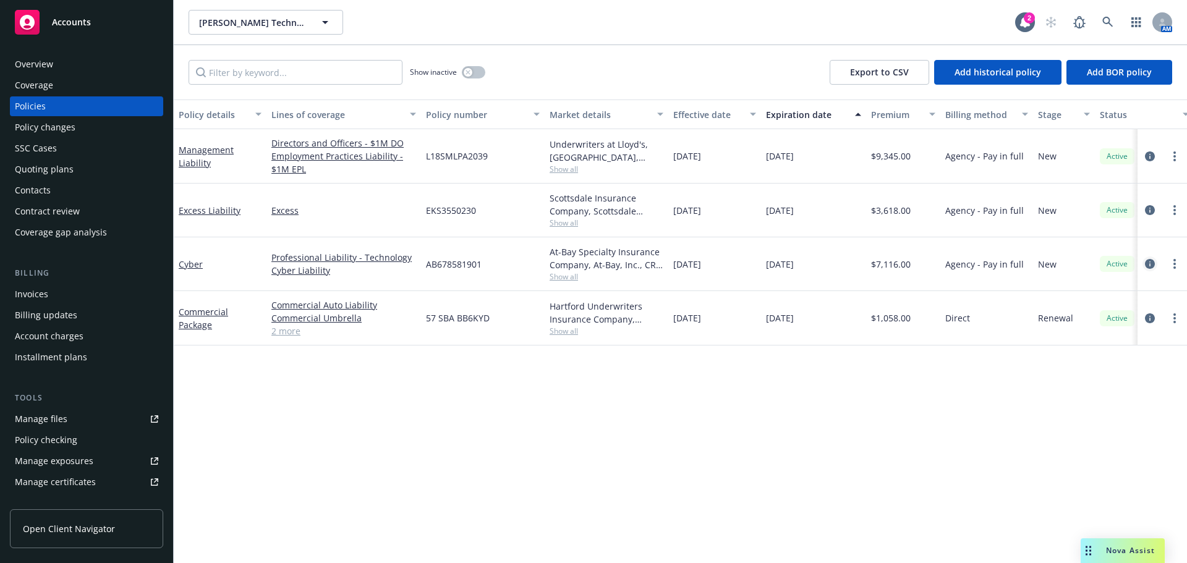
click at [1153, 266] on icon "circleInformation" at bounding box center [1150, 264] width 10 height 10
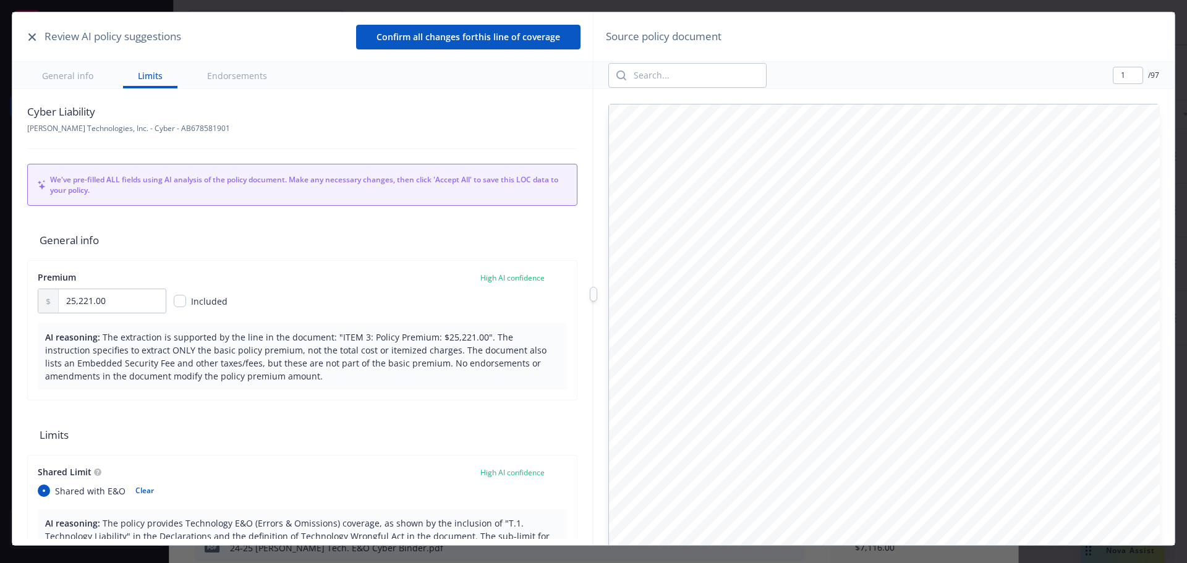
click at [30, 36] on icon "button" at bounding box center [31, 36] width 7 height 7
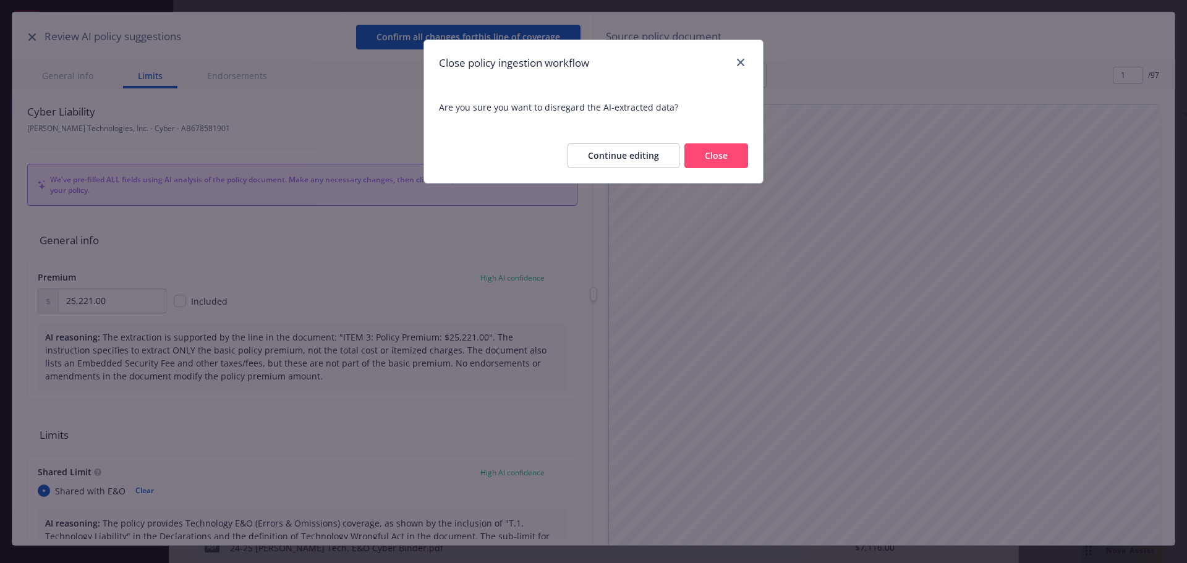
click at [711, 157] on button "Close" at bounding box center [716, 155] width 64 height 25
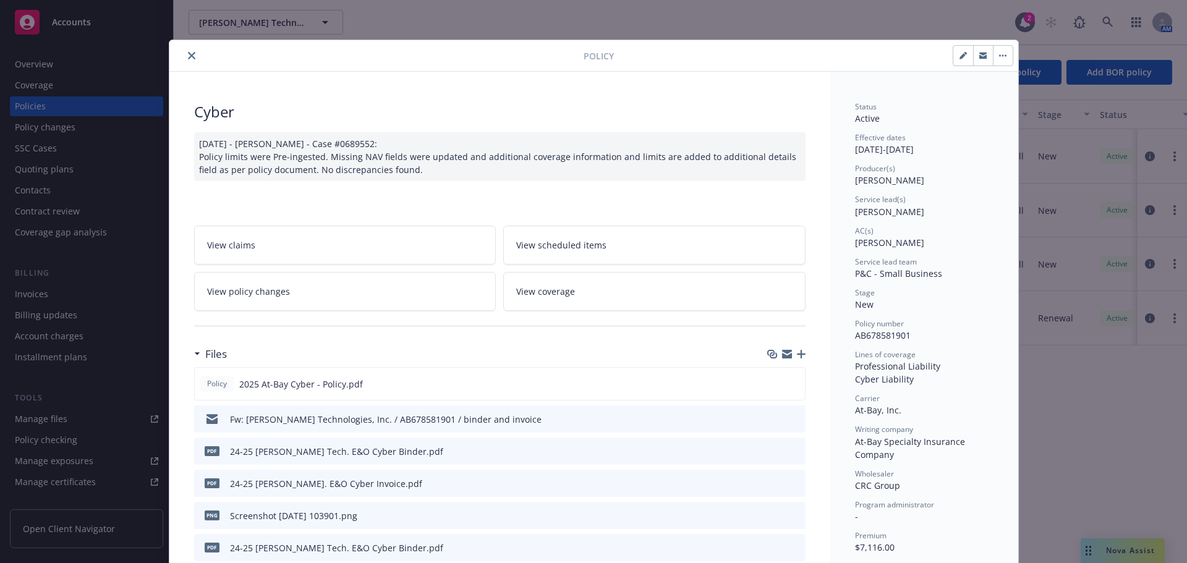
click at [188, 57] on icon "close" at bounding box center [191, 55] width 7 height 7
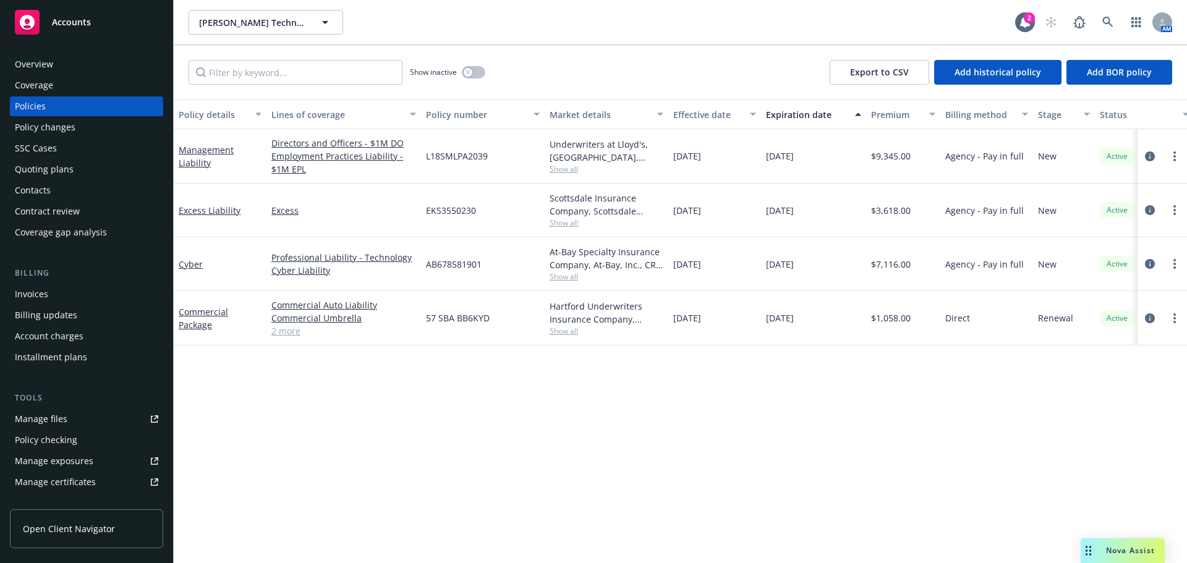
click at [16, 104] on div "Policies" at bounding box center [30, 106] width 31 height 20
click at [29, 174] on div "Quoting plans" at bounding box center [44, 170] width 59 height 20
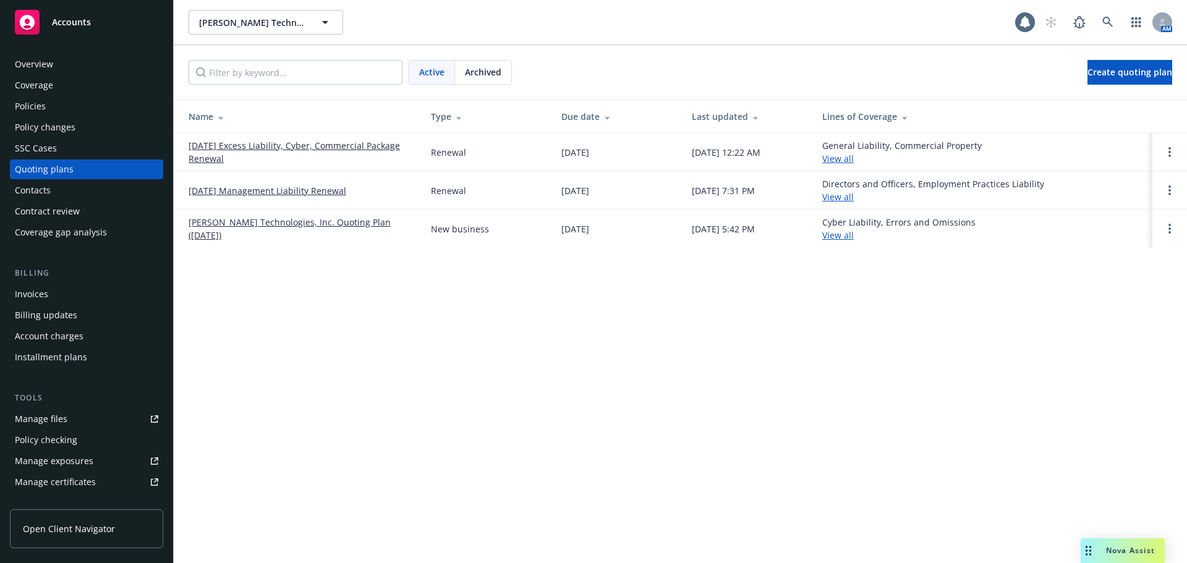
click at [243, 185] on link "[DATE] Management Liability Renewal" at bounding box center [268, 190] width 158 height 13
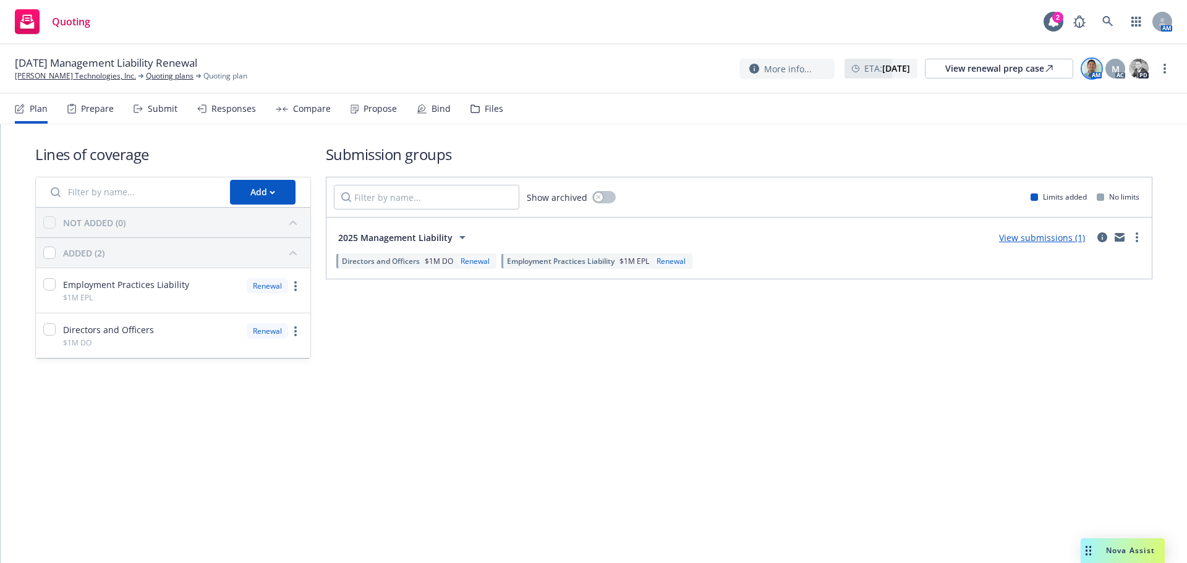
click at [1101, 70] on div "AM M AC PD" at bounding box center [1115, 68] width 69 height 22
click at [1097, 70] on img at bounding box center [1092, 69] width 20 height 20
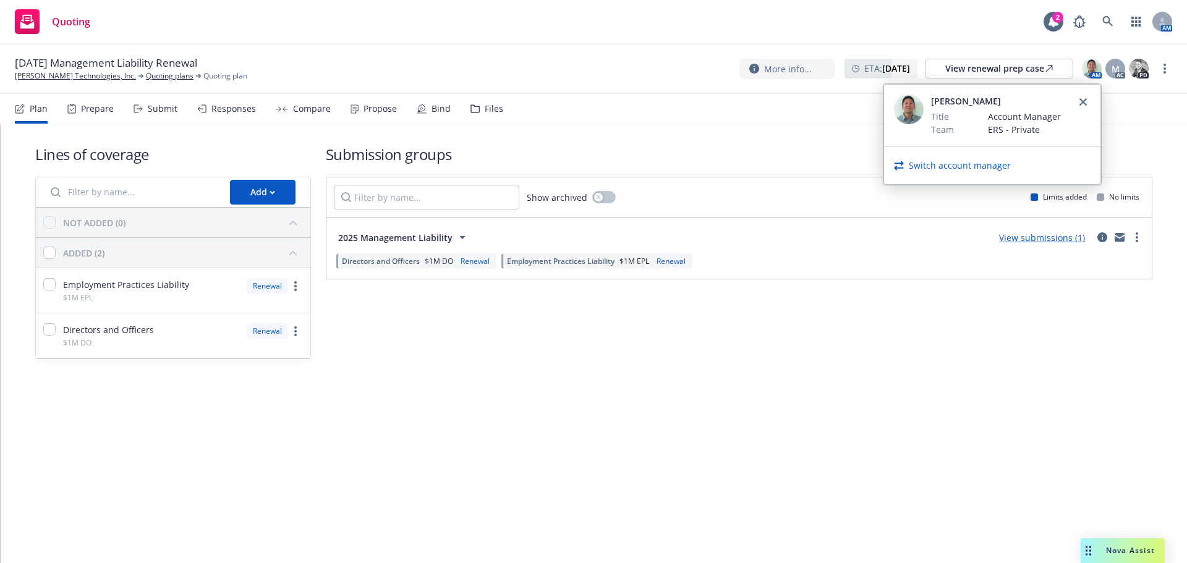
click at [979, 161] on link "Switch account manager" at bounding box center [960, 165] width 102 height 13
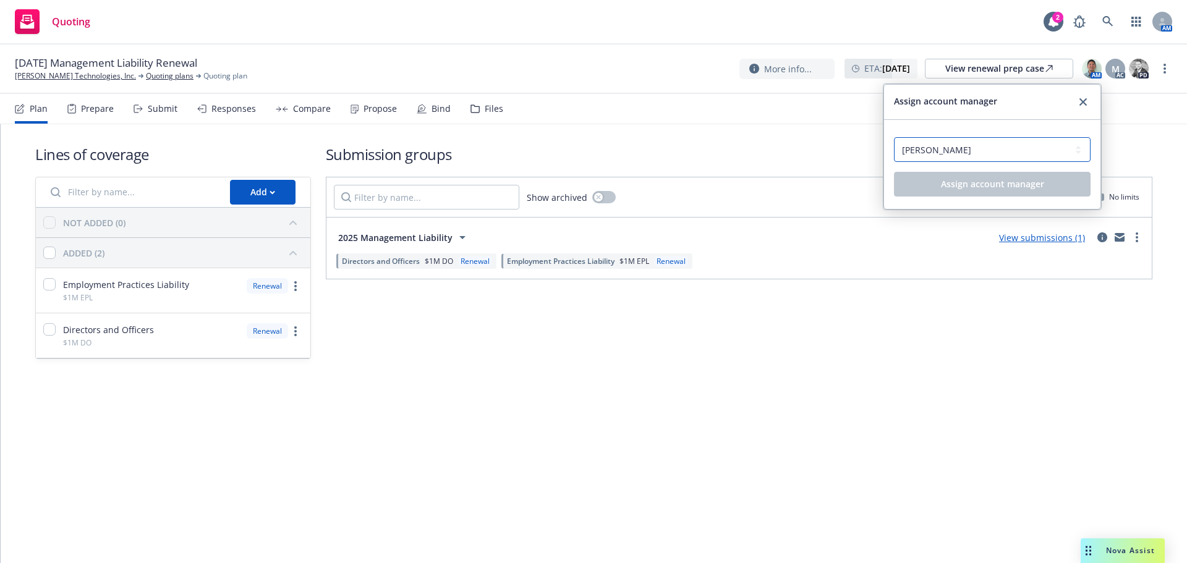
click at [963, 153] on select "Select an account manager... Nicholas Baldwin Steven Ichihara" at bounding box center [992, 149] width 197 height 25
select select "5415493c-816c-42a2-8d02-1e577820e081"
click at [894, 137] on select "Select an account manager... Nicholas Baldwin Steven Ichihara" at bounding box center [992, 149] width 197 height 25
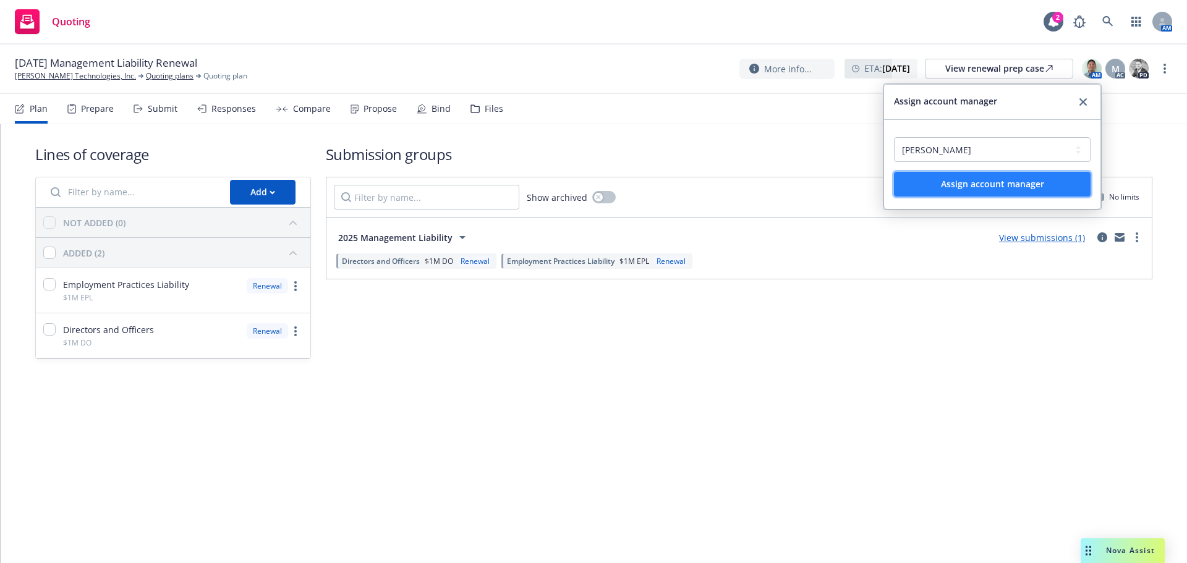
click at [943, 187] on span "Assign account manager" at bounding box center [992, 184] width 103 height 12
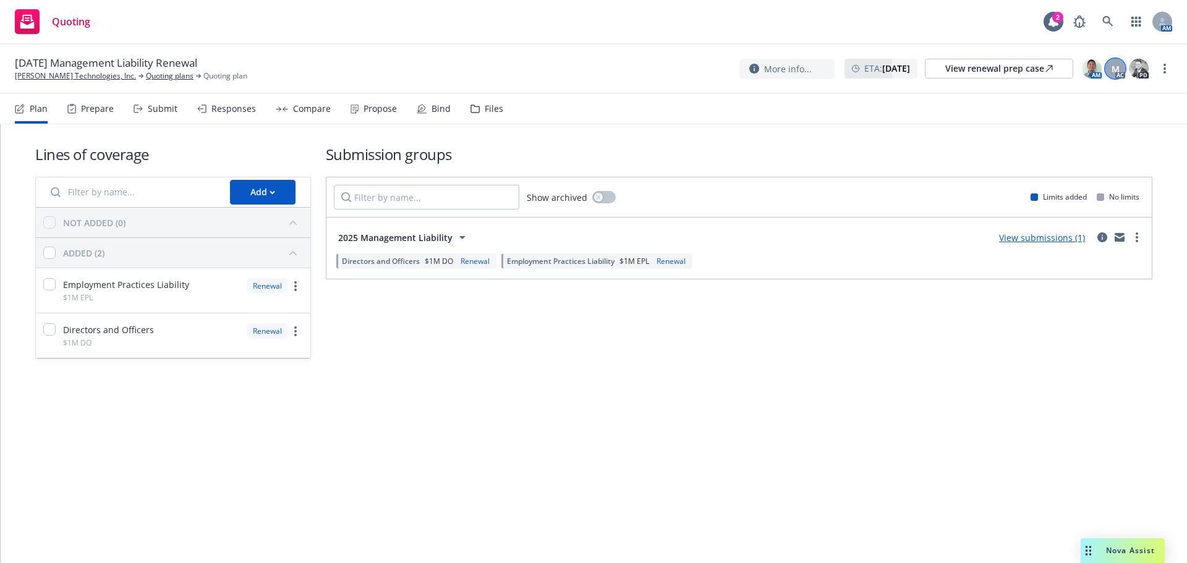
click at [1114, 69] on span "M" at bounding box center [1116, 68] width 8 height 13
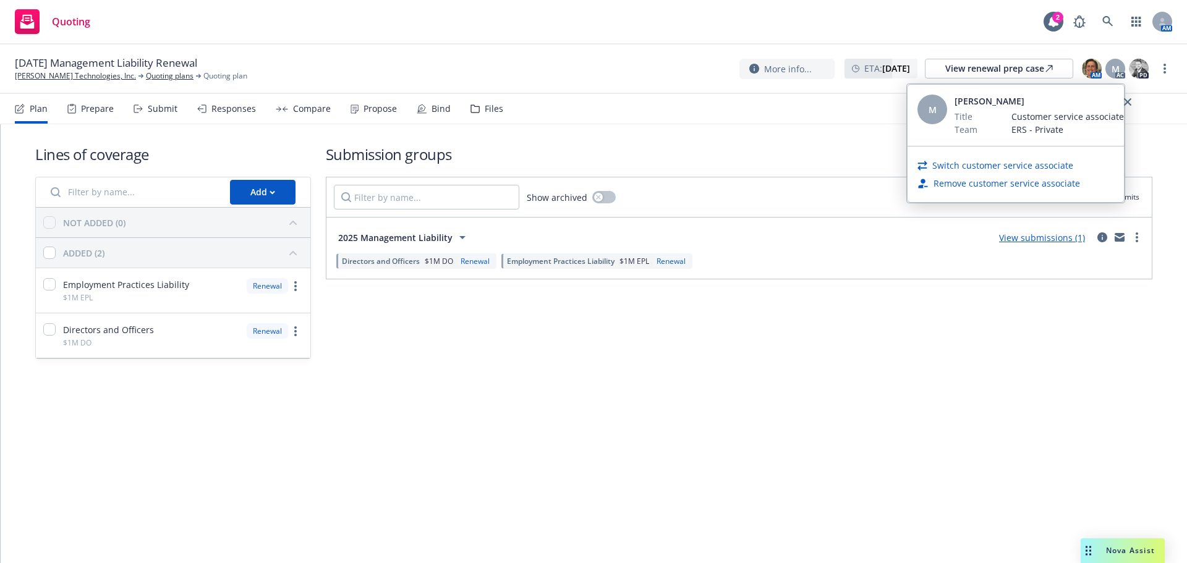
click at [1020, 165] on link "Switch customer service associate" at bounding box center [1002, 165] width 141 height 13
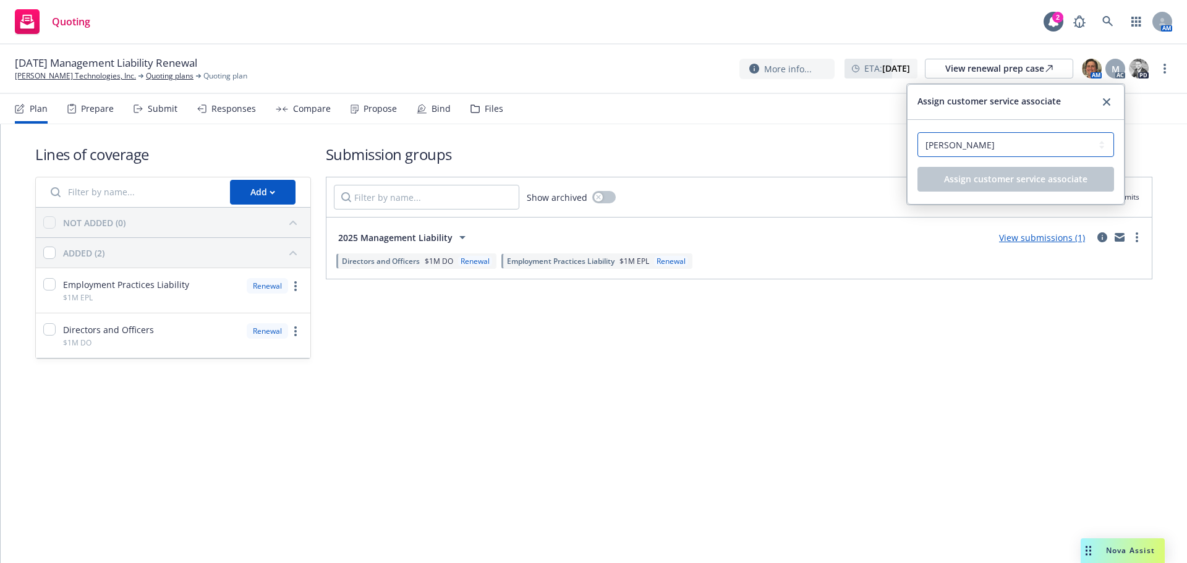
click at [1000, 142] on select "Select a customer service associate... Lacy Lipetzky Monica Quesada" at bounding box center [1015, 144] width 197 height 25
select select "58953589-d9ae-43de-9bc7-98fc7eaa6a0c"
click at [917, 132] on select "Select a customer service associate... Lacy Lipetzky Monica Quesada" at bounding box center [1015, 144] width 197 height 25
click at [985, 185] on button "Assign customer service associate" at bounding box center [1015, 179] width 197 height 25
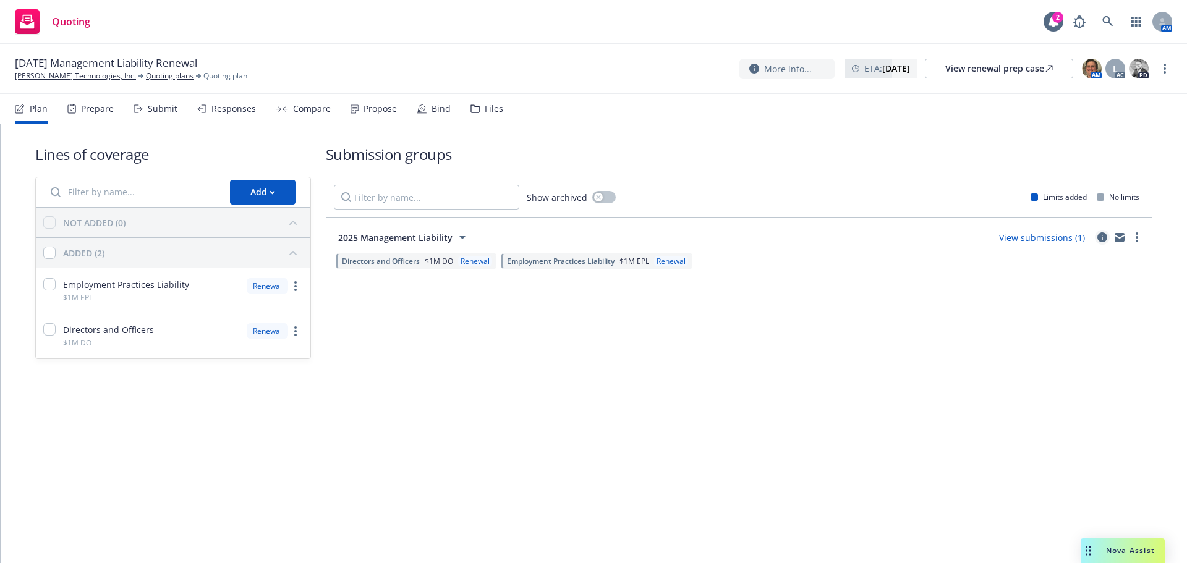
click at [1104, 236] on icon "circleInformation" at bounding box center [1102, 237] width 10 height 10
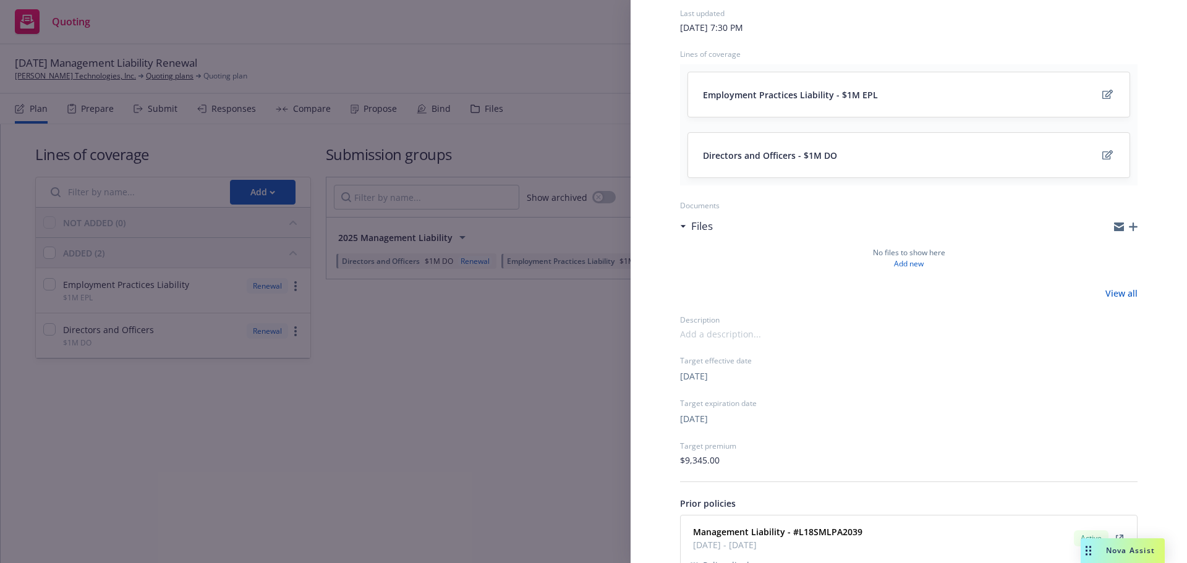
scroll to position [179, 0]
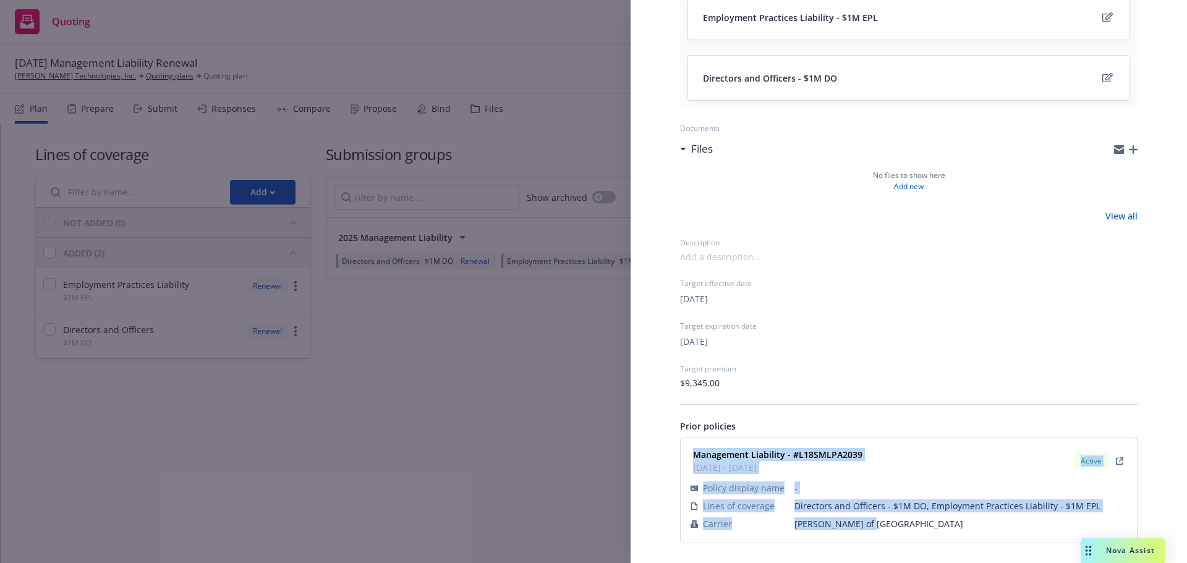
drag, startPoint x: 687, startPoint y: 446, endPoint x: 883, endPoint y: 520, distance: 209.5
click at [883, 520] on div "Management Liability - #L18SMLPA2039 10/17/2024 - 10/17/2025 Active Policy disp…" at bounding box center [909, 490] width 456 height 104
copy div "Management Liability - #L18SMLPA2039 10/17/2024 - 10/17/2025 Active Policy disp…"
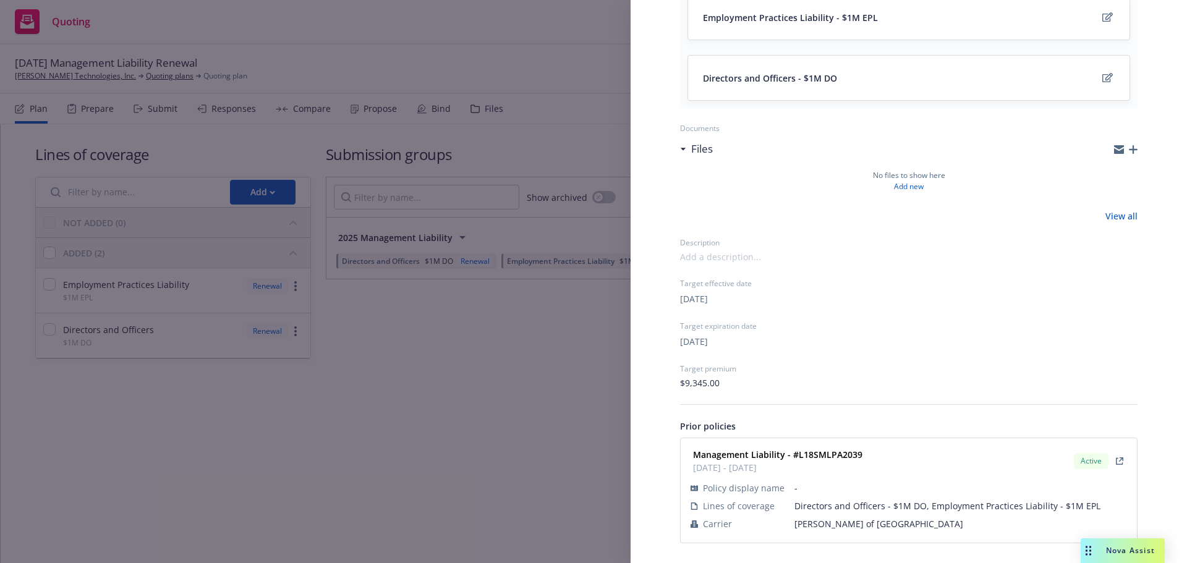
click at [489, 129] on div "Submission group 2025 Management Liability Last updated Wednesday, June 18, 202…" at bounding box center [593, 281] width 1187 height 563
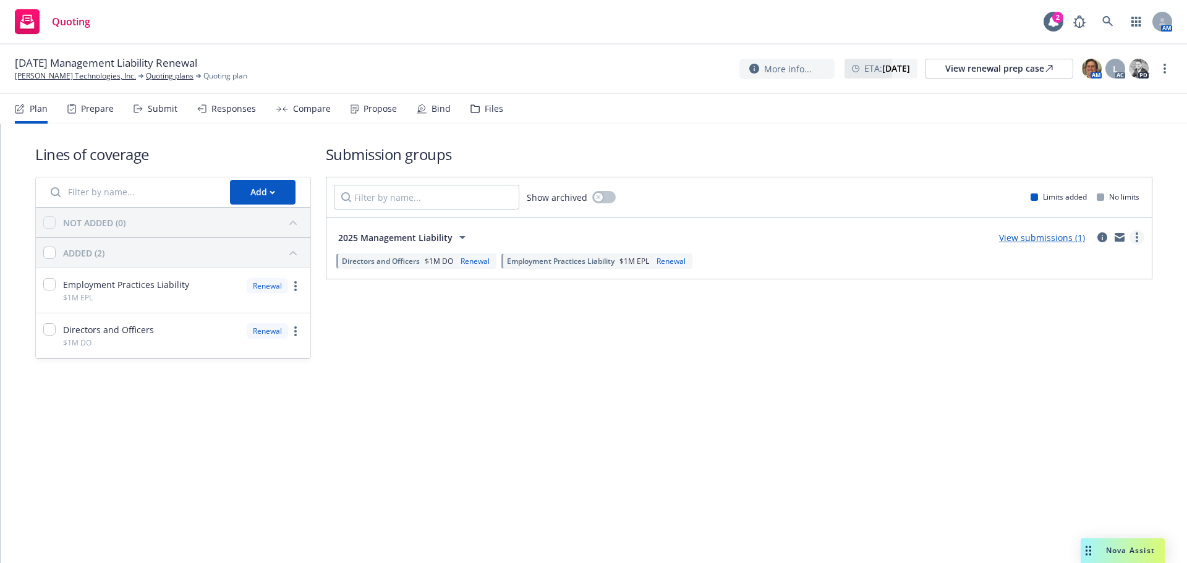
click at [1138, 238] on circle "more" at bounding box center [1137, 237] width 2 height 2
drag, startPoint x: 1052, startPoint y: 289, endPoint x: 1014, endPoint y: 286, distance: 38.4
click at [1052, 289] on span "Copy logging email" at bounding box center [1067, 292] width 108 height 12
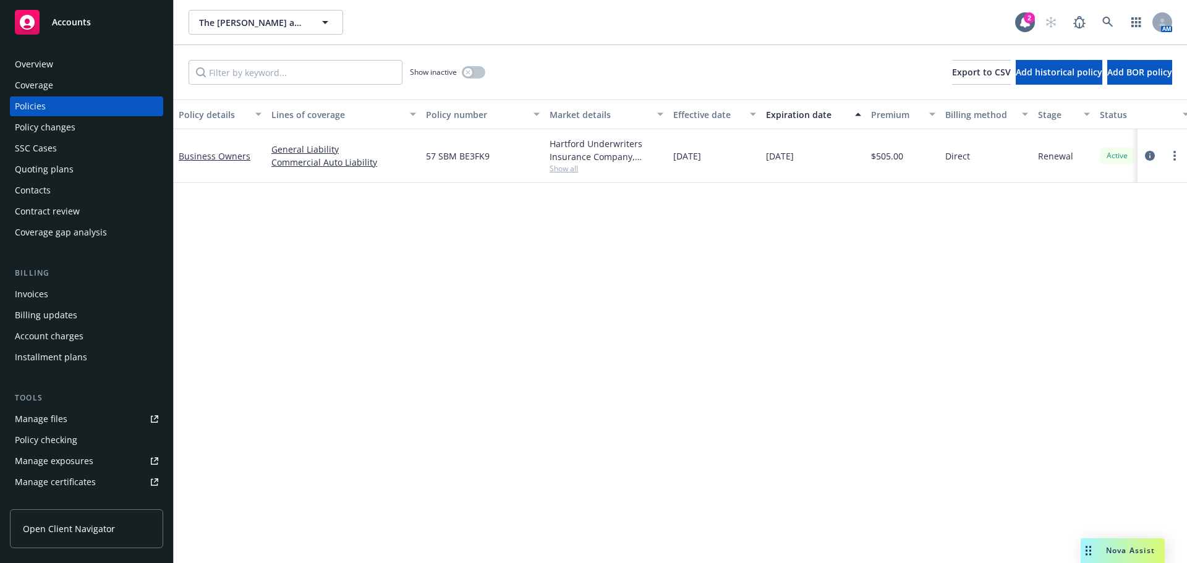
click at [64, 93] on div "Coverage" at bounding box center [86, 85] width 143 height 20
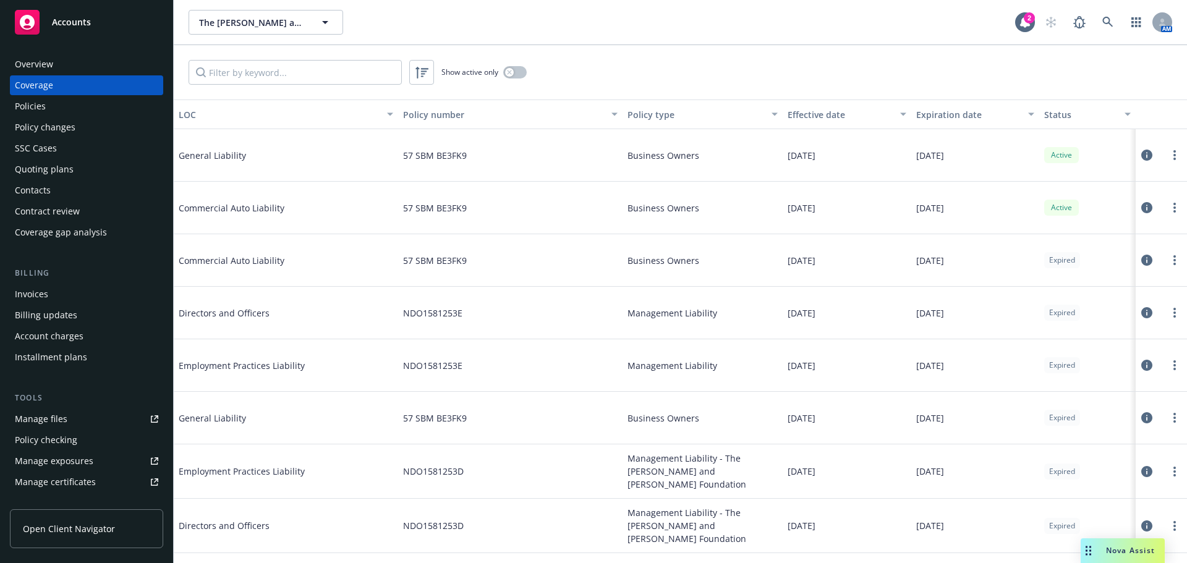
click at [62, 114] on div "Policies" at bounding box center [86, 106] width 143 height 20
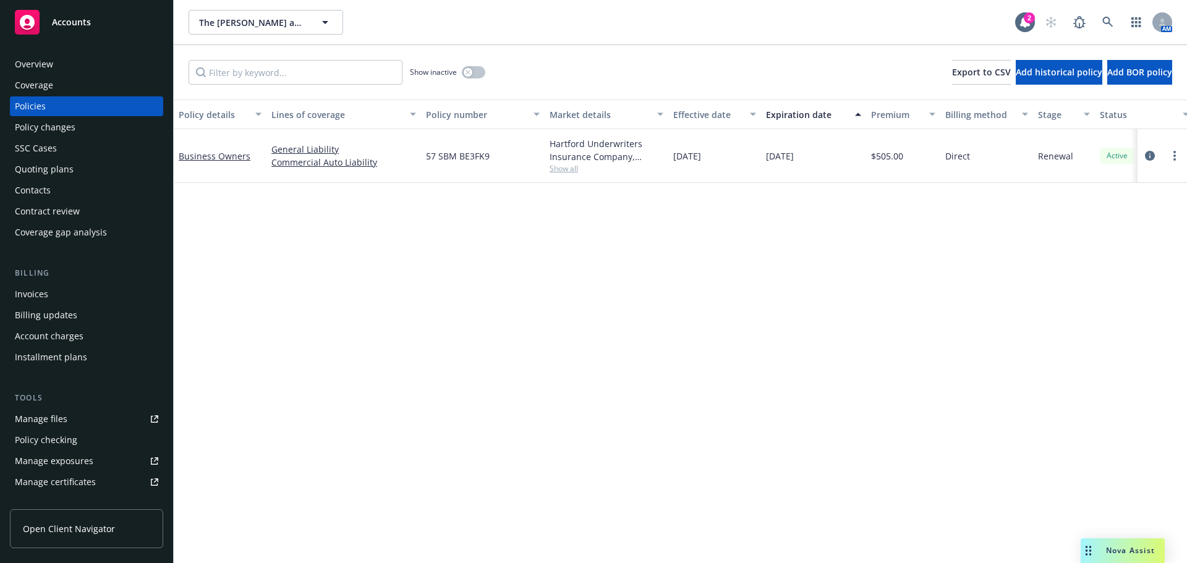
click at [54, 176] on div "Quoting plans" at bounding box center [44, 170] width 59 height 20
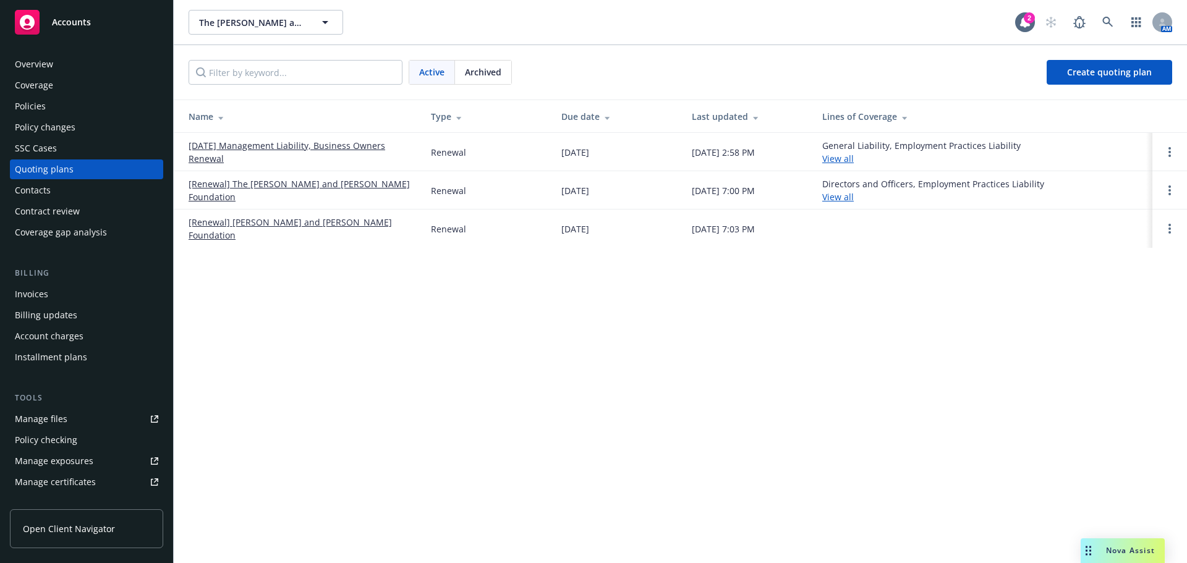
click at [318, 143] on link "[DATE] Management Liability, Business Owners Renewal" at bounding box center [300, 152] width 223 height 26
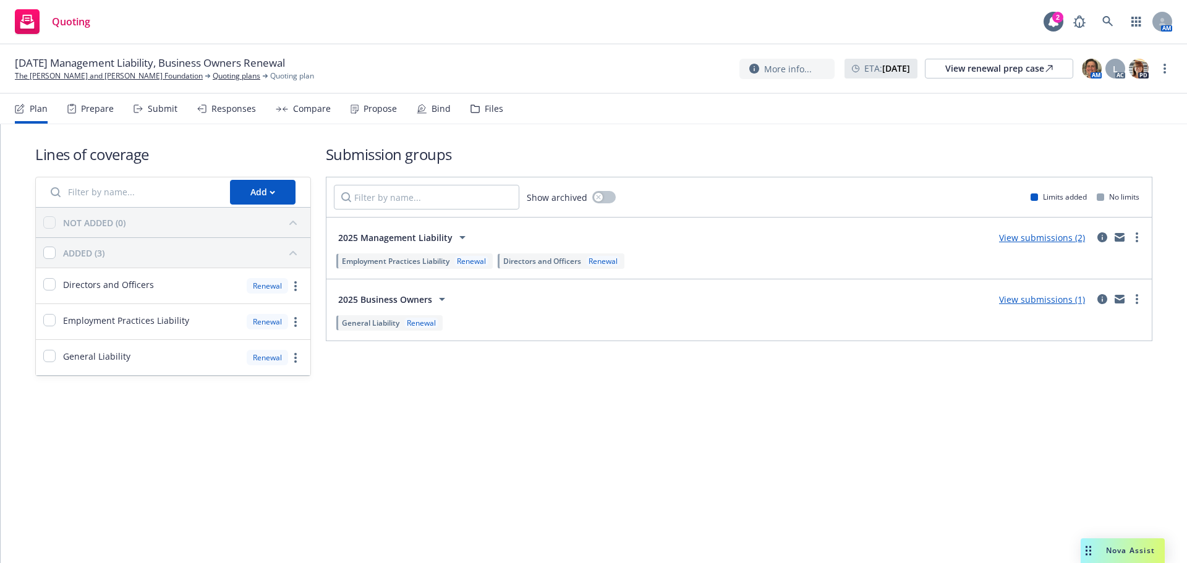
click at [1015, 239] on link "View submissions (2)" at bounding box center [1042, 238] width 86 height 12
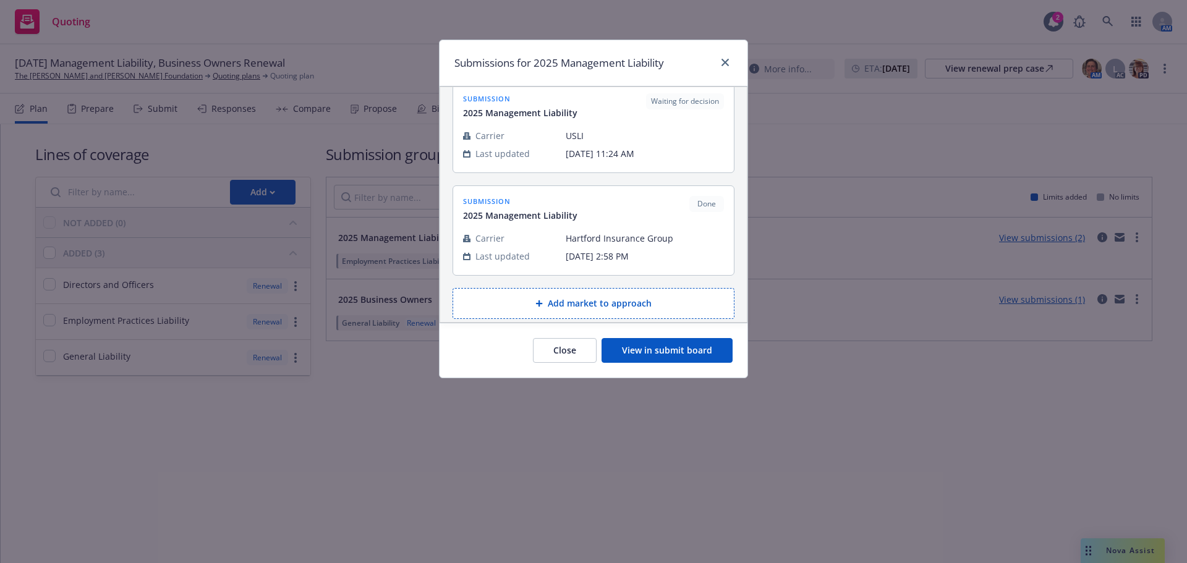
scroll to position [26, 0]
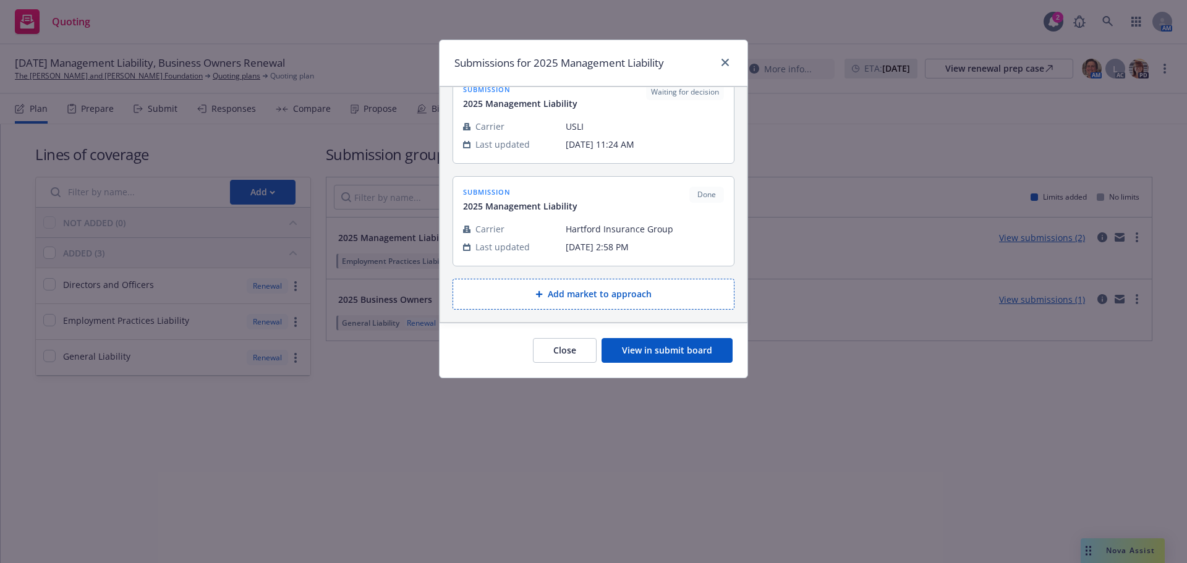
click at [632, 346] on button "View in submit board" at bounding box center [667, 350] width 131 height 25
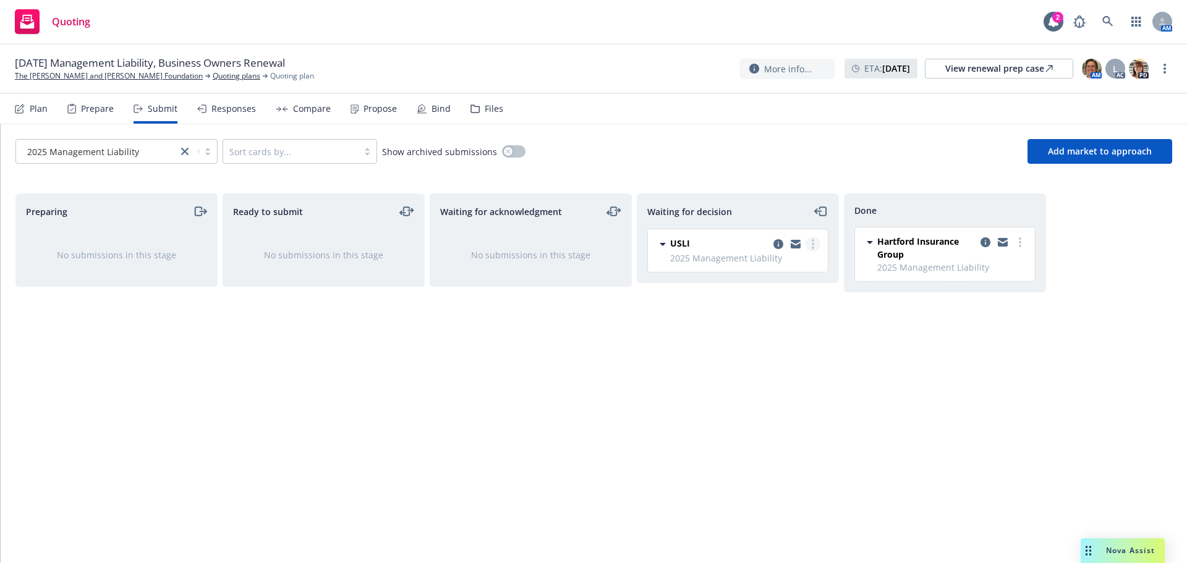
click at [815, 242] on link "more" at bounding box center [813, 244] width 15 height 15
click at [376, 106] on div "Propose" at bounding box center [380, 109] width 33 height 10
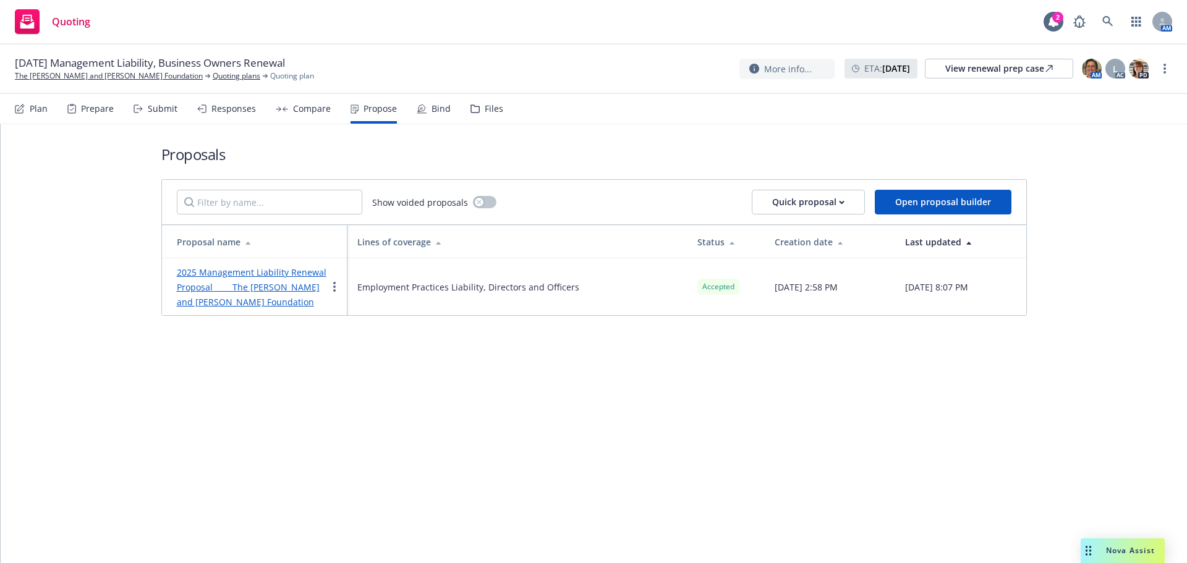
click at [201, 293] on div "2025 Management Liability Renewal Proposal The [PERSON_NAME] and [PERSON_NAME] …" at bounding box center [252, 287] width 150 height 45
click at [201, 291] on link "2025 Management Liability Renewal Proposal The [PERSON_NAME] and [PERSON_NAME] …" at bounding box center [252, 286] width 150 height 41
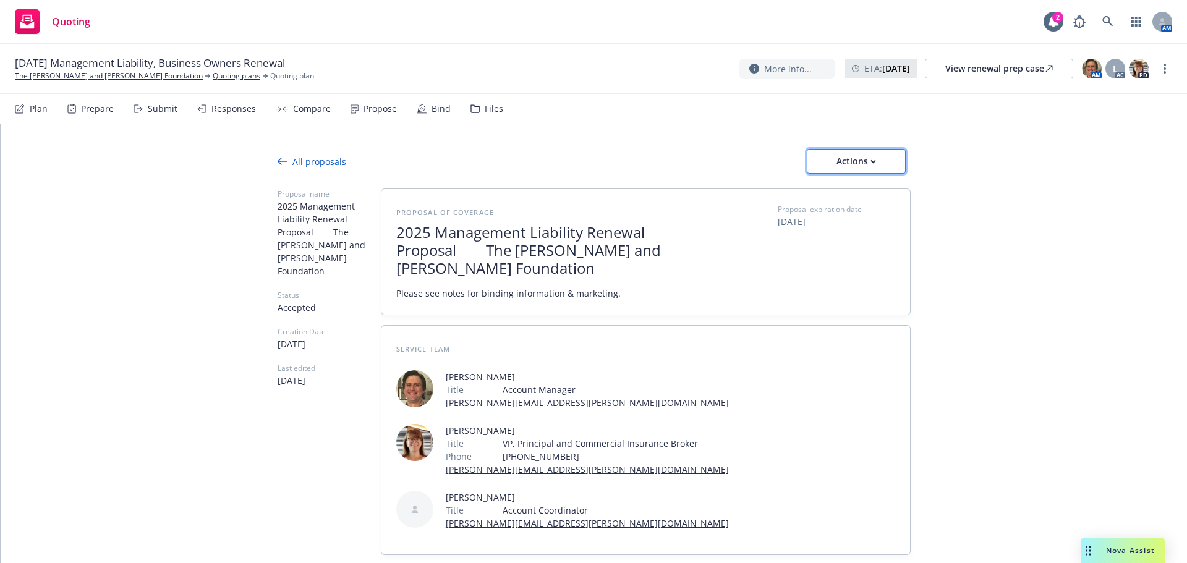
click at [827, 161] on div "Actions" at bounding box center [856, 161] width 58 height 23
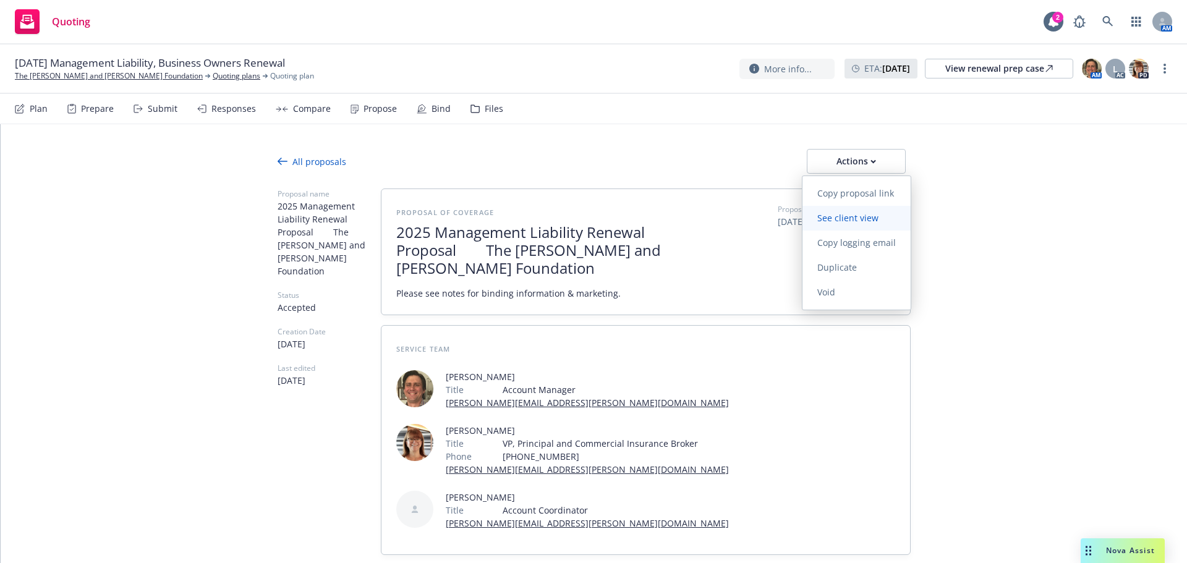
click at [829, 220] on span "See client view" at bounding box center [847, 218] width 91 height 12
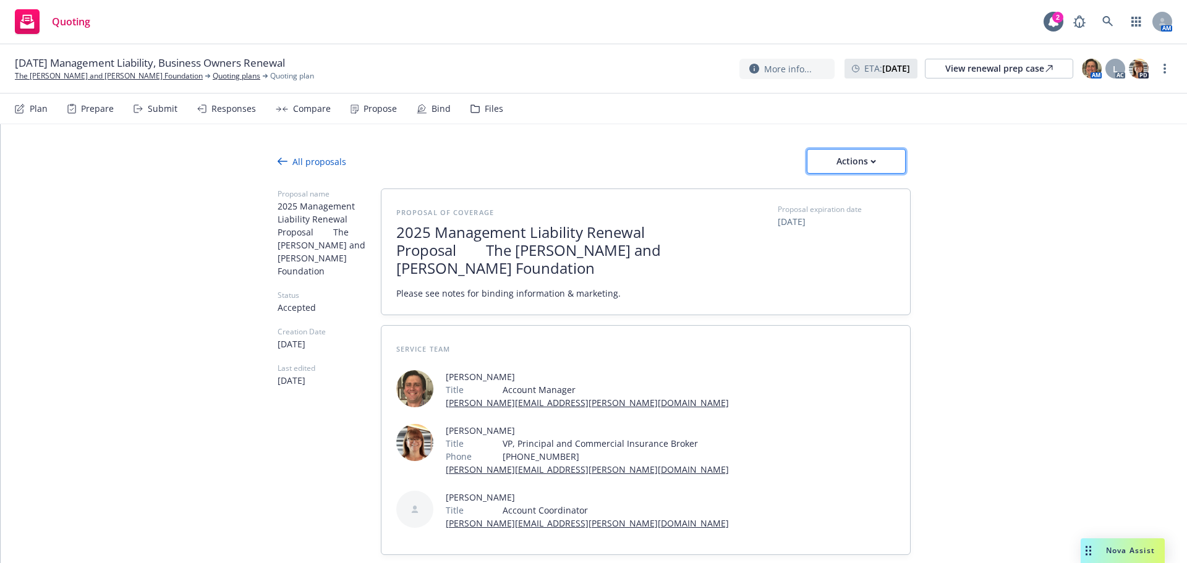
click at [812, 169] on button "Actions" at bounding box center [856, 161] width 99 height 25
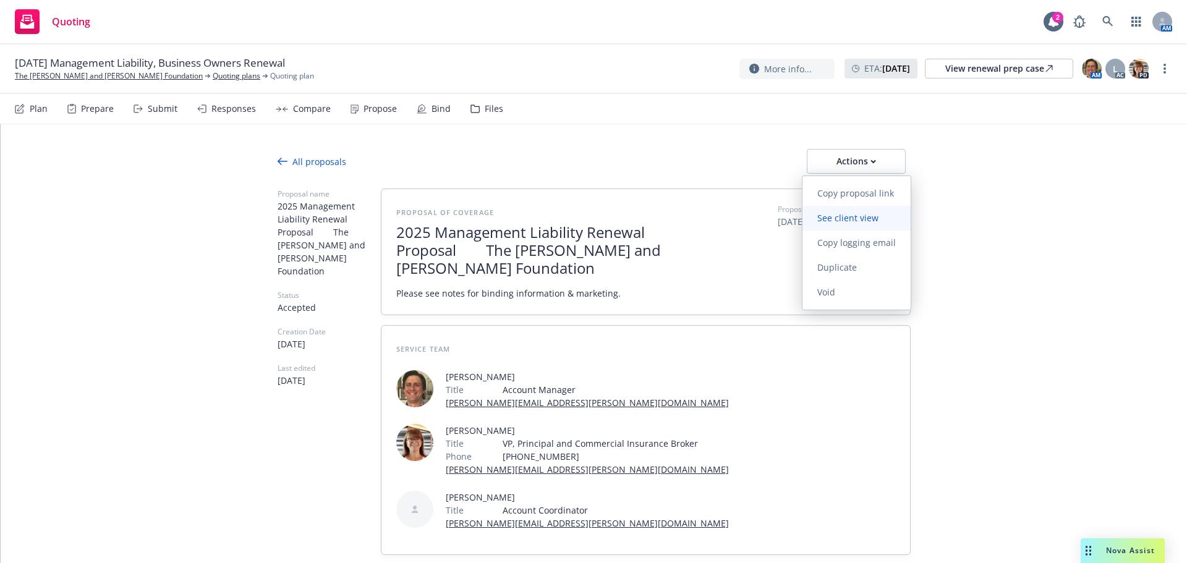
click at [819, 215] on span "See client view" at bounding box center [847, 218] width 91 height 12
type textarea "x"
